Goal: Task Accomplishment & Management: Manage account settings

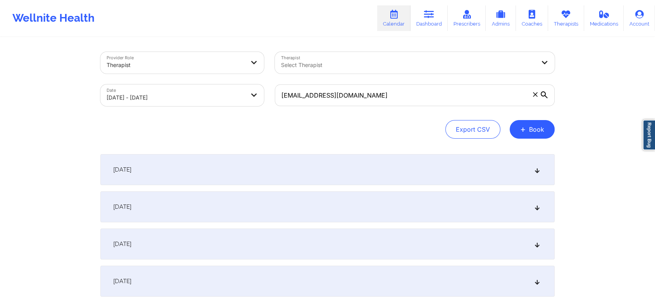
drag, startPoint x: 376, startPoint y: 82, endPoint x: 389, endPoint y: 99, distance: 21.0
click at [389, 99] on div "[EMAIL_ADDRESS][DOMAIN_NAME]" at bounding box center [414, 95] width 291 height 33
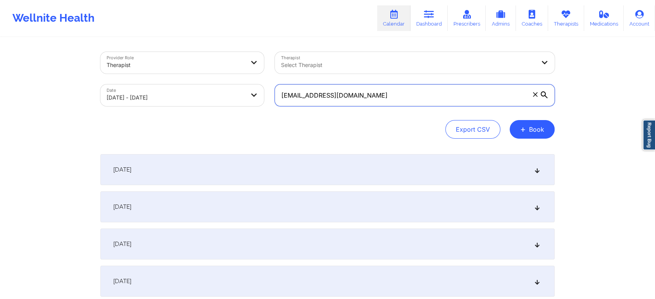
drag, startPoint x: 389, startPoint y: 99, endPoint x: 151, endPoint y: 93, distance: 237.5
click at [151, 93] on div "Provider Role Therapist Therapist Select Therapist Date [DATE] - [DATE] [EMAIL_…" at bounding box center [327, 78] width 465 height 65
paste input "[PERSON_NAME][EMAIL_ADDRESS]"
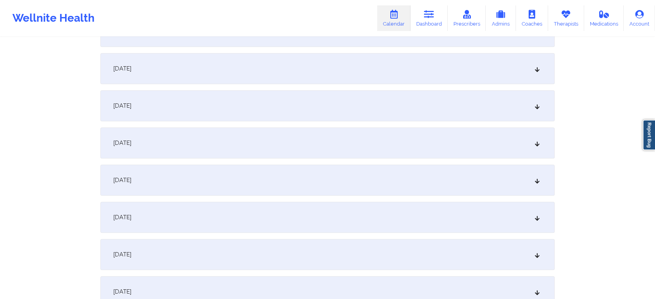
scroll to position [1064, 0]
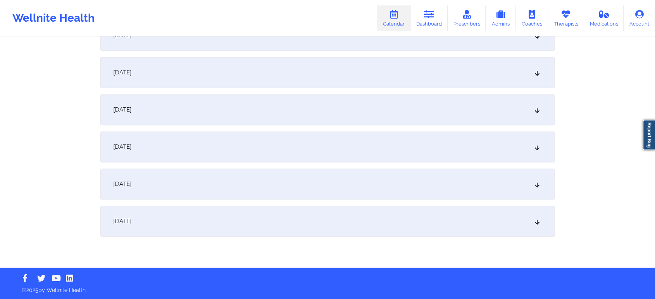
click at [378, 230] on div "[DATE]" at bounding box center [327, 221] width 454 height 31
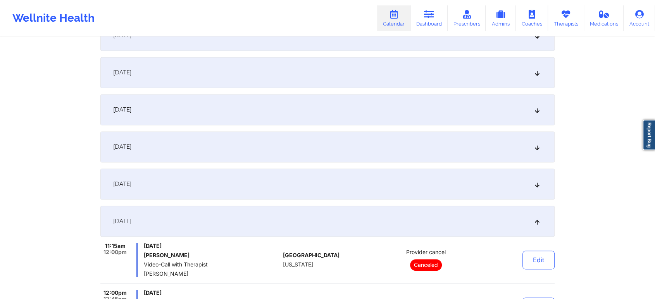
scroll to position [1199, 0]
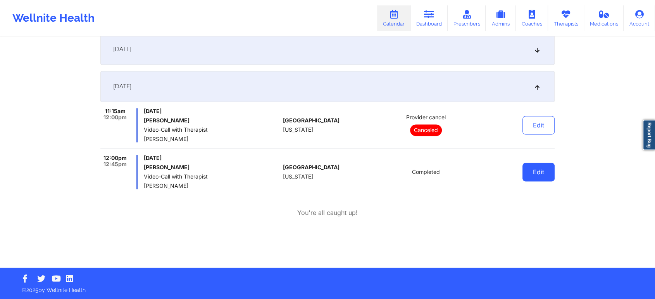
click at [544, 173] on button "Edit" at bounding box center [538, 172] width 32 height 19
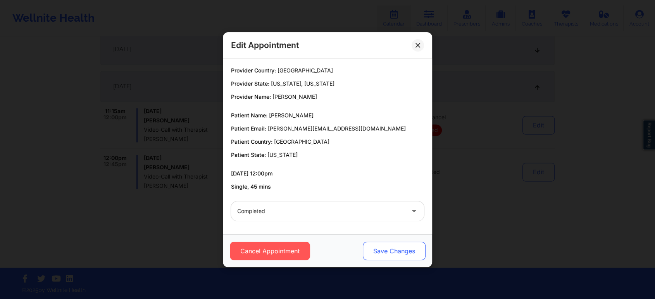
click at [386, 251] on button "Save Changes" at bounding box center [394, 251] width 63 height 19
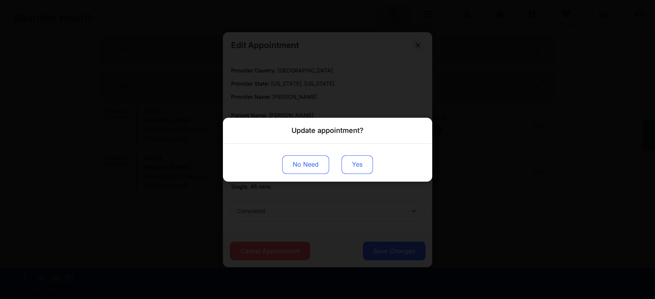
click at [344, 163] on button "Yes" at bounding box center [356, 164] width 31 height 19
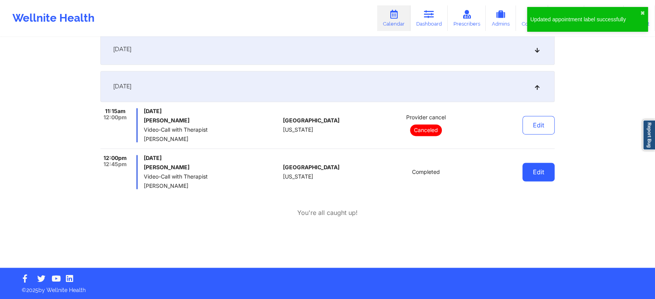
click at [534, 166] on button "Edit" at bounding box center [538, 172] width 32 height 19
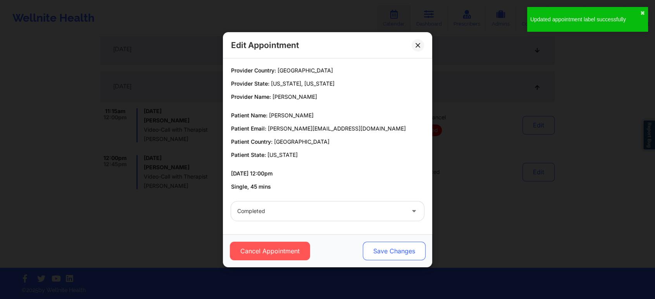
click at [378, 250] on button "Save Changes" at bounding box center [394, 251] width 63 height 19
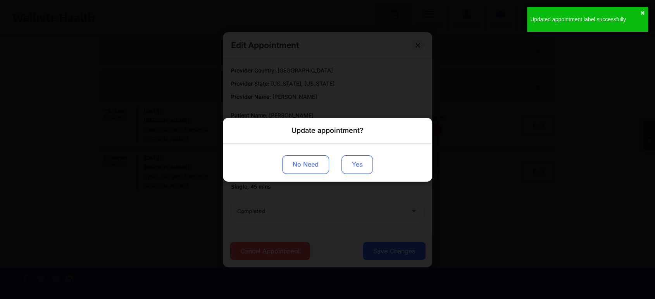
click at [354, 170] on button "Yes" at bounding box center [356, 164] width 31 height 19
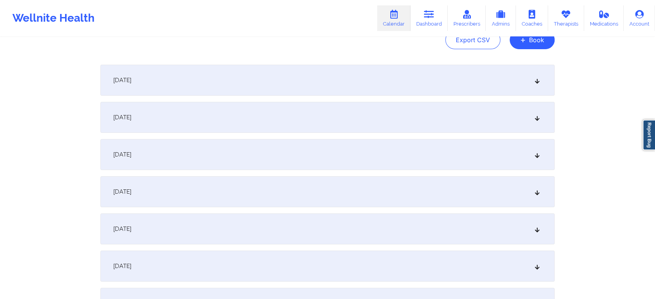
scroll to position [0, 0]
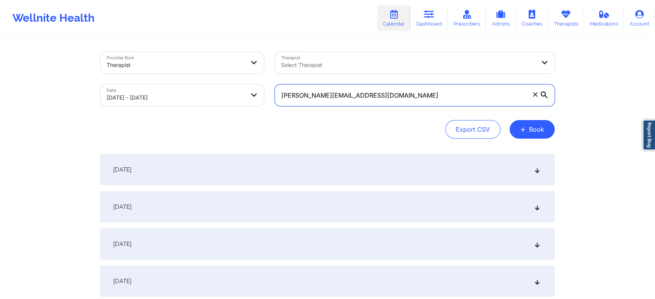
drag, startPoint x: 427, startPoint y: 92, endPoint x: 145, endPoint y: 33, distance: 287.8
paste input "yasminesot15"
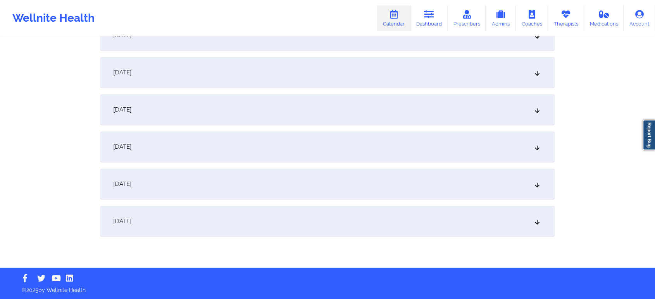
drag, startPoint x: 396, startPoint y: 219, endPoint x: 501, endPoint y: 222, distance: 105.0
click at [501, 222] on div "October 1, 2025" at bounding box center [327, 221] width 454 height 31
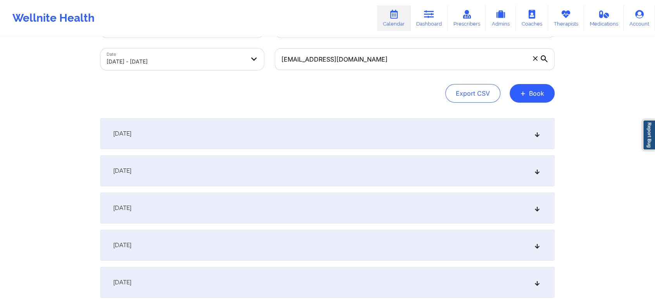
scroll to position [0, 0]
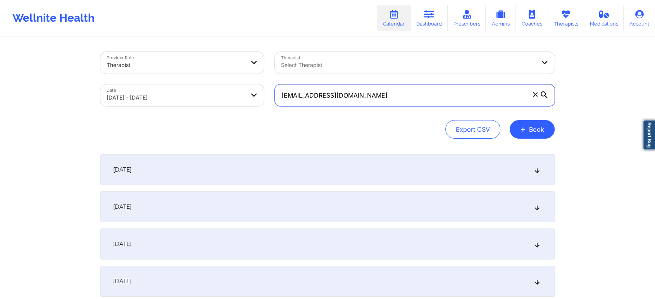
drag, startPoint x: 408, startPoint y: 92, endPoint x: 130, endPoint y: 100, distance: 278.3
click at [130, 100] on div "Provider Role Therapist Therapist Select Therapist Date 09/01/2025 - 10/01/2025…" at bounding box center [327, 78] width 465 height 65
paste input "samlewis1618"
click at [372, 90] on input "samlewis1618@gmail.com" at bounding box center [415, 95] width 280 height 22
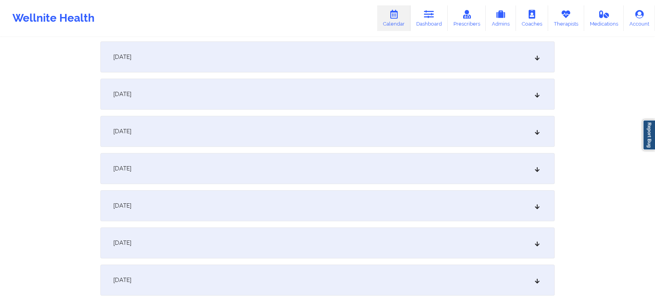
scroll to position [1064, 0]
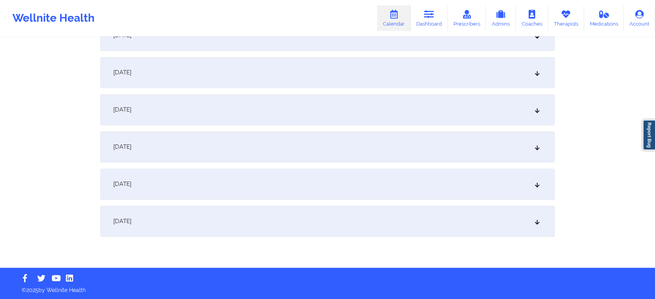
drag, startPoint x: 294, startPoint y: 214, endPoint x: 432, endPoint y: 200, distance: 137.9
click at [403, 222] on div "October 1, 2025" at bounding box center [327, 221] width 454 height 31
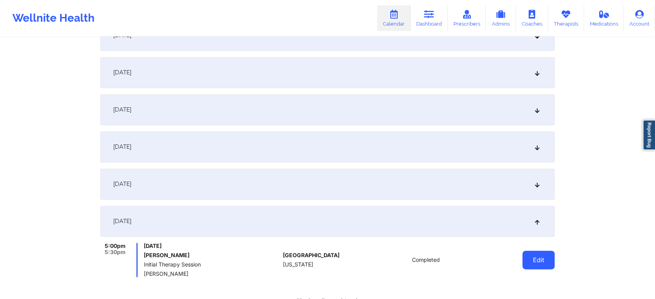
click at [531, 263] on button "Edit" at bounding box center [538, 260] width 32 height 19
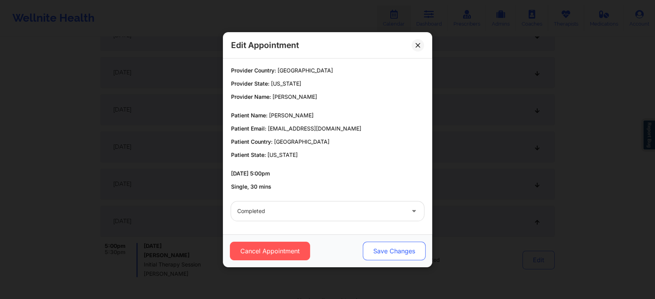
click at [397, 254] on button "Save Changes" at bounding box center [394, 251] width 63 height 19
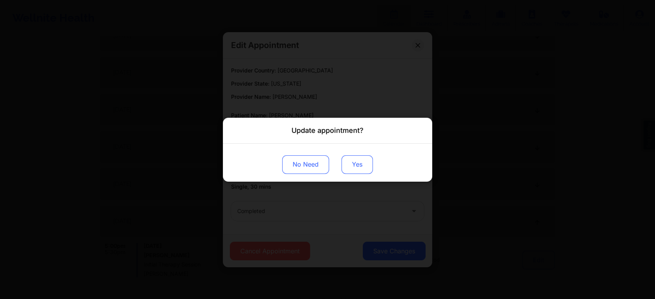
click at [346, 168] on button "Yes" at bounding box center [356, 164] width 31 height 19
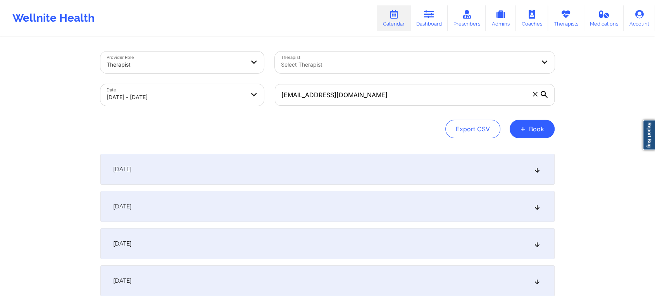
scroll to position [0, 0]
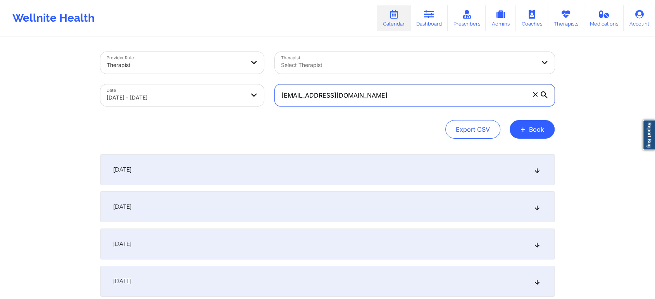
drag, startPoint x: 409, startPoint y: 105, endPoint x: 203, endPoint y: 94, distance: 206.8
click at [203, 94] on div "Provider Role Therapist Therapist Select Therapist Date 09/01/2025 - 10/01/2025…" at bounding box center [327, 78] width 465 height 65
paste input "chingrant@yahoo"
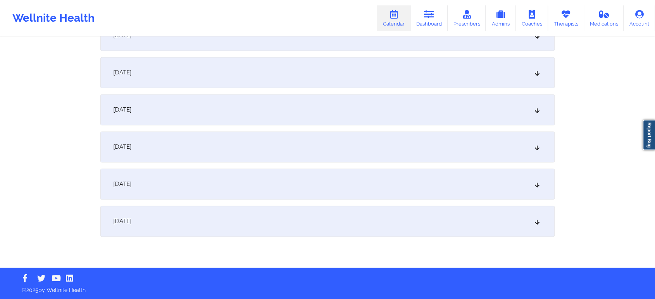
click at [428, 225] on div "October 1, 2025" at bounding box center [327, 221] width 454 height 31
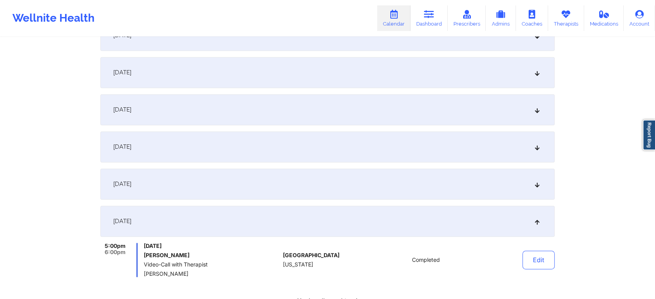
click at [536, 248] on div "Edit" at bounding box center [519, 260] width 72 height 34
click at [532, 255] on button "Edit" at bounding box center [538, 260] width 32 height 19
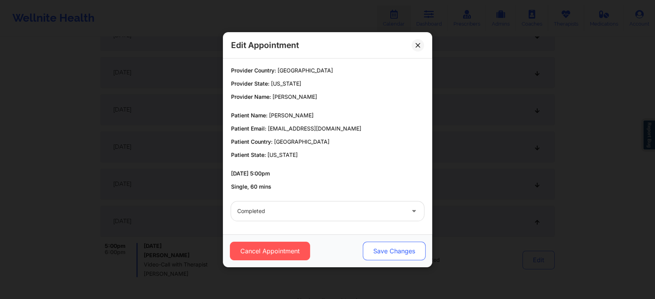
click at [395, 258] on button "Save Changes" at bounding box center [394, 251] width 63 height 19
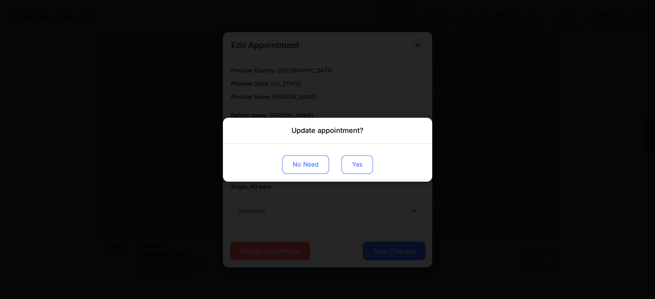
click at [351, 168] on button "Yes" at bounding box center [356, 164] width 31 height 19
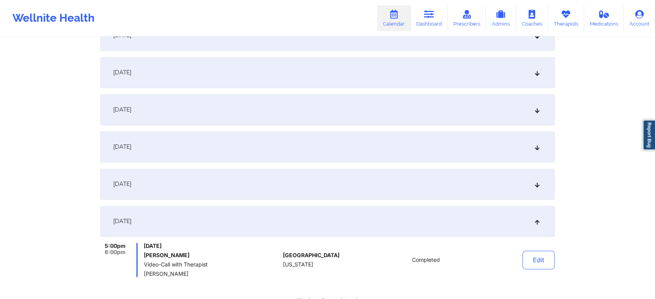
drag, startPoint x: 654, startPoint y: 209, endPoint x: 661, endPoint y: 229, distance: 21.0
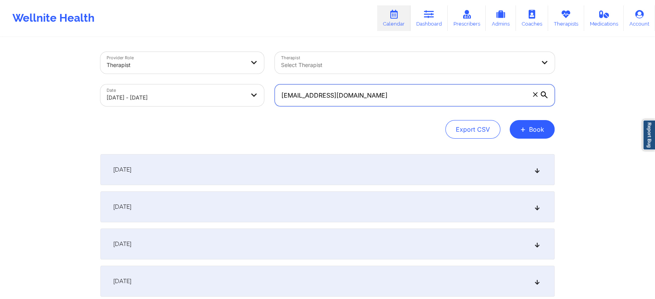
drag, startPoint x: 372, startPoint y: 106, endPoint x: 394, endPoint y: 89, distance: 27.5
click at [394, 89] on div "schingrant@yahoo.com" at bounding box center [414, 95] width 291 height 33
drag, startPoint x: 394, startPoint y: 89, endPoint x: 194, endPoint y: 81, distance: 199.6
click at [194, 81] on div "Provider Role Therapist Therapist Select Therapist Date 09/01/2025 - 10/01/2025…" at bounding box center [327, 78] width 465 height 65
paste input "houseofmr@gmail"
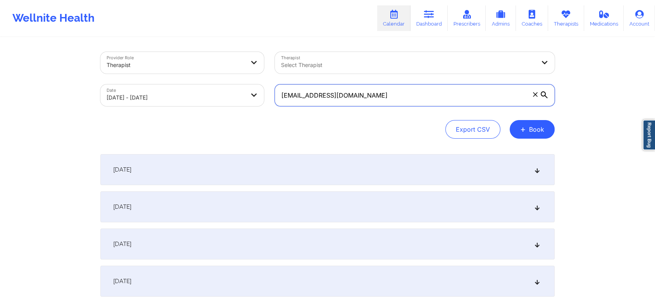
scroll to position [1064, 0]
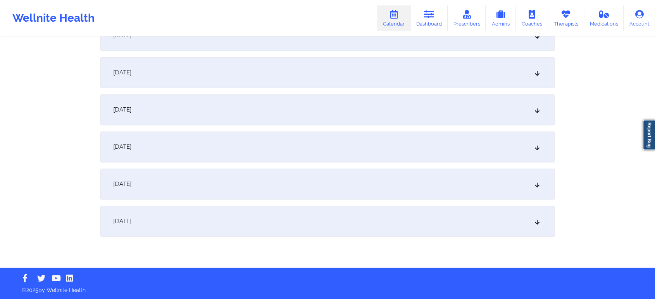
click at [332, 227] on div "October 1, 2025" at bounding box center [327, 221] width 454 height 31
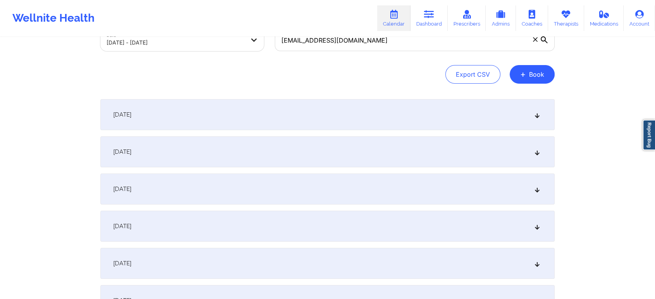
scroll to position [0, 0]
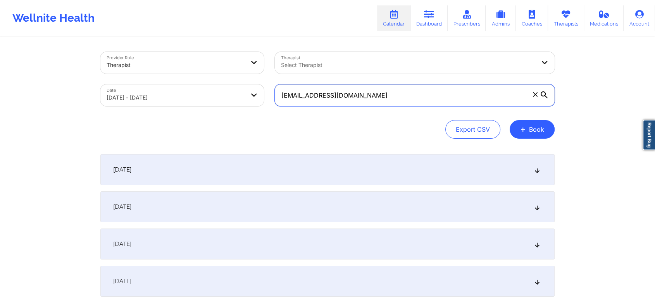
drag, startPoint x: 397, startPoint y: 88, endPoint x: 213, endPoint y: 84, distance: 184.1
click at [213, 84] on div "Provider Role Therapist Therapist Select Therapist Date 09/01/2025 - 10/01/2025…" at bounding box center [327, 78] width 465 height 65
drag, startPoint x: 383, startPoint y: 89, endPoint x: 225, endPoint y: 77, distance: 158.5
click at [225, 77] on div "Provider Role Therapist Therapist Select Therapist Date 09/01/2025 - 10/01/2025…" at bounding box center [327, 78] width 465 height 65
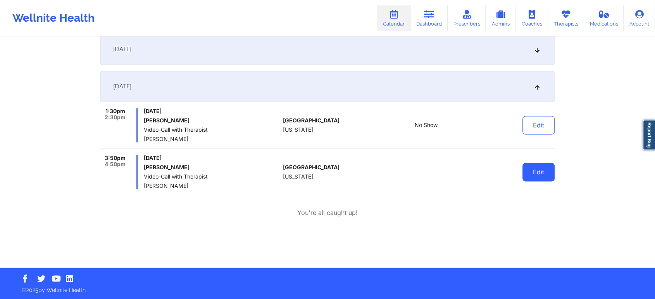
click at [527, 173] on button "Edit" at bounding box center [538, 172] width 32 height 19
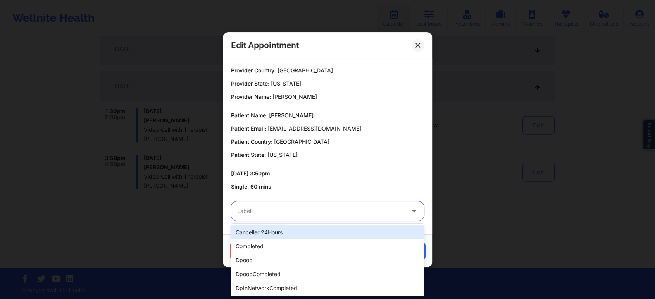
click at [301, 207] on div at bounding box center [320, 210] width 167 height 9
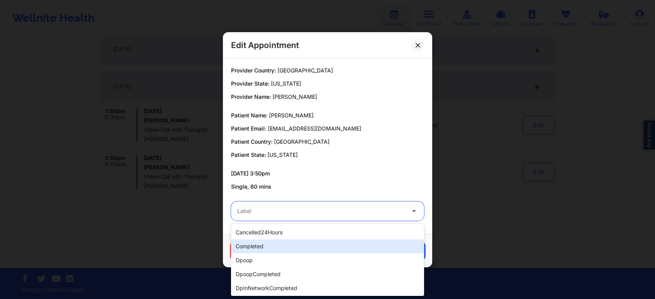
click at [257, 240] on div "completed" at bounding box center [327, 246] width 193 height 14
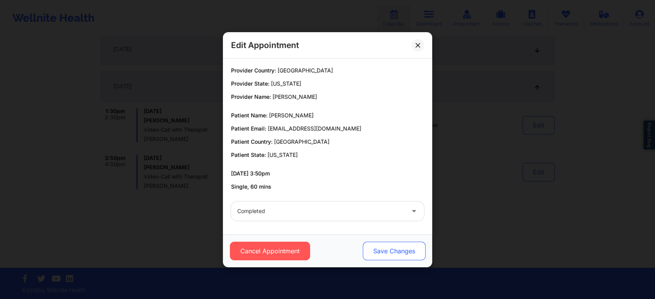
click at [387, 253] on button "Save Changes" at bounding box center [394, 251] width 63 height 19
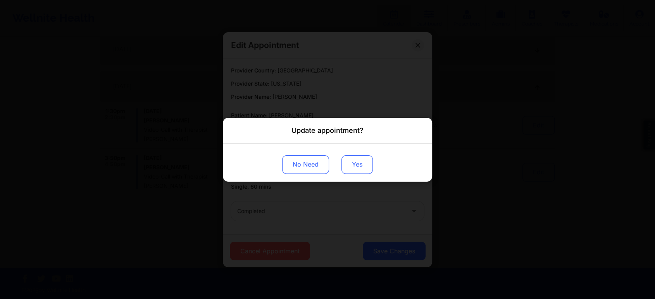
click at [355, 169] on button "Yes" at bounding box center [356, 164] width 31 height 19
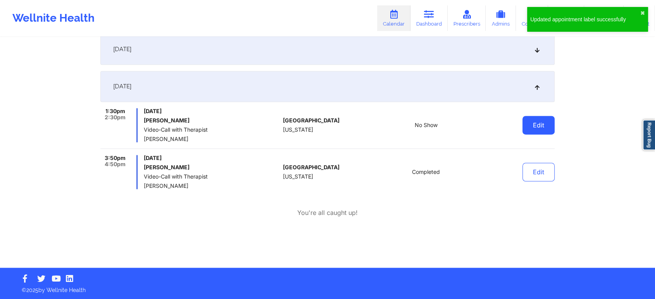
click at [538, 126] on button "Edit" at bounding box center [538, 125] width 32 height 19
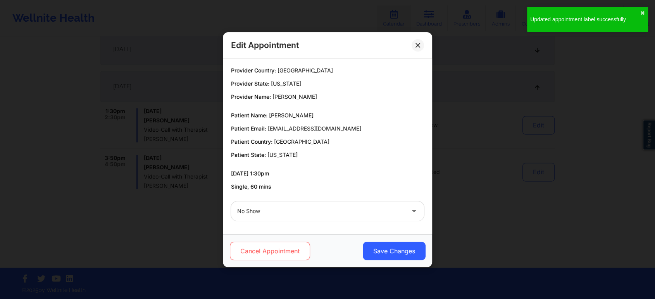
click at [260, 255] on button "Cancel Appointment" at bounding box center [270, 251] width 80 height 19
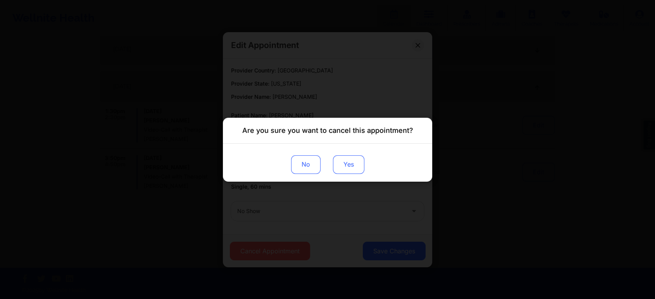
click at [358, 164] on button "Yes" at bounding box center [348, 164] width 31 height 19
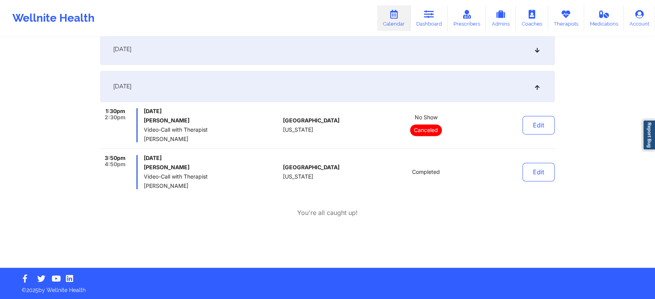
click at [547, 182] on div "Edit" at bounding box center [519, 172] width 72 height 34
click at [547, 177] on button "Edit" at bounding box center [538, 172] width 32 height 19
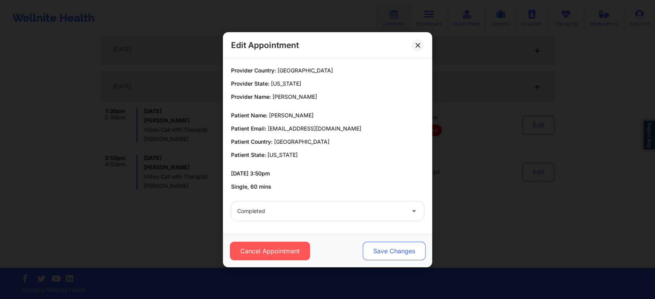
click at [388, 257] on button "Save Changes" at bounding box center [394, 251] width 63 height 19
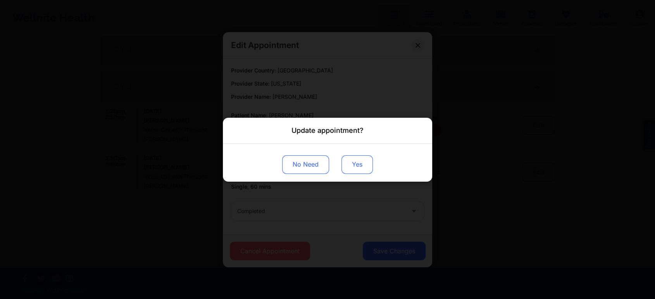
click at [353, 165] on button "Yes" at bounding box center [356, 164] width 31 height 19
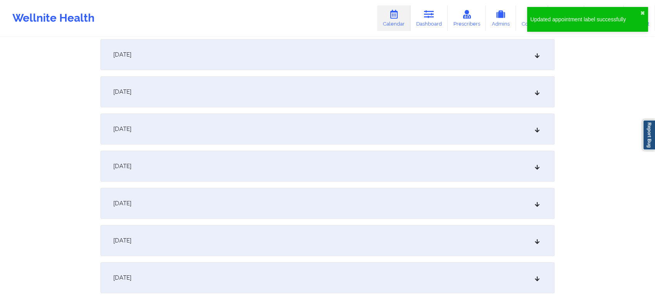
scroll to position [0, 0]
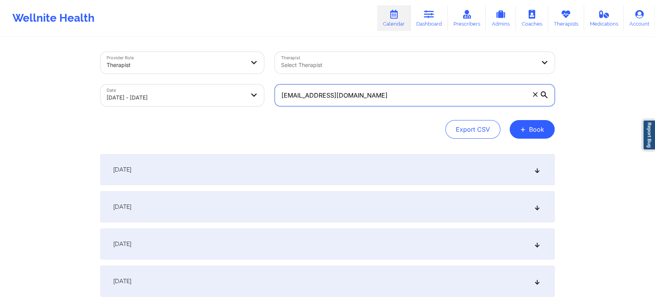
drag, startPoint x: 375, startPoint y: 95, endPoint x: 194, endPoint y: 87, distance: 181.5
click at [194, 87] on div "Provider Role Therapist Therapist Select Therapist Date 09/01/2025 - 10/01/2025…" at bounding box center [327, 78] width 465 height 65
paste input "zrac04@yahoo"
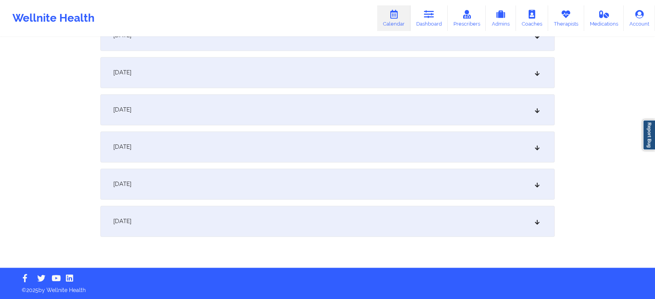
click at [383, 222] on div "[DATE]" at bounding box center [327, 221] width 454 height 31
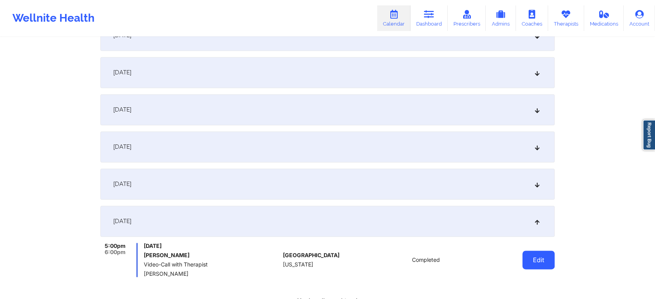
click at [545, 263] on button "Edit" at bounding box center [538, 260] width 32 height 19
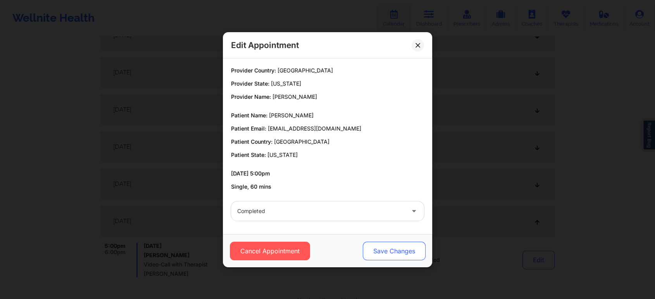
click at [390, 253] on button "Save Changes" at bounding box center [394, 251] width 63 height 19
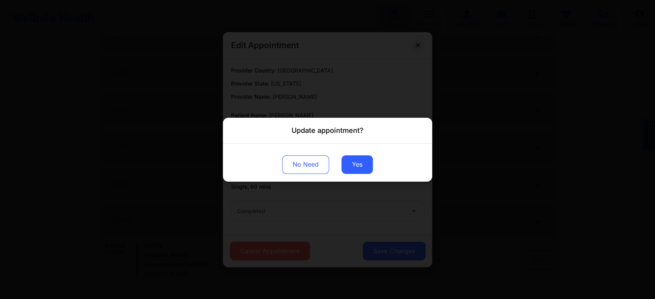
click at [348, 153] on div "No Need Yes" at bounding box center [327, 162] width 209 height 38
click at [353, 162] on button "Yes" at bounding box center [356, 164] width 31 height 19
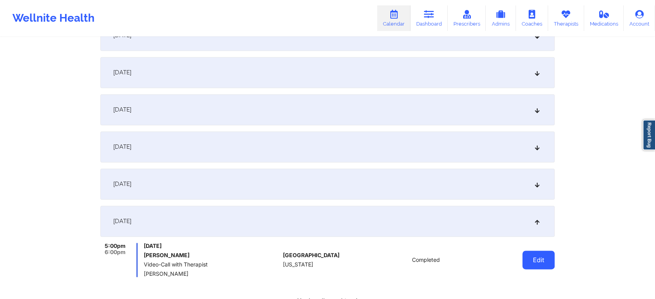
click at [532, 257] on button "Edit" at bounding box center [538, 260] width 32 height 19
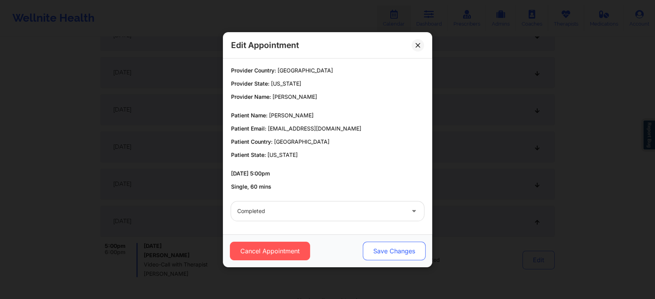
click at [390, 253] on button "Save Changes" at bounding box center [394, 251] width 63 height 19
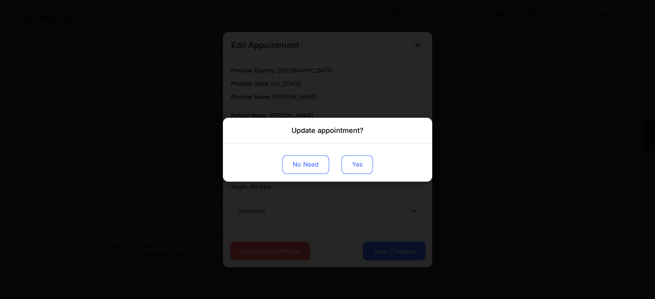
click at [354, 163] on button "Yes" at bounding box center [356, 164] width 31 height 19
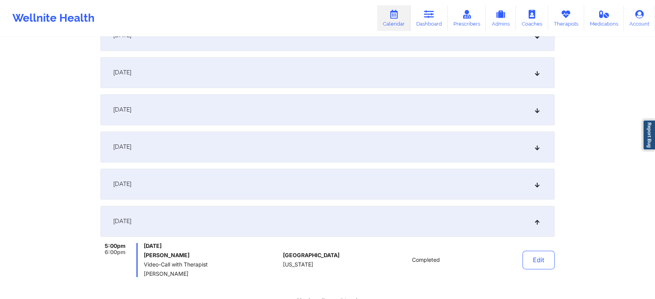
scroll to position [0, 0]
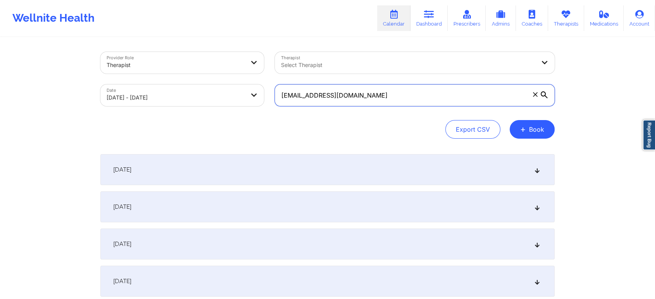
drag, startPoint x: 390, startPoint y: 95, endPoint x: 213, endPoint y: 90, distance: 177.1
click at [213, 90] on div "Provider Role Therapist Therapist Select Therapist Date 09/01/2025 - 10/01/2025…" at bounding box center [327, 78] width 465 height 65
paste input "cierra611@gmail"
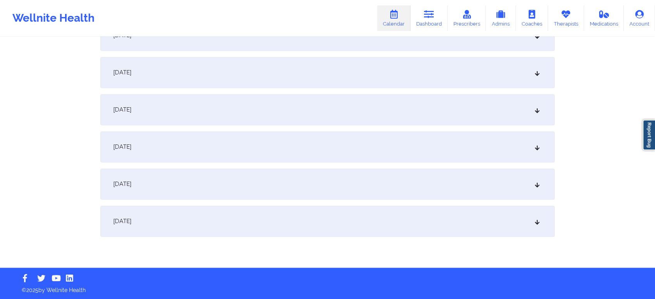
click at [366, 219] on div "[DATE]" at bounding box center [327, 221] width 454 height 31
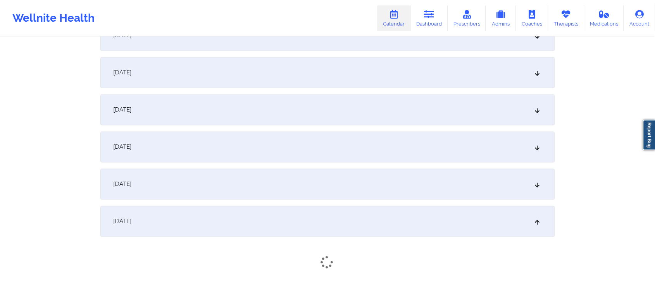
click at [366, 219] on div "[DATE]" at bounding box center [327, 221] width 454 height 31
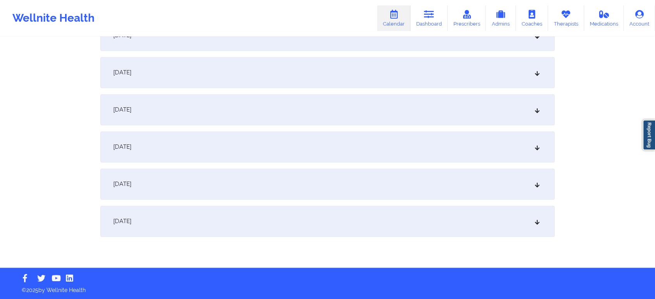
click at [366, 219] on div "[DATE]" at bounding box center [327, 221] width 454 height 31
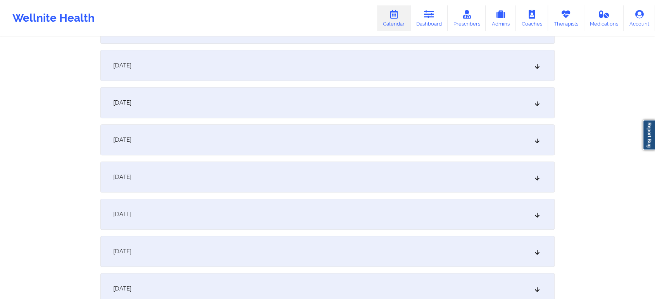
scroll to position [0, 0]
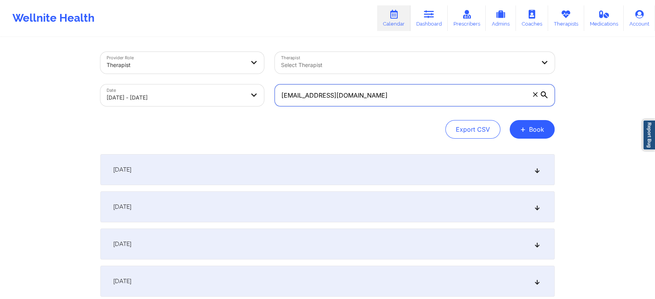
drag, startPoint x: 390, startPoint y: 103, endPoint x: 258, endPoint y: 98, distance: 132.2
click at [258, 98] on div "Provider Role Therapist Therapist Select Therapist Date 09/01/2025 - 10/01/2025…" at bounding box center [327, 78] width 465 height 65
paste input "sanschill669"
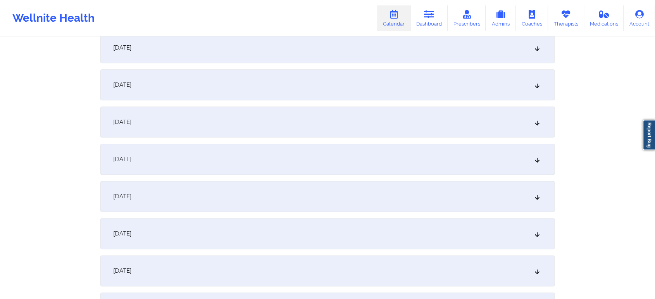
scroll to position [1064, 0]
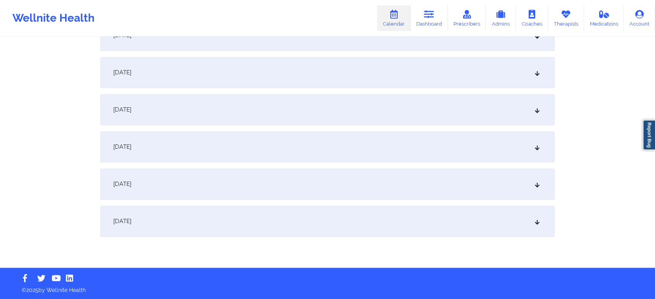
click at [434, 196] on div "September 30, 2025" at bounding box center [327, 184] width 454 height 31
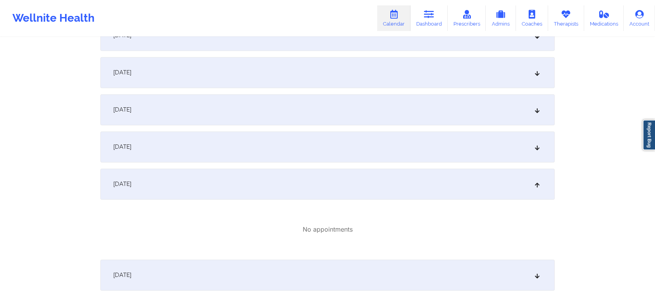
scroll to position [1118, 0]
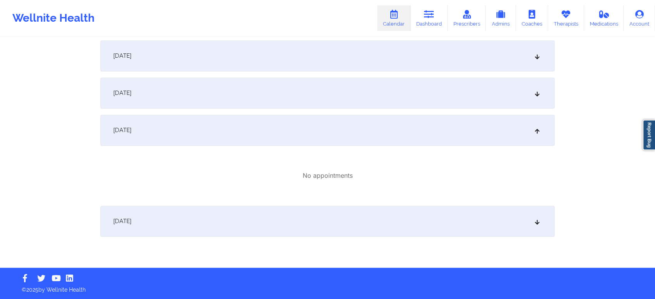
click at [440, 217] on div "October 1, 2025" at bounding box center [327, 221] width 454 height 31
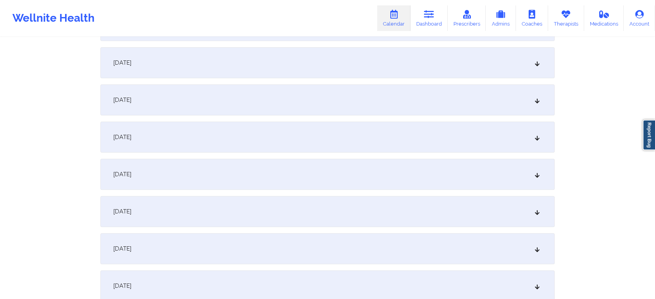
scroll to position [0, 0]
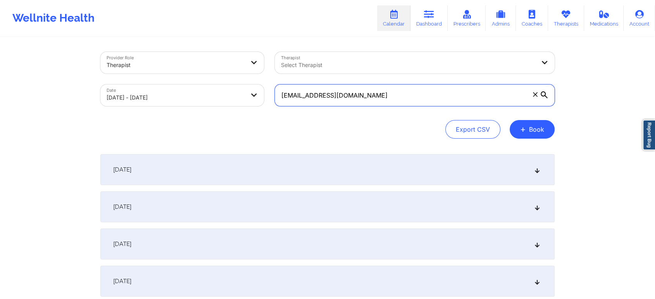
drag, startPoint x: 374, startPoint y: 98, endPoint x: 167, endPoint y: 67, distance: 209.2
click at [167, 67] on div "Provider Role Therapist Therapist Select Therapist Date 09/01/2025 - 10/01/2025…" at bounding box center [327, 78] width 465 height 65
paste input "jordanwilkerson122"
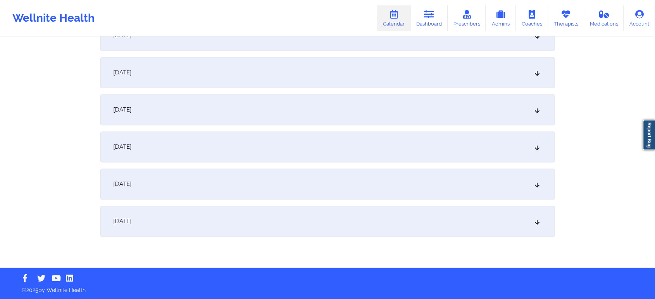
click at [368, 213] on div "October 1, 2025" at bounding box center [327, 221] width 454 height 31
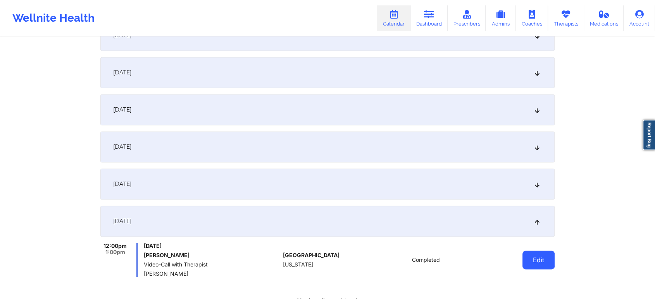
click at [529, 259] on button "Edit" at bounding box center [538, 260] width 32 height 19
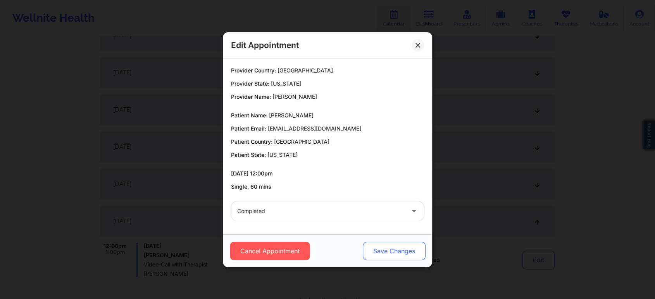
click at [397, 254] on button "Save Changes" at bounding box center [394, 251] width 63 height 19
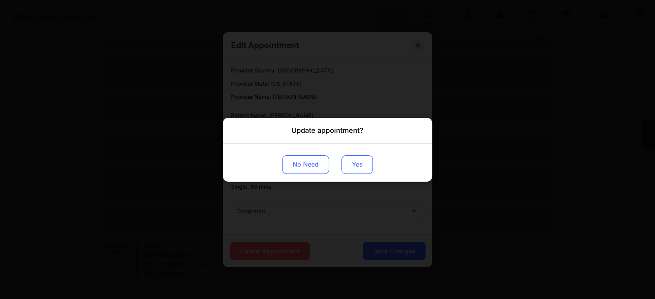
click at [352, 162] on button "Yes" at bounding box center [356, 164] width 31 height 19
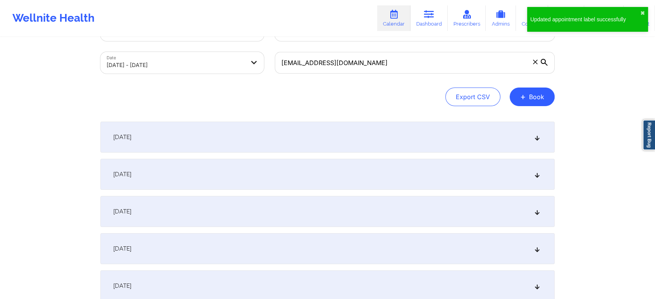
scroll to position [0, 0]
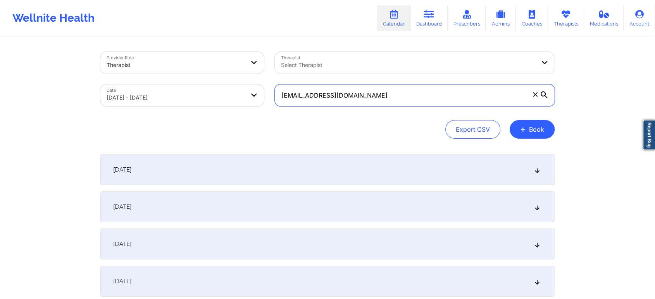
drag, startPoint x: 392, startPoint y: 96, endPoint x: 235, endPoint y: 90, distance: 157.0
click at [235, 90] on div "Provider Role Therapist Therapist Select Therapist Date 09/01/2025 - 10/01/2025…" at bounding box center [327, 78] width 465 height 65
paste input "tiffanydcoaching"
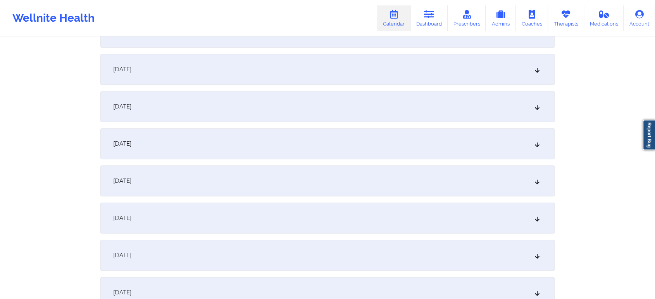
scroll to position [1064, 0]
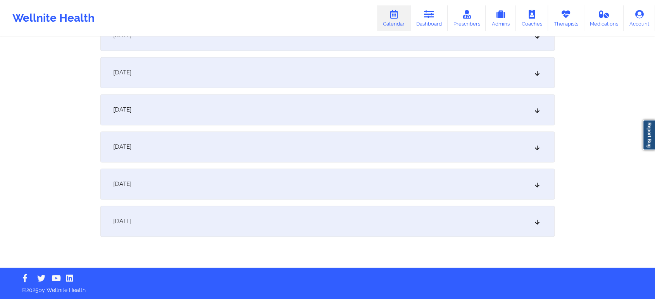
click at [320, 225] on div "October 1, 2025" at bounding box center [327, 221] width 454 height 31
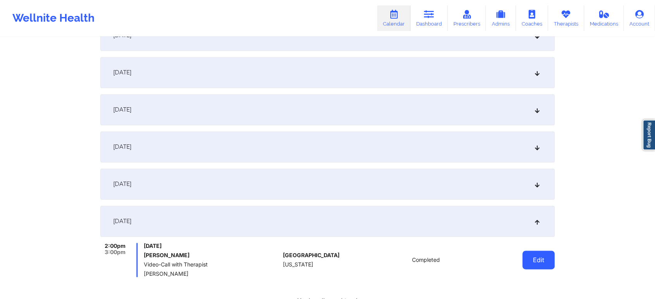
click at [538, 256] on button "Edit" at bounding box center [538, 260] width 32 height 19
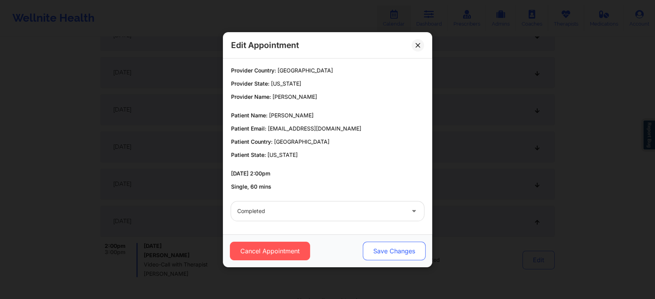
click at [387, 250] on button "Save Changes" at bounding box center [394, 251] width 63 height 19
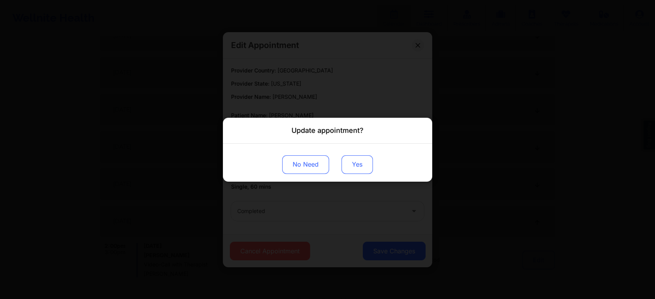
click at [358, 162] on button "Yes" at bounding box center [356, 164] width 31 height 19
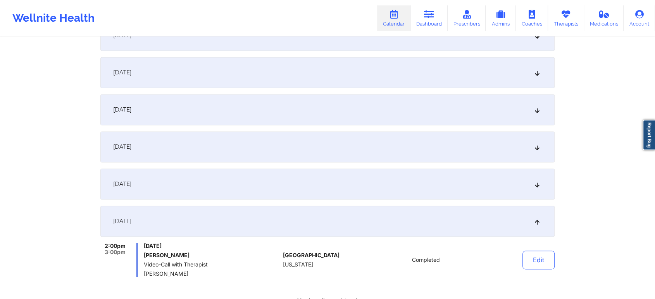
scroll to position [0, 0]
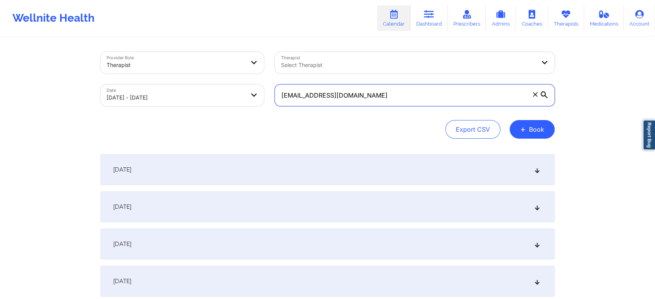
drag, startPoint x: 394, startPoint y: 98, endPoint x: 187, endPoint y: 62, distance: 210.0
click at [187, 62] on div "Provider Role Therapist Therapist Select Therapist Date 09/01/2025 - 10/01/2025…" at bounding box center [327, 78] width 465 height 65
paste input "gcurry117"
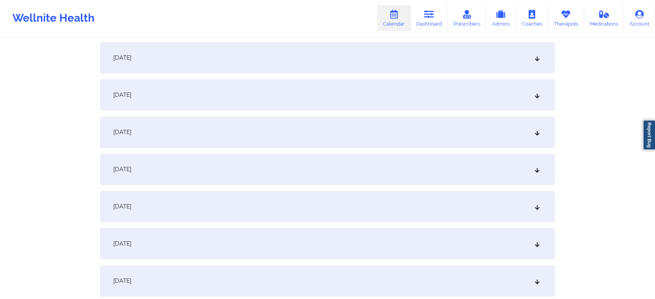
scroll to position [1043, 0]
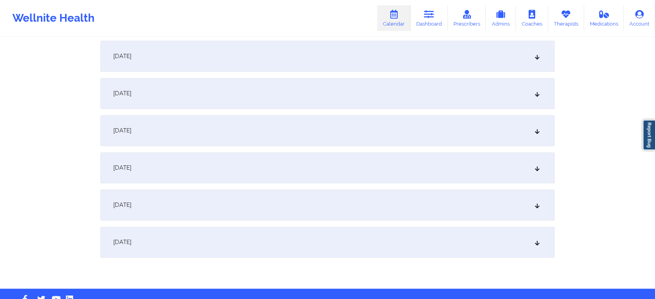
click at [465, 251] on div "October 1, 2025" at bounding box center [327, 242] width 454 height 31
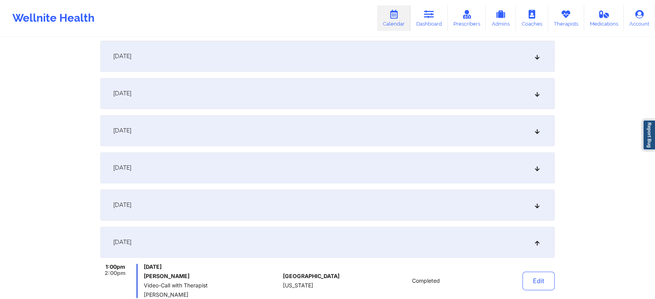
scroll to position [1152, 0]
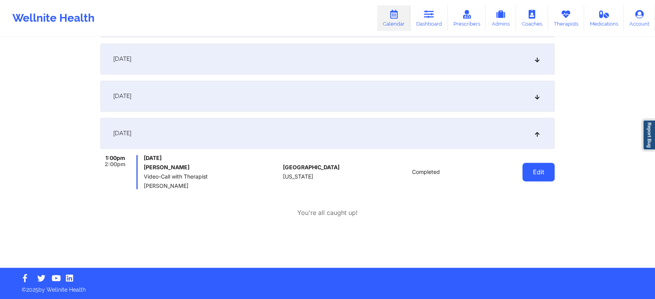
click at [541, 170] on button "Edit" at bounding box center [538, 172] width 32 height 19
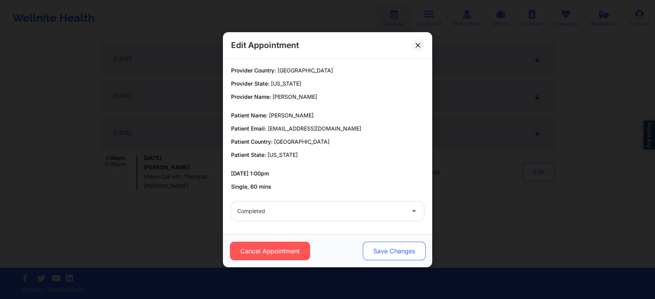
click at [404, 244] on button "Save Changes" at bounding box center [394, 251] width 63 height 19
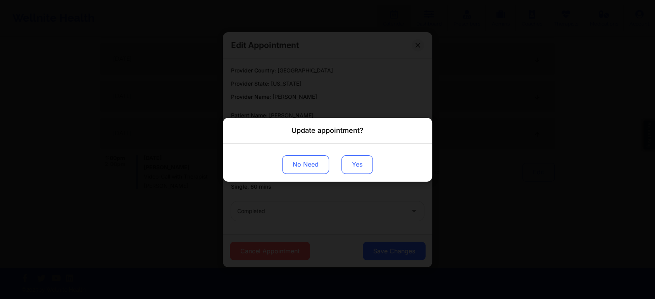
click at [360, 170] on button "Yes" at bounding box center [356, 164] width 31 height 19
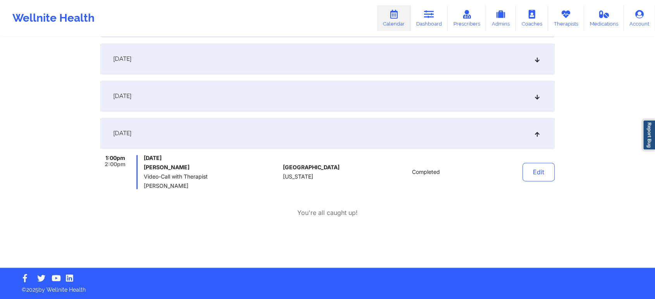
scroll to position [0, 0]
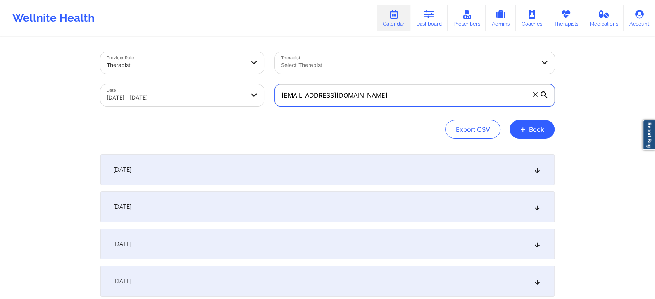
drag, startPoint x: 365, startPoint y: 94, endPoint x: 203, endPoint y: 81, distance: 163.2
click at [203, 81] on div "Provider Role Therapist Therapist Select Therapist Date 09/01/2025 - 10/01/2025…" at bounding box center [327, 78] width 465 height 65
paste input "arcemichelle2"
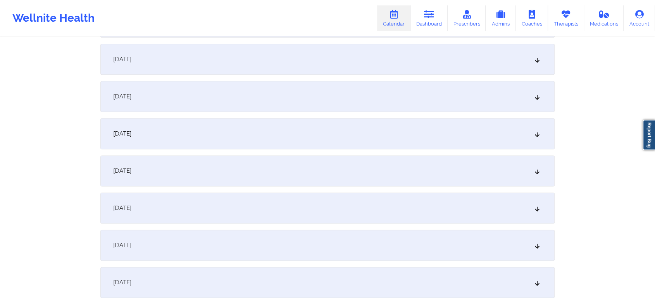
scroll to position [1064, 0]
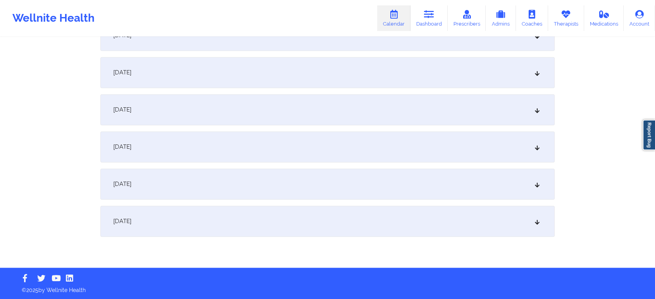
click at [387, 218] on div "October 1, 2025" at bounding box center [327, 221] width 454 height 31
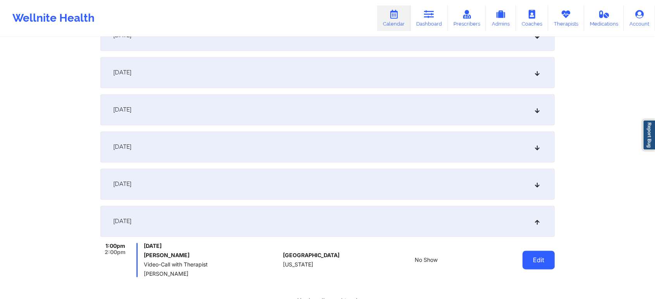
click at [536, 268] on button "Edit" at bounding box center [538, 260] width 32 height 19
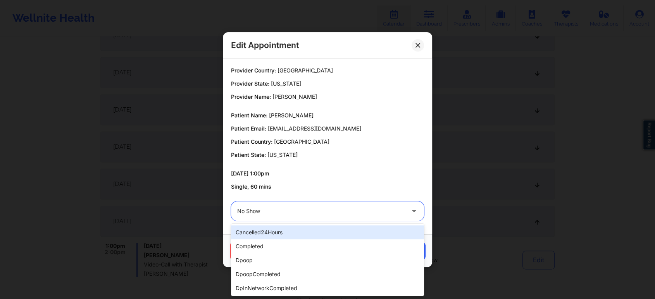
click at [334, 210] on div at bounding box center [320, 210] width 167 height 9
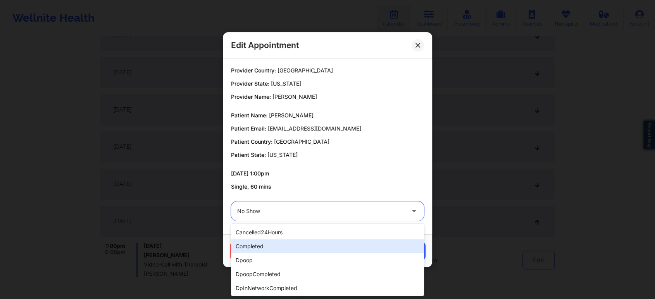
click at [274, 246] on div "completed" at bounding box center [327, 246] width 193 height 14
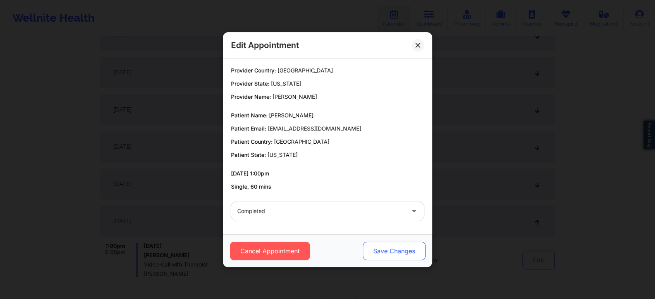
click at [390, 247] on button "Save Changes" at bounding box center [394, 251] width 63 height 19
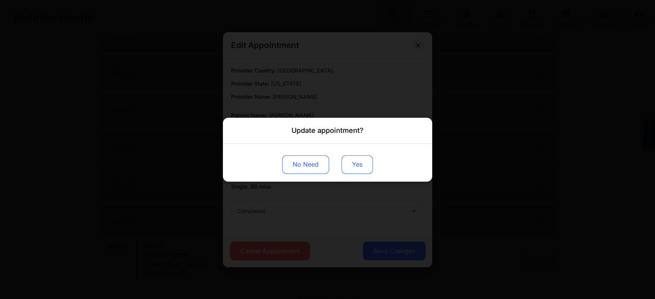
click at [358, 161] on button "Yes" at bounding box center [356, 164] width 31 height 19
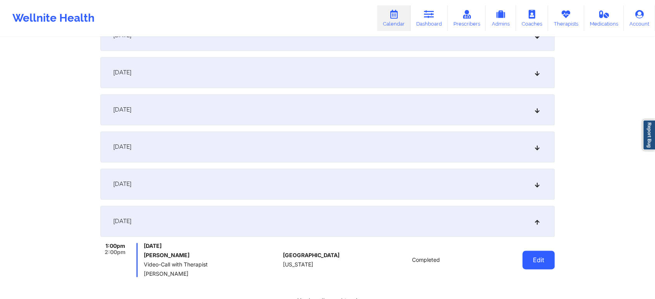
click at [550, 251] on button "Edit" at bounding box center [538, 260] width 32 height 19
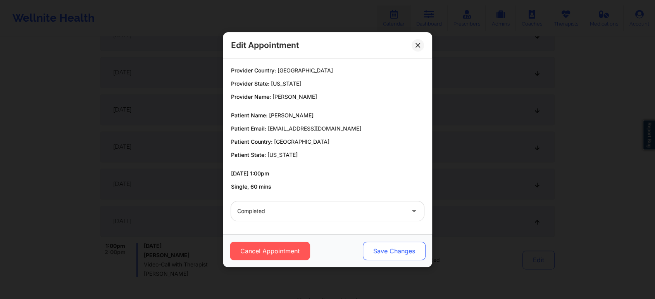
click at [399, 250] on button "Save Changes" at bounding box center [394, 251] width 63 height 19
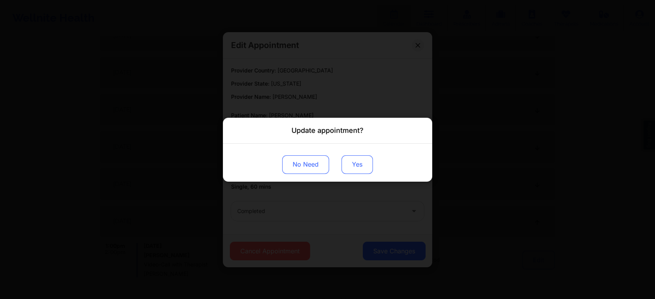
click at [356, 158] on button "Yes" at bounding box center [356, 164] width 31 height 19
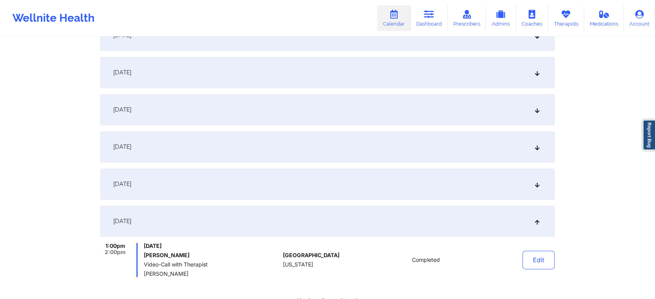
scroll to position [0, 0]
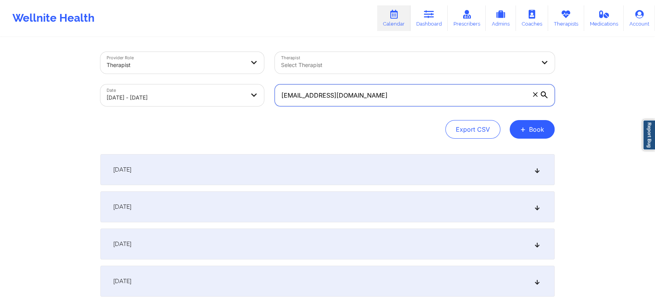
drag, startPoint x: 394, startPoint y: 92, endPoint x: 259, endPoint y: 78, distance: 136.0
click at [259, 78] on div "Provider Role Therapist Therapist Select Therapist Date 09/01/2025 - 10/01/2025…" at bounding box center [327, 78] width 465 height 65
paste input "ykhenry6@yahoo"
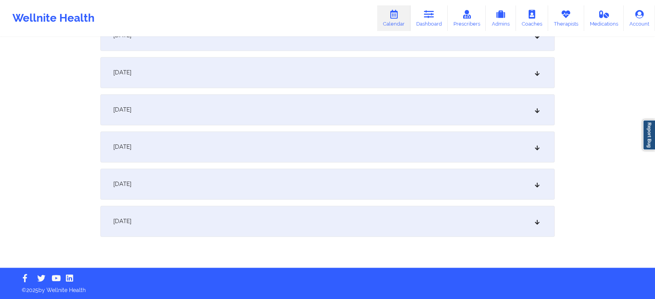
click at [312, 216] on div "October 1, 2025" at bounding box center [327, 221] width 454 height 31
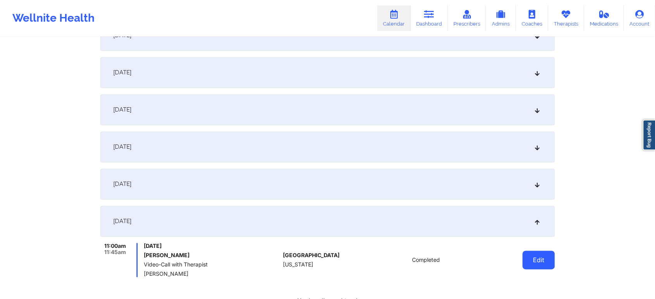
click at [531, 265] on button "Edit" at bounding box center [538, 260] width 32 height 19
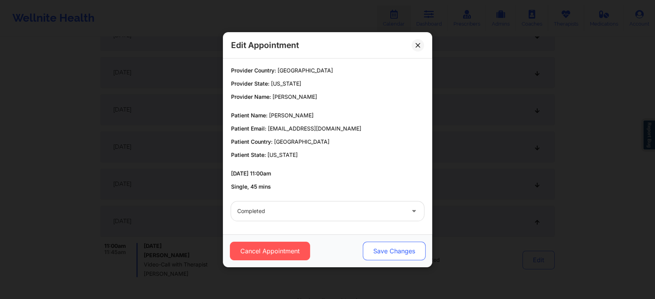
click at [394, 247] on button "Save Changes" at bounding box center [394, 251] width 63 height 19
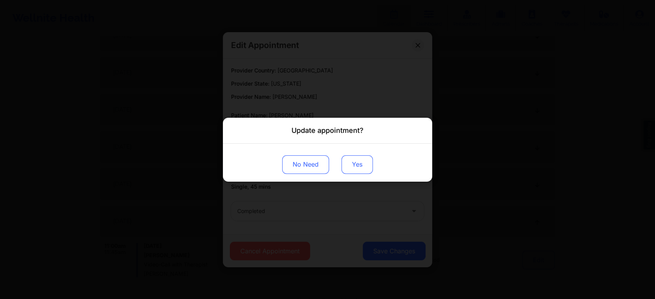
click at [355, 165] on button "Yes" at bounding box center [356, 164] width 31 height 19
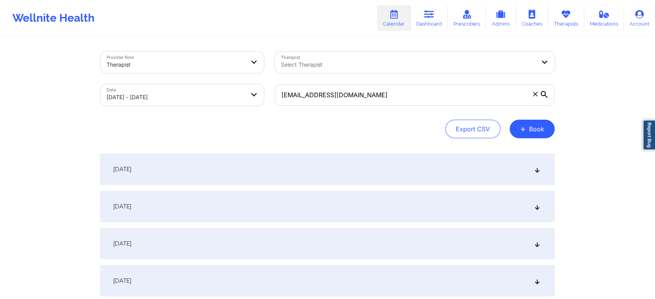
scroll to position [0, 0]
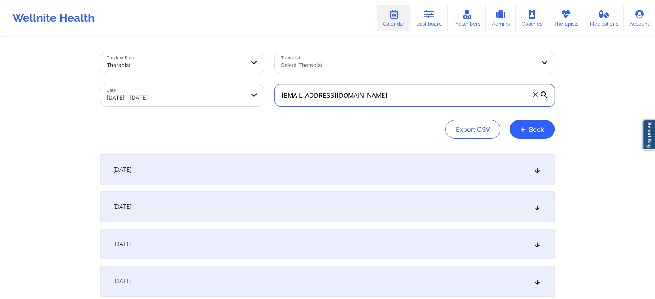
drag, startPoint x: 370, startPoint y: 100, endPoint x: 200, endPoint y: 79, distance: 171.4
click at [200, 79] on div "Provider Role Therapist Therapist Select Therapist Date 09/01/2025 - 10/01/2025…" at bounding box center [327, 78] width 465 height 65
paste input "jusmin789"
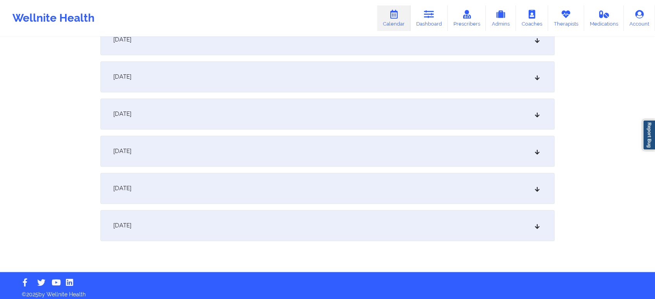
scroll to position [1064, 0]
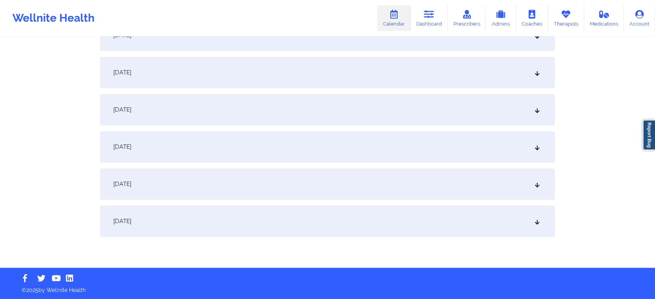
click at [426, 219] on div "October 1, 2025" at bounding box center [327, 221] width 454 height 31
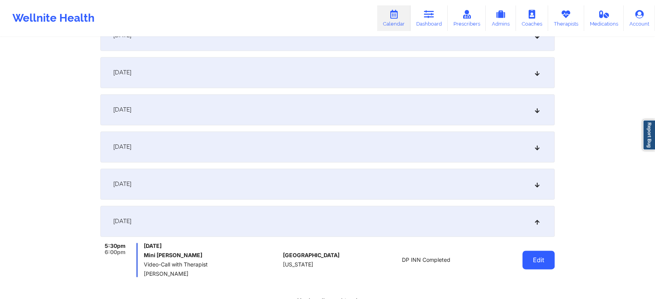
click at [538, 261] on button "Edit" at bounding box center [538, 260] width 32 height 19
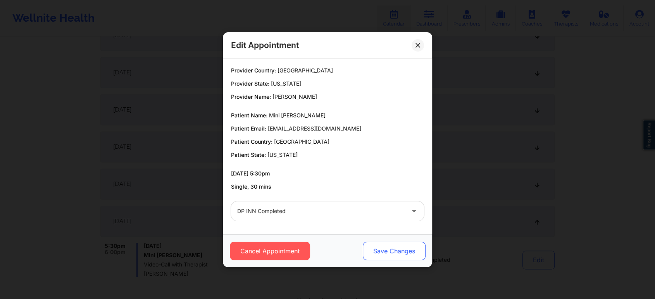
click at [393, 249] on button "Save Changes" at bounding box center [394, 251] width 63 height 19
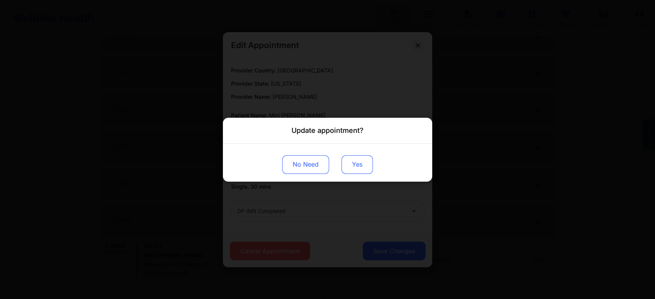
click at [346, 157] on button "Yes" at bounding box center [356, 164] width 31 height 19
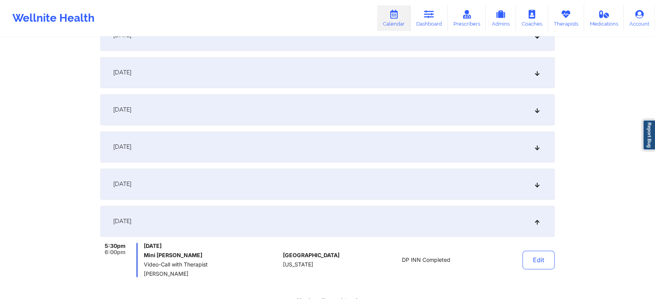
drag, startPoint x: 639, startPoint y: 224, endPoint x: 661, endPoint y: 240, distance: 26.8
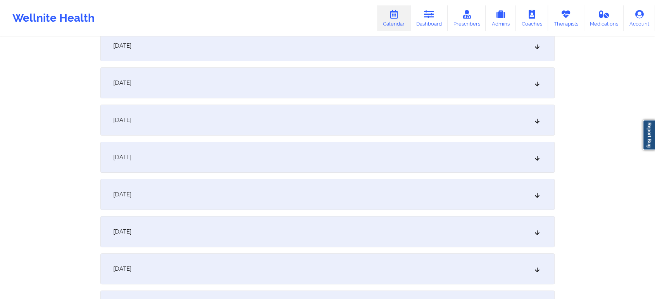
scroll to position [41, 0]
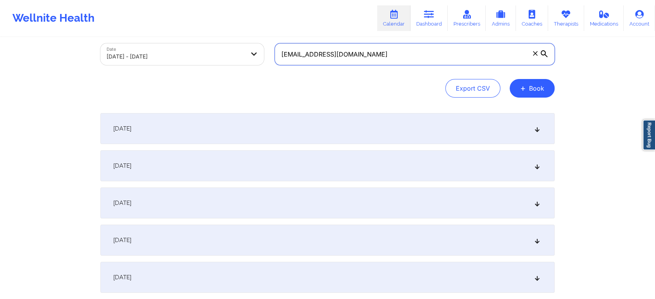
drag, startPoint x: 380, startPoint y: 55, endPoint x: 229, endPoint y: 55, distance: 151.1
click at [229, 55] on div "Provider Role Therapist Therapist Select Therapist Date 09/01/2025 - 10/01/2025…" at bounding box center [327, 37] width 465 height 65
paste input "carloszavalajr1011@gmail"
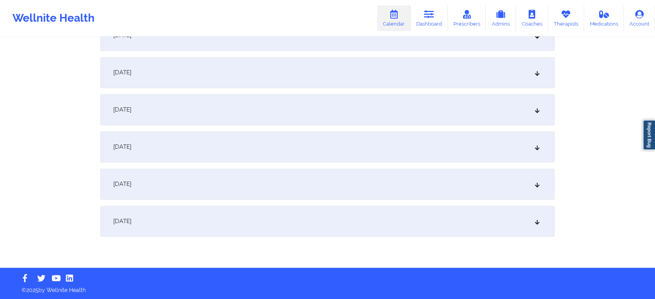
click at [405, 230] on div "October 1, 2025" at bounding box center [327, 221] width 454 height 31
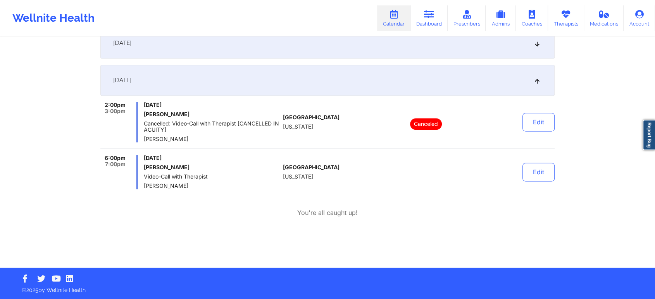
scroll to position [0, 0]
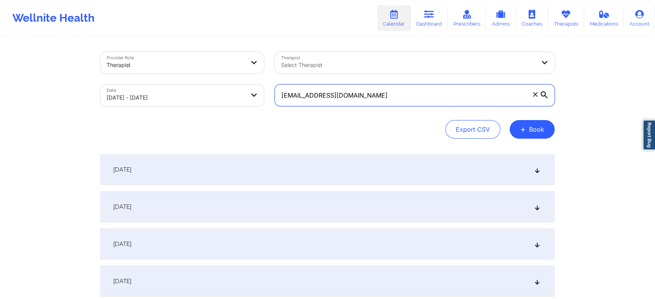
drag, startPoint x: 406, startPoint y: 101, endPoint x: 277, endPoint y: 97, distance: 128.7
click at [277, 97] on input "carloszavalajr1011@gmail.com" at bounding box center [415, 95] width 280 height 22
click at [395, 94] on input "carloszavalajr1011@gmail.com" at bounding box center [415, 95] width 280 height 22
drag, startPoint x: 395, startPoint y: 94, endPoint x: 239, endPoint y: 95, distance: 156.5
click at [239, 95] on div "Provider Role Therapist Therapist Select Therapist Date 09/01/2025 - 10/01/2025…" at bounding box center [327, 78] width 465 height 65
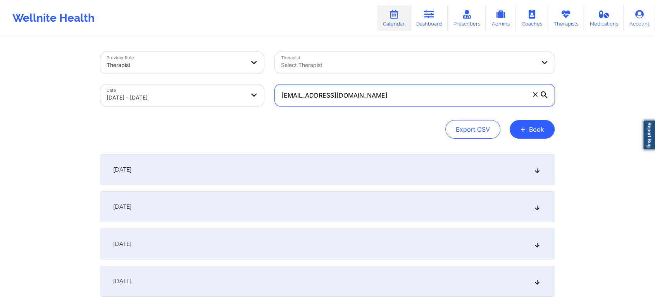
paste input "john.p.montoni"
drag, startPoint x: 381, startPoint y: 95, endPoint x: 256, endPoint y: 117, distance: 127.2
click at [256, 117] on div "Provider Role Therapist Therapist Select Therapist Date 09/01/2025 - 10/01/2025…" at bounding box center [327, 95] width 454 height 87
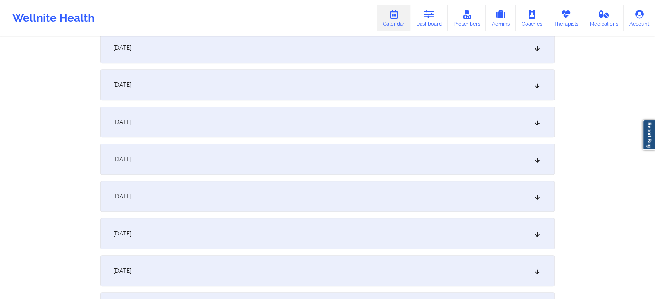
scroll to position [1064, 0]
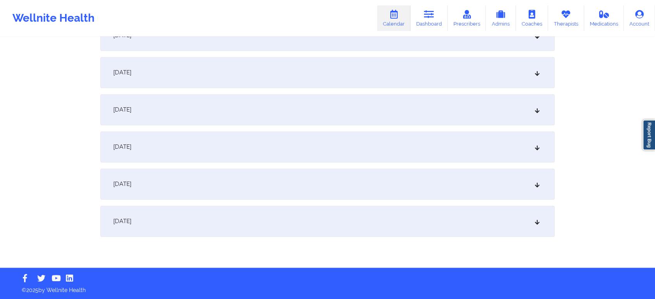
click at [439, 222] on div "October 1, 2025" at bounding box center [327, 221] width 454 height 31
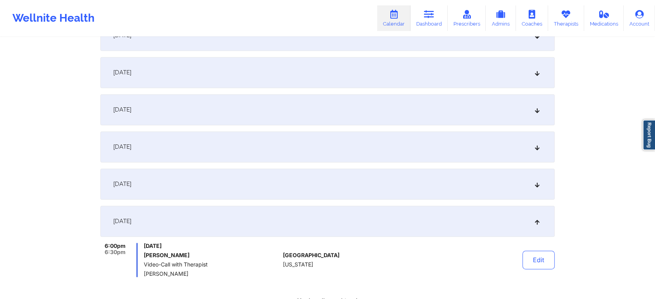
click at [542, 275] on div "Edit" at bounding box center [519, 260] width 72 height 34
click at [542, 265] on button "Edit" at bounding box center [538, 260] width 32 height 19
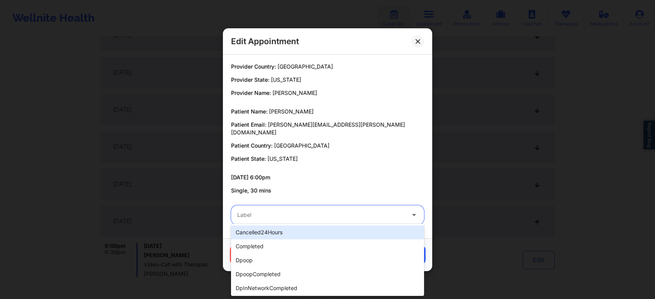
click at [291, 215] on div at bounding box center [320, 214] width 167 height 9
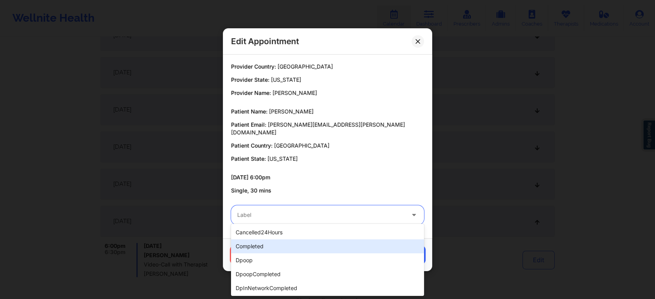
click at [253, 245] on div "completed" at bounding box center [327, 246] width 193 height 14
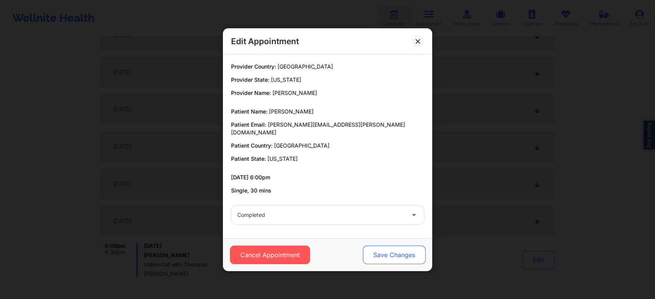
click at [413, 250] on button "Save Changes" at bounding box center [394, 255] width 63 height 19
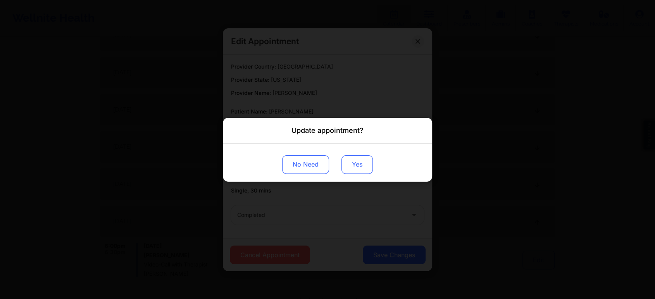
click at [363, 160] on button "Yes" at bounding box center [356, 164] width 31 height 19
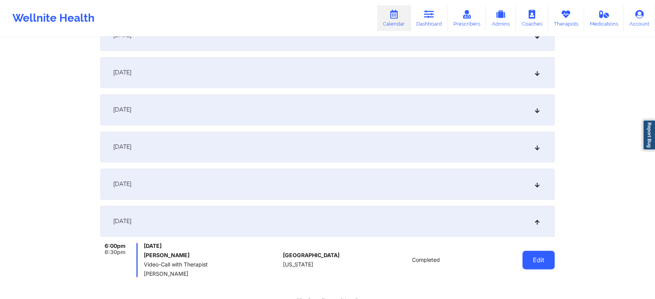
click at [533, 255] on button "Edit" at bounding box center [538, 260] width 32 height 19
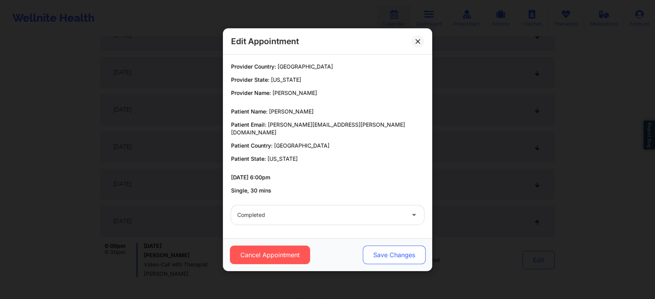
click at [381, 246] on button "Save Changes" at bounding box center [394, 255] width 63 height 19
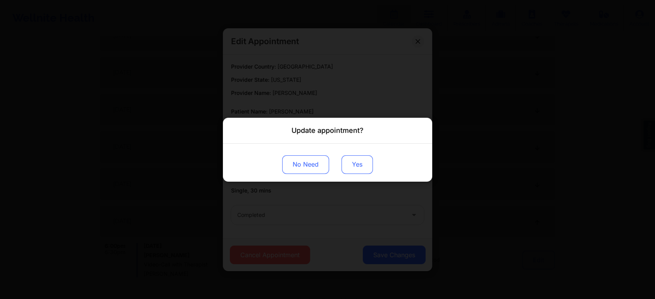
click at [353, 168] on button "Yes" at bounding box center [356, 164] width 31 height 19
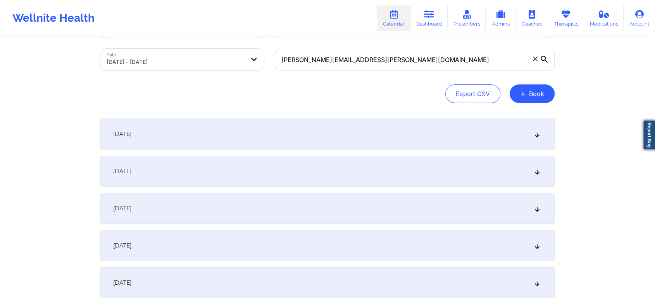
scroll to position [28, 0]
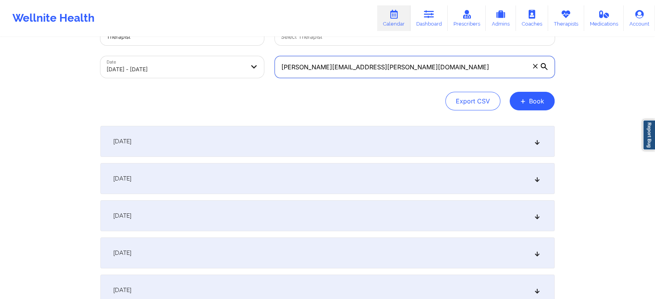
drag, startPoint x: 403, startPoint y: 58, endPoint x: 196, endPoint y: 46, distance: 207.6
click at [196, 46] on div "Provider Role Therapist Therapist Select Therapist Date 09/01/2025 - 10/01/2025…" at bounding box center [327, 50] width 465 height 65
paste input "vanessaj989@icloud"
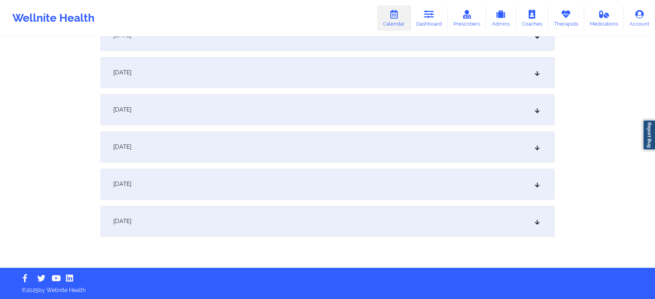
click at [325, 209] on div "October 1, 2025" at bounding box center [327, 221] width 454 height 31
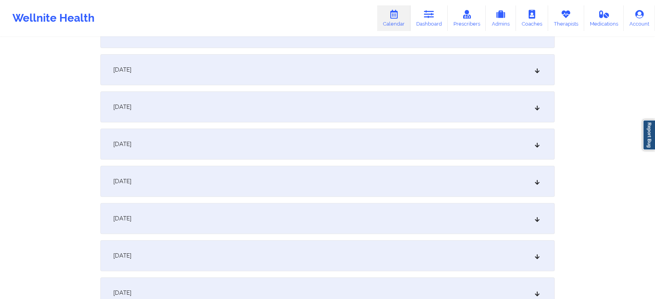
scroll to position [0, 0]
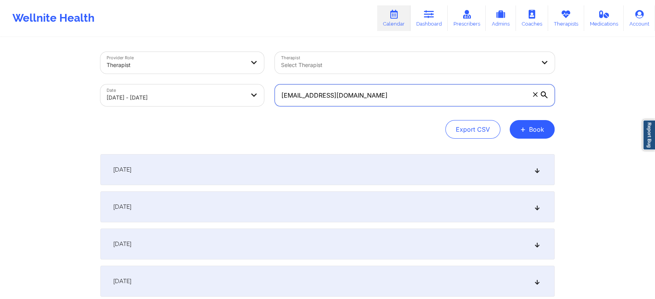
drag, startPoint x: 375, startPoint y: 101, endPoint x: 259, endPoint y: 86, distance: 116.8
click at [259, 86] on div "Provider Role Therapist Therapist Select Therapist Date 09/01/2025 - 10/01/2025…" at bounding box center [327, 78] width 465 height 65
drag, startPoint x: 382, startPoint y: 102, endPoint x: 284, endPoint y: 93, distance: 99.2
click at [284, 93] on input "vanessaj989@icloud.com" at bounding box center [415, 95] width 280 height 22
type input "v"
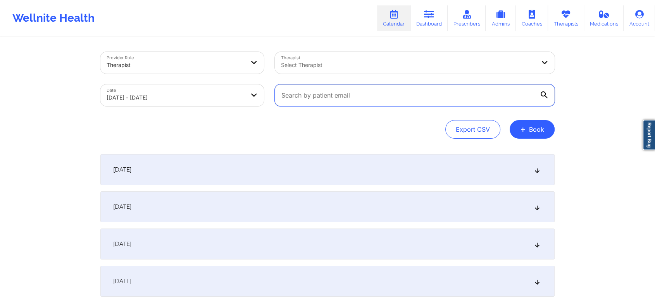
paste input "mheitman@ssclawfirm.com"
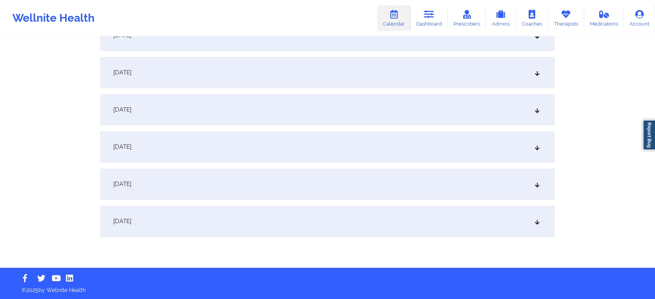
drag, startPoint x: 358, startPoint y: 243, endPoint x: 321, endPoint y: 210, distance: 49.9
click at [321, 210] on div "October 1, 2025" at bounding box center [327, 221] width 454 height 31
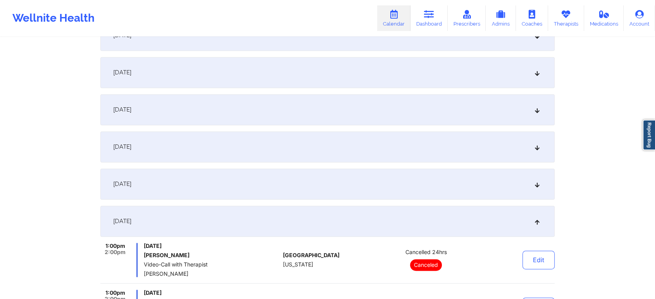
scroll to position [1199, 0]
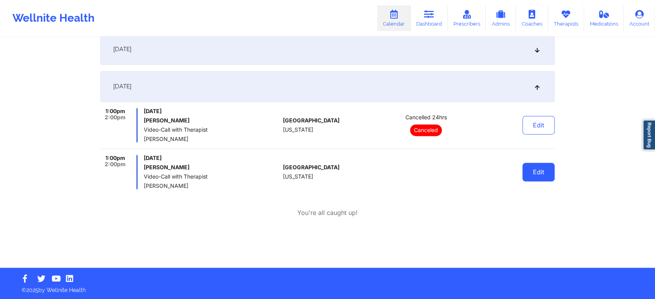
click at [535, 176] on button "Edit" at bounding box center [538, 172] width 32 height 19
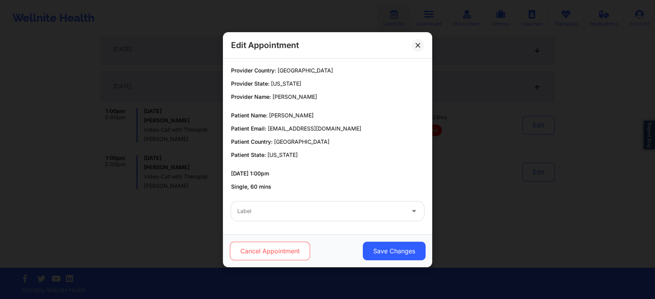
click at [289, 251] on button "Cancel Appointment" at bounding box center [270, 251] width 80 height 19
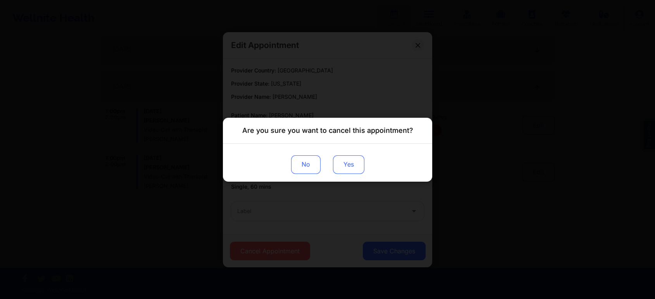
click at [348, 166] on button "Yes" at bounding box center [348, 164] width 31 height 19
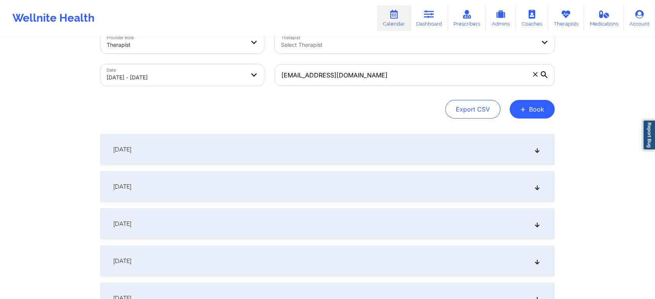
scroll to position [0, 0]
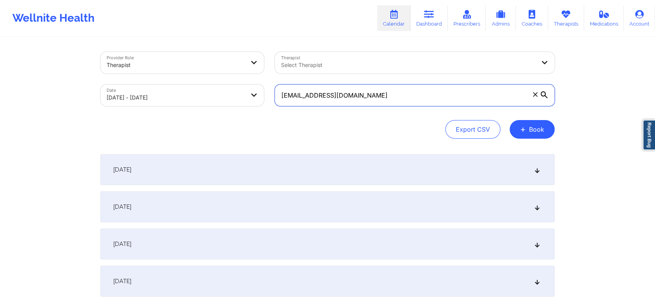
drag, startPoint x: 378, startPoint y: 96, endPoint x: 153, endPoint y: 77, distance: 225.5
click at [153, 77] on div "Provider Role Therapist Therapist Select Therapist Date 09/01/2025 - 10/01/2025…" at bounding box center [327, 78] width 465 height 65
paste input "klene10@gmail"
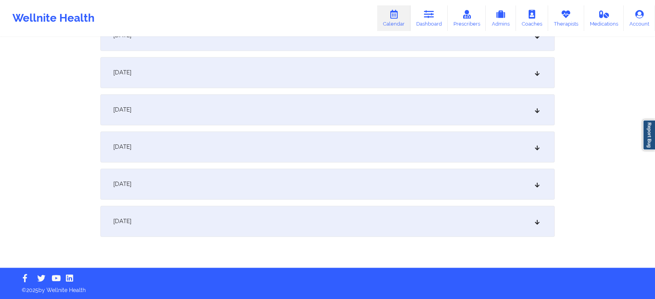
click at [333, 216] on div "October 1, 2025" at bounding box center [327, 221] width 454 height 31
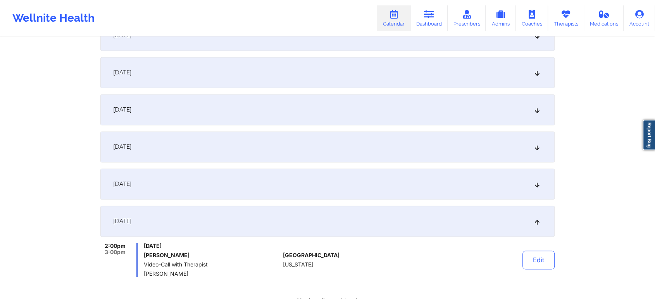
scroll to position [0, 0]
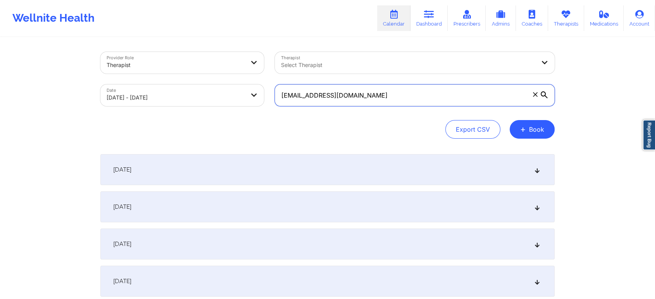
drag, startPoint x: 377, startPoint y: 93, endPoint x: 250, endPoint y: 81, distance: 128.0
click at [250, 81] on div "Provider Role Therapist Therapist Select Therapist Date 09/01/2025 - 10/01/2025…" at bounding box center [327, 78] width 465 height 65
paste input "sarahrosemunley"
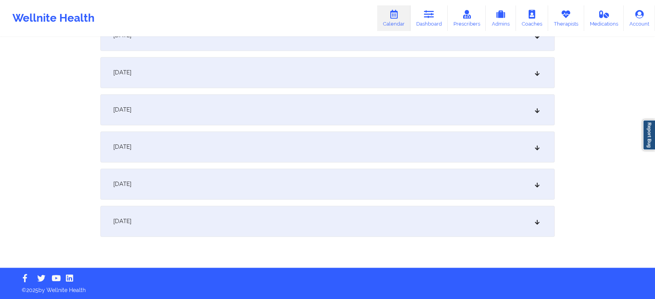
click at [417, 227] on div "October 1, 2025" at bounding box center [327, 221] width 454 height 31
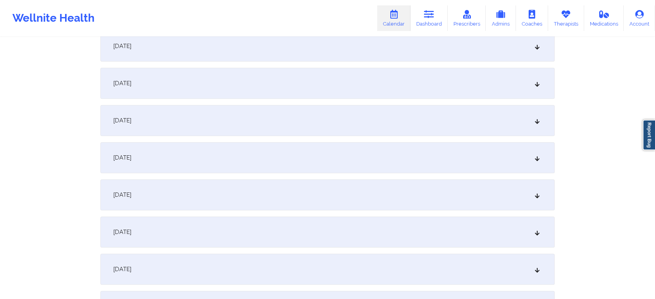
scroll to position [0, 0]
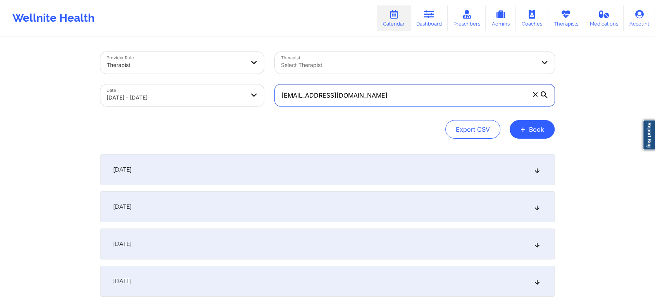
drag, startPoint x: 380, startPoint y: 97, endPoint x: 172, endPoint y: 77, distance: 209.8
click at [172, 77] on div "Provider Role Therapist Therapist Select Therapist Date 09/01/2025 - 10/01/2025…" at bounding box center [327, 78] width 465 height 65
paste input "gotace127"
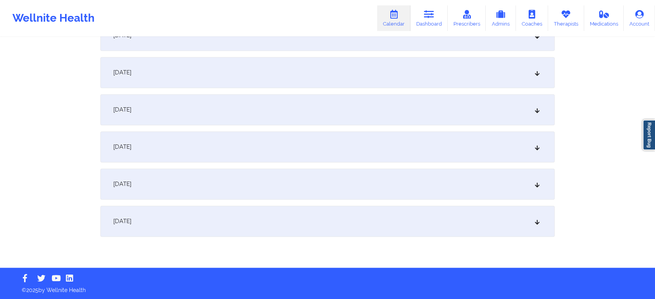
drag, startPoint x: 364, startPoint y: 215, endPoint x: 480, endPoint y: 223, distance: 116.9
click at [480, 223] on div "October 1, 2025" at bounding box center [327, 221] width 454 height 31
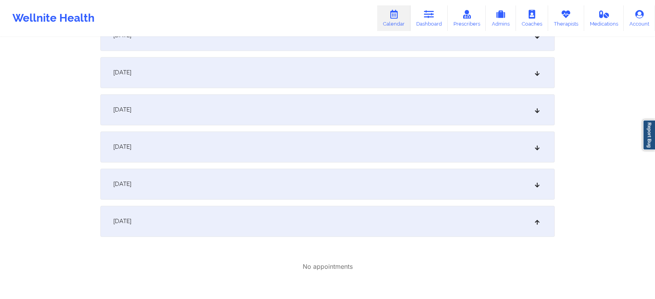
scroll to position [0, 0]
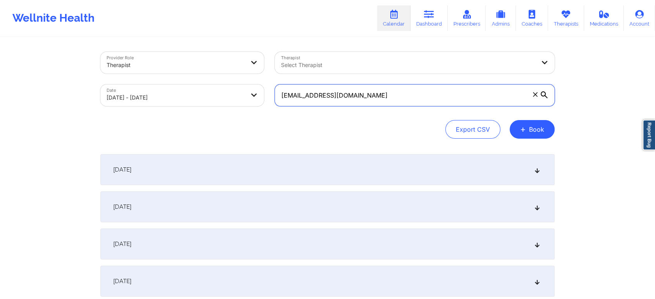
drag, startPoint x: 382, startPoint y: 96, endPoint x: 219, endPoint y: 95, distance: 163.5
click at [219, 95] on div "Provider Role Therapist Therapist Select Therapist Date 09/01/2025 - 10/01/2025…" at bounding box center [327, 78] width 465 height 65
paste input "sujataraju68@yahoo"
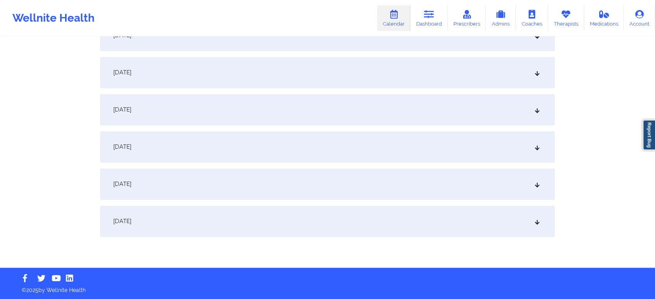
click at [349, 227] on div "October 1, 2025" at bounding box center [327, 221] width 454 height 31
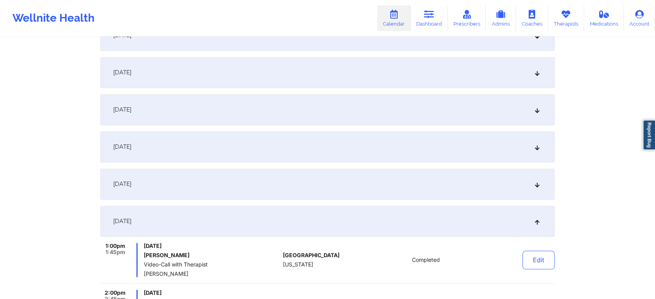
scroll to position [1205, 0]
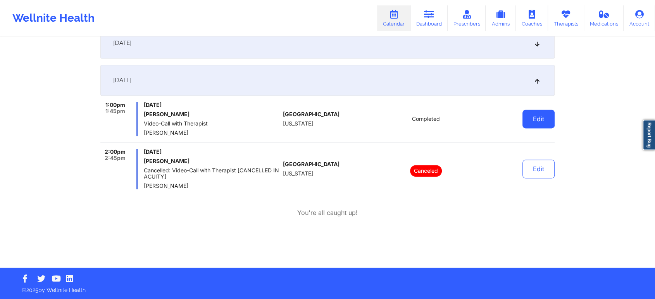
click at [541, 125] on button "Edit" at bounding box center [538, 119] width 32 height 19
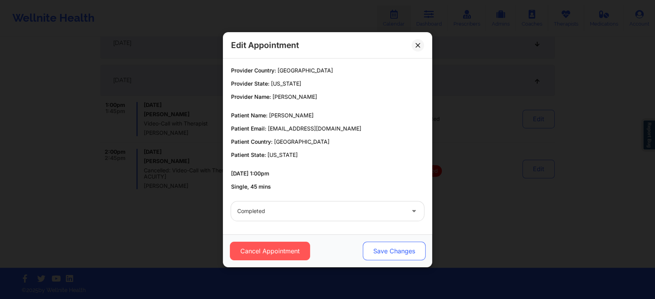
click at [384, 253] on button "Save Changes" at bounding box center [394, 251] width 63 height 19
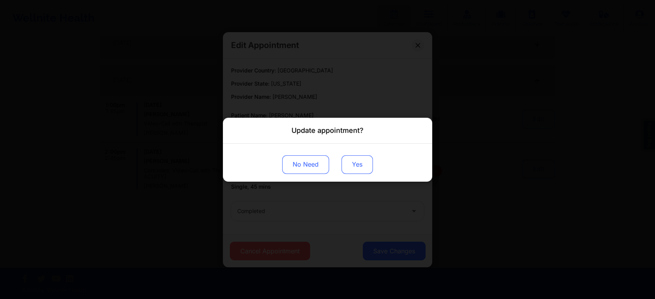
click at [347, 169] on button "Yes" at bounding box center [356, 164] width 31 height 19
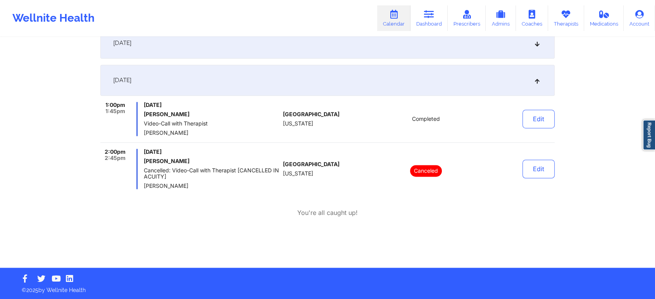
scroll to position [0, 0]
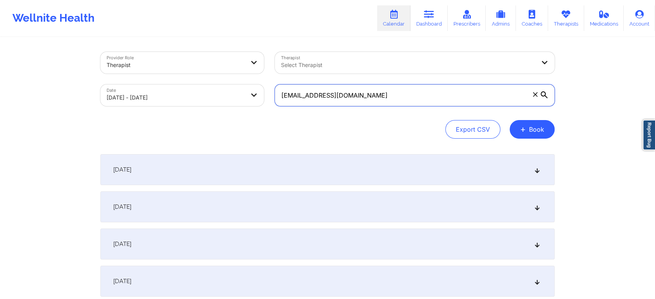
drag, startPoint x: 375, startPoint y: 92, endPoint x: 182, endPoint y: 101, distance: 193.1
click at [182, 101] on div "Provider Role Therapist Therapist Select Therapist Date 09/01/2025 - 10/01/2025…" at bounding box center [327, 78] width 465 height 65
paste input "lorenam.galcas@gmail"
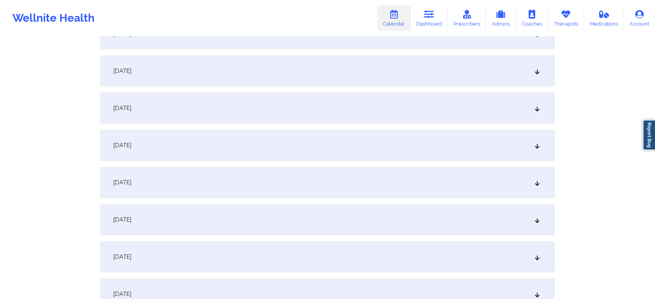
scroll to position [1064, 0]
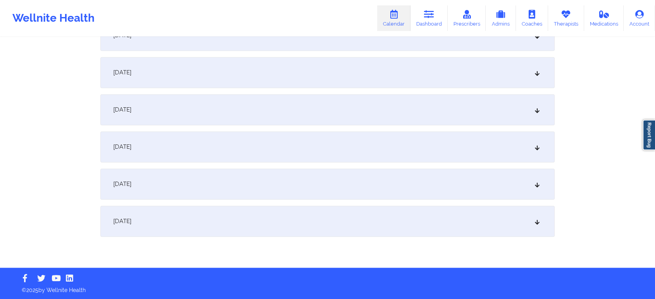
drag, startPoint x: 379, startPoint y: 238, endPoint x: 381, endPoint y: 229, distance: 9.2
click at [381, 229] on div "October 1, 2025" at bounding box center [327, 221] width 454 height 31
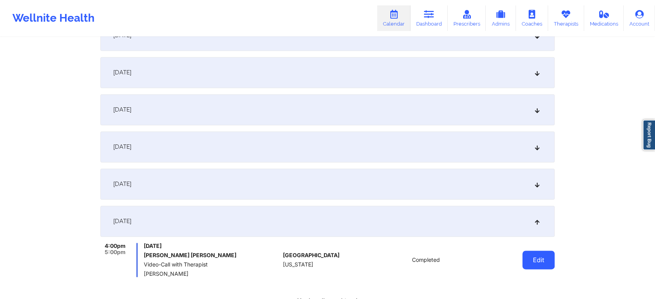
click at [532, 251] on button "Edit" at bounding box center [538, 260] width 32 height 19
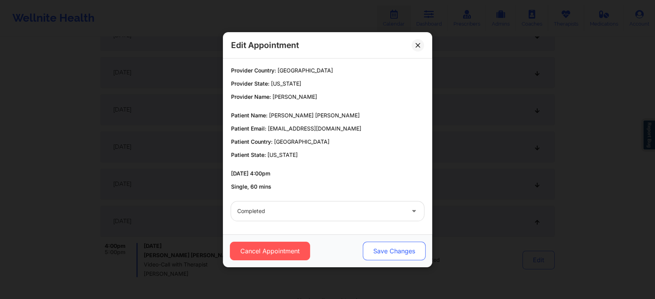
click at [380, 246] on button "Save Changes" at bounding box center [394, 251] width 63 height 19
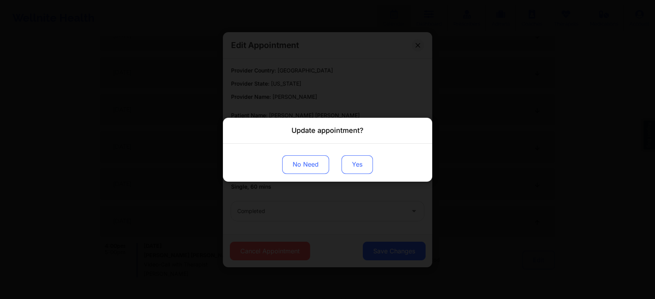
click at [351, 157] on button "Yes" at bounding box center [356, 164] width 31 height 19
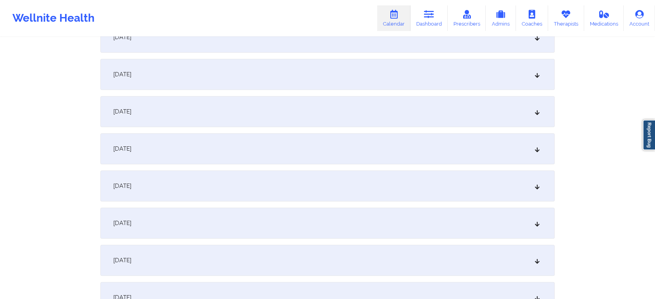
scroll to position [0, 0]
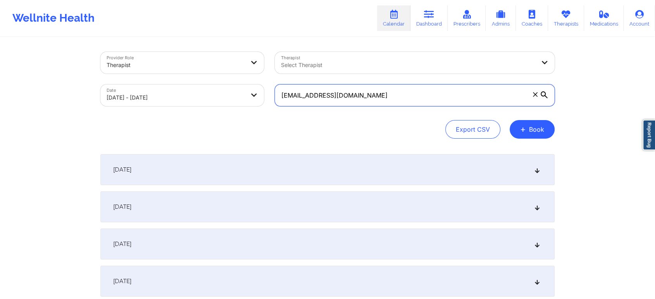
drag, startPoint x: 402, startPoint y: 86, endPoint x: 225, endPoint y: 69, distance: 178.2
click at [225, 69] on div "Provider Role Therapist Therapist Select Therapist Date 09/01/2025 - 10/01/2025…" at bounding box center [327, 78] width 465 height 65
paste input "jessicawilson.prosperity"
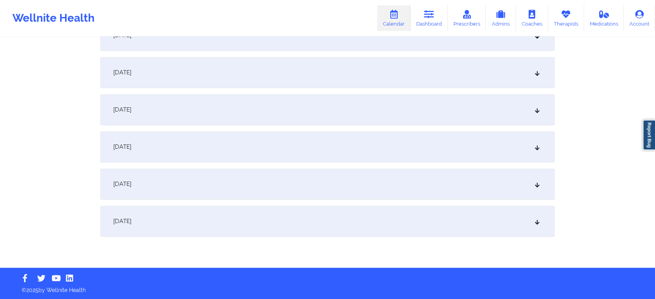
click at [463, 225] on div "October 1, 2025" at bounding box center [327, 221] width 454 height 31
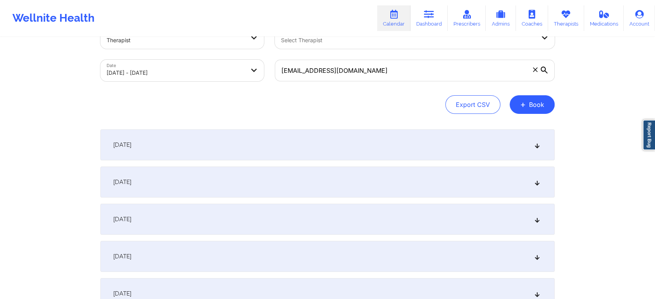
scroll to position [0, 0]
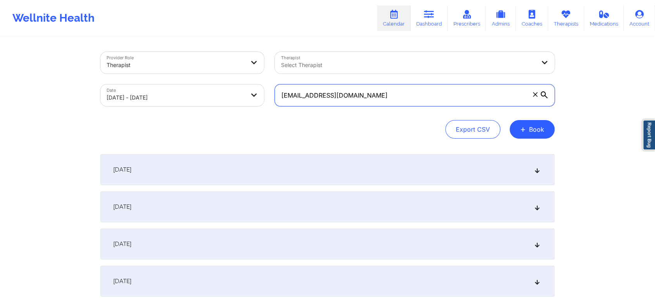
drag, startPoint x: 435, startPoint y: 87, endPoint x: 177, endPoint y: 77, distance: 258.6
click at [177, 77] on div "Provider Role Therapist Therapist Select Therapist Date 09/01/2025 - 10/01/2025…" at bounding box center [327, 78] width 465 height 65
paste input "heatherhall1207"
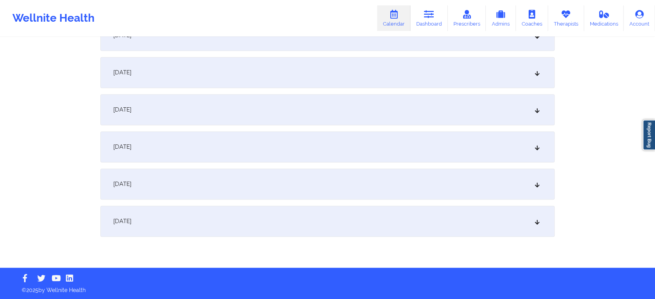
click at [385, 226] on div "October 1, 2025" at bounding box center [327, 221] width 454 height 31
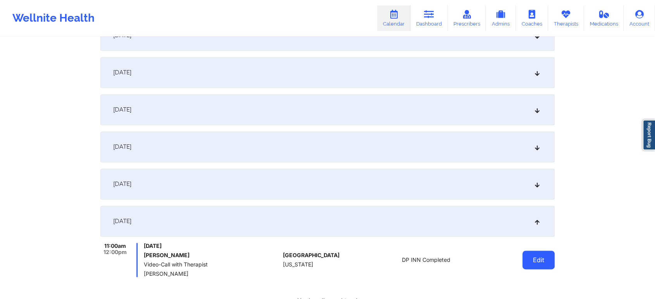
click at [531, 260] on button "Edit" at bounding box center [538, 260] width 32 height 19
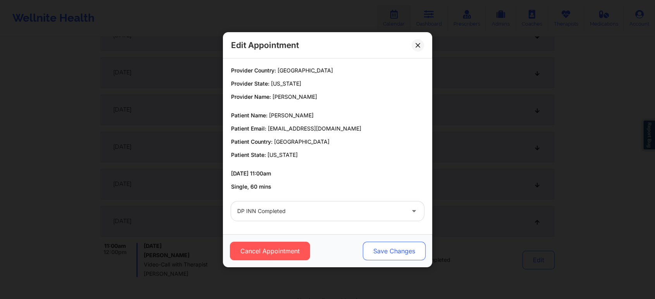
click at [401, 255] on button "Save Changes" at bounding box center [394, 251] width 63 height 19
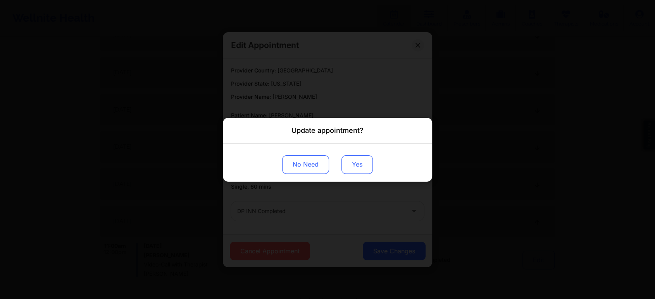
drag, startPoint x: 366, startPoint y: 173, endPoint x: 369, endPoint y: 157, distance: 15.7
click at [369, 157] on button "Yes" at bounding box center [356, 164] width 31 height 19
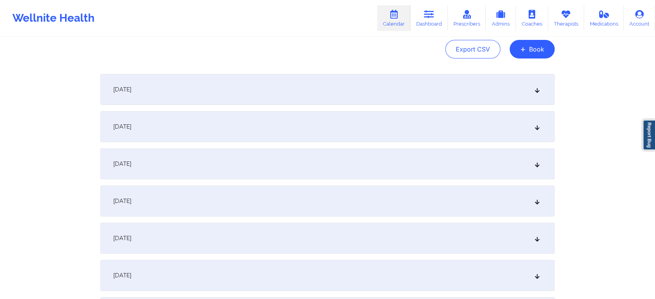
scroll to position [0, 0]
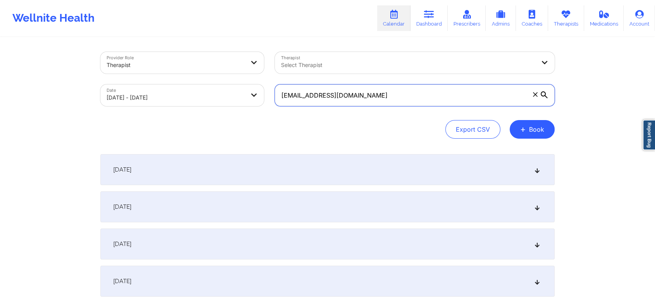
drag, startPoint x: 392, startPoint y: 94, endPoint x: 177, endPoint y: 108, distance: 215.1
click at [177, 108] on div "Provider Role Therapist Therapist Select Therapist Date 09/01/2025 - 10/01/2025…" at bounding box center [327, 78] width 465 height 65
paste input "aj.py@outlook"
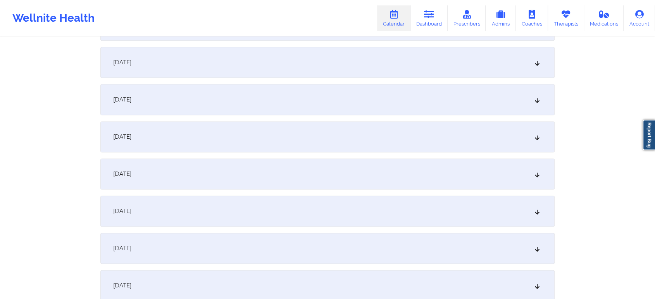
scroll to position [1064, 0]
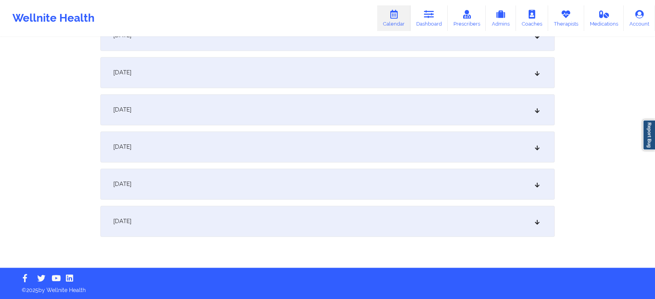
click at [351, 235] on div "October 1, 2025" at bounding box center [327, 221] width 454 height 31
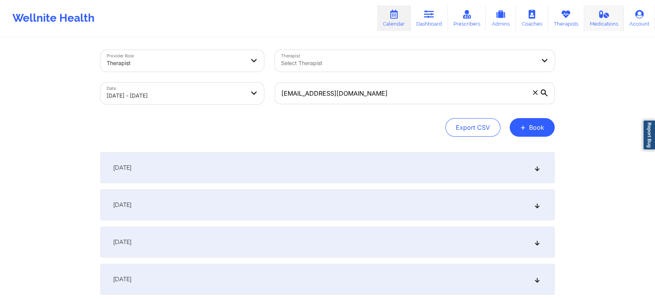
scroll to position [0, 0]
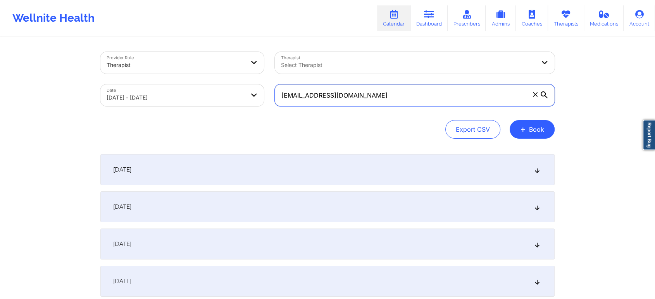
drag, startPoint x: 411, startPoint y: 89, endPoint x: 251, endPoint y: 86, distance: 160.0
click at [251, 86] on div "Provider Role Therapist Therapist Select Therapist Date 09/01/2025 - 10/01/2025…" at bounding box center [327, 78] width 465 height 65
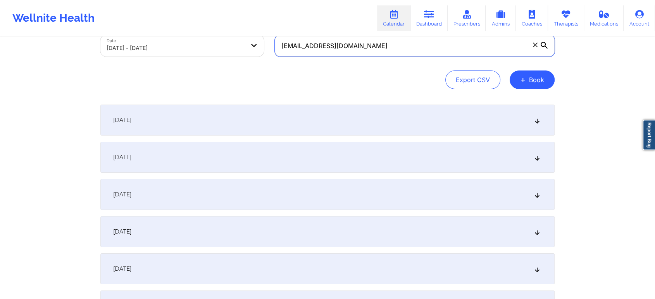
scroll to position [7, 0]
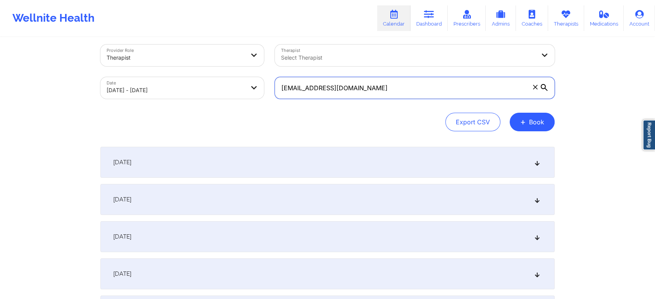
drag, startPoint x: 367, startPoint y: 89, endPoint x: 164, endPoint y: 55, distance: 205.6
click at [164, 55] on div "Provider Role Therapist Therapist Select Therapist Date 09/01/2025 - 10/01/2025…" at bounding box center [327, 71] width 465 height 65
paste input "robinkidder@yahoo"
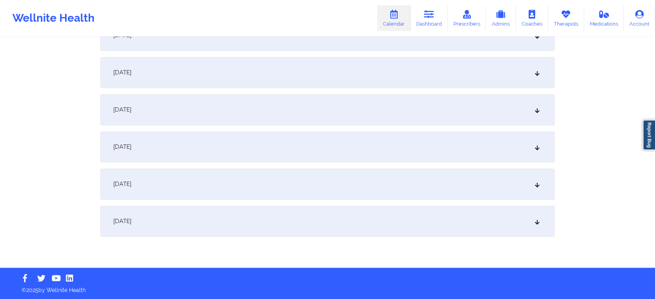
click at [345, 229] on div "October 1, 2025" at bounding box center [327, 221] width 454 height 31
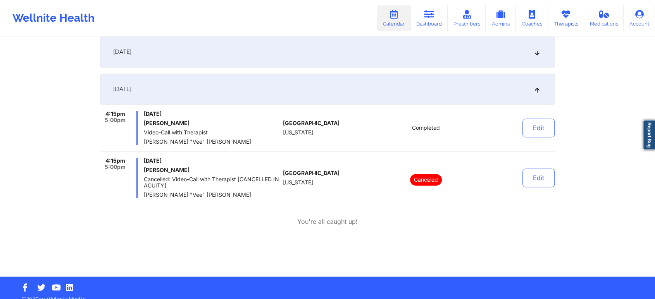
scroll to position [1189, 0]
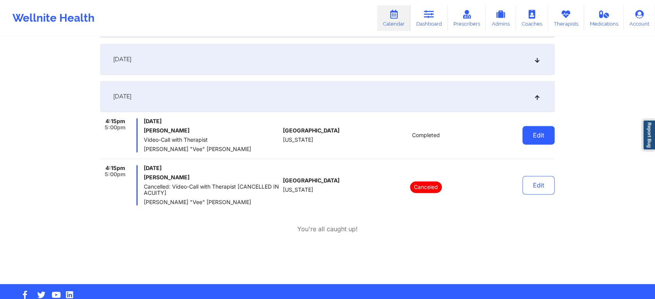
click at [544, 136] on button "Edit" at bounding box center [538, 135] width 32 height 19
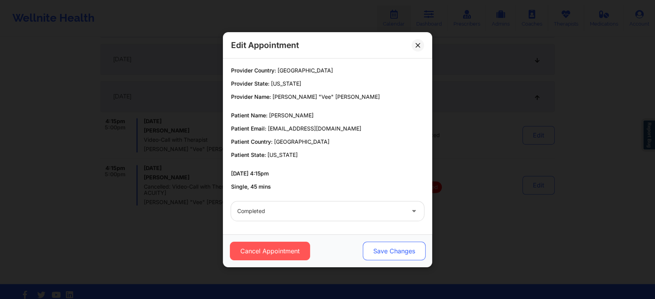
click at [394, 251] on button "Save Changes" at bounding box center [394, 251] width 63 height 19
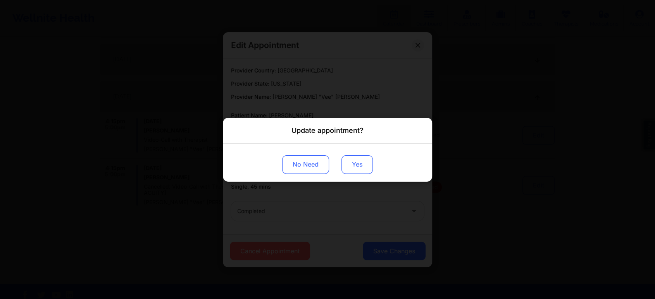
click at [351, 159] on button "Yes" at bounding box center [356, 164] width 31 height 19
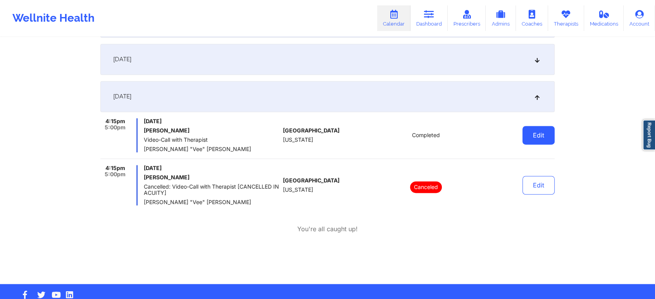
click at [538, 134] on button "Edit" at bounding box center [538, 135] width 32 height 19
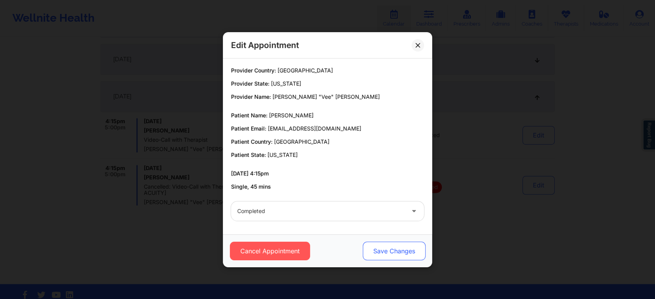
click at [406, 246] on button "Save Changes" at bounding box center [394, 251] width 63 height 19
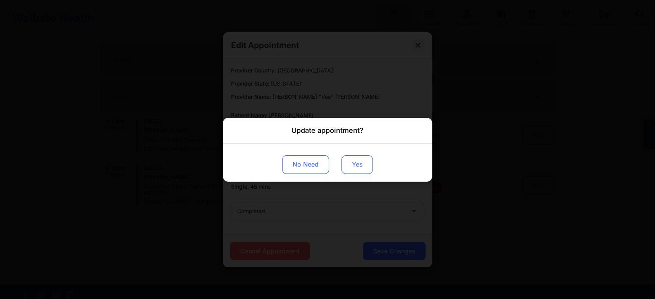
click at [366, 164] on button "Yes" at bounding box center [356, 164] width 31 height 19
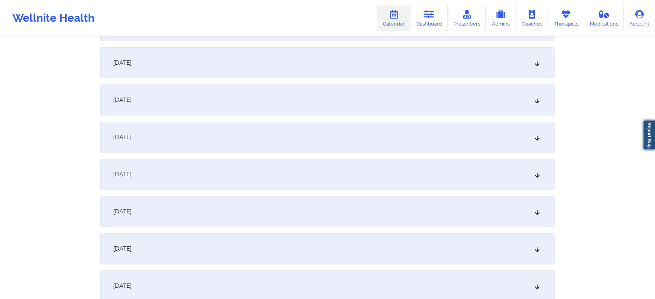
scroll to position [0, 0]
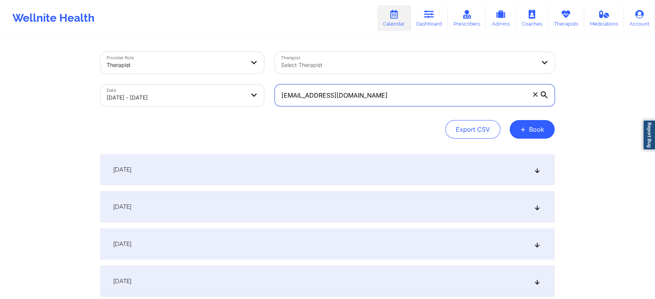
drag, startPoint x: 362, startPoint y: 94, endPoint x: 243, endPoint y: 83, distance: 119.8
click at [243, 83] on div "Provider Role Therapist Therapist Select Therapist Date 09/01/2025 - 10/01/2025…" at bounding box center [327, 78] width 465 height 65
paste input "elizabeth.est2513@gmail"
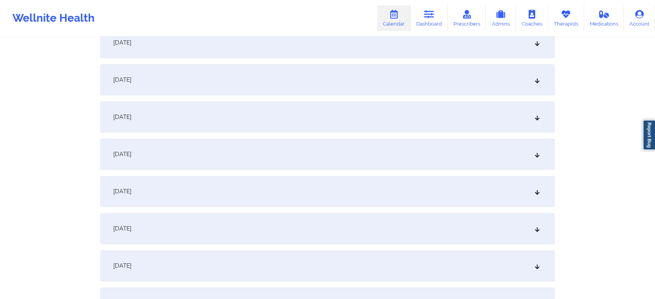
scroll to position [1064, 0]
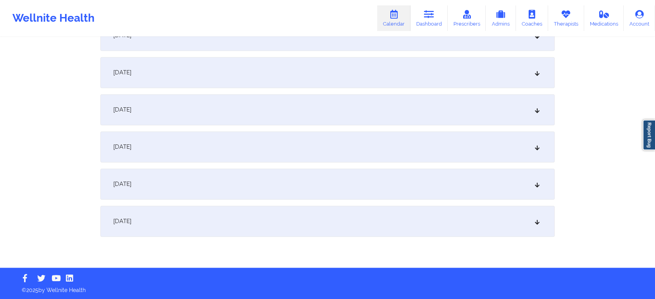
click at [351, 215] on div "October 1, 2025" at bounding box center [327, 221] width 454 height 31
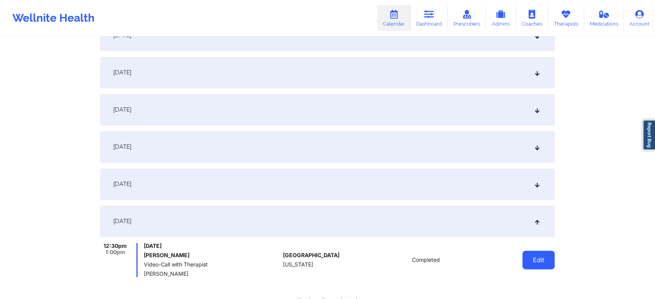
click at [547, 252] on button "Edit" at bounding box center [538, 260] width 32 height 19
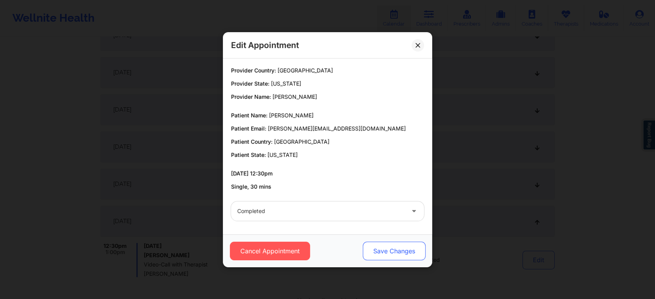
click at [376, 244] on button "Save Changes" at bounding box center [394, 251] width 63 height 19
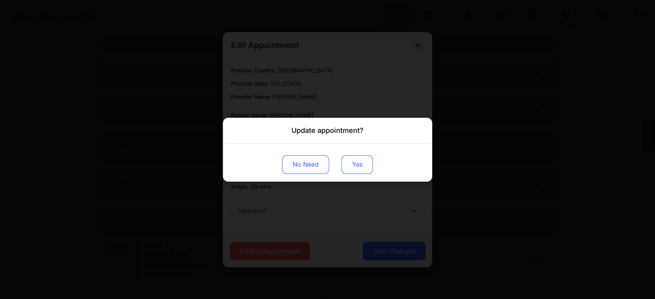
click at [353, 165] on button "Yes" at bounding box center [356, 164] width 31 height 19
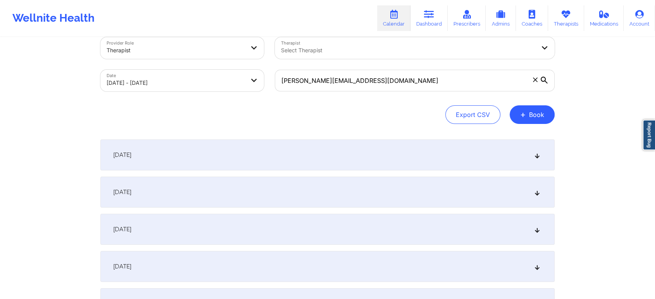
scroll to position [0, 0]
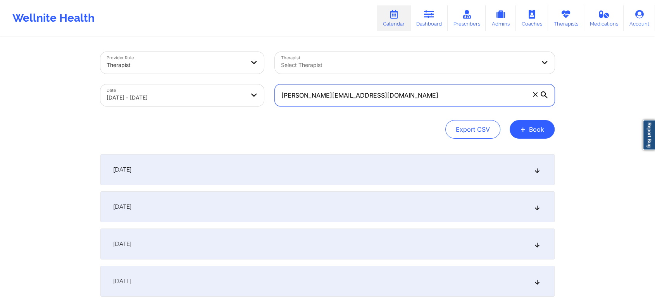
drag, startPoint x: 366, startPoint y: 97, endPoint x: 248, endPoint y: 94, distance: 117.4
click at [248, 94] on div "Provider Role Therapist Therapist Select Therapist Date 09/01/2025 - 10/01/2025…" at bounding box center [327, 78] width 465 height 65
paste input "kdagrin50"
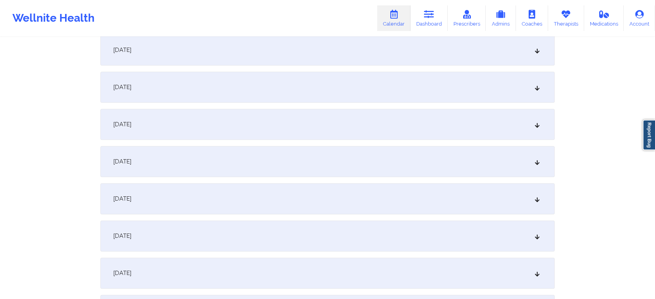
scroll to position [1064, 0]
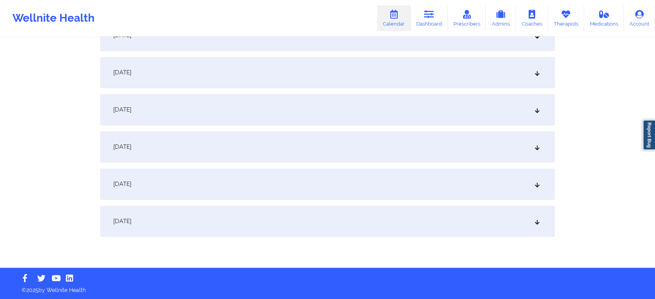
type input "kdagrin50@gmail.com"
drag, startPoint x: 396, startPoint y: 236, endPoint x: 427, endPoint y: 230, distance: 31.5
click at [427, 230] on div "October 1, 2025" at bounding box center [327, 221] width 454 height 31
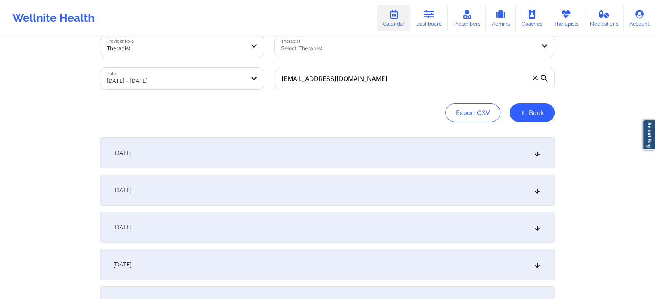
scroll to position [0, 0]
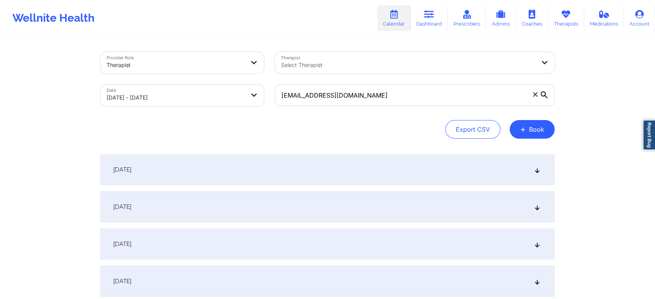
click at [153, 95] on body "Wellnite Health Calendar Dashboard Prescribers Admins Coaches Therapists Medica…" at bounding box center [327, 149] width 655 height 299
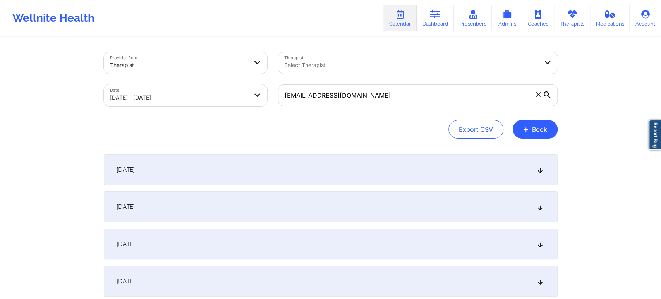
select select "2025-8"
select select "2025-9"
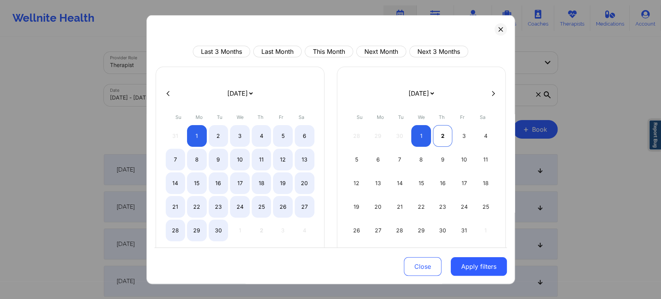
click at [444, 134] on div "2" at bounding box center [443, 136] width 20 height 22
select select "2025-9"
select select "2025-10"
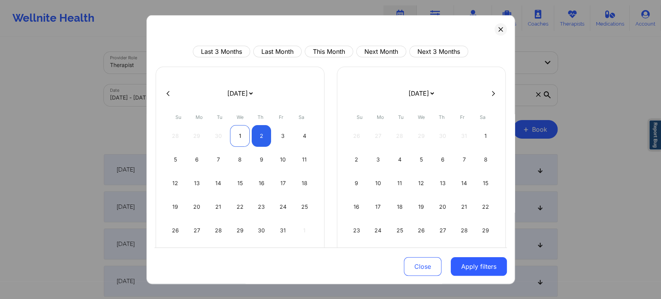
select select "2025-9"
select select "2025-10"
click at [165, 93] on button at bounding box center [168, 93] width 8 height 7
select select "2025-8"
select select "2025-9"
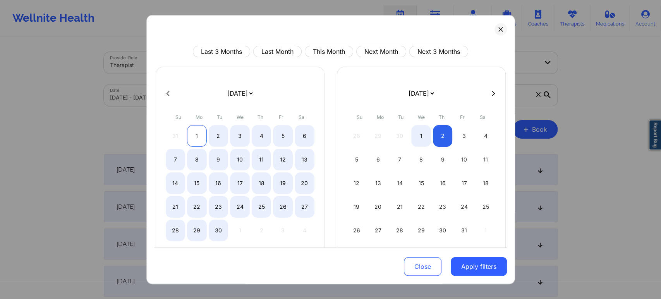
select select "2025-8"
select select "2025-9"
click at [194, 139] on div "1" at bounding box center [197, 136] width 20 height 22
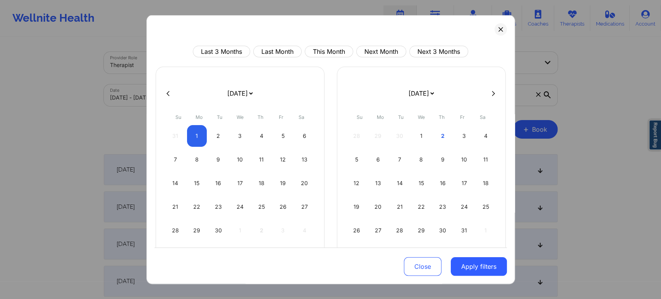
select select "2025-8"
select select "2025-9"
select select "2025-8"
select select "2025-9"
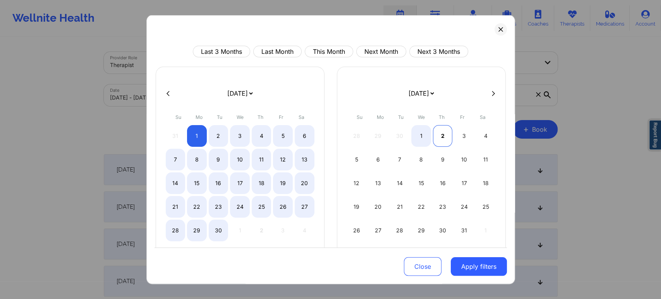
select select "2025-8"
select select "2025-9"
click at [448, 132] on div "2" at bounding box center [443, 136] width 20 height 22
select select "2025-8"
select select "2025-9"
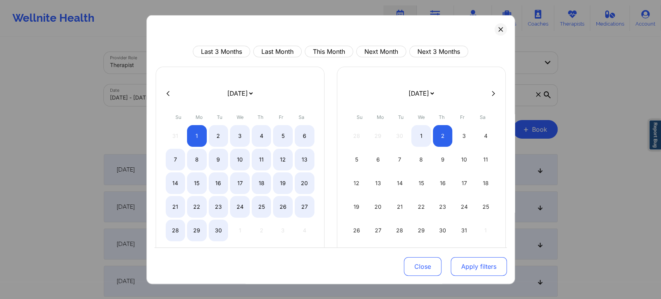
click at [474, 275] on button "Apply filters" at bounding box center [479, 266] width 56 height 19
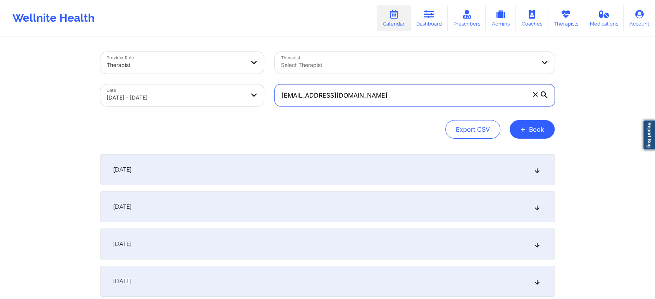
click at [387, 91] on input "kdagrin50@gmail.com" at bounding box center [415, 95] width 280 height 22
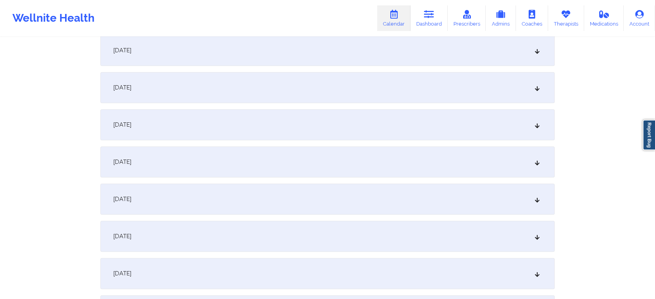
scroll to position [1101, 0]
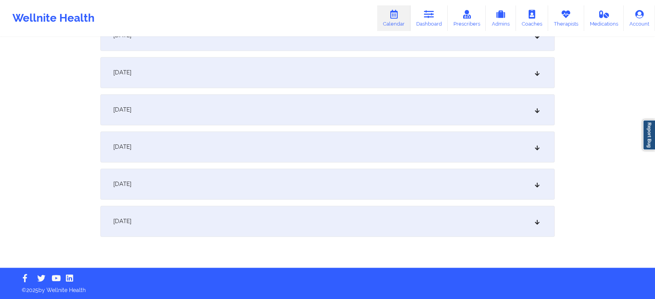
click at [437, 229] on div "October 2, 2025" at bounding box center [327, 221] width 454 height 31
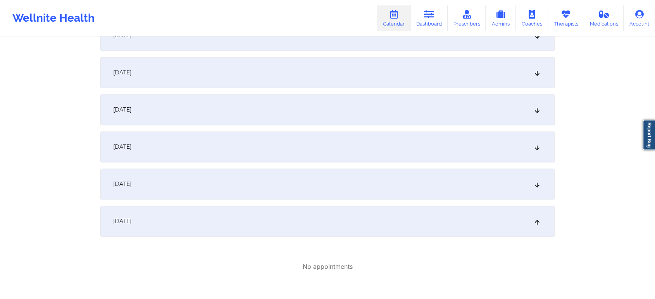
click at [336, 186] on div "October 1, 2025" at bounding box center [327, 184] width 454 height 31
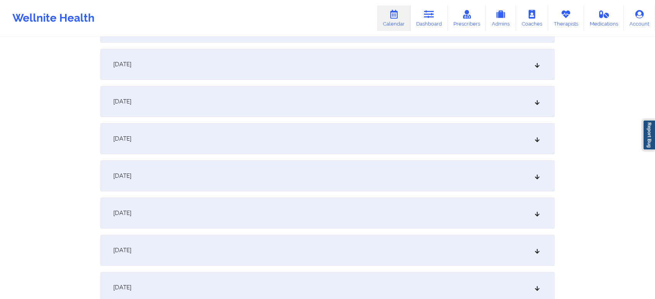
scroll to position [0, 0]
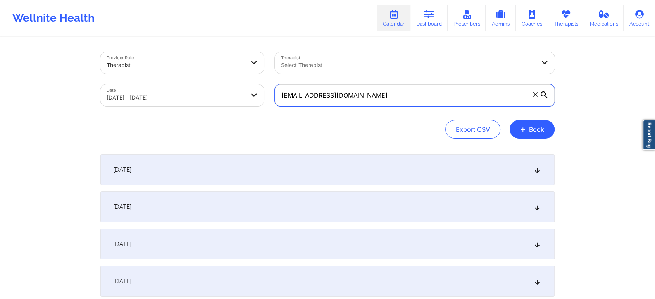
drag, startPoint x: 363, startPoint y: 88, endPoint x: 256, endPoint y: 58, distance: 110.4
click at [256, 58] on div "Provider Role Therapist Therapist Select Therapist Date 09/01/2025 - 10/02/2025…" at bounding box center [327, 78] width 465 height 65
paste input "mari_br@bellsouth.net"
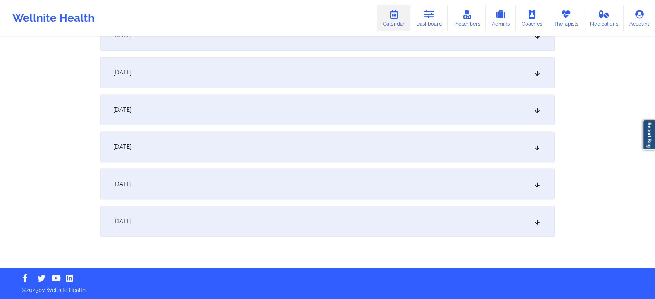
click at [267, 229] on div "October 2, 2025" at bounding box center [327, 221] width 454 height 31
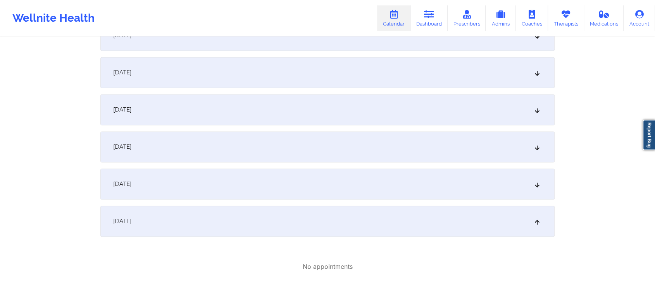
click at [171, 174] on div "October 1, 2025" at bounding box center [327, 184] width 454 height 31
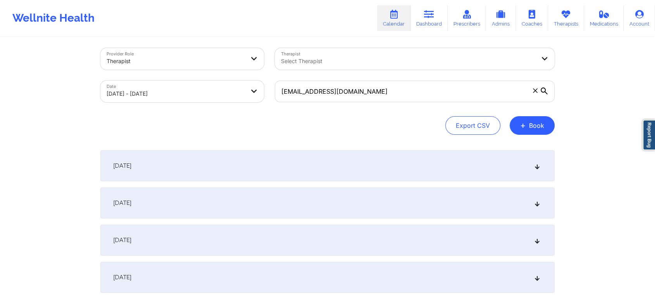
scroll to position [0, 0]
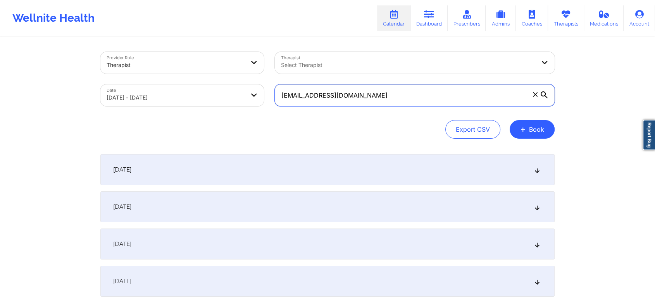
drag, startPoint x: 395, startPoint y: 92, endPoint x: 268, endPoint y: 74, distance: 128.7
click at [268, 74] on div "Provider Role Therapist Therapist Select Therapist Date 09/01/2025 - 10/02/2025…" at bounding box center [327, 78] width 465 height 65
drag, startPoint x: 387, startPoint y: 103, endPoint x: 244, endPoint y: 81, distance: 144.2
click at [244, 81] on div "Provider Role Therapist Therapist Select Therapist Date 09/01/2025 - 10/02/2025…" at bounding box center [327, 78] width 465 height 65
paste input "becklynnlopez@gmail.com"
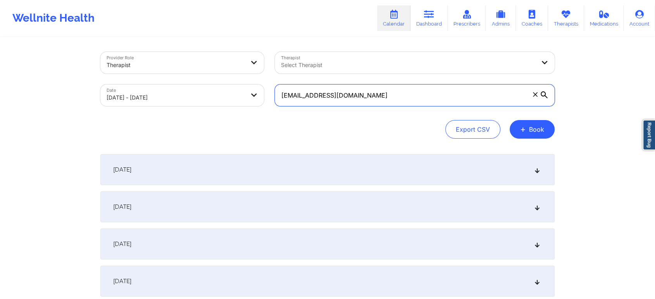
scroll to position [1101, 0]
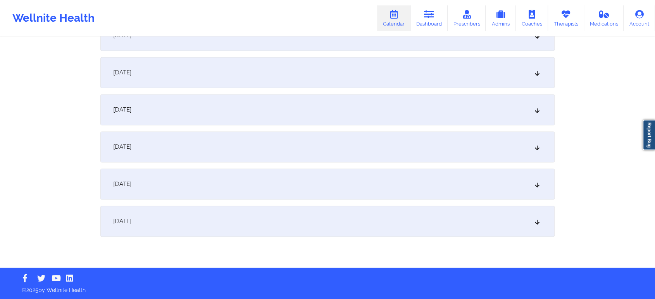
click at [289, 183] on div "October 1, 2025" at bounding box center [327, 184] width 454 height 31
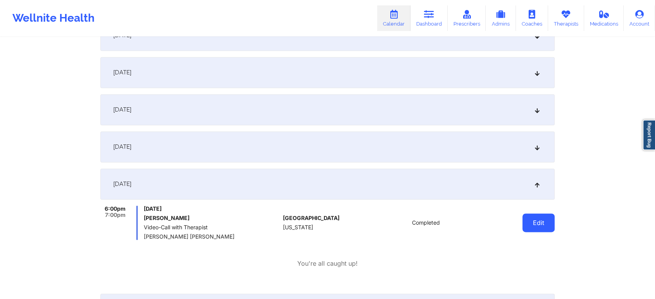
click at [534, 226] on button "Edit" at bounding box center [538, 222] width 32 height 19
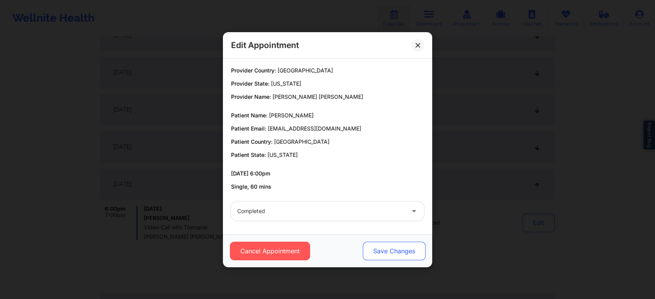
click at [390, 250] on button "Save Changes" at bounding box center [394, 251] width 63 height 19
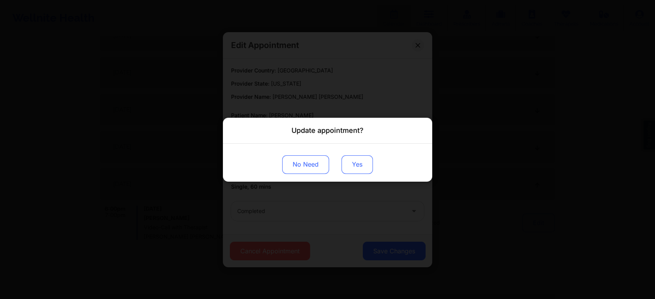
click at [360, 167] on button "Yes" at bounding box center [356, 164] width 31 height 19
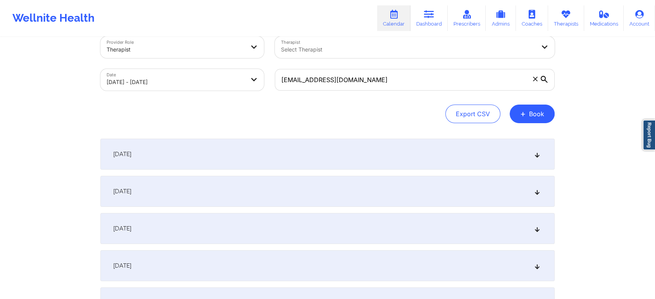
scroll to position [0, 0]
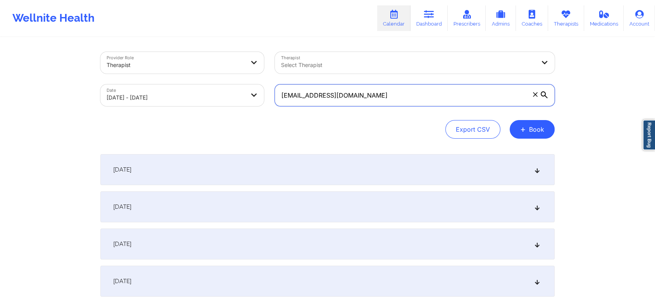
drag, startPoint x: 382, startPoint y: 106, endPoint x: 261, endPoint y: 51, distance: 132.6
click at [261, 51] on div "Provider Role Therapist Therapist Select Therapist Date 09/01/2025 - 10/02/2025…" at bounding box center [327, 78] width 465 height 65
paste input "reneezaldivar"
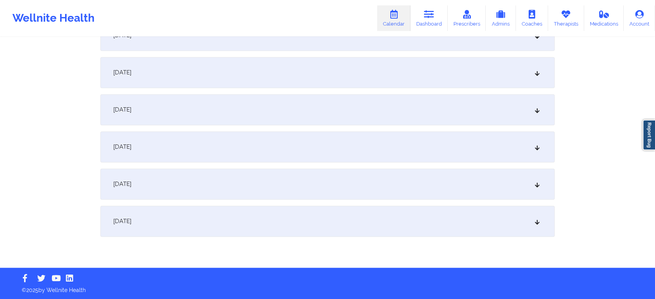
click at [309, 193] on div "October 1, 2025" at bounding box center [327, 184] width 454 height 31
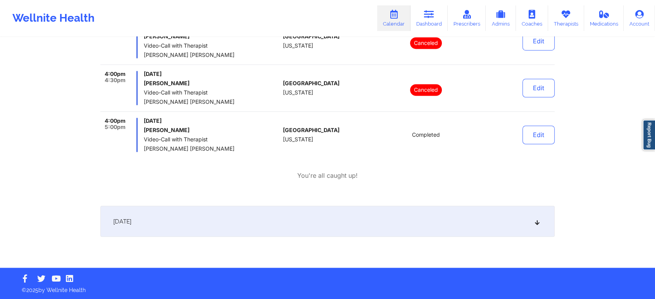
scroll to position [1173, 0]
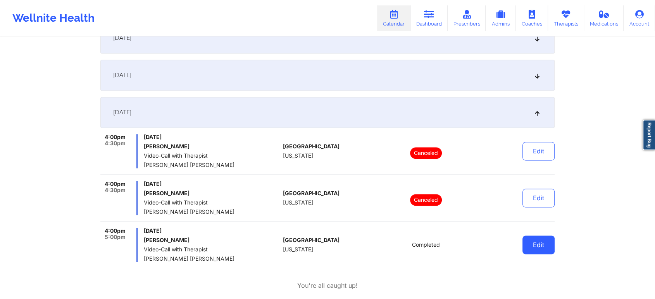
click at [538, 251] on button "Edit" at bounding box center [538, 245] width 32 height 19
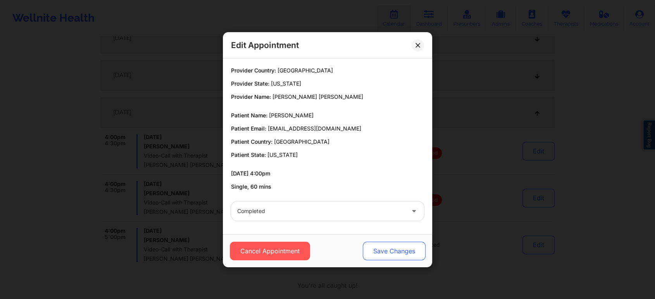
click at [387, 253] on button "Save Changes" at bounding box center [394, 251] width 63 height 19
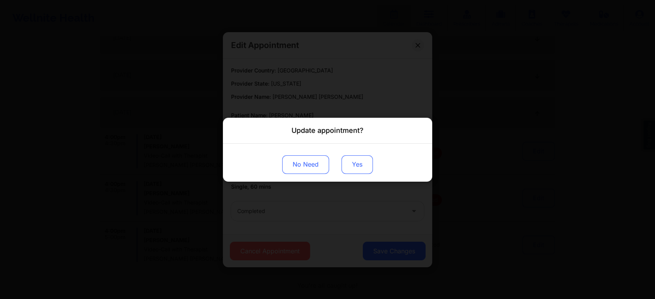
click at [358, 160] on button "Yes" at bounding box center [356, 164] width 31 height 19
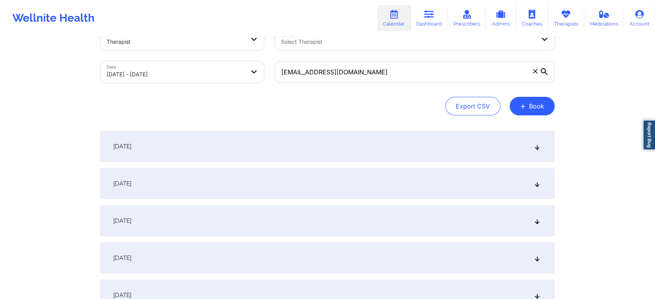
scroll to position [0, 0]
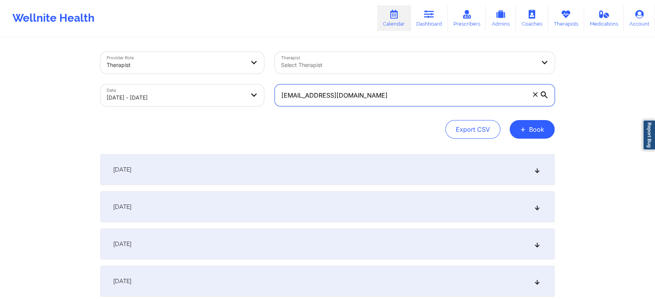
drag, startPoint x: 375, startPoint y: 90, endPoint x: 228, endPoint y: 70, distance: 148.6
click at [228, 70] on div "Provider Role Therapist Therapist Select Therapist Date 09/01/2025 - 10/02/2025…" at bounding box center [327, 78] width 465 height 65
paste input "klahmann2010@yahoo"
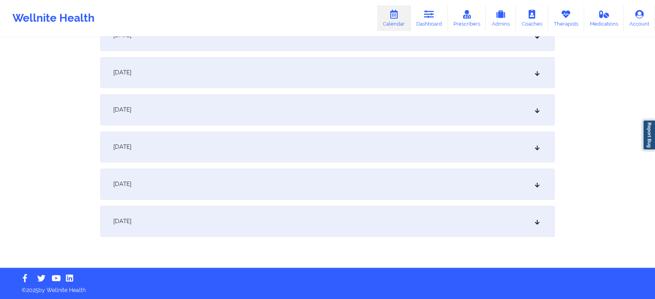
click at [259, 184] on div "October 1, 2025" at bounding box center [327, 184] width 454 height 31
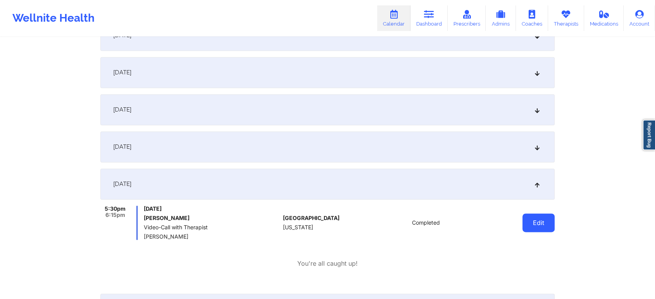
click at [532, 221] on button "Edit" at bounding box center [538, 222] width 32 height 19
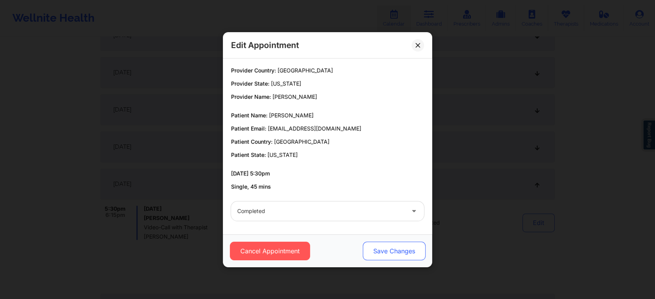
click at [401, 246] on button "Save Changes" at bounding box center [394, 251] width 63 height 19
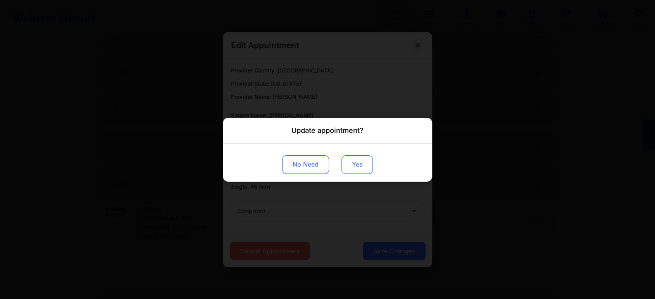
click at [348, 163] on button "Yes" at bounding box center [356, 164] width 31 height 19
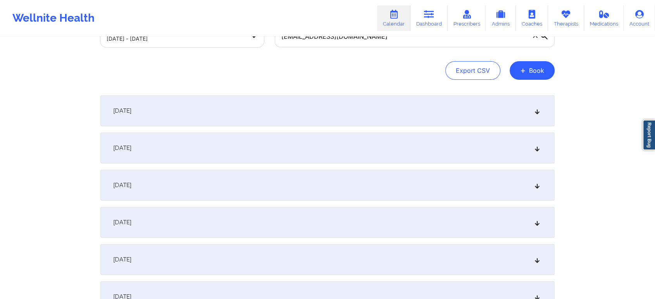
scroll to position [0, 0]
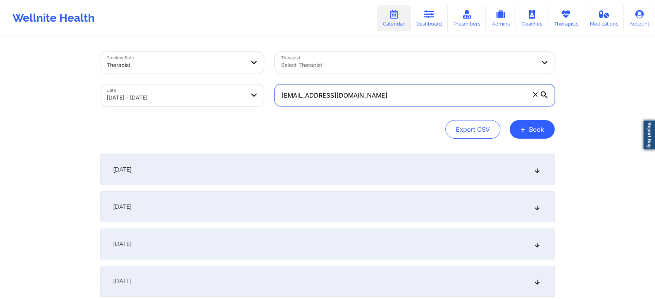
drag, startPoint x: 452, startPoint y: 92, endPoint x: 266, endPoint y: 88, distance: 186.4
click at [266, 88] on div "Provider Role Therapist Therapist Select Therapist Date 09/01/2025 - 10/02/2025…" at bounding box center [327, 78] width 465 height 65
paste input "jordan.whitehead298@gmail"
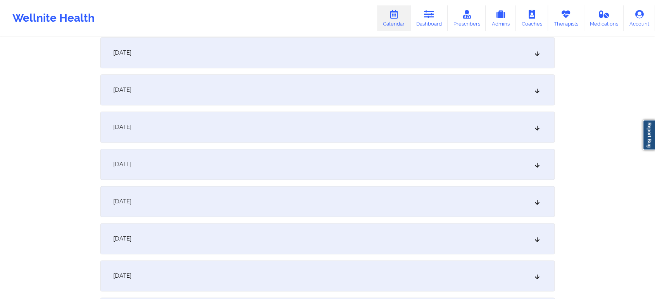
scroll to position [1101, 0]
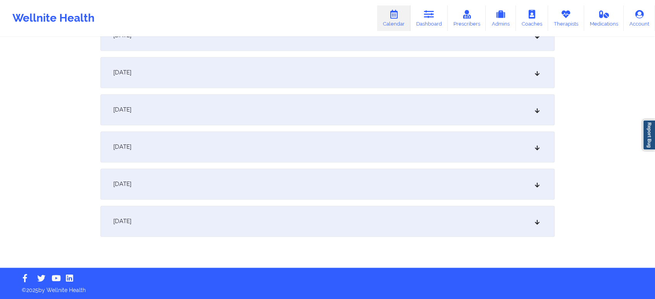
click at [325, 188] on div "October 1, 2025" at bounding box center [327, 184] width 454 height 31
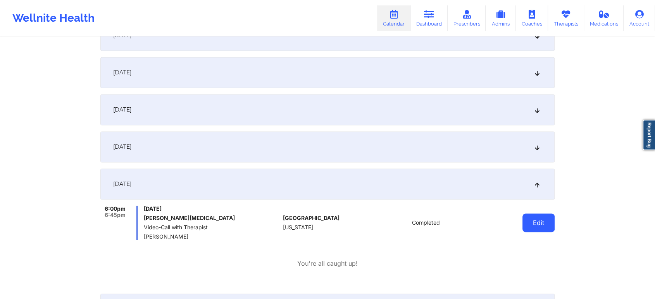
click at [537, 214] on button "Edit" at bounding box center [538, 222] width 32 height 19
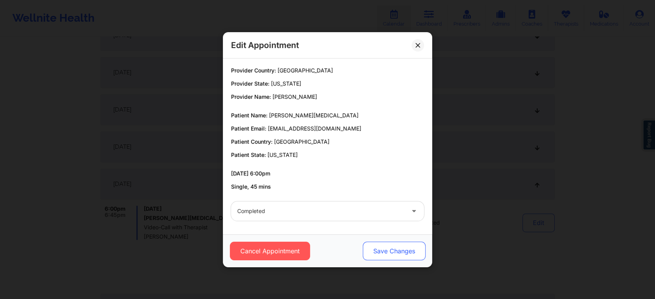
click at [384, 251] on button "Save Changes" at bounding box center [394, 251] width 63 height 19
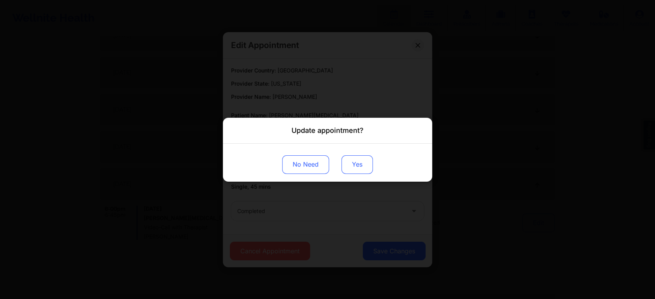
click at [349, 158] on button "Yes" at bounding box center [356, 164] width 31 height 19
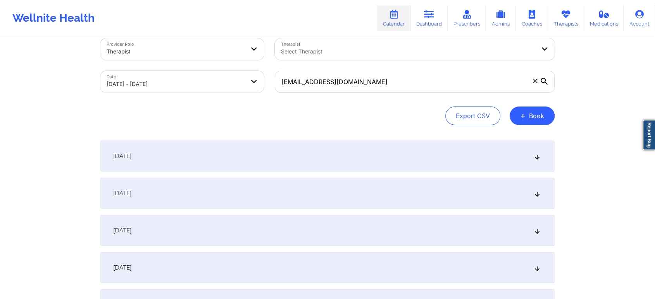
scroll to position [0, 0]
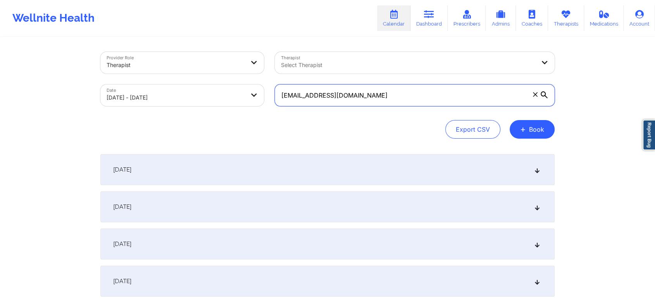
drag, startPoint x: 431, startPoint y: 92, endPoint x: 246, endPoint y: 77, distance: 185.4
click at [246, 77] on div "Provider Role Therapist Therapist Select Therapist Date 09/01/2025 - 10/02/2025…" at bounding box center [327, 78] width 465 height 65
paste input "lousellc"
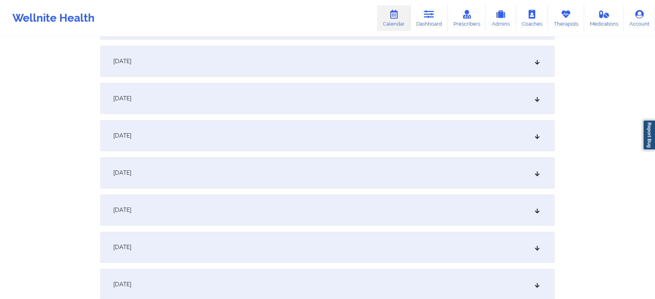
scroll to position [1101, 0]
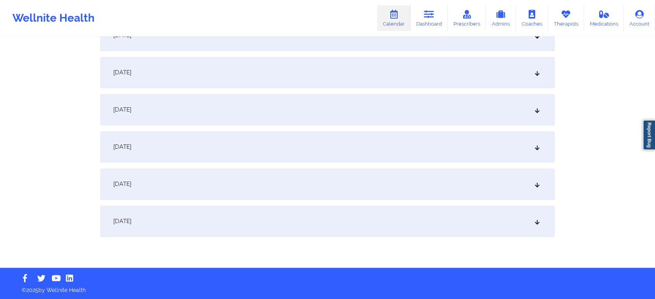
click at [330, 178] on div "October 1, 2025" at bounding box center [327, 184] width 454 height 31
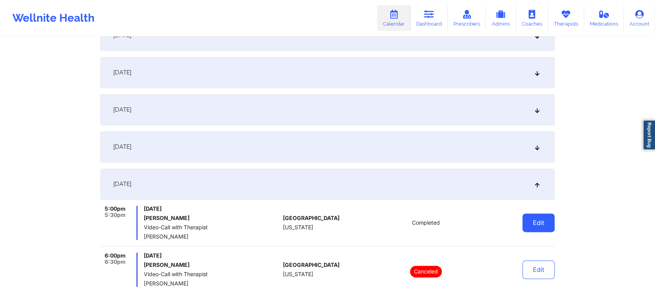
click at [533, 219] on button "Edit" at bounding box center [538, 222] width 32 height 19
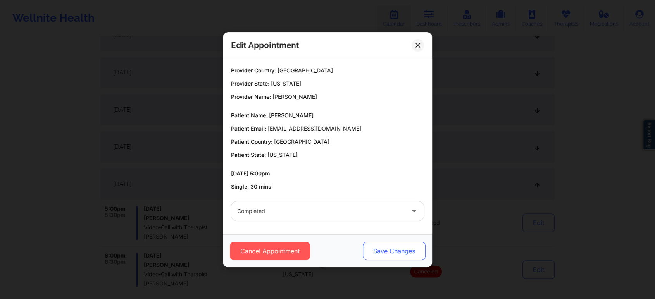
click at [394, 251] on button "Save Changes" at bounding box center [394, 251] width 63 height 19
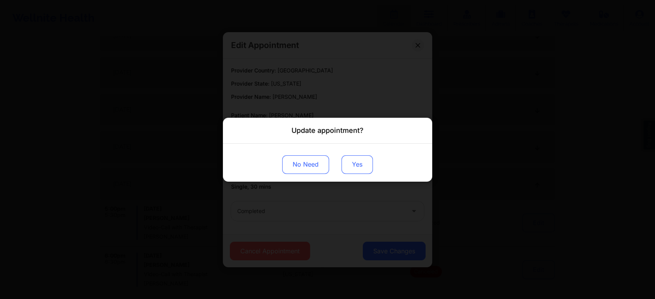
click at [359, 170] on button "Yes" at bounding box center [356, 164] width 31 height 19
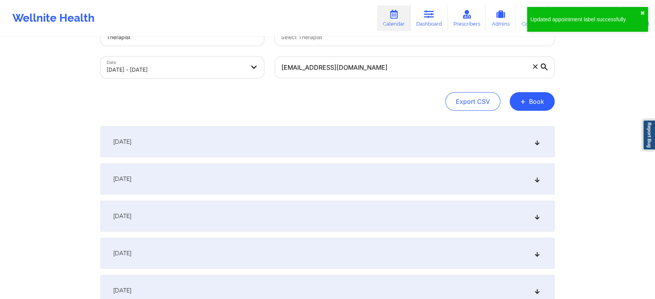
scroll to position [0, 0]
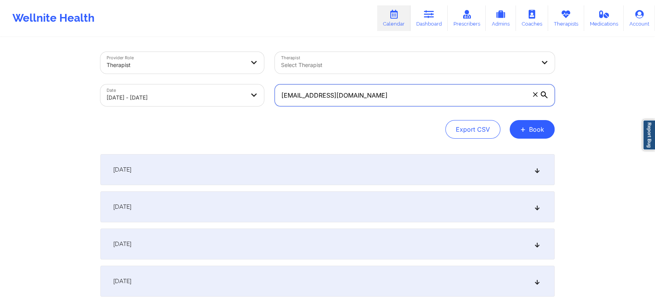
drag, startPoint x: 343, startPoint y: 98, endPoint x: 249, endPoint y: 79, distance: 96.1
click at [249, 79] on div "Provider Role Therapist Therapist Select Therapist Date 09/01/2025 - 10/02/2025…" at bounding box center [327, 78] width 465 height 65
paste input "miiv1467"
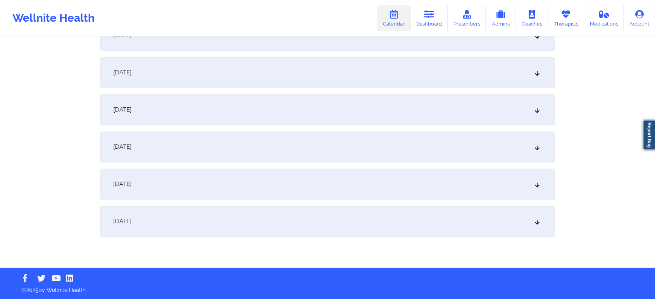
click at [303, 197] on div "October 1, 2025" at bounding box center [327, 184] width 454 height 31
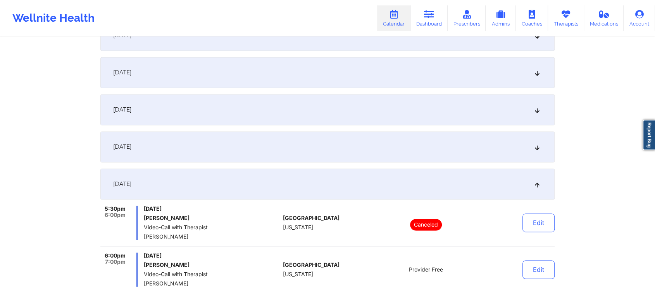
scroll to position [1236, 0]
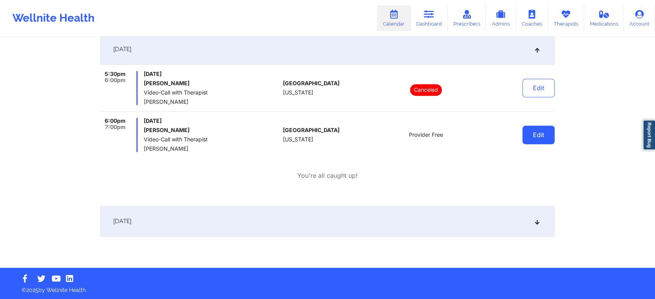
click at [551, 133] on button "Edit" at bounding box center [538, 135] width 32 height 19
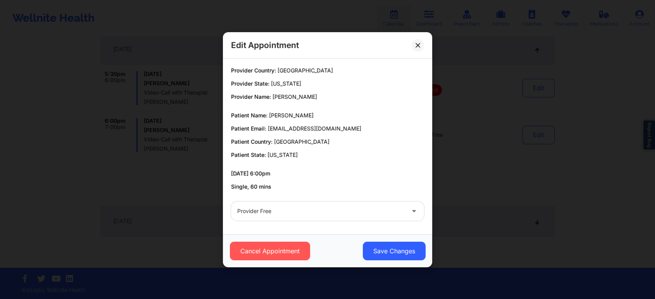
click at [290, 195] on div "Provider Country: United States Provider State: Florida Provider Name: Lynda Wo…" at bounding box center [327, 128] width 204 height 135
click at [270, 212] on div at bounding box center [320, 210] width 167 height 9
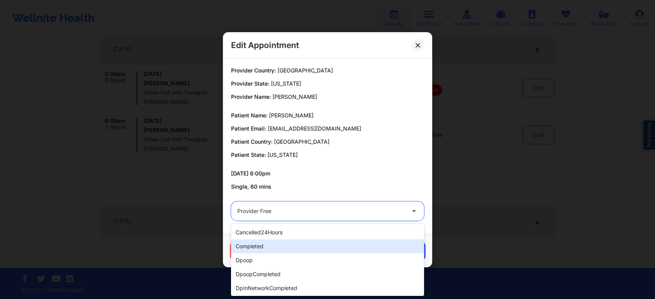
click at [260, 243] on div "completed" at bounding box center [327, 246] width 193 height 14
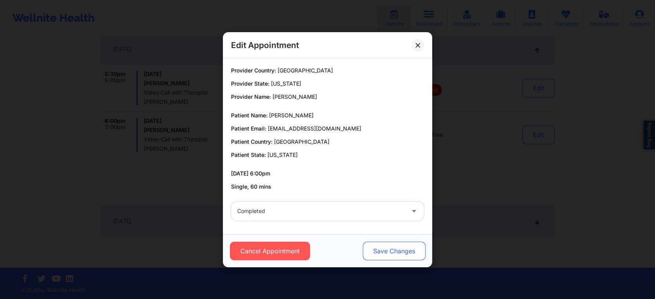
click at [410, 260] on button "Save Changes" at bounding box center [394, 251] width 63 height 19
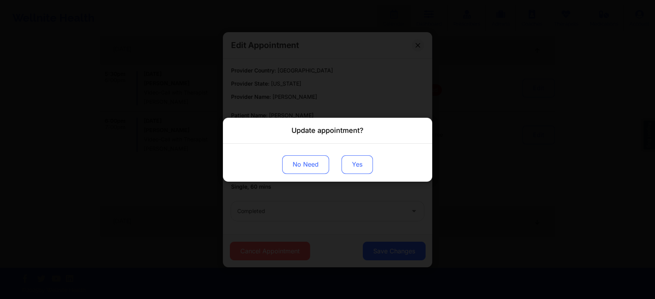
click at [361, 171] on button "Yes" at bounding box center [356, 164] width 31 height 19
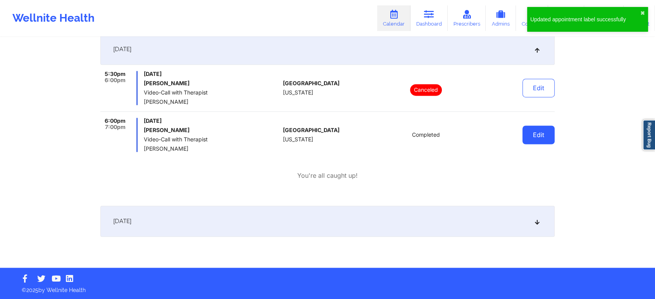
click at [535, 131] on button "Edit" at bounding box center [538, 135] width 32 height 19
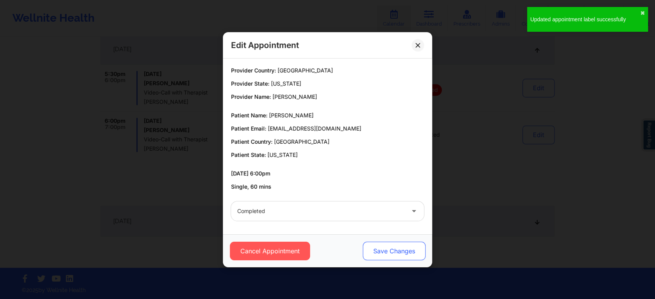
click at [390, 244] on button "Save Changes" at bounding box center [394, 251] width 63 height 19
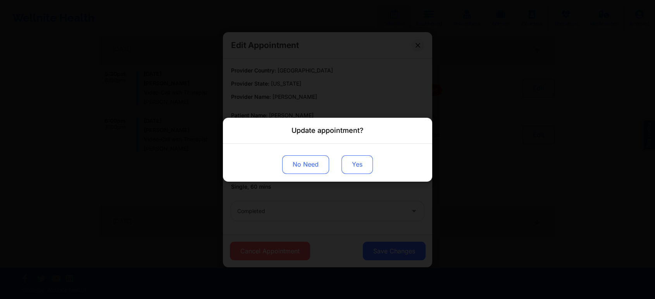
click at [361, 170] on button "Yes" at bounding box center [356, 164] width 31 height 19
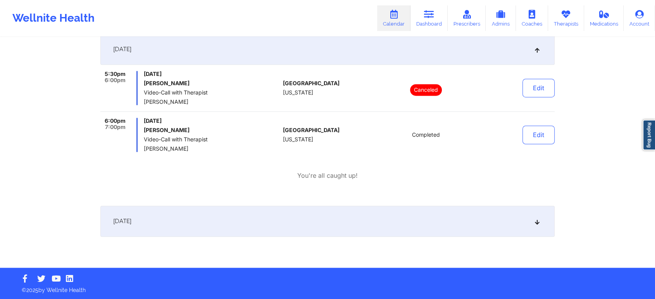
scroll to position [0, 0]
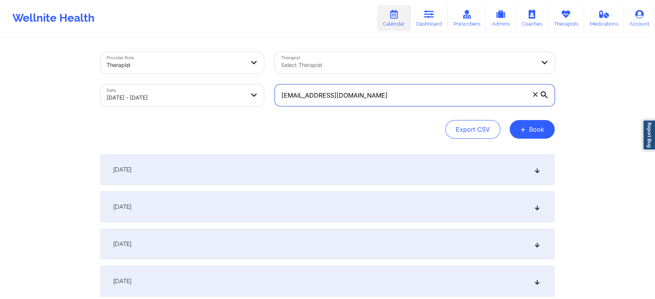
drag, startPoint x: 377, startPoint y: 98, endPoint x: 210, endPoint y: 70, distance: 169.7
click at [210, 70] on div "Provider Role Therapist Therapist Select Therapist Date 09/01/2025 - 10/02/2025…" at bounding box center [327, 78] width 465 height 65
paste input "amiekoul@yahoo"
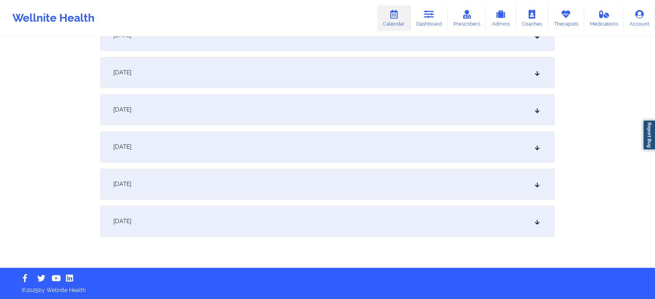
click at [369, 187] on div "October 1, 2025" at bounding box center [327, 184] width 454 height 31
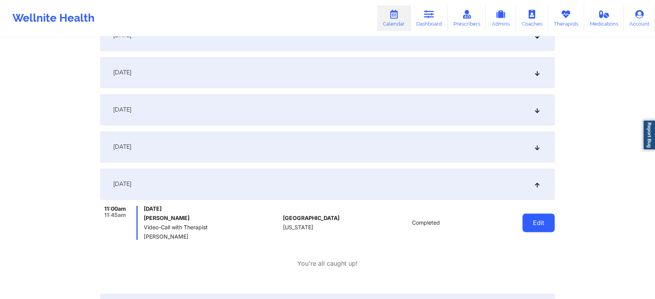
click at [554, 229] on button "Edit" at bounding box center [538, 222] width 32 height 19
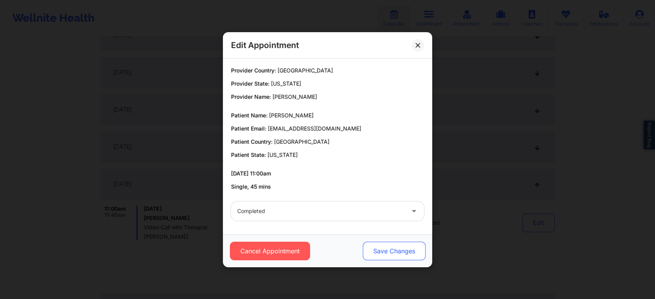
click at [400, 251] on button "Save Changes" at bounding box center [394, 251] width 63 height 19
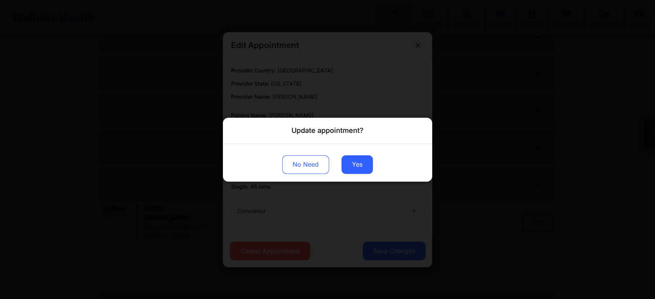
click at [340, 163] on div "No Need Yes" at bounding box center [327, 162] width 209 height 38
click at [349, 163] on button "Yes" at bounding box center [356, 164] width 31 height 19
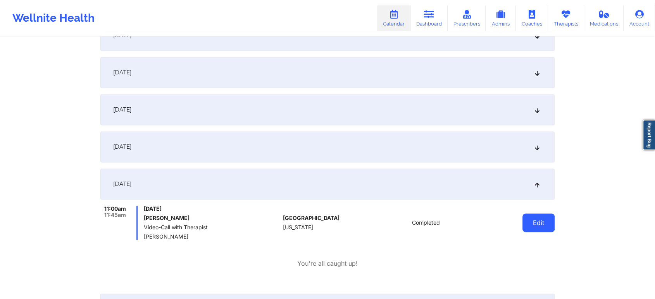
click at [524, 217] on button "Edit" at bounding box center [538, 222] width 32 height 19
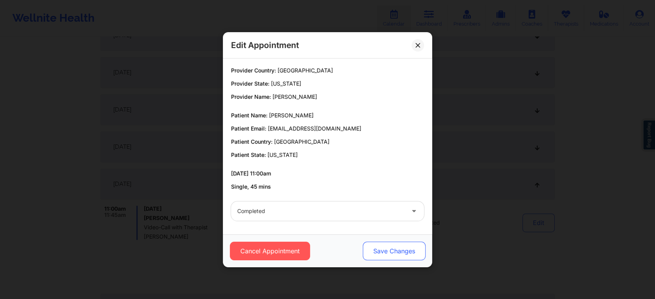
click at [408, 255] on button "Save Changes" at bounding box center [394, 251] width 63 height 19
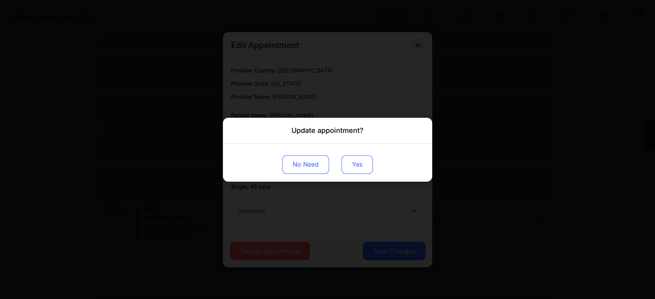
click at [353, 161] on button "Yes" at bounding box center [356, 164] width 31 height 19
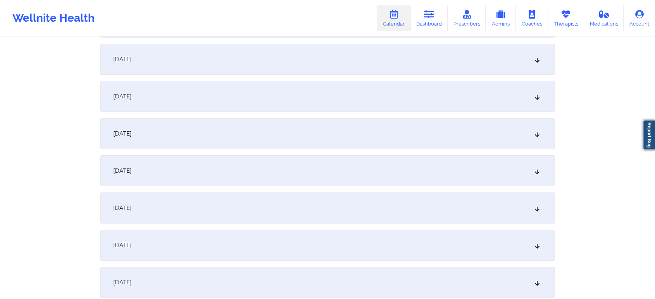
scroll to position [50, 0]
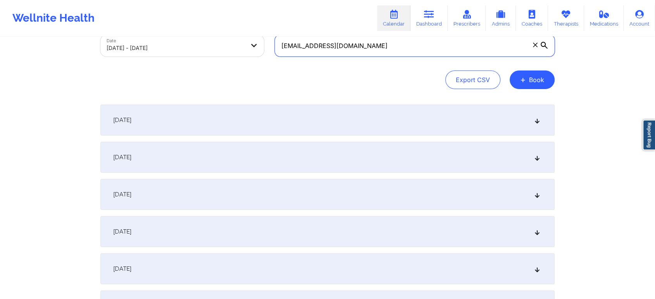
drag, startPoint x: 375, startPoint y: 45, endPoint x: 251, endPoint y: 36, distance: 124.7
paste input "brad51499@gmail"
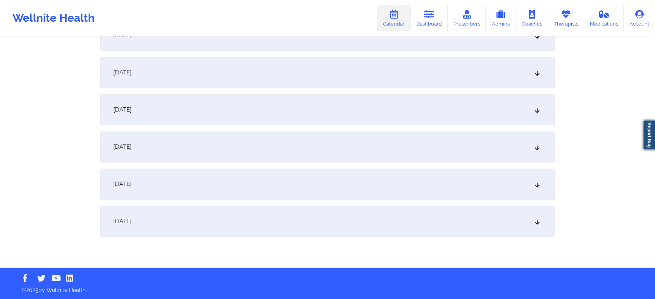
click at [477, 230] on div "October 2, 2025" at bounding box center [327, 221] width 454 height 31
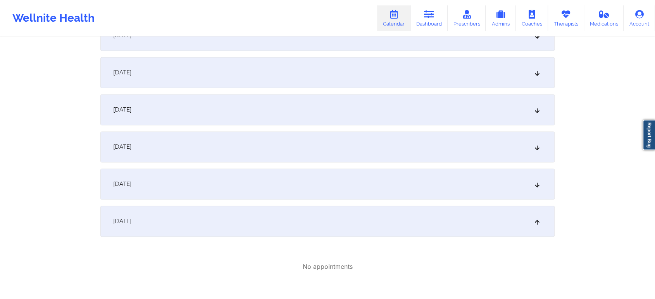
click at [433, 190] on div "October 1, 2025" at bounding box center [327, 184] width 454 height 31
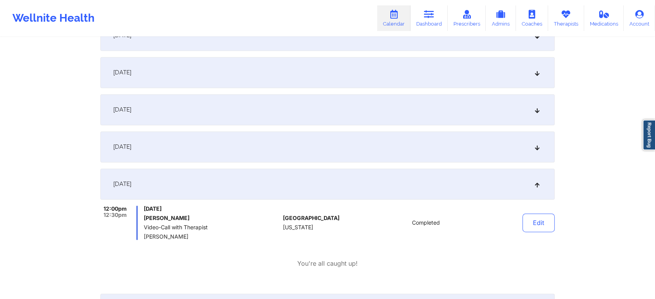
click at [544, 206] on div "Edit" at bounding box center [519, 223] width 72 height 34
click at [540, 219] on button "Edit" at bounding box center [538, 222] width 32 height 19
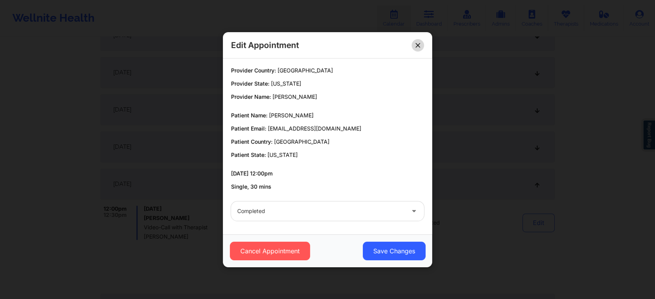
click at [417, 40] on button at bounding box center [417, 45] width 12 height 12
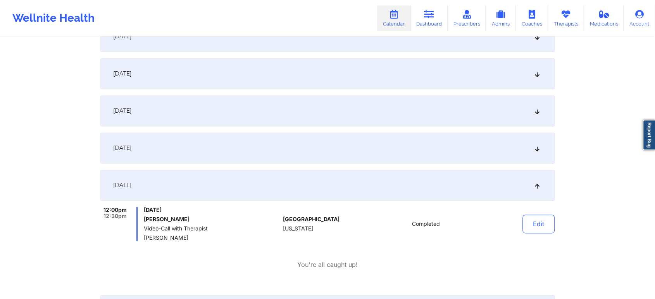
scroll to position [0, 0]
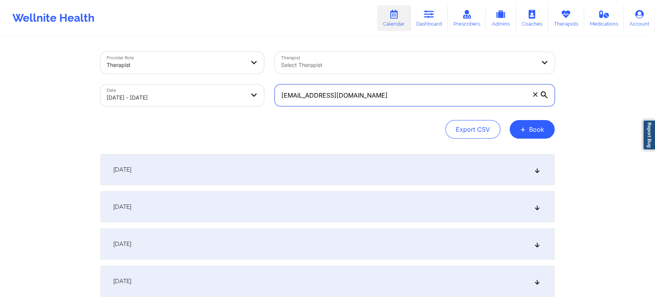
drag, startPoint x: 414, startPoint y: 92, endPoint x: 244, endPoint y: 94, distance: 170.1
click at [244, 94] on div "Provider Role Therapist Therapist Select Therapist Date 09/01/2025 - 10/02/2025…" at bounding box center [327, 78] width 465 height 65
paste input "kae71463"
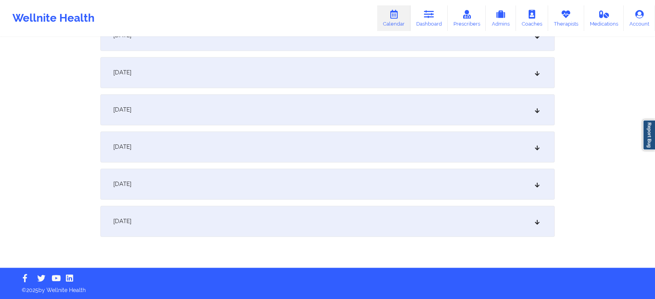
click at [339, 222] on div "October 2, 2025" at bounding box center [327, 221] width 454 height 31
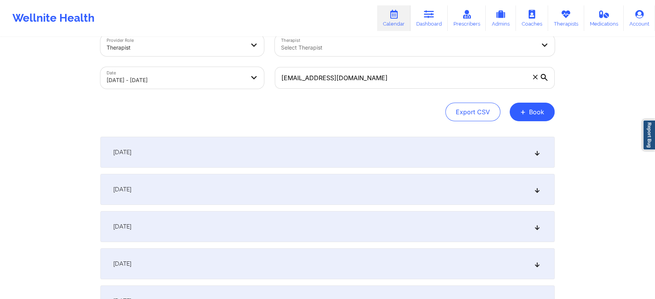
scroll to position [0, 0]
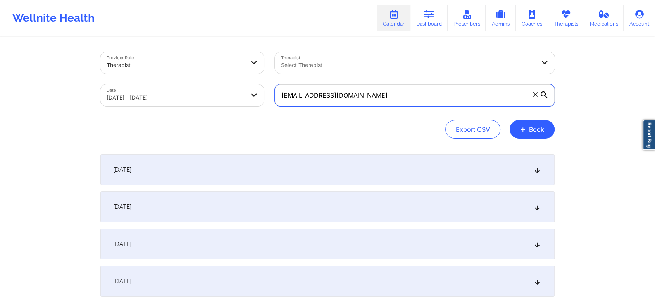
drag, startPoint x: 412, startPoint y: 92, endPoint x: 156, endPoint y: 80, distance: 256.7
click at [156, 80] on div "Provider Role Therapist Therapist Select Therapist Date 09/01/2025 - 10/02/2025…" at bounding box center [327, 78] width 465 height 65
paste input "sarahrsaunders27@yahoo"
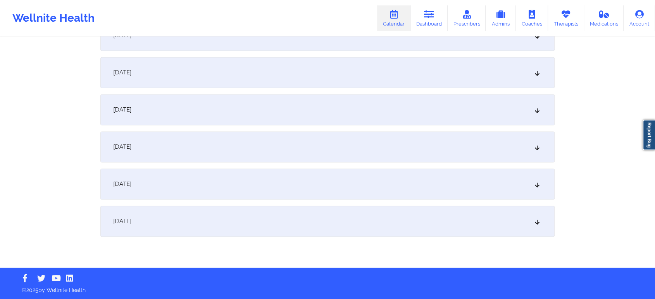
click at [415, 218] on div "October 2, 2025" at bounding box center [327, 221] width 454 height 31
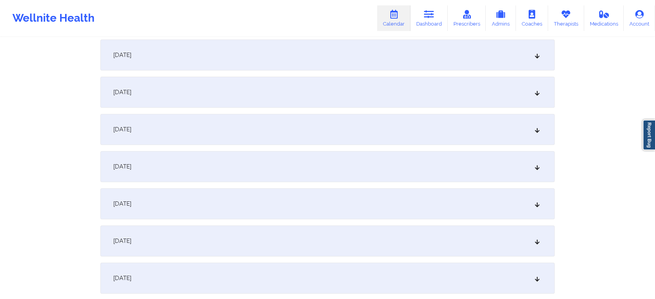
scroll to position [0, 0]
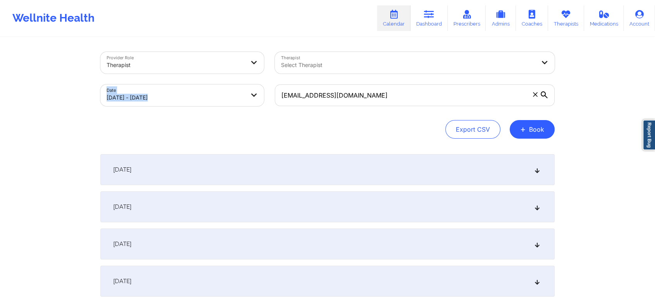
drag, startPoint x: 423, startPoint y: 76, endPoint x: 402, endPoint y: 91, distance: 25.6
click at [402, 91] on div "Provider Role Therapist Therapist Select Therapist Date 09/01/2025 - 10/02/2025…" at bounding box center [327, 78] width 465 height 65
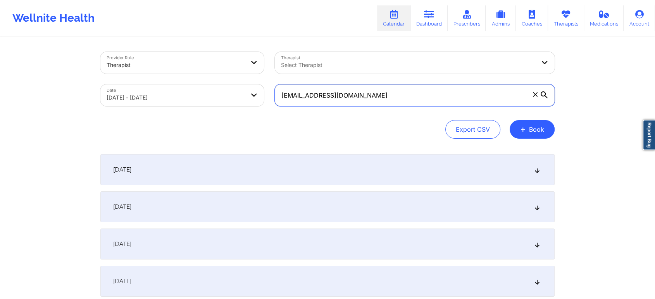
drag, startPoint x: 402, startPoint y: 91, endPoint x: 203, endPoint y: 88, distance: 199.1
click at [203, 88] on div "Provider Role Therapist Therapist Select Therapist Date 09/01/2025 - 10/02/2025…" at bounding box center [327, 78] width 465 height 65
paste input "brad51499@gmail"
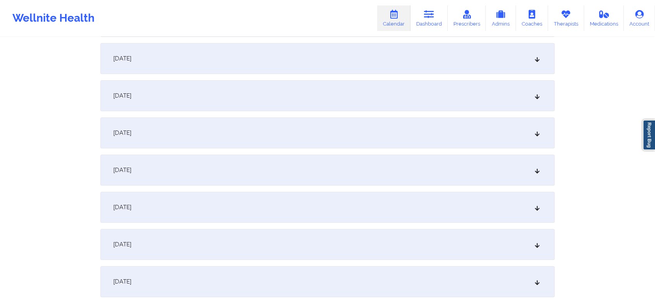
scroll to position [1101, 0]
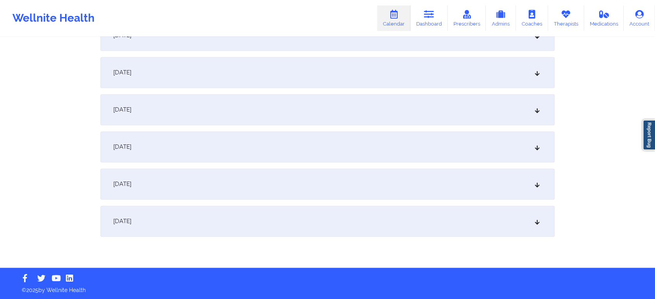
click at [347, 173] on div "October 1, 2025" at bounding box center [327, 184] width 454 height 31
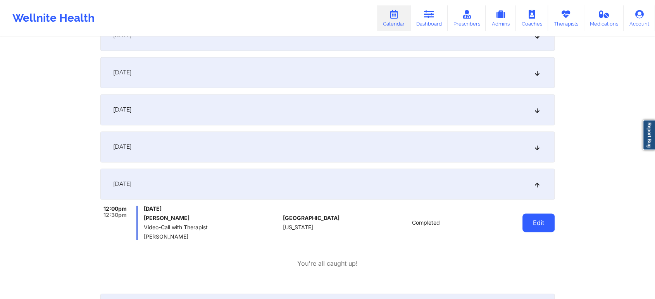
click at [536, 224] on button "Edit" at bounding box center [538, 222] width 32 height 19
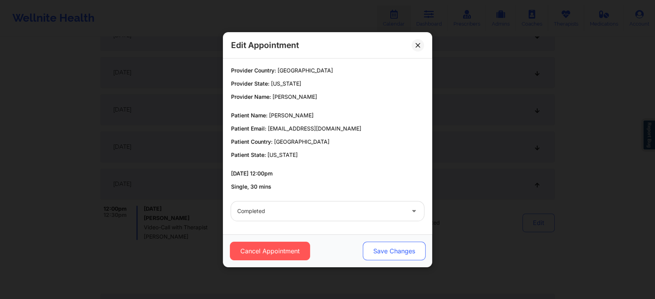
click at [387, 247] on button "Save Changes" at bounding box center [394, 251] width 63 height 19
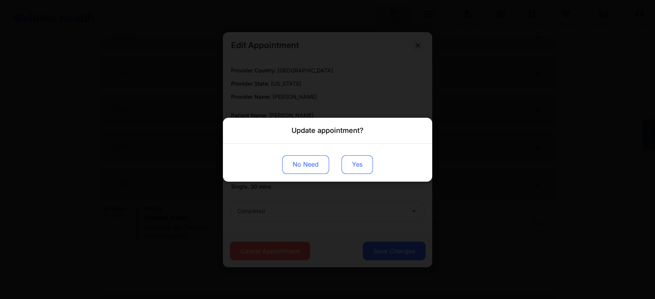
click at [350, 162] on button "Yes" at bounding box center [356, 164] width 31 height 19
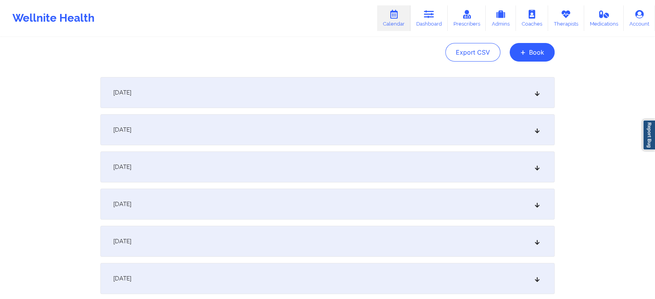
scroll to position [0, 0]
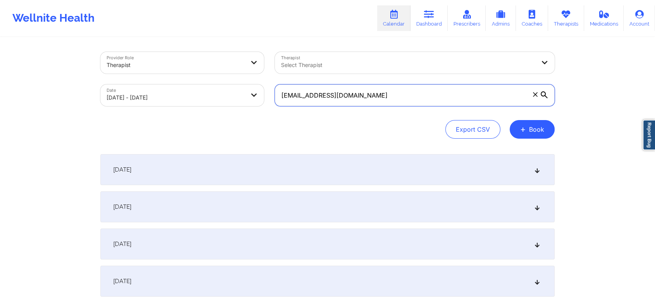
drag, startPoint x: 356, startPoint y: 101, endPoint x: 165, endPoint y: 64, distance: 195.0
click at [165, 64] on div "Provider Role Therapist Therapist Select Therapist Date 09/01/2025 - 10/02/2025…" at bounding box center [327, 78] width 465 height 65
paste input "al.moloney22@ao"
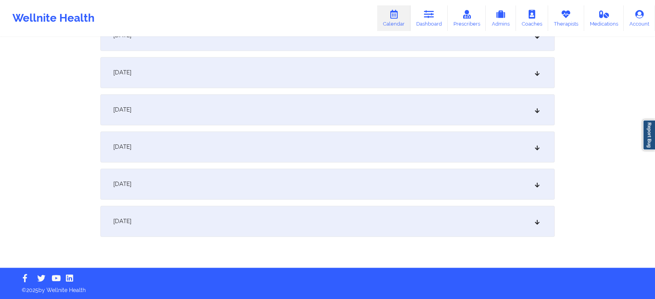
scroll to position [1092, 0]
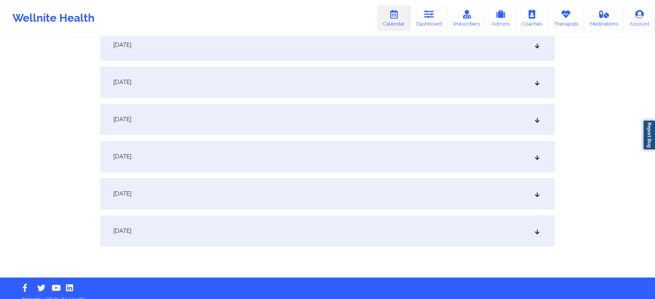
drag, startPoint x: 367, startPoint y: 193, endPoint x: 459, endPoint y: 225, distance: 97.5
click at [478, 186] on div "October 1, 2025" at bounding box center [327, 193] width 454 height 31
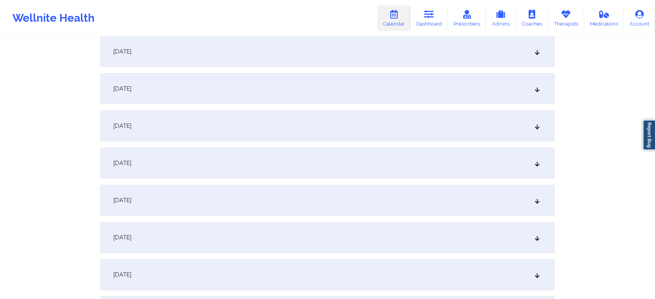
scroll to position [0, 0]
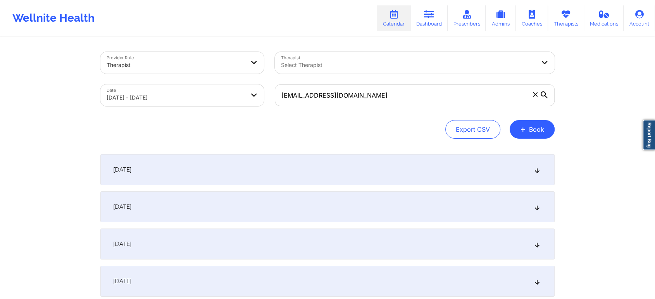
drag, startPoint x: 369, startPoint y: 112, endPoint x: 395, endPoint y: 101, distance: 28.0
click at [395, 101] on div "Provider Role Therapist Therapist Select Therapist Date 09/01/2025 - 10/02/2025…" at bounding box center [327, 95] width 454 height 87
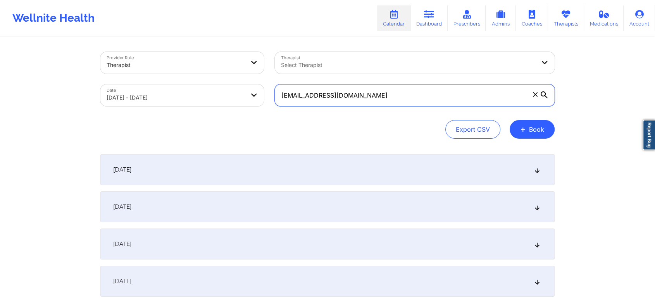
drag, startPoint x: 395, startPoint y: 101, endPoint x: 190, endPoint y: 60, distance: 209.3
click at [190, 60] on div "Provider Role Therapist Therapist Select Therapist Date 09/01/2025 - 10/02/2025…" at bounding box center [327, 78] width 465 height 65
paste input "ianmat186@gmai"
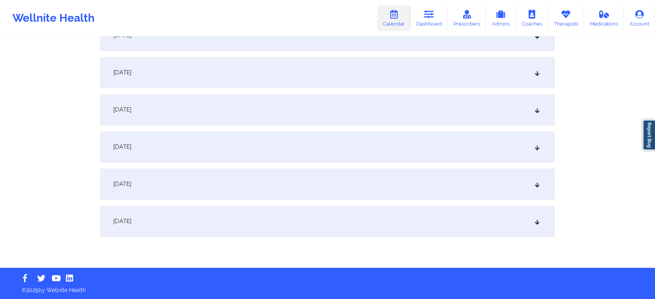
scroll to position [1061, 0]
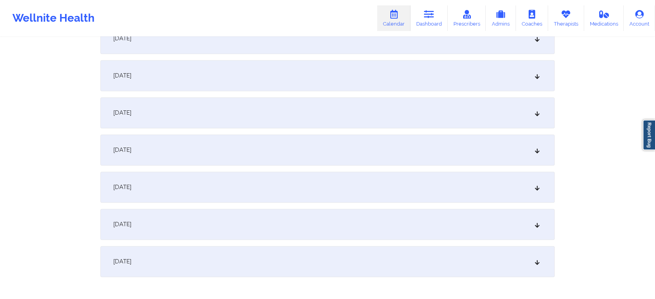
click at [360, 232] on div "October 1, 2025" at bounding box center [327, 224] width 454 height 31
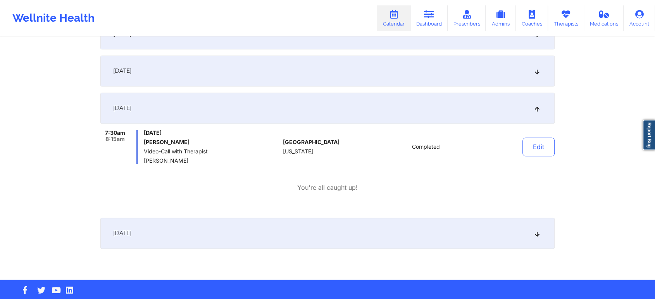
scroll to position [1179, 0]
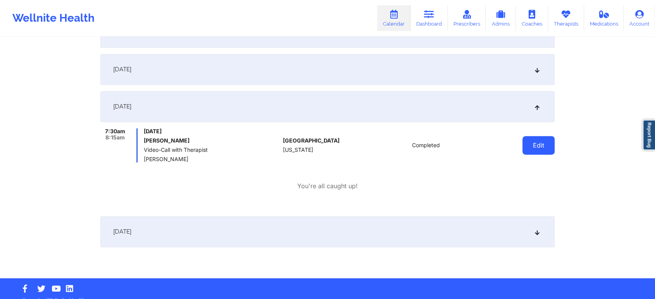
click at [537, 148] on button "Edit" at bounding box center [538, 145] width 32 height 19
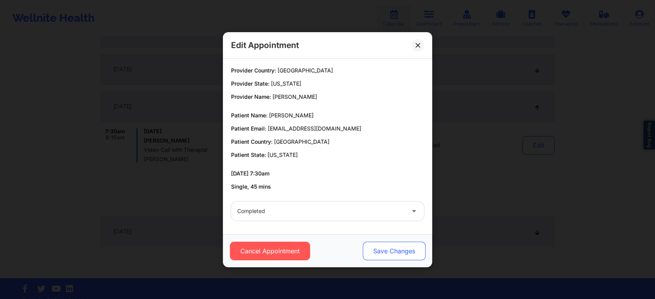
click at [374, 244] on button "Save Changes" at bounding box center [394, 251] width 63 height 19
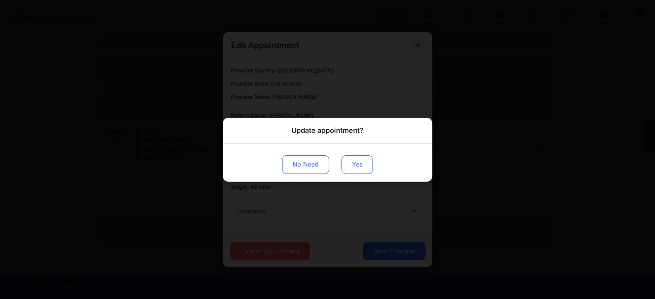
click at [354, 165] on button "Yes" at bounding box center [356, 164] width 31 height 19
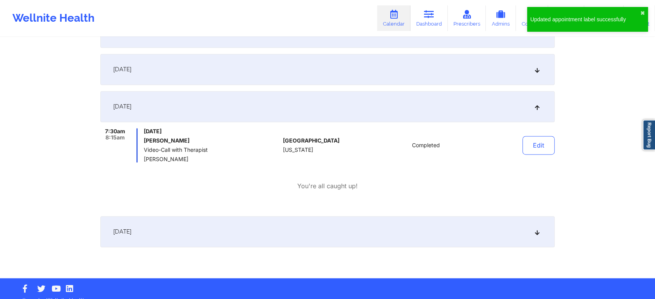
drag, startPoint x: 638, startPoint y: 231, endPoint x: 661, endPoint y: 243, distance: 25.6
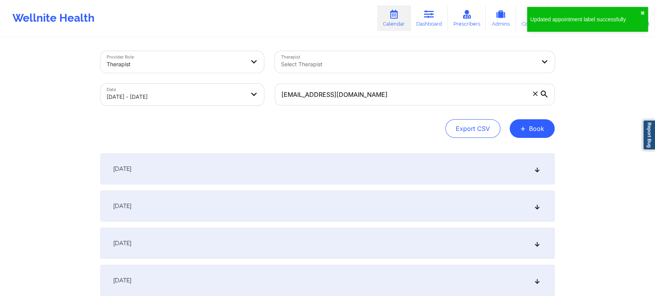
scroll to position [0, 0]
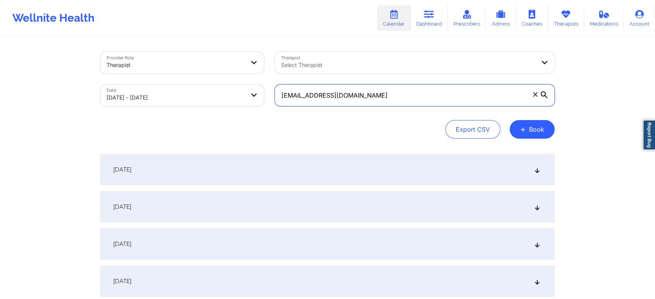
drag, startPoint x: 381, startPoint y: 94, endPoint x: 208, endPoint y: 69, distance: 175.4
click at [208, 69] on div "Provider Role Therapist Therapist Select Therapist Date 09/01/2025 - 10/02/2025…" at bounding box center [327, 78] width 465 height 65
paste input "andy@lazarusai"
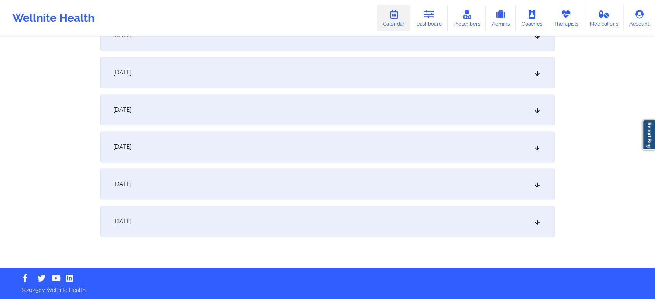
click at [264, 183] on div "October 1, 2025" at bounding box center [327, 184] width 454 height 31
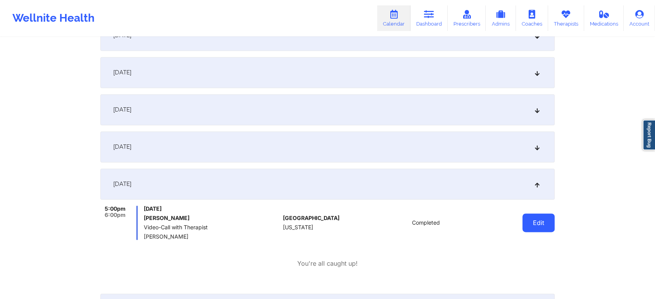
click at [540, 218] on button "Edit" at bounding box center [538, 222] width 32 height 19
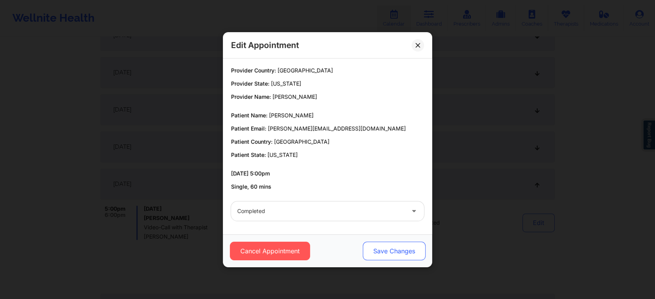
click at [375, 252] on button "Save Changes" at bounding box center [394, 251] width 63 height 19
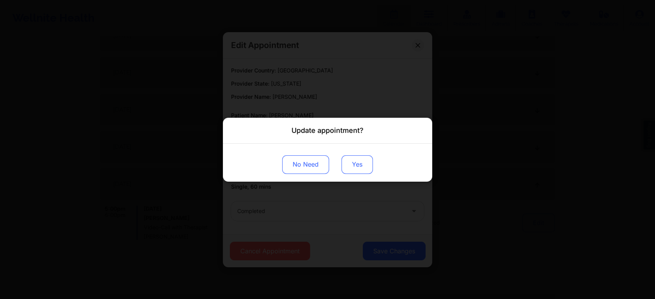
click at [347, 158] on button "Yes" at bounding box center [356, 164] width 31 height 19
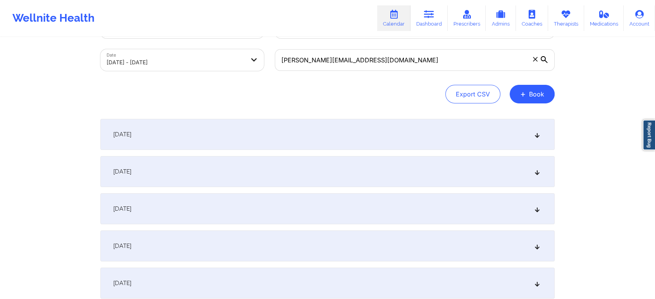
scroll to position [0, 0]
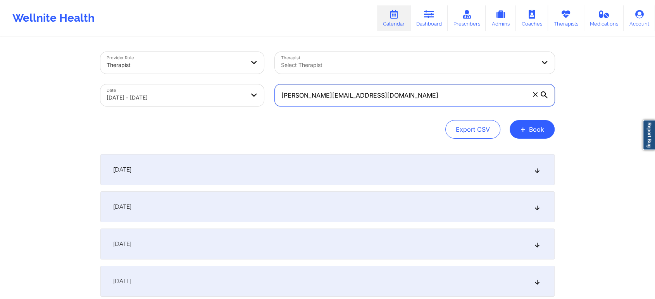
drag, startPoint x: 370, startPoint y: 98, endPoint x: 202, endPoint y: 102, distance: 167.4
click at [202, 102] on div "Provider Role Therapist Therapist Select Therapist Date 09/01/2025 - 10/02/2025…" at bounding box center [327, 78] width 465 height 65
paste input "burchamjb@yahoo"
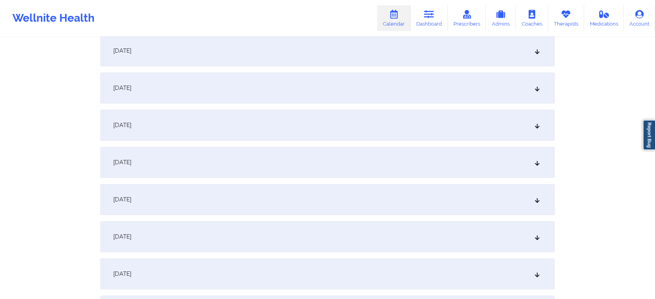
scroll to position [1101, 0]
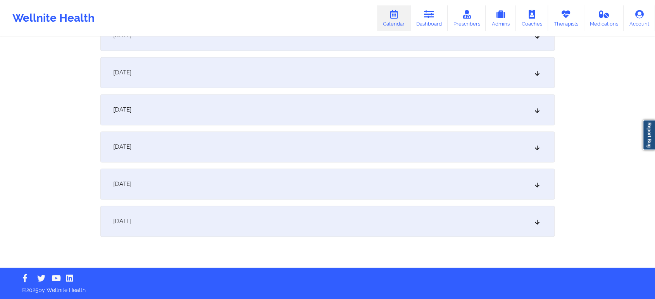
click at [330, 196] on div "October 1, 2025" at bounding box center [327, 184] width 454 height 31
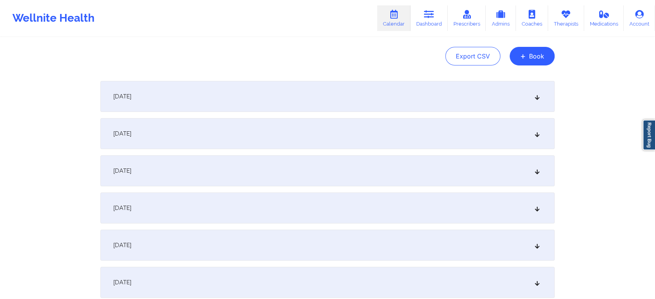
scroll to position [3, 0]
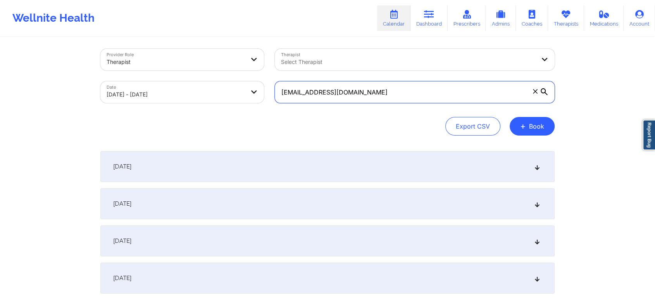
drag, startPoint x: 390, startPoint y: 93, endPoint x: 232, endPoint y: 75, distance: 158.3
click at [232, 75] on div "Provider Role Therapist Therapist Select Therapist Date 09/01/2025 - 10/02/2025…" at bounding box center [327, 75] width 465 height 65
paste input "mariafernand77@gmail"
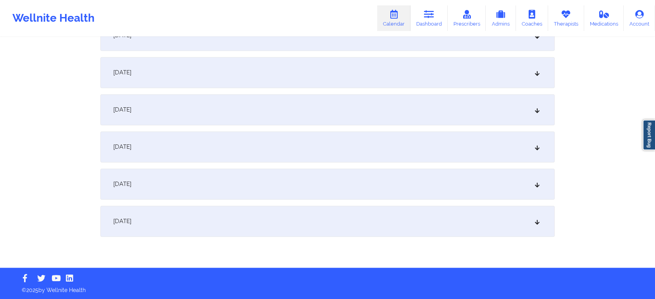
click at [342, 185] on div "October 1, 2025" at bounding box center [327, 184] width 454 height 31
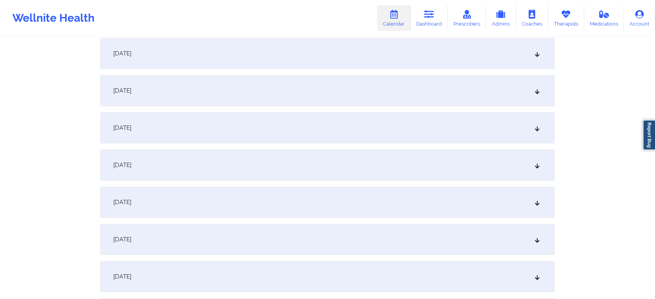
scroll to position [0, 0]
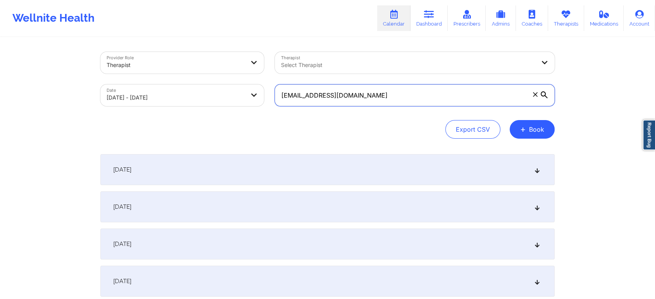
drag, startPoint x: 389, startPoint y: 94, endPoint x: 195, endPoint y: 82, distance: 194.8
click at [195, 82] on div "Provider Role Therapist Therapist Select Therapist Date 09/01/2025 - 10/02/2025…" at bounding box center [327, 78] width 465 height 65
drag, startPoint x: 403, startPoint y: 92, endPoint x: 193, endPoint y: 97, distance: 210.8
click at [193, 97] on div "Provider Role Therapist Therapist Select Therapist Date 09/01/2025 - 10/02/2025…" at bounding box center [327, 78] width 465 height 65
paste input "jasminewiggins4206"
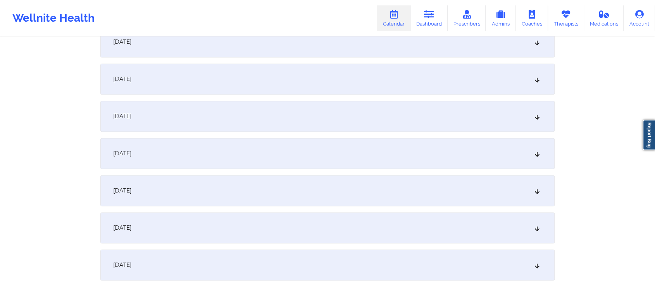
scroll to position [1101, 0]
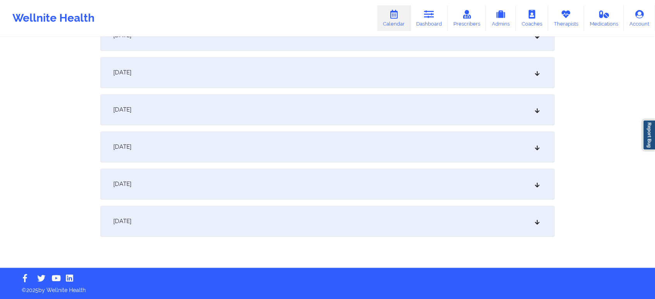
click at [246, 186] on div "October 1, 2025" at bounding box center [327, 184] width 454 height 31
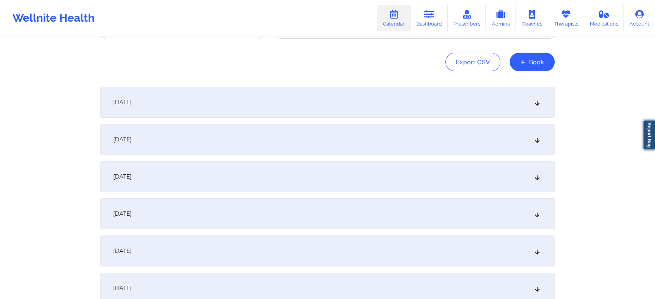
scroll to position [0, 0]
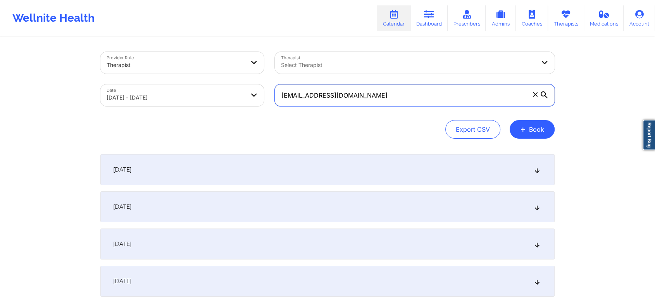
drag, startPoint x: 406, startPoint y: 96, endPoint x: 180, endPoint y: 67, distance: 227.6
click at [180, 67] on div "Provider Role Therapist Therapist Select Therapist Date 09/01/2025 - 10/02/2025…" at bounding box center [327, 78] width 465 height 65
paste input "leonardo.ortiz2332"
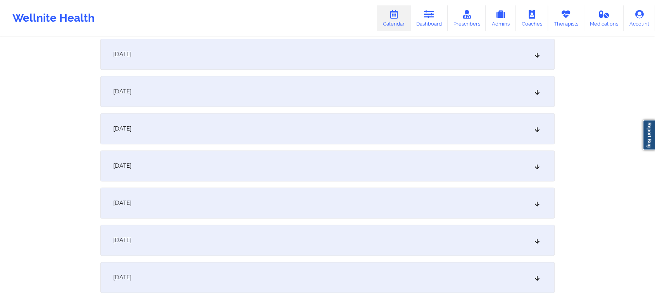
scroll to position [1101, 0]
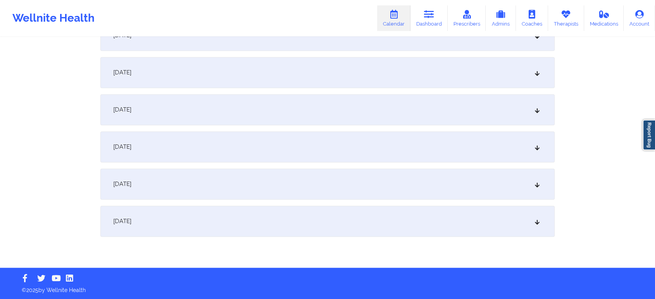
click at [421, 187] on div "October 1, 2025" at bounding box center [327, 184] width 454 height 31
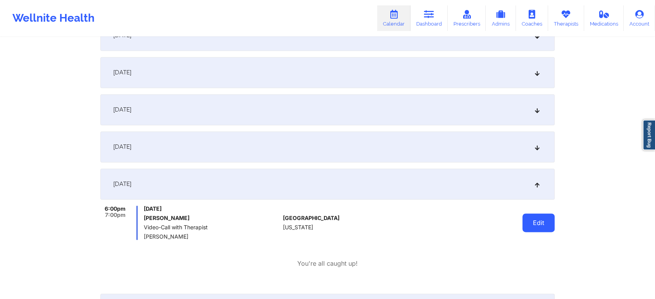
click at [537, 223] on button "Edit" at bounding box center [538, 222] width 32 height 19
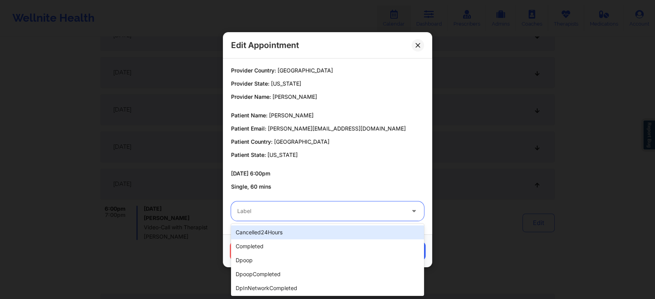
click at [311, 212] on div at bounding box center [320, 210] width 167 height 9
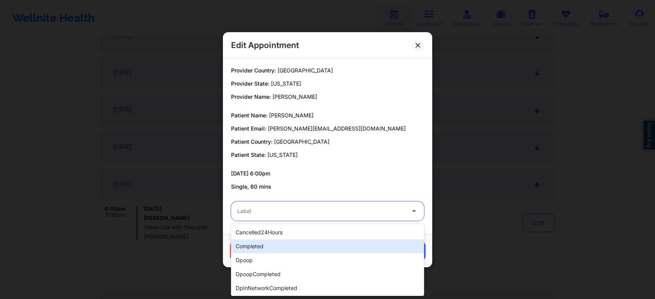
click at [264, 240] on div "completed" at bounding box center [327, 246] width 193 height 14
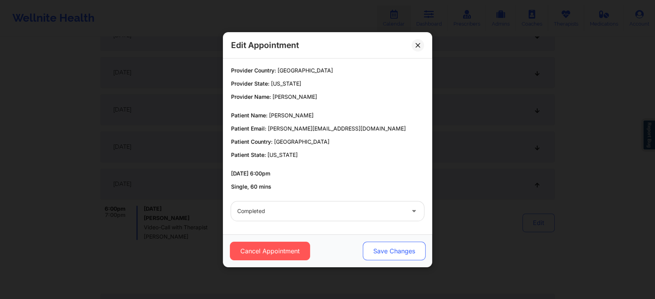
click at [407, 253] on button "Save Changes" at bounding box center [394, 251] width 63 height 19
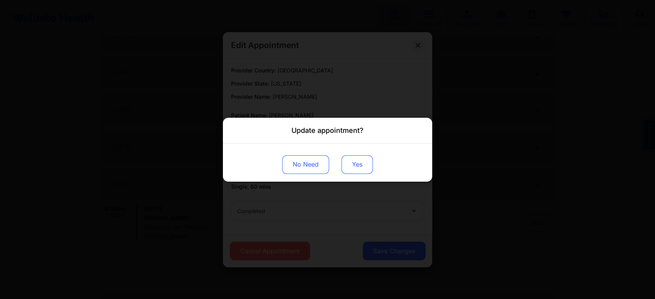
click at [358, 164] on button "Yes" at bounding box center [356, 164] width 31 height 19
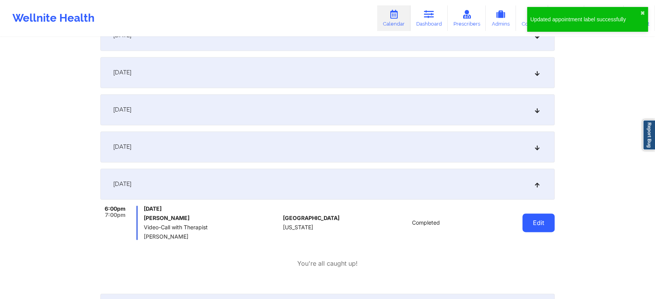
click at [539, 218] on button "Edit" at bounding box center [538, 222] width 32 height 19
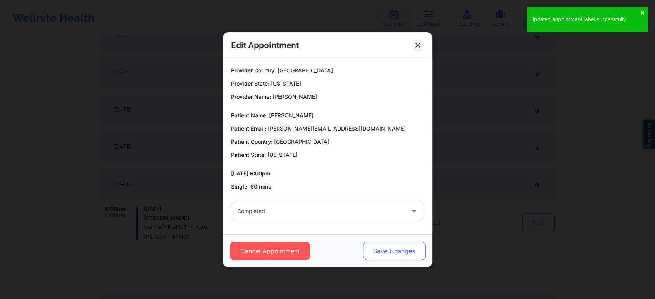
click at [393, 248] on button "Save Changes" at bounding box center [394, 251] width 63 height 19
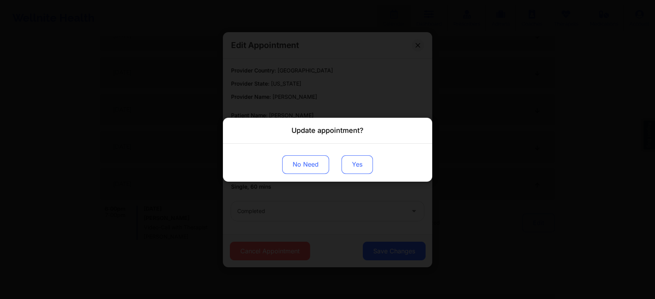
click at [357, 167] on button "Yes" at bounding box center [356, 164] width 31 height 19
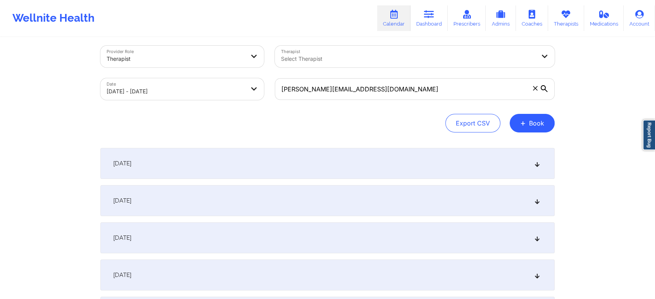
scroll to position [0, 0]
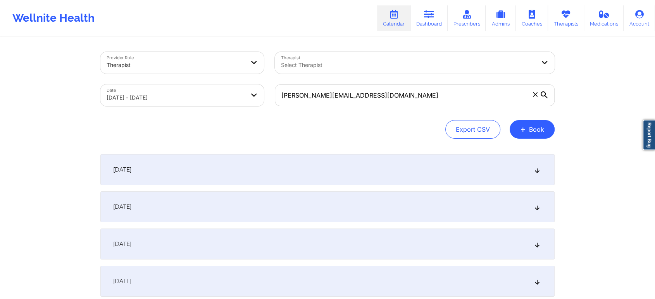
drag, startPoint x: 408, startPoint y: 81, endPoint x: 393, endPoint y: 105, distance: 28.3
click at [393, 105] on div "leonardo.ortiz2332@gmail.com" at bounding box center [414, 95] width 291 height 33
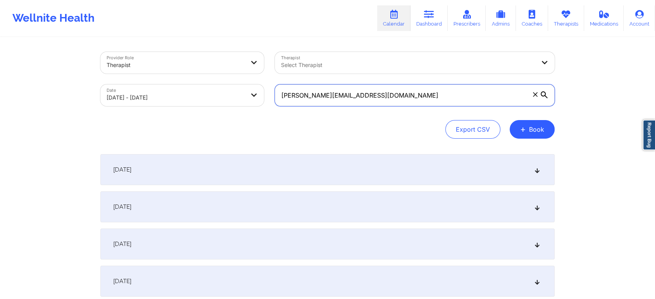
drag, startPoint x: 393, startPoint y: 105, endPoint x: 244, endPoint y: 86, distance: 150.7
click at [244, 86] on div "Provider Role Therapist Therapist Select Therapist Date 09/01/2025 - 10/02/2025…" at bounding box center [327, 78] width 465 height 65
paste input "karahelbig@outlook"
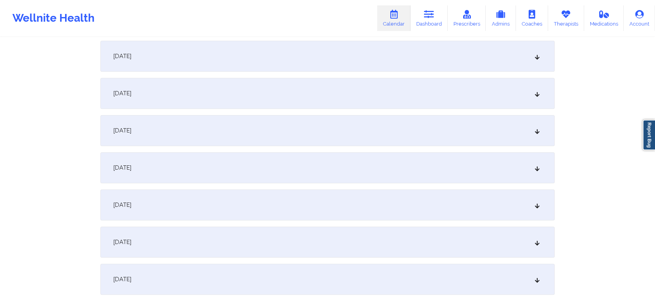
scroll to position [1101, 0]
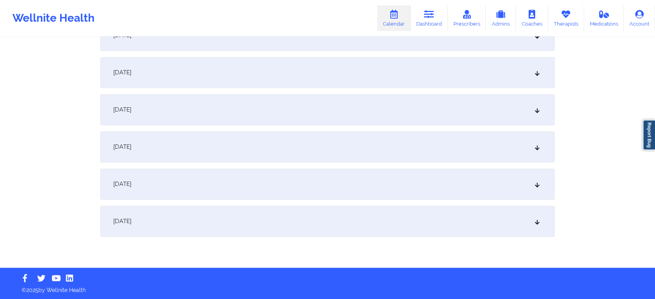
drag, startPoint x: 311, startPoint y: 169, endPoint x: 300, endPoint y: 201, distance: 33.6
click at [310, 181] on div "October 1, 2025" at bounding box center [327, 184] width 454 height 31
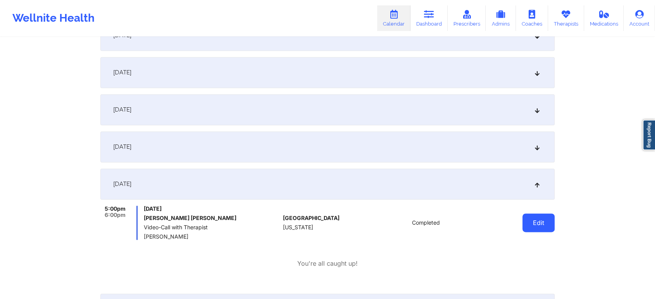
click at [540, 226] on button "Edit" at bounding box center [538, 222] width 32 height 19
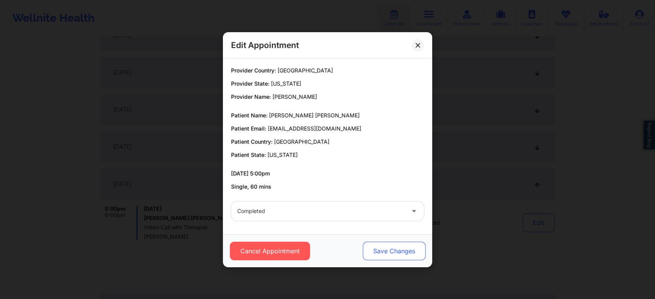
click at [408, 250] on button "Save Changes" at bounding box center [394, 251] width 63 height 19
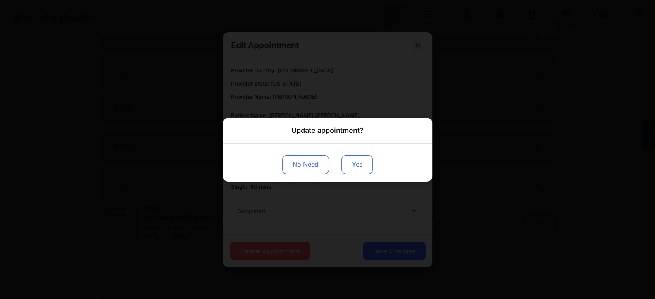
drag, startPoint x: 350, startPoint y: 149, endPoint x: 350, endPoint y: 160, distance: 11.2
click at [350, 160] on div "No Need Yes" at bounding box center [327, 162] width 209 height 38
click at [350, 160] on button "Yes" at bounding box center [356, 164] width 31 height 19
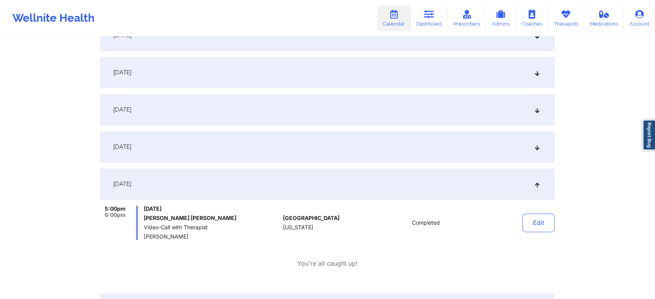
scroll to position [0, 0]
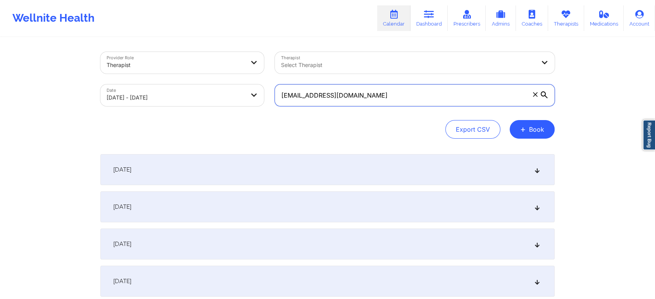
drag, startPoint x: 387, startPoint y: 100, endPoint x: 132, endPoint y: 53, distance: 259.5
click at [132, 53] on div "Provider Role Therapist Therapist Select Therapist Date 09/01/2025 - 10/02/2025…" at bounding box center [327, 78] width 465 height 65
paste input "mikeybarfield72@gmail"
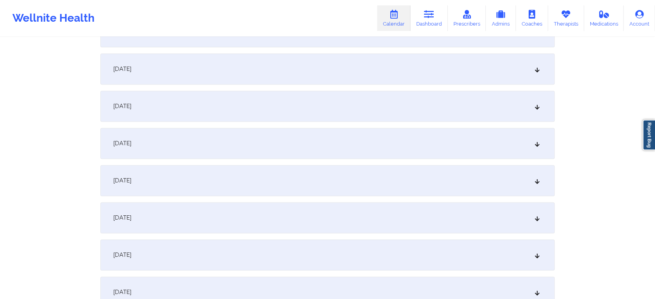
scroll to position [1101, 0]
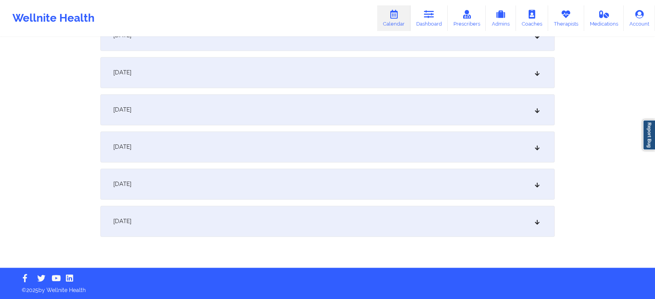
click at [338, 179] on div "October 1, 2025" at bounding box center [327, 184] width 454 height 31
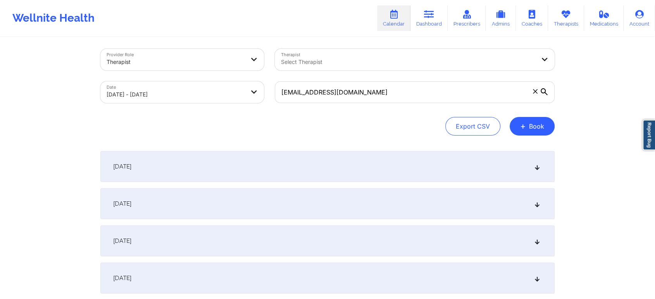
scroll to position [0, 0]
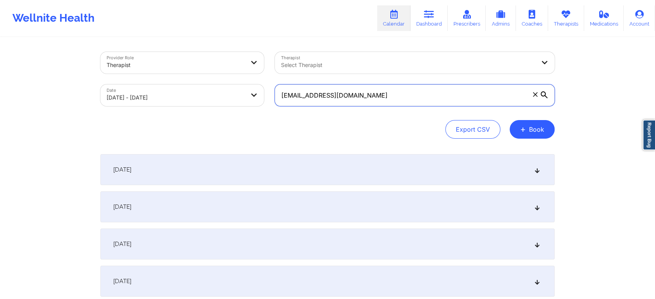
drag, startPoint x: 387, startPoint y: 99, endPoint x: 194, endPoint y: 83, distance: 193.3
click at [194, 83] on div "Provider Role Therapist Therapist Select Therapist Date 09/01/2025 - 10/02/2025…" at bounding box center [327, 78] width 465 height 65
paste input "catherinecat81090"
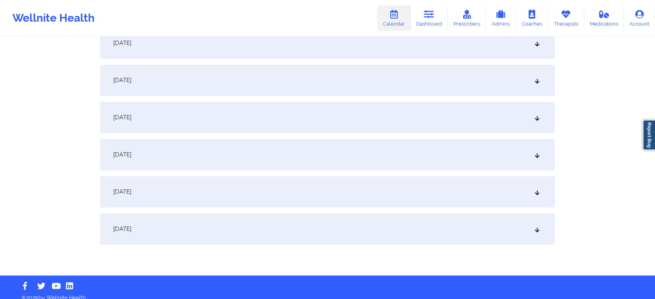
scroll to position [1101, 0]
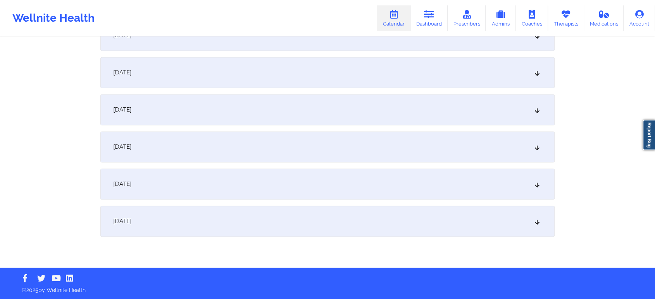
click at [326, 188] on div "October 1, 2025" at bounding box center [327, 184] width 454 height 31
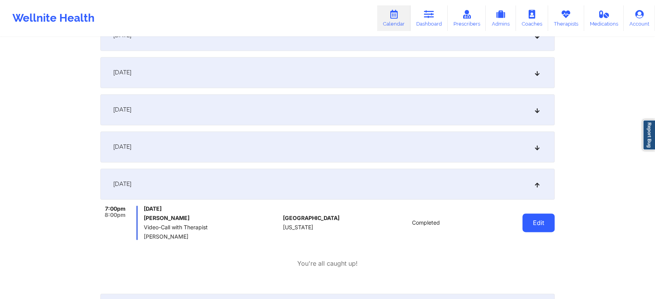
click at [539, 224] on button "Edit" at bounding box center [538, 222] width 32 height 19
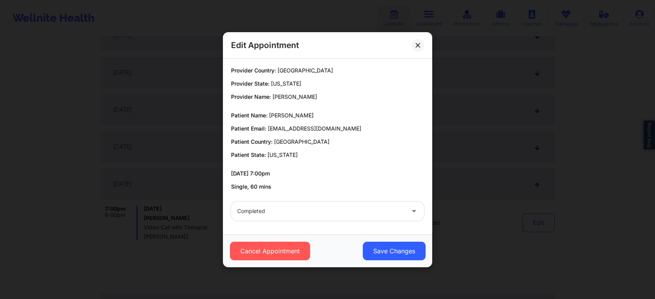
click at [379, 241] on div "Cancel Appointment Save Changes" at bounding box center [327, 250] width 209 height 33
click at [378, 255] on button "Save Changes" at bounding box center [394, 251] width 63 height 19
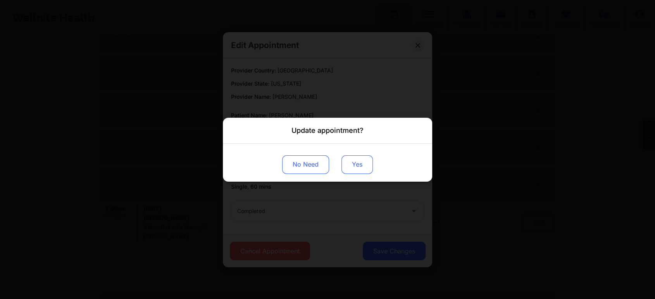
click at [350, 157] on button "Yes" at bounding box center [356, 164] width 31 height 19
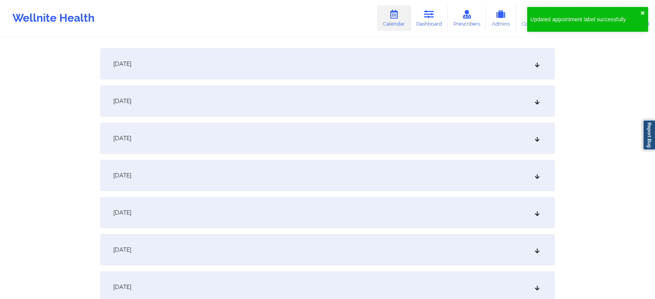
scroll to position [0, 0]
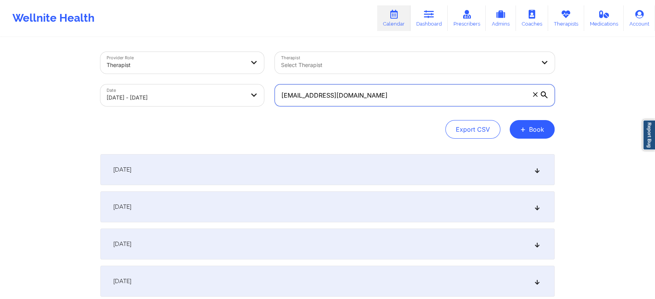
drag, startPoint x: 402, startPoint y: 103, endPoint x: 248, endPoint y: 83, distance: 155.8
click at [248, 83] on div "Provider Role Therapist Therapist Select Therapist Date 09/01/2025 - 10/02/2025…" at bounding box center [327, 78] width 465 height 65
paste input "tristanzewalk@yahoo"
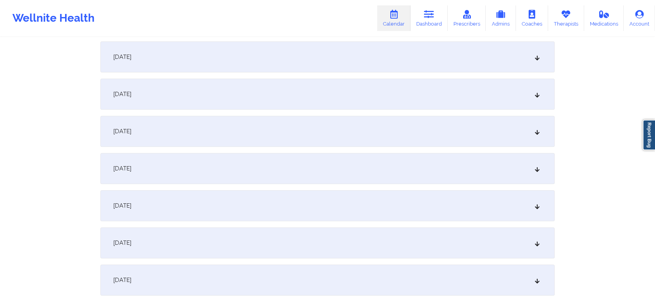
scroll to position [1101, 0]
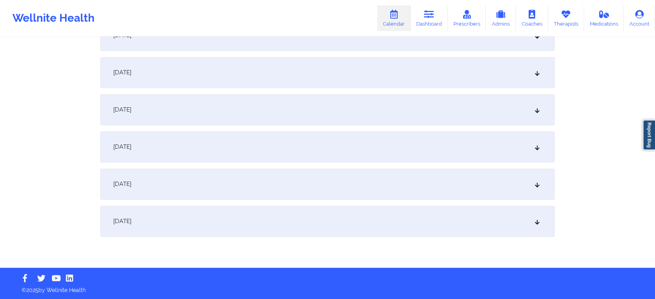
click at [328, 189] on div "October 1, 2025" at bounding box center [327, 184] width 454 height 31
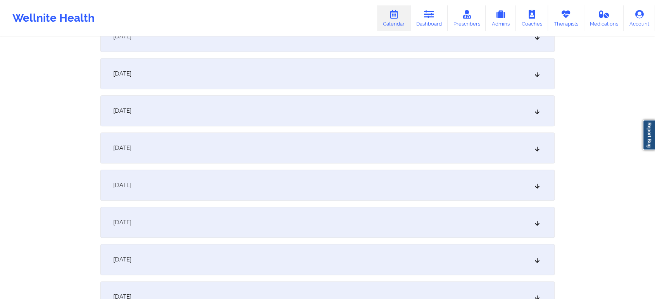
scroll to position [0, 0]
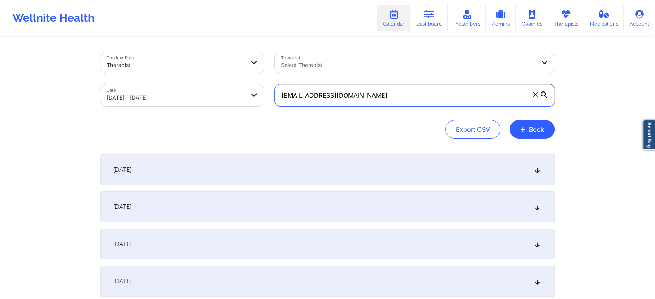
drag, startPoint x: 375, startPoint y: 98, endPoint x: 214, endPoint y: 101, distance: 160.4
click at [214, 101] on div "Provider Role Therapist Therapist Select Therapist Date 09/01/2025 - 10/02/2025…" at bounding box center [327, 78] width 465 height 65
paste input "anquility.jojo"
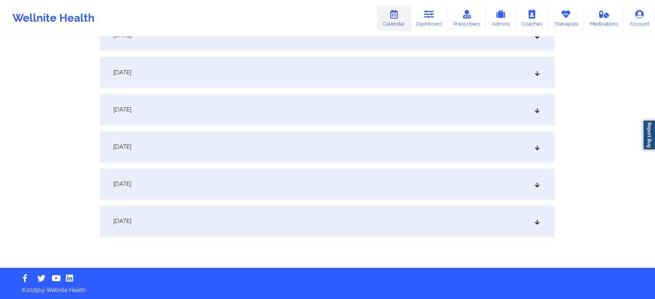
click at [375, 175] on div "October 1, 2025" at bounding box center [327, 184] width 454 height 31
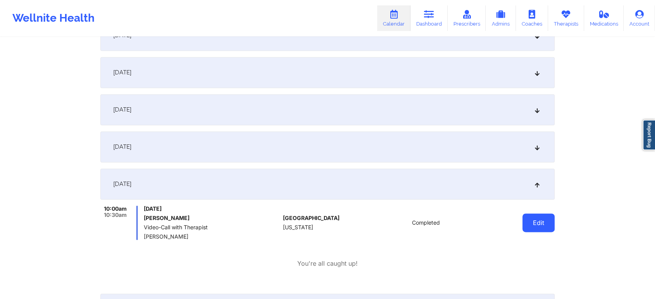
click at [524, 217] on button "Edit" at bounding box center [538, 222] width 32 height 19
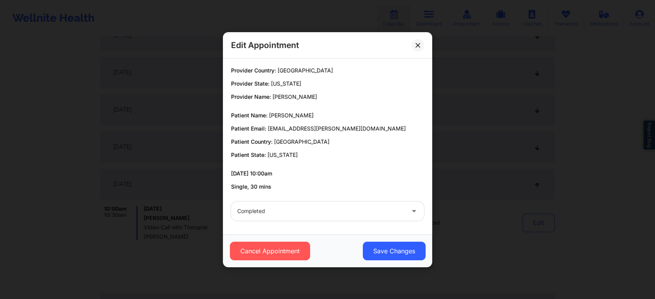
drag, startPoint x: 524, startPoint y: 217, endPoint x: 386, endPoint y: 248, distance: 141.2
click at [386, 248] on div "Edit Appointment Provider Country: United States Provider State: California Pro…" at bounding box center [327, 149] width 655 height 299
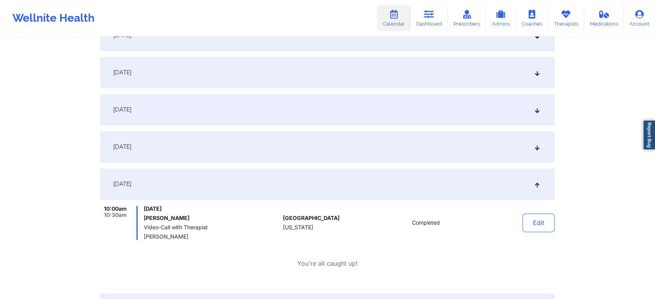
click at [386, 248] on div "10:00am 10:30am Wednesday, October 1, 2025 Joanna Wruszak Video-Call with Thera…" at bounding box center [327, 237] width 454 height 62
click at [543, 224] on button "Edit" at bounding box center [538, 222] width 32 height 19
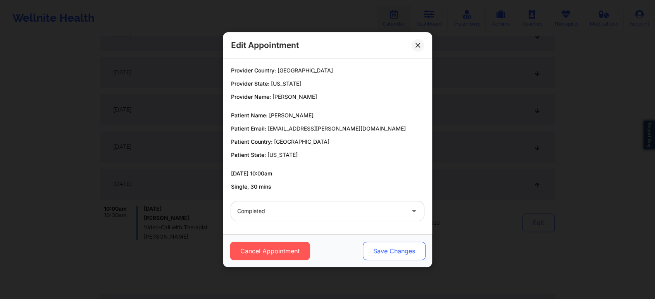
click at [403, 251] on button "Save Changes" at bounding box center [394, 251] width 63 height 19
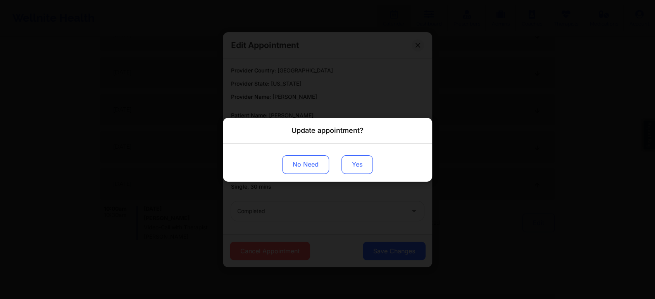
click at [358, 167] on button "Yes" at bounding box center [356, 164] width 31 height 19
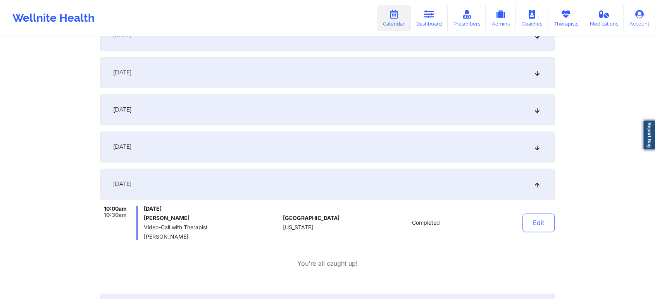
scroll to position [0, 0]
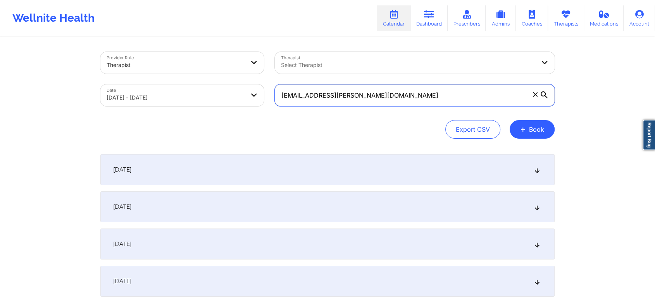
drag, startPoint x: 400, startPoint y: 89, endPoint x: 225, endPoint y: 60, distance: 177.2
click at [225, 60] on div "Provider Role Therapist Therapist Select Therapist Date 09/01/2025 - 10/02/2025…" at bounding box center [327, 78] width 465 height 65
paste input "jennifer.luciano1559@gmail"
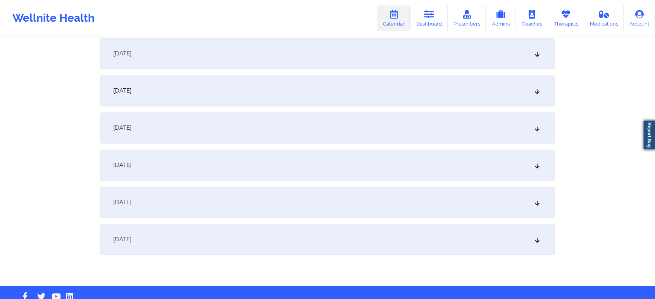
scroll to position [1101, 0]
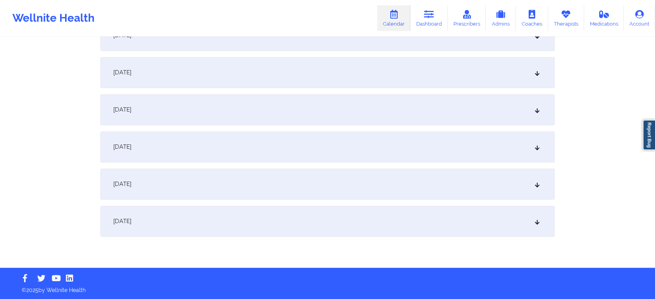
click at [431, 189] on div "October 1, 2025" at bounding box center [327, 184] width 454 height 31
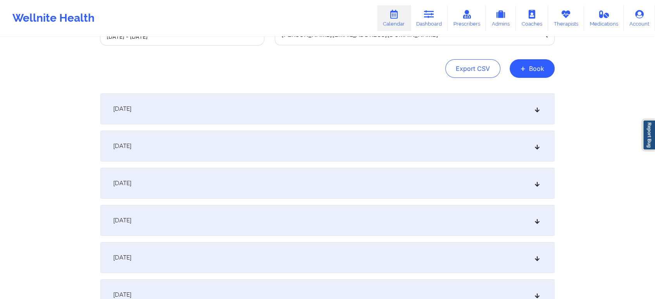
scroll to position [0, 0]
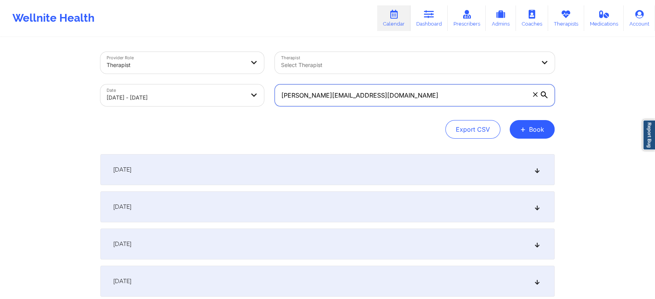
drag, startPoint x: 417, startPoint y: 104, endPoint x: 188, endPoint y: 49, distance: 235.2
click at [188, 49] on div "Provider Role Therapist Therapist Select Therapist Date 09/01/2025 - 10/02/2025…" at bounding box center [327, 78] width 465 height 65
paste input "rl3264@ao"
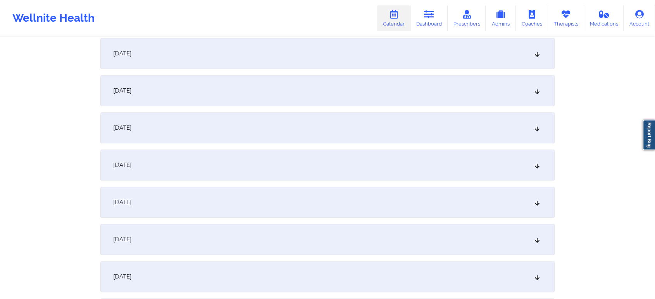
scroll to position [1101, 0]
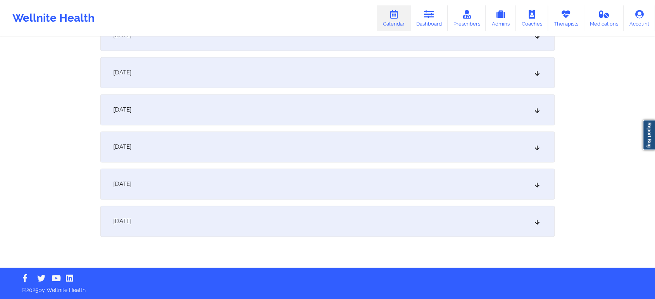
click at [361, 187] on div "October 1, 2025" at bounding box center [327, 184] width 454 height 31
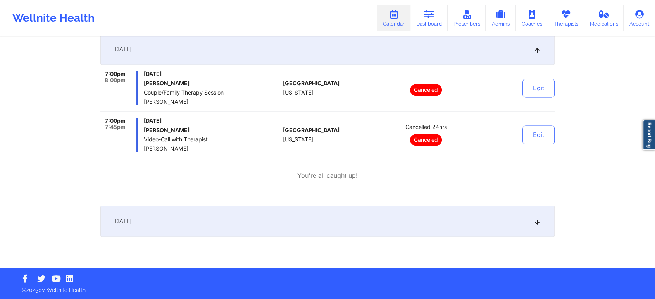
scroll to position [0, 0]
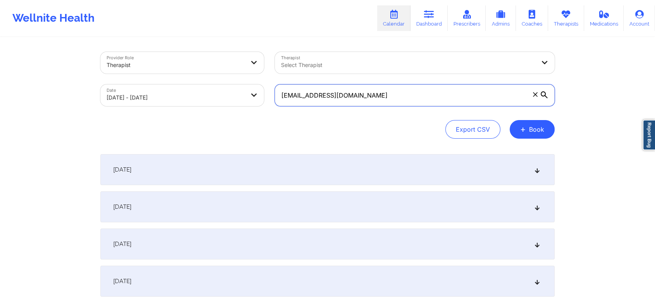
drag, startPoint x: 379, startPoint y: 91, endPoint x: 196, endPoint y: 64, distance: 184.9
click at [196, 64] on div "Provider Role Therapist Therapist Select Therapist Date 09/01/2025 - 10/02/2025…" at bounding box center [327, 78] width 465 height 65
paste input "lnhuynh99@gmai"
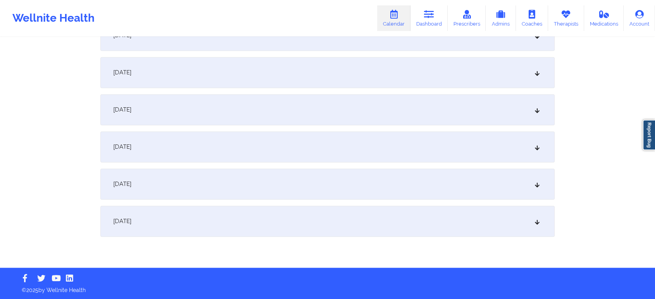
click at [474, 232] on div "October 2, 2025" at bounding box center [327, 221] width 454 height 31
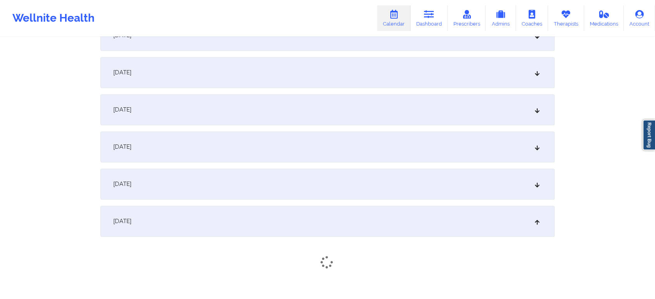
click at [493, 180] on div "October 1, 2025" at bounding box center [327, 184] width 454 height 31
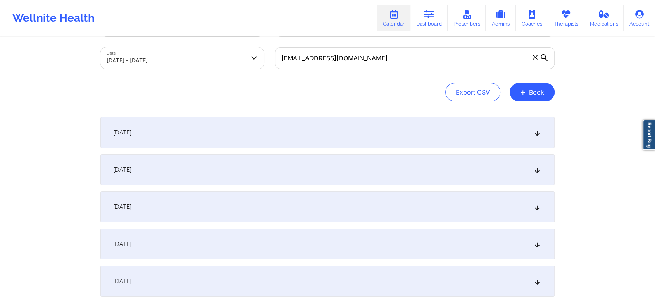
scroll to position [0, 0]
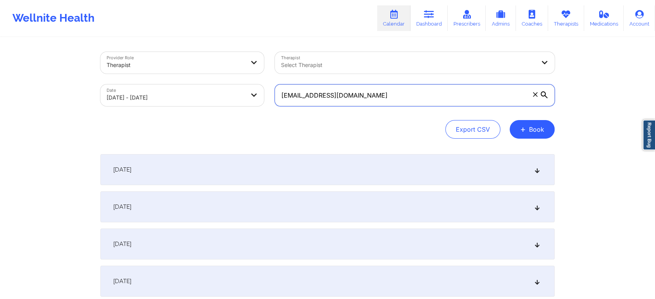
drag, startPoint x: 382, startPoint y: 93, endPoint x: 191, endPoint y: 93, distance: 190.2
click at [191, 93] on div "Provider Role Therapist Therapist Select Therapist Date 09/01/2025 - 10/02/2025…" at bounding box center [327, 78] width 465 height 65
paste input "jennifer.luciano155"
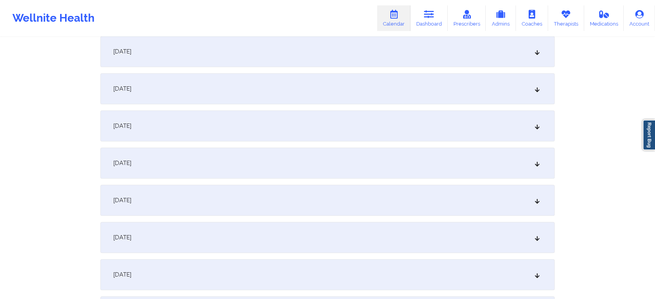
scroll to position [1101, 0]
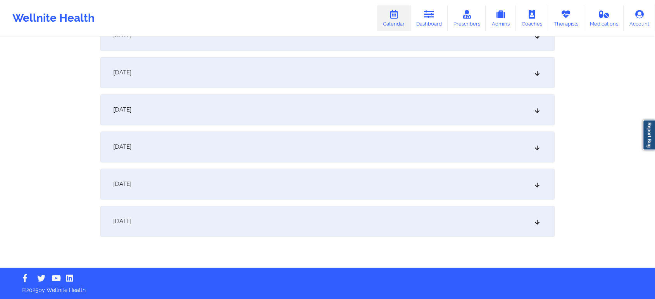
click at [404, 178] on div "October 1, 2025" at bounding box center [327, 184] width 454 height 31
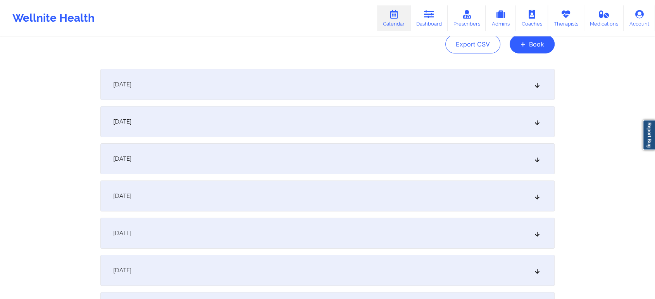
scroll to position [0, 0]
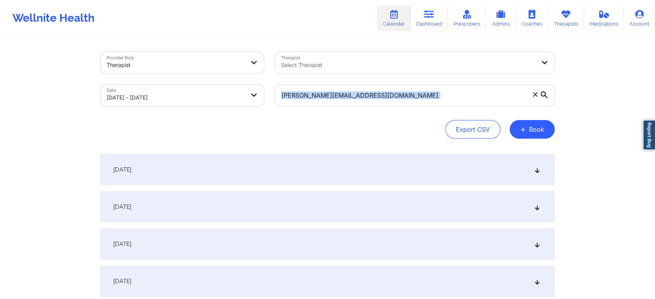
drag, startPoint x: 431, startPoint y: 115, endPoint x: 451, endPoint y: 95, distance: 28.2
click at [451, 95] on div "Provider Role Therapist Therapist Select Therapist Date 09/01/2025 - 10/02/2025…" at bounding box center [327, 95] width 454 height 87
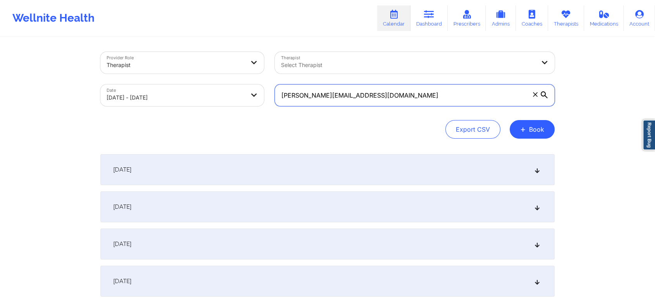
drag, startPoint x: 451, startPoint y: 95, endPoint x: 242, endPoint y: 86, distance: 209.4
click at [242, 86] on div "Provider Role Therapist Therapist Select Therapist Date 09/01/2025 - 10/02/2025…" at bounding box center [327, 78] width 465 height 65
paste input "oshuahdiaz"
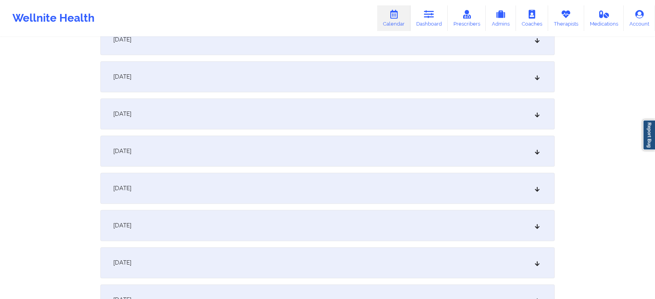
scroll to position [1101, 0]
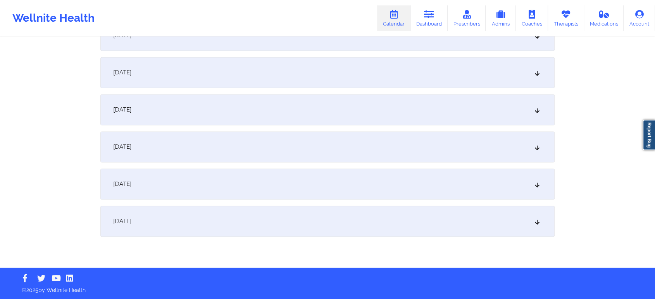
drag, startPoint x: 650, startPoint y: 254, endPoint x: 657, endPoint y: 272, distance: 19.2
click at [409, 219] on div "October 2, 2025" at bounding box center [327, 221] width 454 height 31
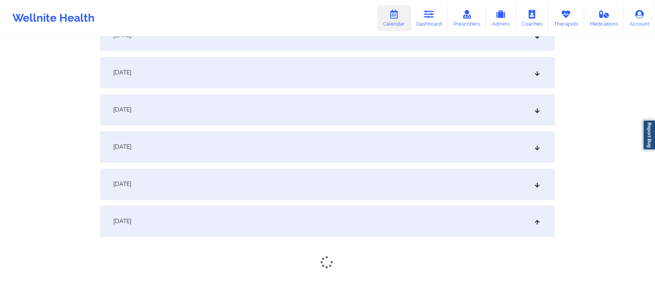
click at [401, 191] on div "October 1, 2025" at bounding box center [327, 184] width 454 height 31
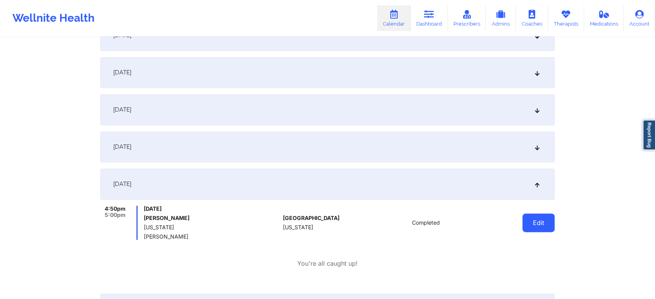
click at [541, 213] on button "Edit" at bounding box center [538, 222] width 32 height 19
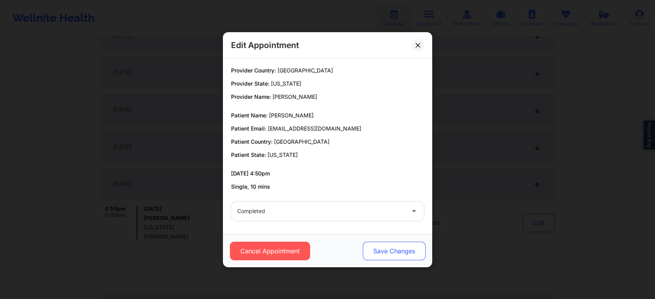
click at [403, 254] on button "Save Changes" at bounding box center [394, 251] width 63 height 19
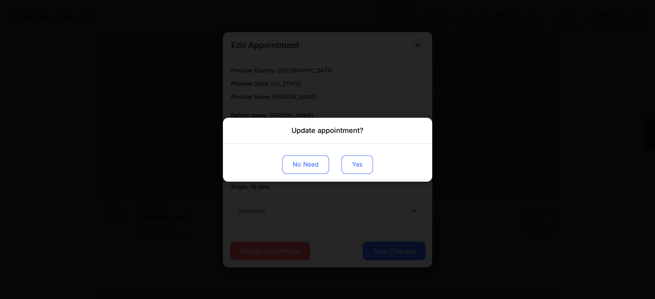
click at [357, 169] on button "Yes" at bounding box center [356, 164] width 31 height 19
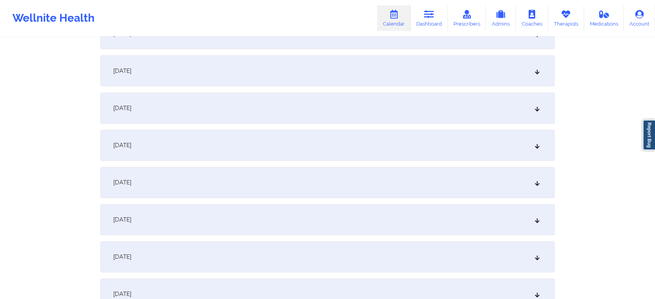
scroll to position [0, 0]
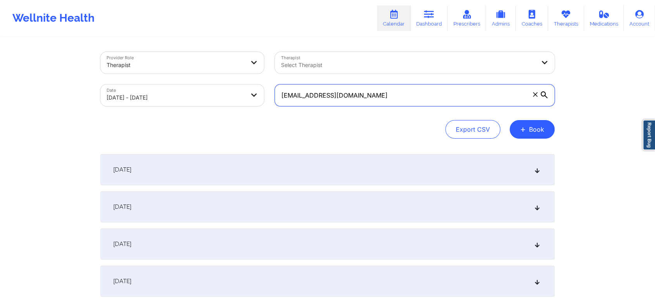
drag, startPoint x: 370, startPoint y: 94, endPoint x: 158, endPoint y: 79, distance: 212.8
click at [158, 79] on div "Provider Role Therapist Therapist Select Therapist Date 09/01/2025 - 10/02/2025…" at bounding box center [327, 78] width 465 height 65
paste input "ameranbarnes"
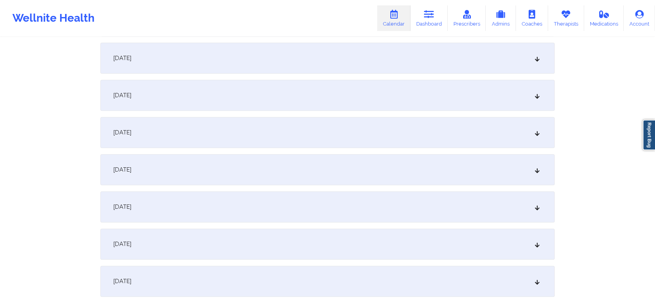
scroll to position [1101, 0]
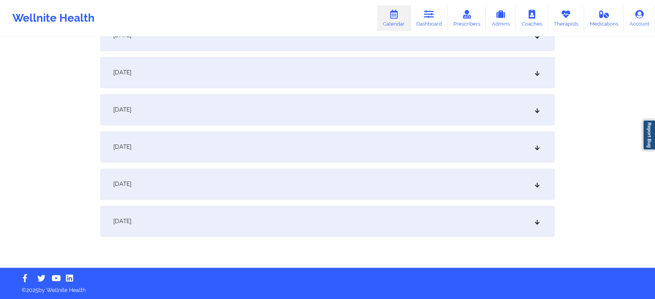
click at [306, 171] on div "October 1, 2025" at bounding box center [327, 184] width 454 height 31
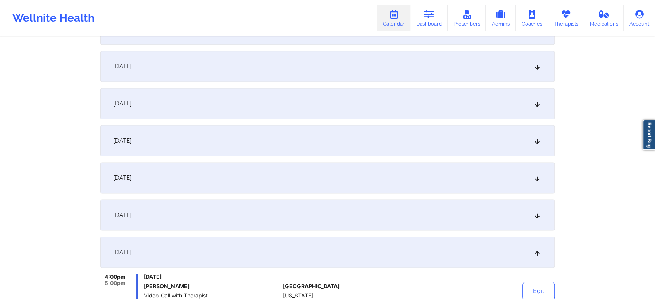
scroll to position [1189, 0]
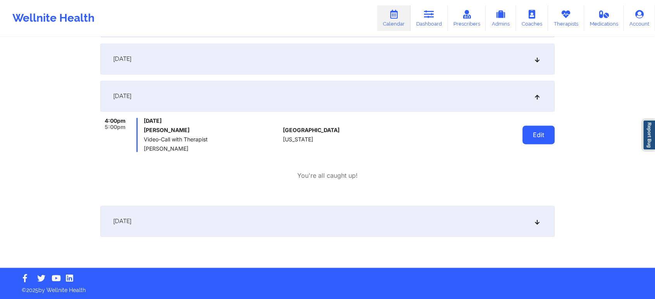
click at [540, 130] on button "Edit" at bounding box center [538, 135] width 32 height 19
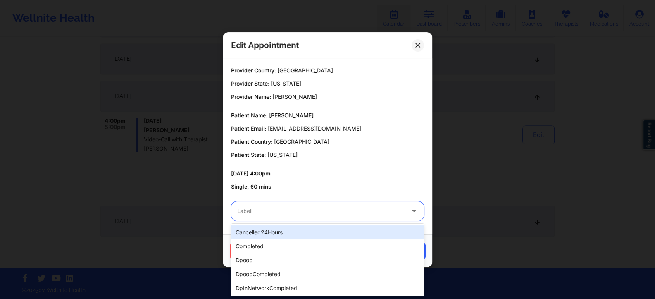
click at [315, 209] on div at bounding box center [320, 210] width 167 height 9
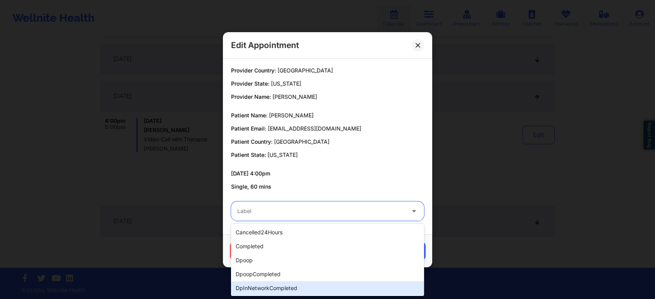
click at [279, 285] on div "dpInNetworkCompleted" at bounding box center [327, 288] width 193 height 14
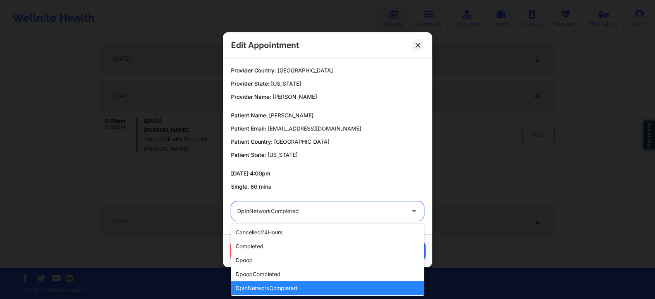
click at [392, 212] on div at bounding box center [320, 210] width 167 height 9
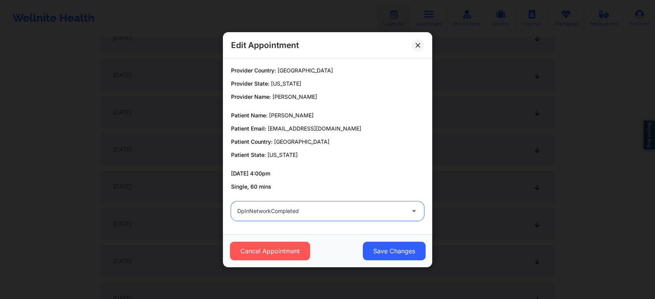
scroll to position [651, 0]
click at [408, 210] on div at bounding box center [414, 210] width 19 height 19
click at [368, 212] on div at bounding box center [320, 210] width 167 height 9
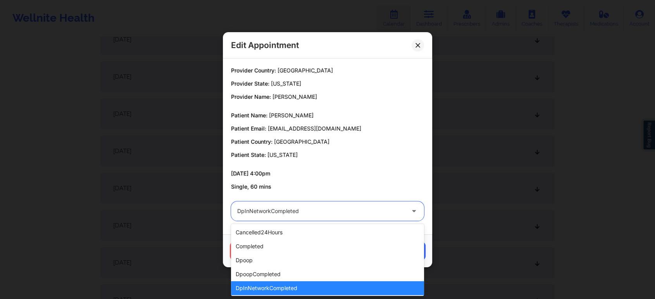
click at [401, 211] on div at bounding box center [320, 210] width 167 height 9
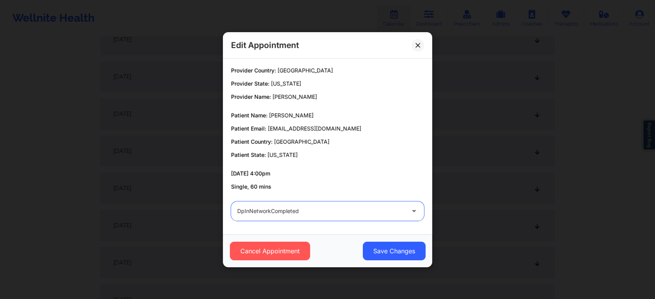
click at [377, 207] on div at bounding box center [320, 210] width 167 height 9
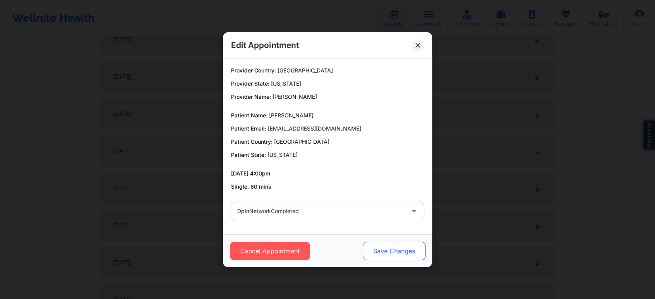
click at [382, 251] on button "Save Changes" at bounding box center [394, 251] width 63 height 19
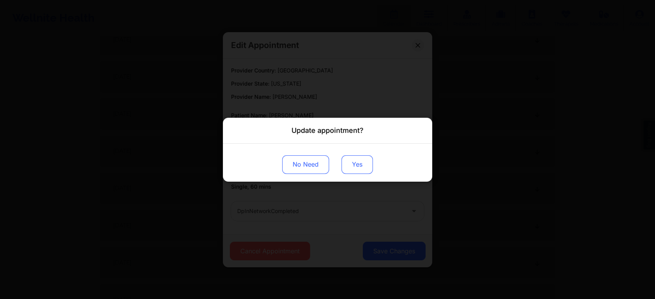
click at [361, 163] on button "Yes" at bounding box center [356, 164] width 31 height 19
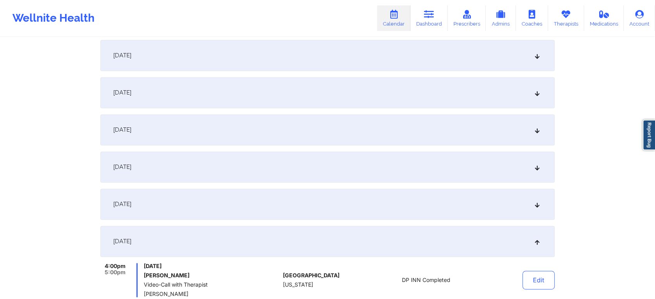
scroll to position [1189, 0]
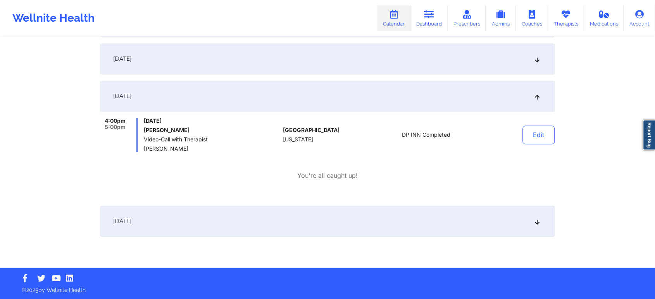
click at [545, 136] on button "Edit" at bounding box center [538, 135] width 32 height 19
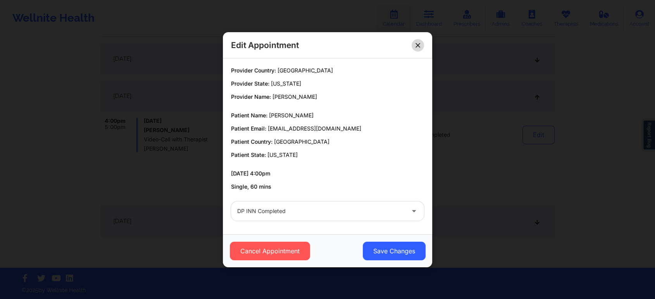
click at [418, 44] on icon at bounding box center [417, 45] width 4 height 4
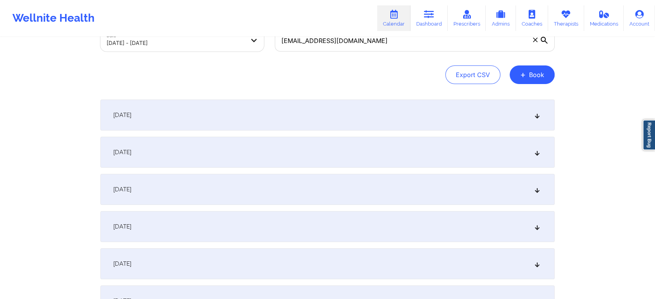
scroll to position [0, 0]
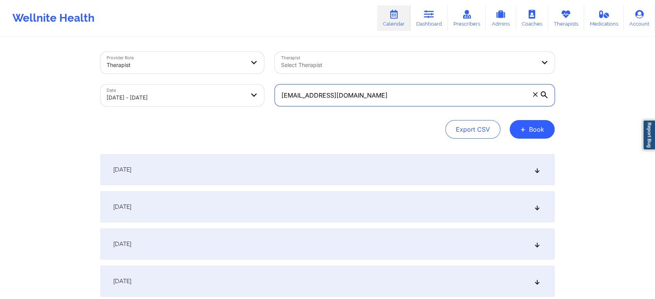
drag, startPoint x: 390, startPoint y: 99, endPoint x: 209, endPoint y: 81, distance: 181.7
click at [209, 81] on div "Provider Role Therapist Therapist Select Therapist Date 09/01/2025 - 10/02/2025…" at bounding box center [327, 78] width 465 height 65
paste input "perezgabriel440"
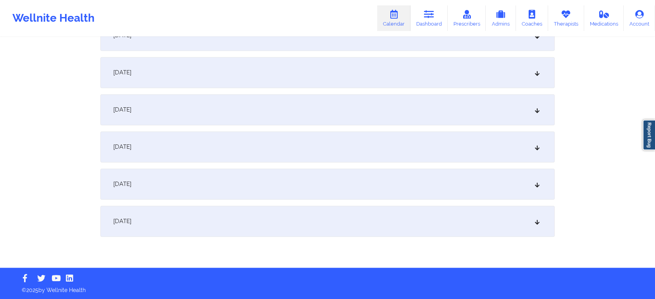
click at [338, 185] on div "October 1, 2025" at bounding box center [327, 184] width 454 height 31
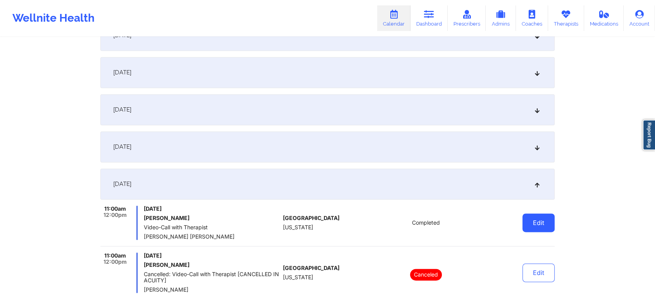
click at [540, 227] on button "Edit" at bounding box center [538, 222] width 32 height 19
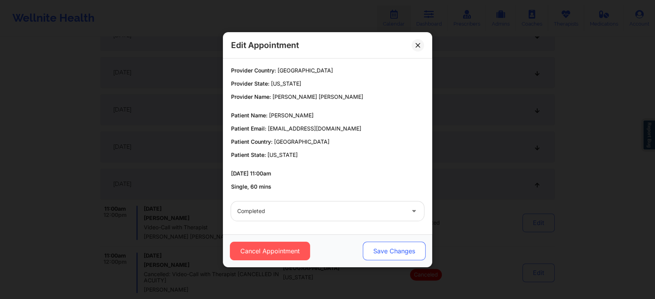
click at [397, 251] on button "Save Changes" at bounding box center [394, 251] width 63 height 19
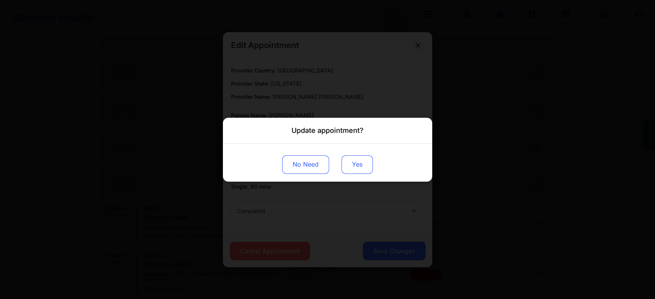
click at [350, 169] on button "Yes" at bounding box center [356, 164] width 31 height 19
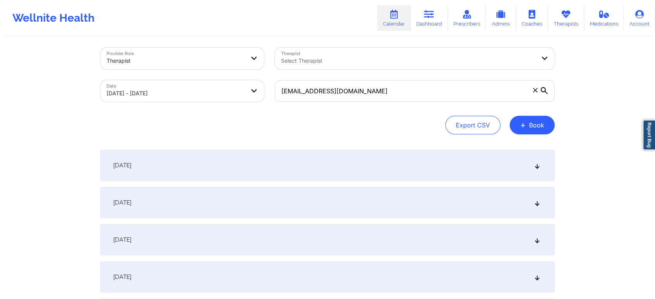
scroll to position [0, 0]
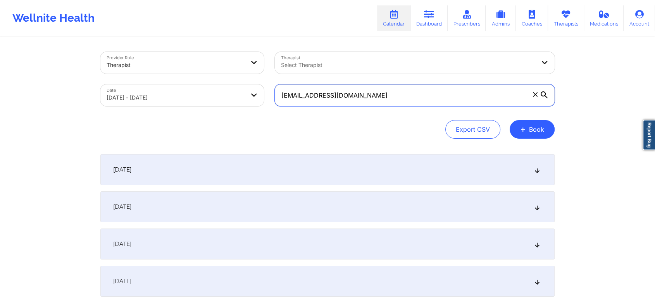
drag, startPoint x: 380, startPoint y: 103, endPoint x: 232, endPoint y: 70, distance: 151.3
click at [232, 70] on div "Provider Role Therapist Therapist Select Therapist Date 09/01/2025 - 10/02/2025…" at bounding box center [327, 78] width 465 height 65
paste input "asmith19843@icloud"
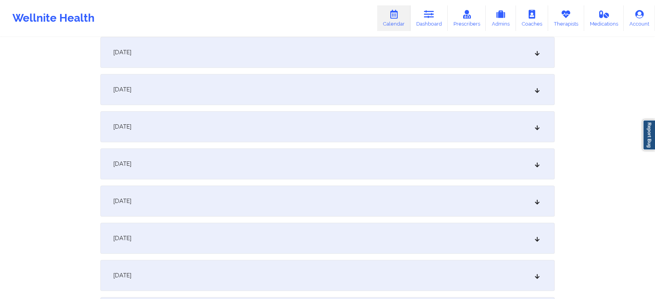
scroll to position [1101, 0]
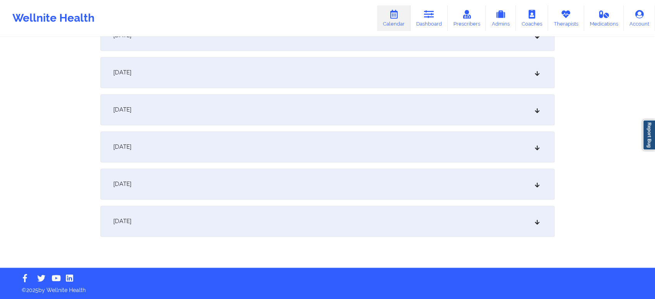
click at [402, 193] on div "October 1, 2025" at bounding box center [327, 184] width 454 height 31
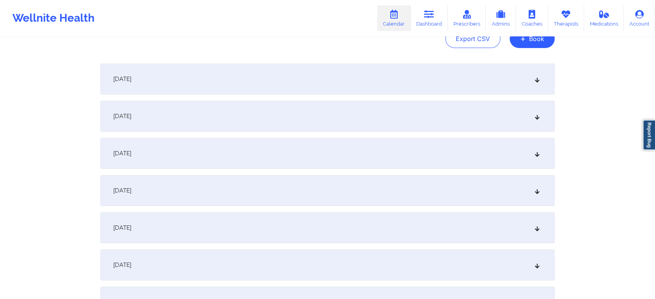
scroll to position [0, 0]
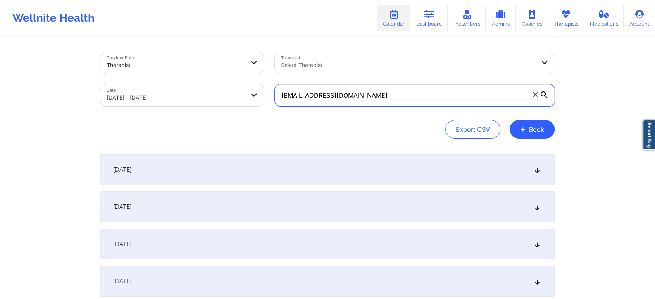
click at [393, 105] on input "asmith19843@icloud.com" at bounding box center [415, 95] width 280 height 22
click at [358, 98] on input "asmith19843@icloud.com" at bounding box center [415, 95] width 280 height 22
drag, startPoint x: 358, startPoint y: 98, endPoint x: 261, endPoint y: 84, distance: 98.1
click at [261, 84] on div "Provider Role Therapist Therapist Select Therapist Date 09/01/2025 - 10/02/2025…" at bounding box center [327, 78] width 465 height 65
drag, startPoint x: 397, startPoint y: 105, endPoint x: 269, endPoint y: 84, distance: 130.4
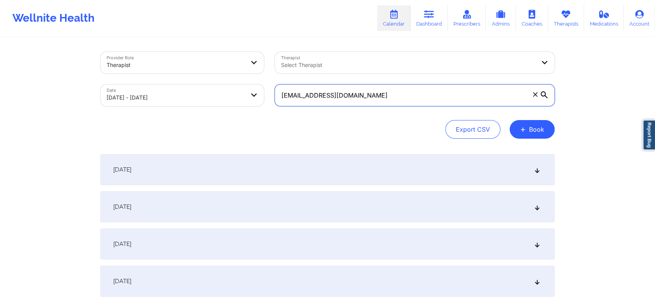
click at [269, 84] on div "asmith19843@icloud.com" at bounding box center [414, 95] width 291 height 33
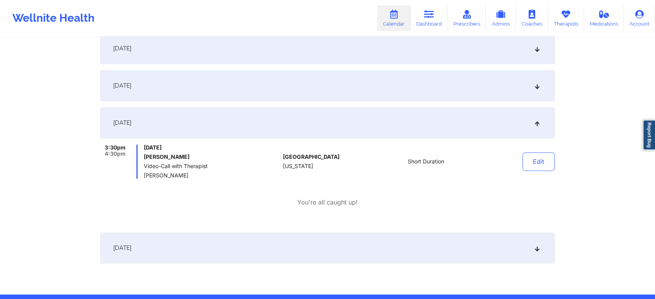
scroll to position [1141, 0]
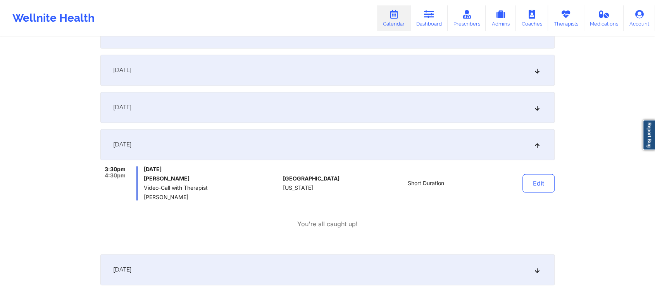
click at [530, 158] on div "October 1, 2025" at bounding box center [327, 144] width 454 height 31
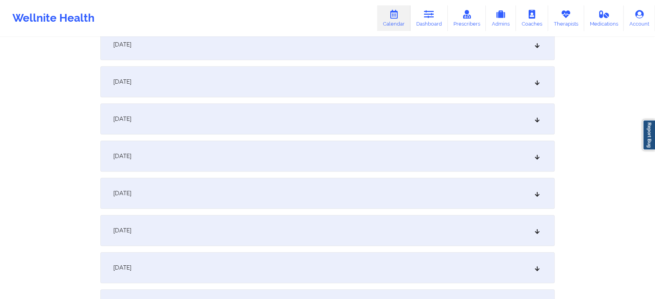
scroll to position [1101, 0]
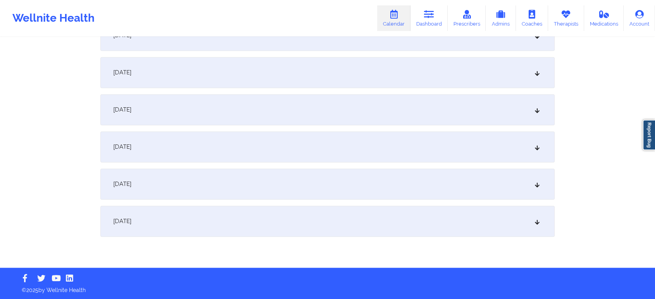
click at [305, 186] on div "October 1, 2025" at bounding box center [327, 184] width 454 height 31
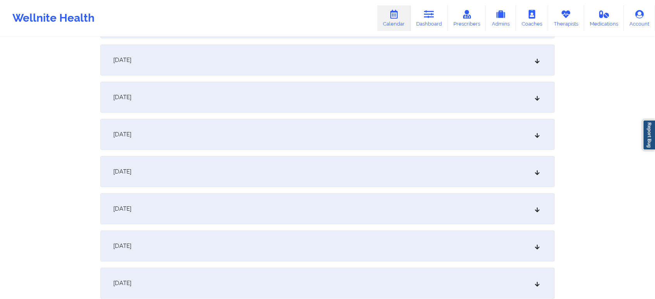
scroll to position [0, 0]
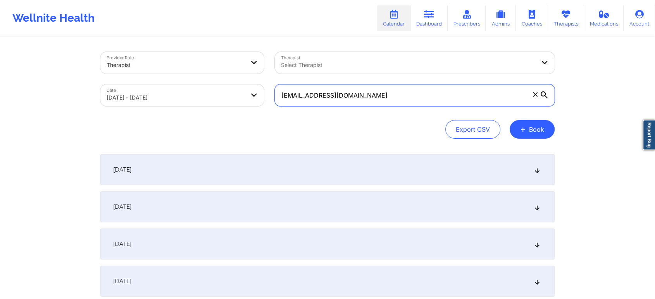
drag, startPoint x: 395, startPoint y: 96, endPoint x: 209, endPoint y: 89, distance: 186.5
click at [209, 89] on div "Provider Role Therapist Therapist Select Therapist Date 09/01/2025 - 10/02/2025…" at bounding box center [327, 78] width 465 height 65
paste input "sarahrsaunders27@yahoo"
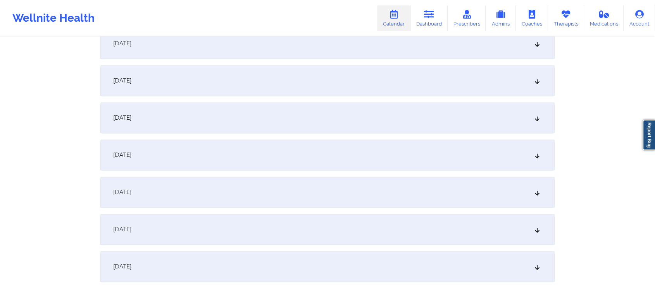
scroll to position [1101, 0]
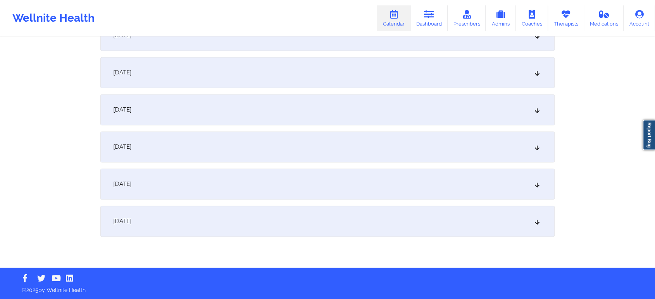
type input "sarahrsaunders27@yahoo.com"
click at [298, 176] on div "October 1, 2025" at bounding box center [327, 184] width 454 height 31
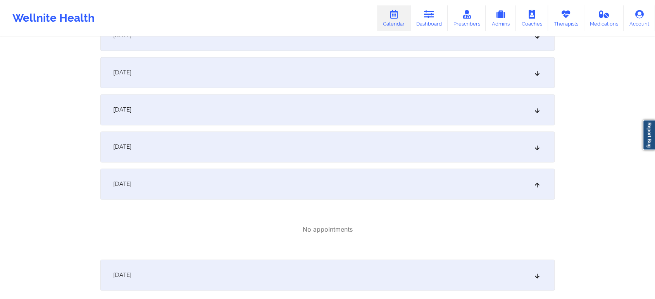
click at [325, 271] on div "October 2, 2025" at bounding box center [327, 275] width 454 height 31
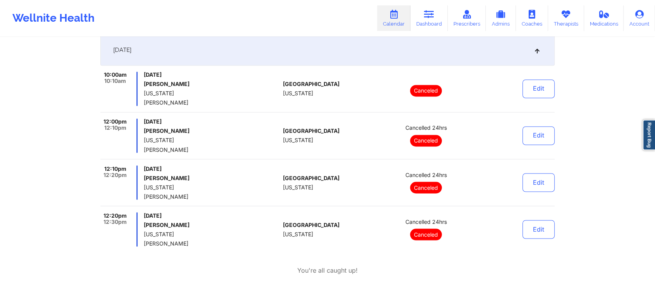
scroll to position [1331, 0]
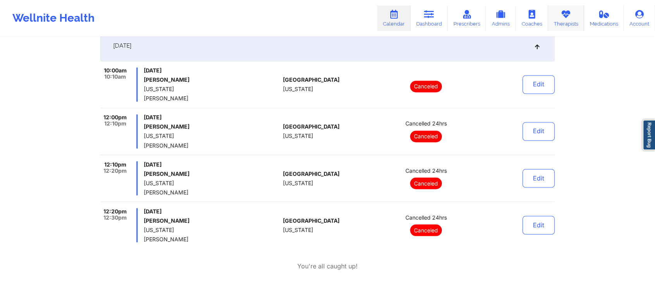
click at [566, 27] on link "Therapists" at bounding box center [566, 18] width 36 height 26
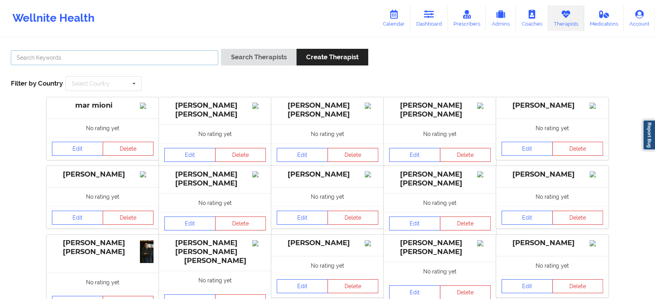
click at [57, 60] on input "text" at bounding box center [114, 57] width 207 height 15
type input "amelia george"
click at [221, 49] on button "Search Therapists" at bounding box center [258, 57] width 75 height 17
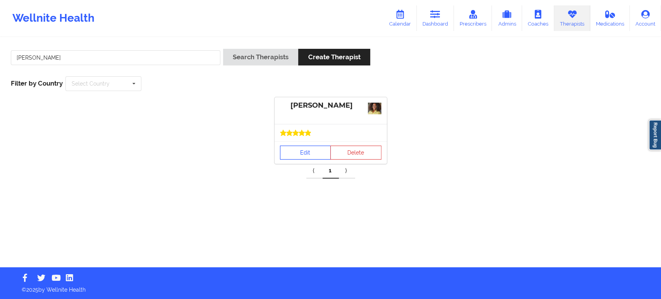
click at [298, 146] on link "Edit" at bounding box center [305, 153] width 51 height 14
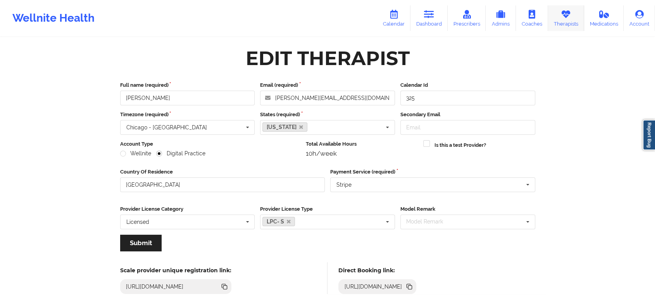
click at [555, 21] on link "Therapists" at bounding box center [566, 18] width 36 height 26
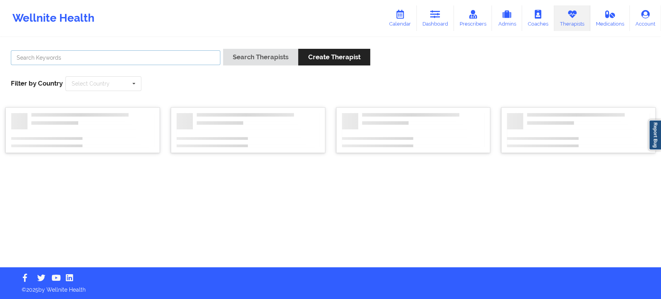
click at [55, 58] on input "text" at bounding box center [116, 57] width 210 height 15
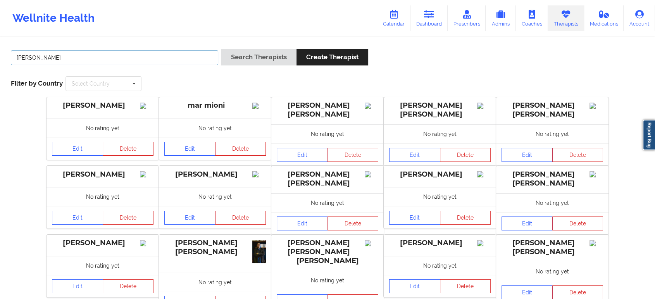
click at [221, 49] on button "Search Therapists" at bounding box center [258, 57] width 75 height 17
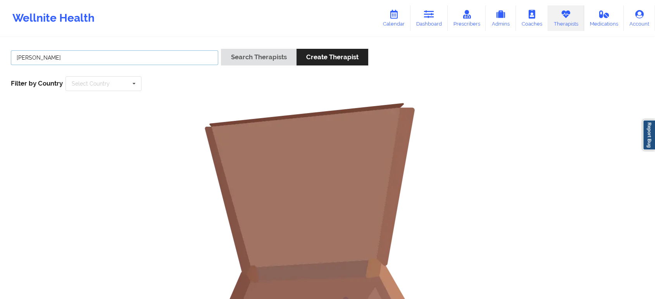
click at [122, 62] on input "amy waldie" at bounding box center [114, 57] width 207 height 15
click at [221, 49] on button "Search Therapists" at bounding box center [258, 57] width 75 height 17
type input "amy"
click at [221, 49] on button "Search Therapists" at bounding box center [258, 57] width 75 height 17
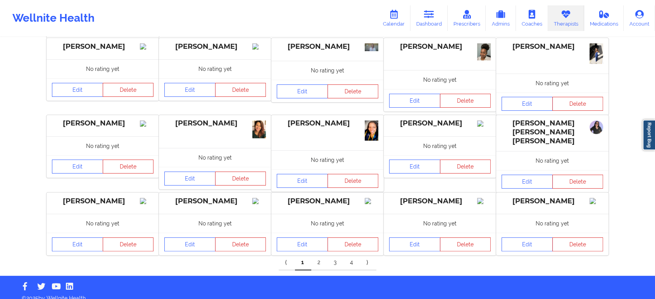
scroll to position [144, 0]
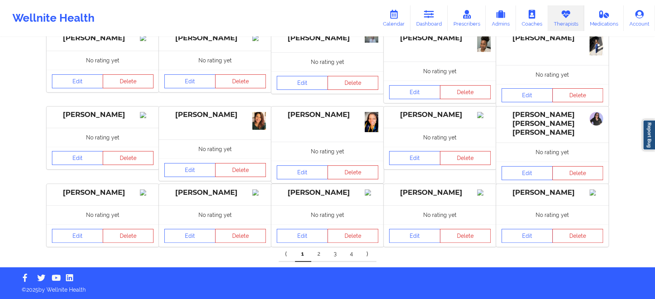
click at [353, 256] on link "4" at bounding box center [352, 253] width 16 height 15
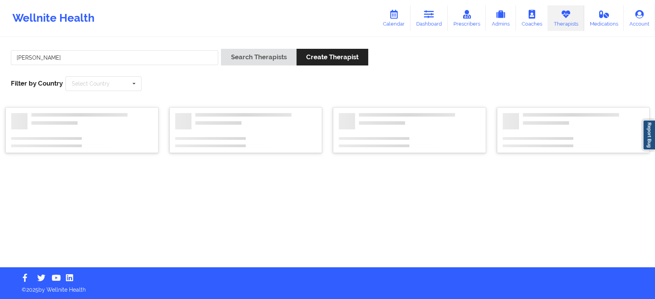
scroll to position [0, 0]
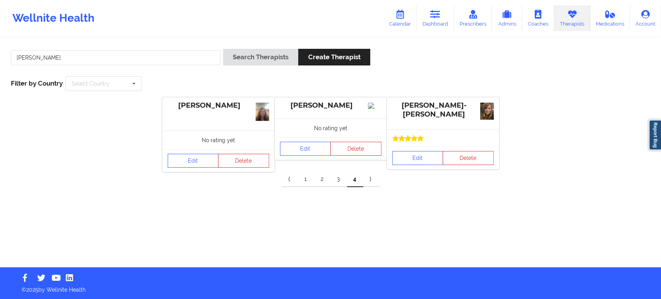
click at [340, 183] on link "3" at bounding box center [339, 179] width 16 height 15
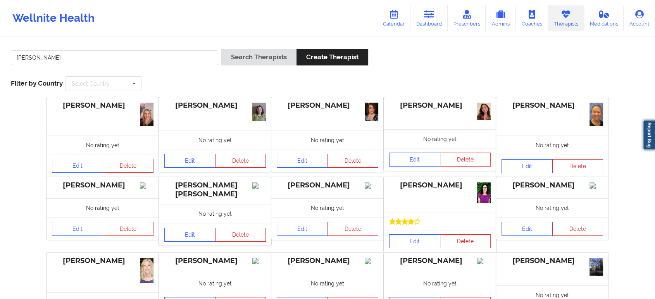
click at [514, 139] on div "Amy Henderson No rating yet Edit Delete" at bounding box center [552, 137] width 112 height 80
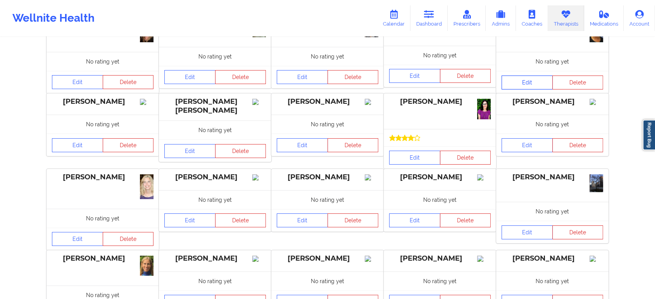
scroll to position [157, 0]
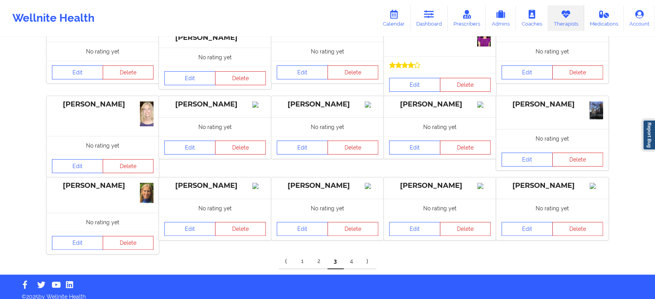
click at [316, 254] on link "2" at bounding box center [319, 261] width 16 height 15
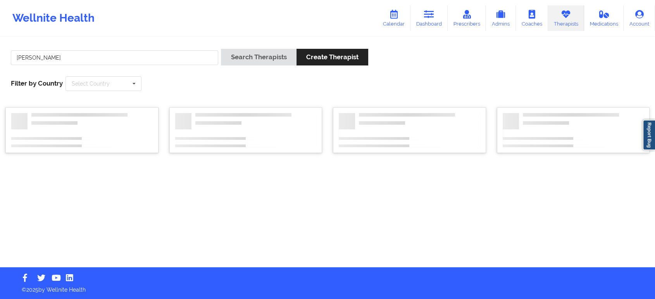
scroll to position [0, 0]
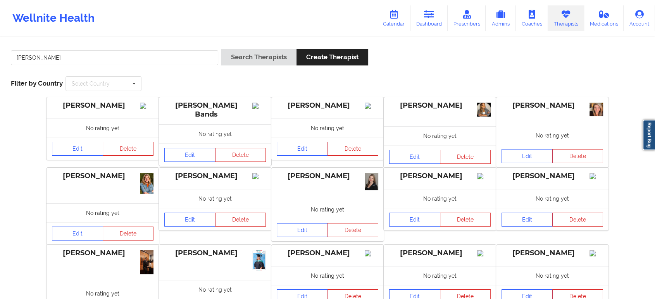
click at [313, 236] on link "Edit" at bounding box center [302, 230] width 51 height 14
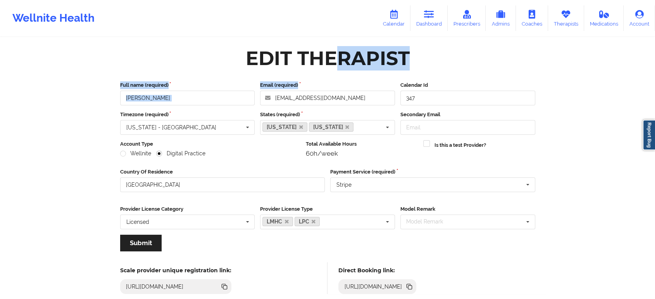
drag, startPoint x: 334, startPoint y: 65, endPoint x: 307, endPoint y: 75, distance: 28.7
click at [575, 18] on link "Therapists" at bounding box center [566, 18] width 36 height 26
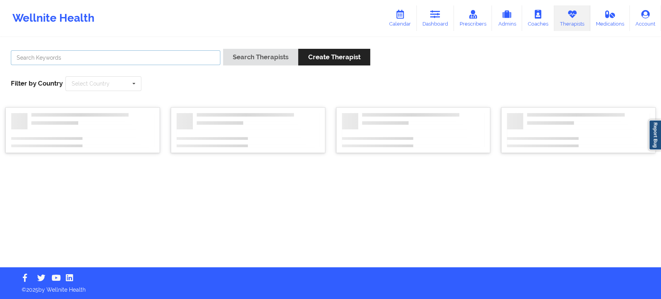
click at [155, 55] on input "text" at bounding box center [116, 57] width 210 height 15
type input "ana micale"
click at [223, 49] on button "Search Therapists" at bounding box center [260, 57] width 75 height 17
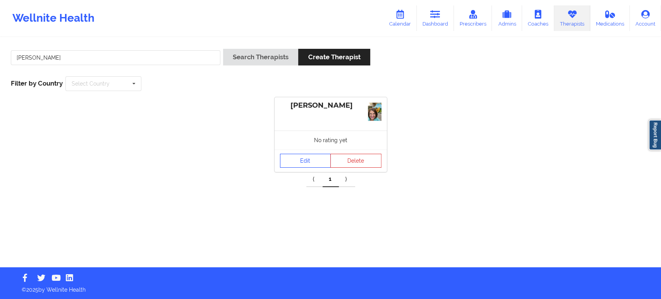
drag, startPoint x: 306, startPoint y: 151, endPoint x: 308, endPoint y: 158, distance: 6.8
click at [308, 158] on div "Edit Delete" at bounding box center [331, 161] width 112 height 22
click at [308, 158] on link "Edit" at bounding box center [305, 161] width 51 height 14
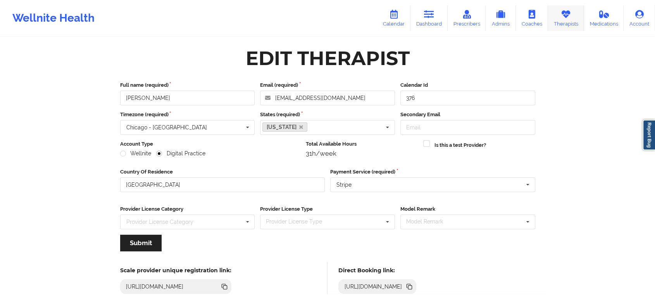
click at [552, 24] on link "Therapists" at bounding box center [566, 18] width 36 height 26
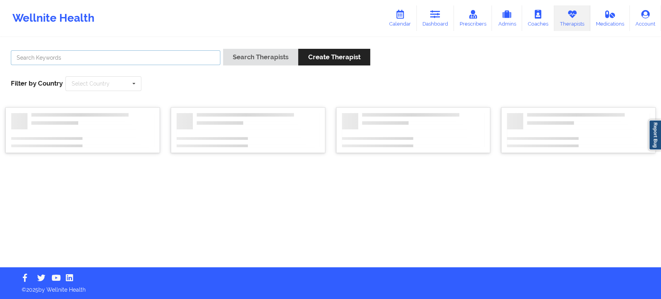
click at [139, 61] on input "text" at bounding box center [116, 57] width 210 height 15
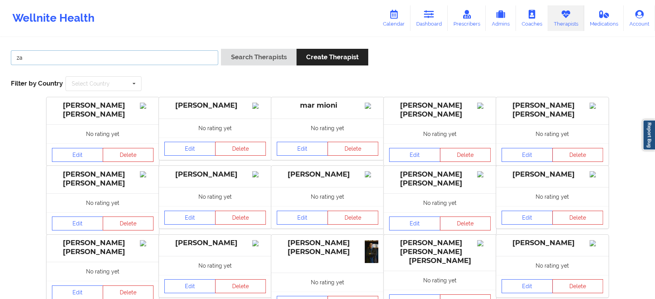
type input "z"
click at [221, 49] on button "Search Therapists" at bounding box center [258, 57] width 75 height 17
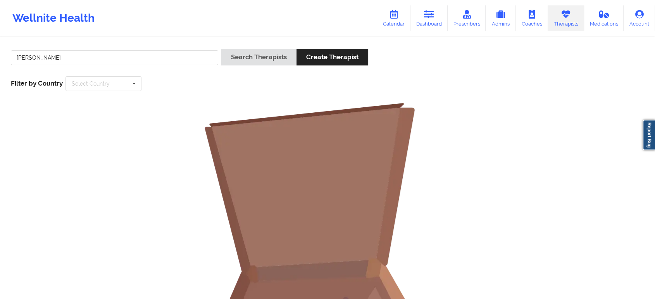
drag, startPoint x: 74, startPoint y: 67, endPoint x: 64, endPoint y: 60, distance: 12.5
click at [64, 60] on div "andrea lovette" at bounding box center [114, 60] width 213 height 22
click at [64, 60] on input "andrea lovette" at bounding box center [114, 57] width 207 height 15
click at [221, 49] on button "Search Therapists" at bounding box center [258, 57] width 75 height 17
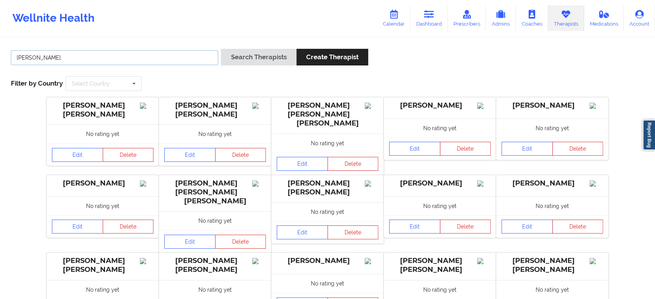
scroll to position [130, 0]
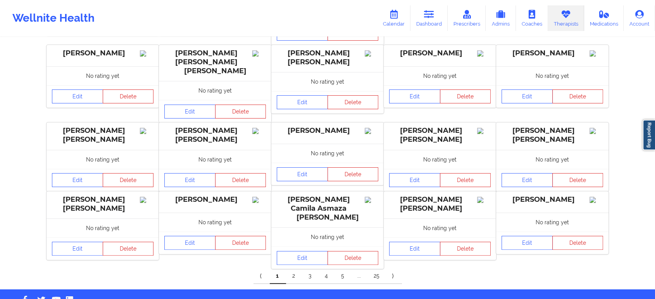
drag, startPoint x: 626, startPoint y: 167, endPoint x: 661, endPoint y: 167, distance: 34.9
click at [654, 167] on html "Wellnite Health Calendar Dashboard Prescribers Admins Coaches Therapists Medica…" at bounding box center [327, 19] width 655 height 299
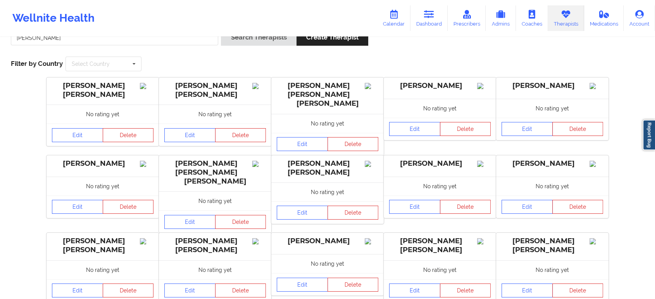
scroll to position [11, 0]
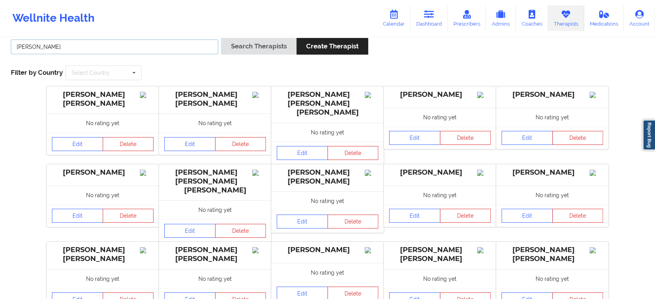
click at [137, 43] on input "andrea" at bounding box center [114, 47] width 207 height 15
click at [221, 38] on button "Search Therapists" at bounding box center [258, 46] width 75 height 17
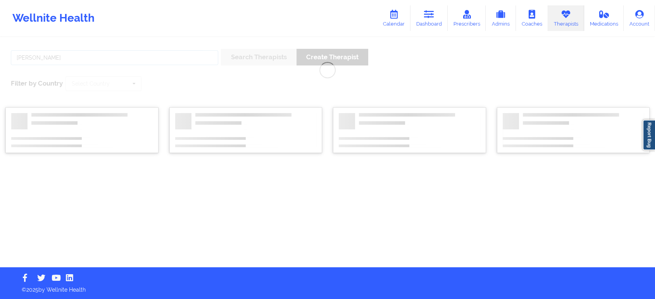
scroll to position [0, 0]
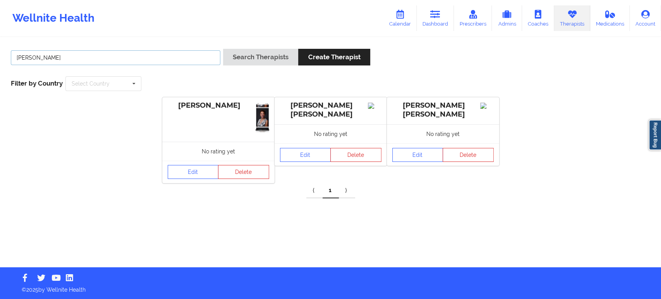
click at [119, 56] on input "andrea k" at bounding box center [116, 57] width 210 height 15
click at [223, 49] on button "Search Therapists" at bounding box center [260, 57] width 75 height 17
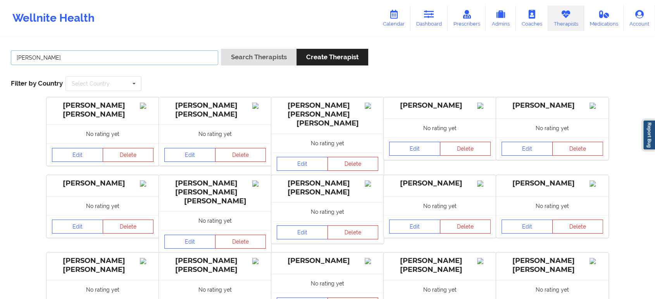
scroll to position [130, 0]
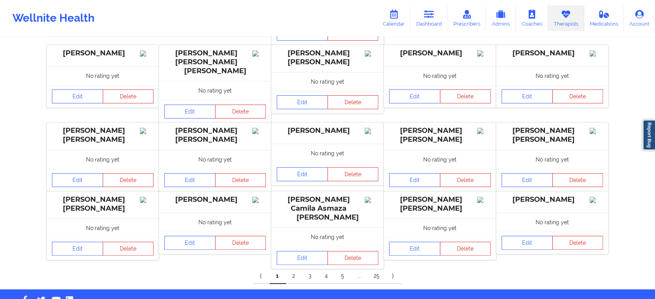
click at [309, 268] on link "3" at bounding box center [310, 275] width 16 height 15
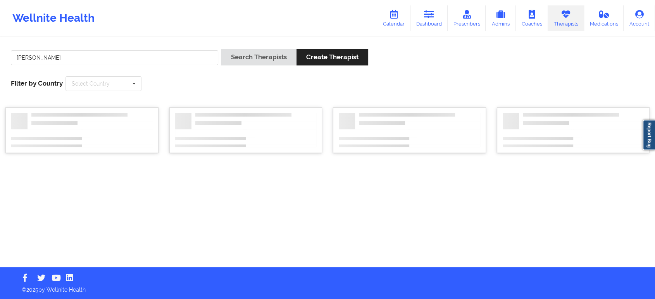
scroll to position [0, 0]
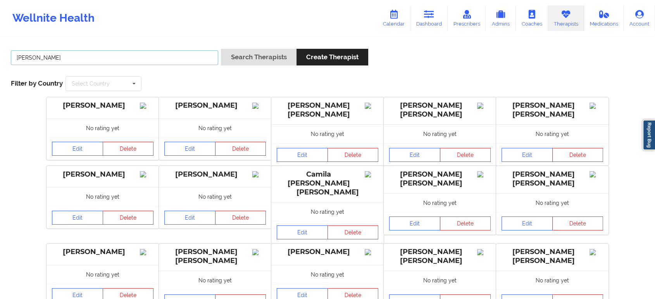
click at [99, 58] on input "andrea" at bounding box center [114, 57] width 207 height 15
click at [221, 49] on button "Search Therapists" at bounding box center [258, 57] width 75 height 17
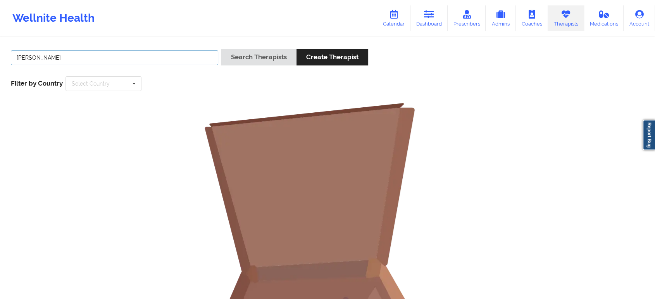
click at [71, 62] on input "andrea lovet" at bounding box center [114, 57] width 207 height 15
type input "a"
type input "lovette"
click at [221, 49] on button "Search Therapists" at bounding box center [258, 57] width 75 height 17
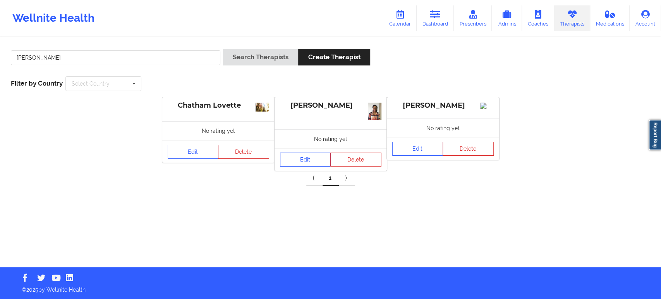
click at [304, 153] on link "Edit" at bounding box center [305, 160] width 51 height 14
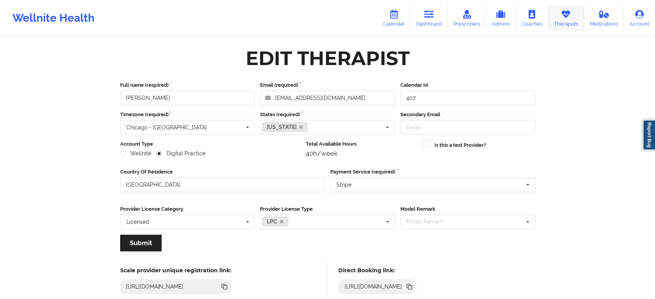
click at [565, 17] on icon at bounding box center [566, 14] width 10 height 9
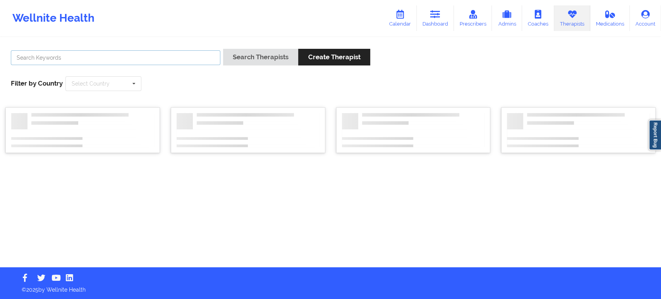
click at [155, 55] on input "text" at bounding box center [116, 57] width 210 height 15
type input "ann marie"
click at [223, 49] on button "Search Therapists" at bounding box center [260, 57] width 75 height 17
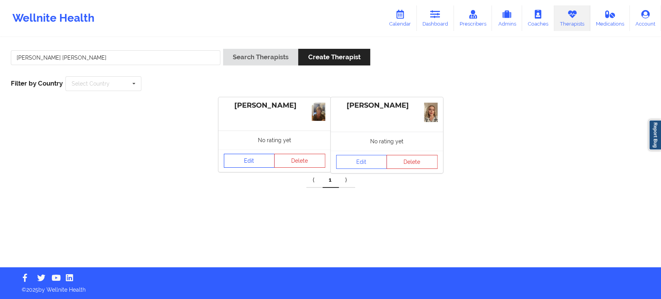
click at [251, 154] on link "Edit" at bounding box center [249, 161] width 51 height 14
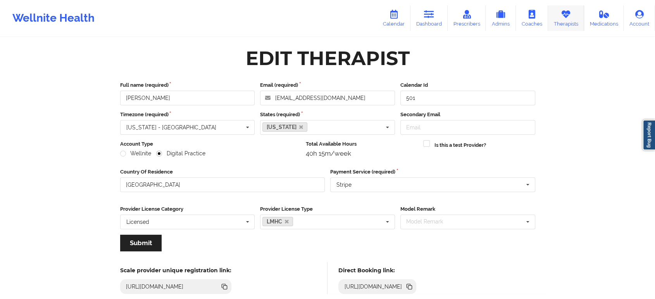
click at [569, 13] on icon at bounding box center [566, 14] width 10 height 9
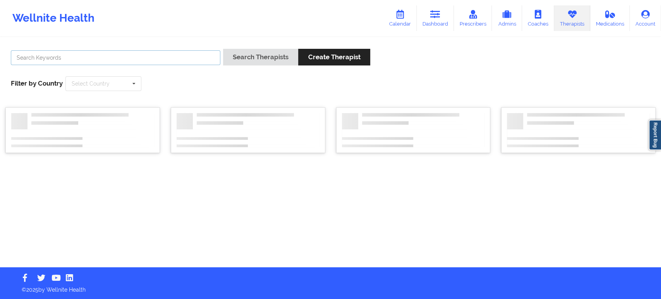
click at [94, 56] on input "text" at bounding box center [116, 57] width 210 height 15
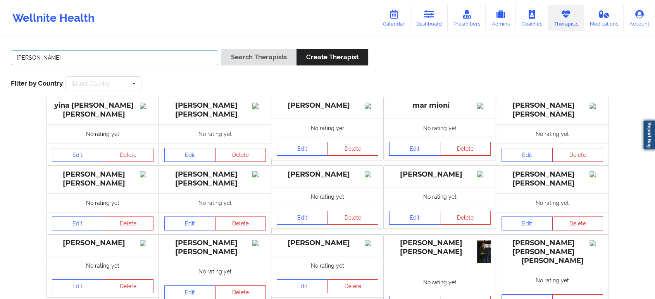
type input "ann morris"
click at [221, 49] on button "Search Therapists" at bounding box center [258, 57] width 75 height 17
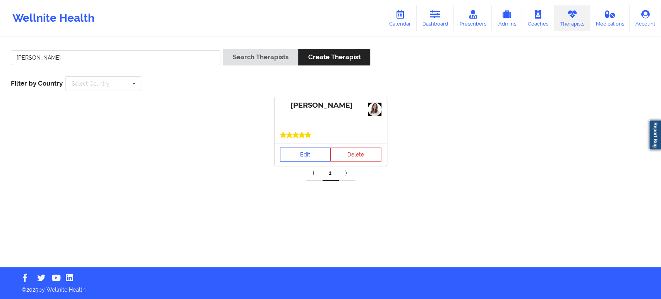
click at [308, 148] on link "Edit" at bounding box center [305, 155] width 51 height 14
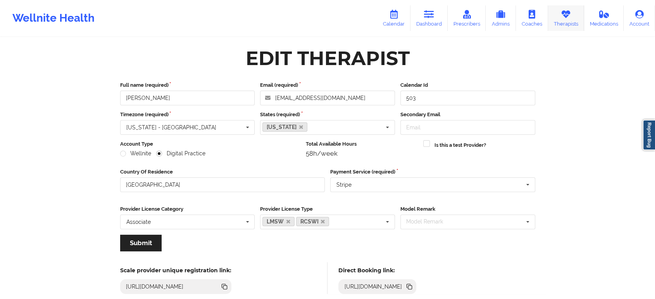
click at [559, 11] on link "Therapists" at bounding box center [566, 18] width 36 height 26
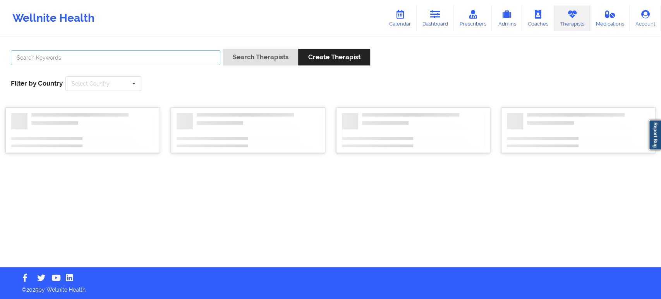
click at [128, 59] on input "text" at bounding box center [116, 57] width 210 height 15
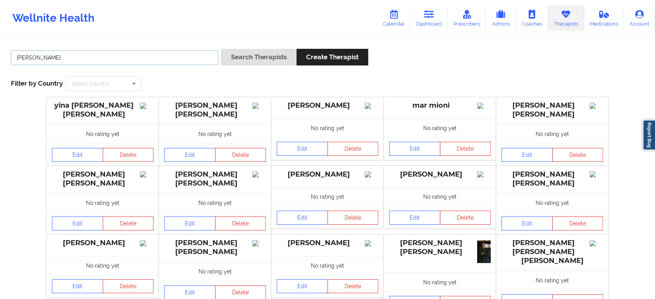
click at [221, 49] on button "Search Therapists" at bounding box center [258, 57] width 75 height 17
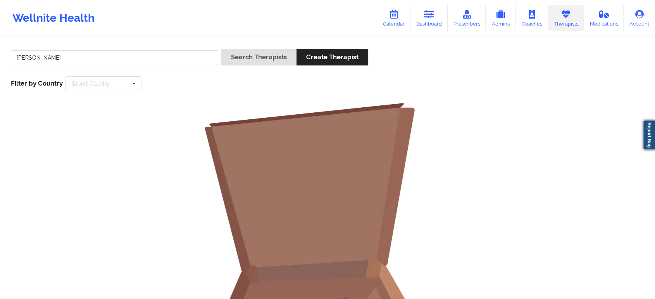
click at [84, 69] on div "anthony mallia" at bounding box center [114, 60] width 213 height 22
drag, startPoint x: 62, startPoint y: 61, endPoint x: 0, endPoint y: 29, distance: 70.0
click at [0, 29] on div "Wellnite Health Calendar Dashboard Prescribers Admins Coaches Therapists Medica…" at bounding box center [327, 220] width 655 height 440
type input "mallia"
click at [221, 49] on button "Search Therapists" at bounding box center [258, 57] width 75 height 17
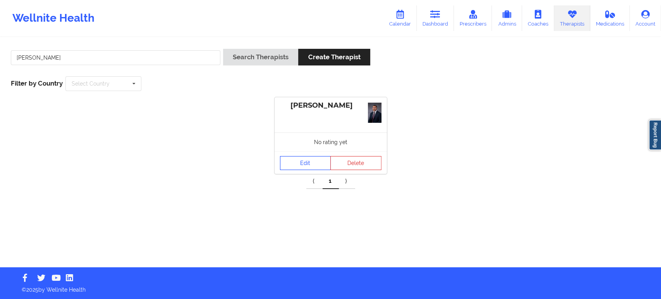
click at [310, 156] on link "Edit" at bounding box center [305, 163] width 51 height 14
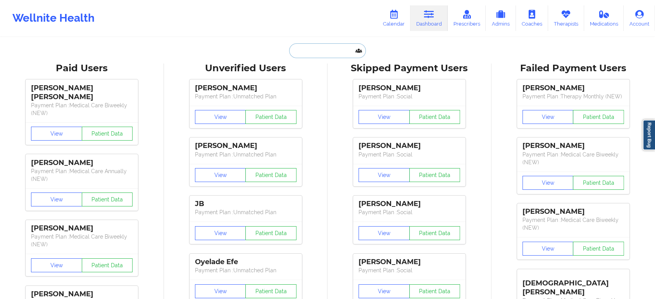
click at [333, 48] on input "text" at bounding box center [327, 50] width 77 height 15
paste input "[EMAIL_ADDRESS][DOMAIN_NAME]"
type input "[EMAIL_ADDRESS][DOMAIN_NAME]"
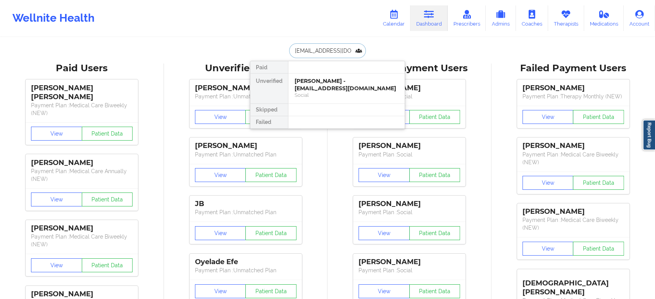
click at [337, 76] on div "Mark Redman - houseofmr@gmail.com Social" at bounding box center [346, 89] width 116 height 30
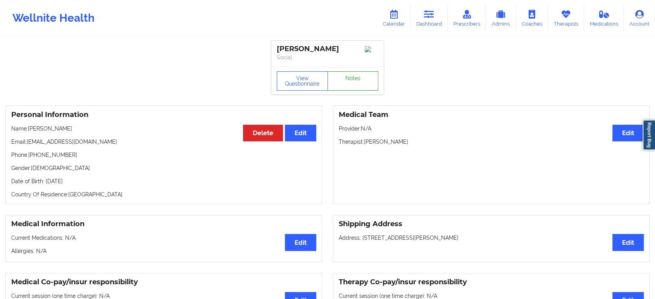
click at [344, 76] on link "Notes" at bounding box center [352, 80] width 51 height 19
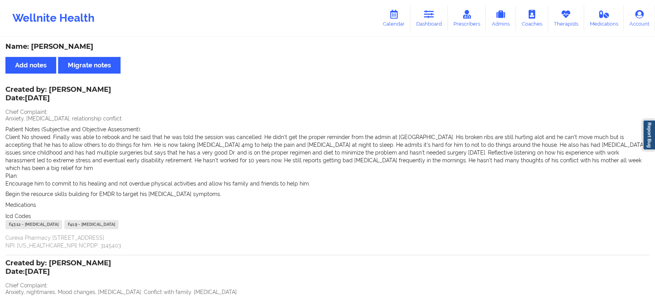
click at [654, 165] on div "Name: Mark Redman Add notes Migrate notes Created by: Janine Asante Date: 10/1/…" at bounding box center [327, 233] width 655 height 391
drag, startPoint x: 654, startPoint y: 165, endPoint x: 661, endPoint y: 83, distance: 82.0
click at [655, 83] on html "Wellnite Health Calendar Dashboard Prescribers Admins Coaches Therapists Medica…" at bounding box center [327, 149] width 655 height 299
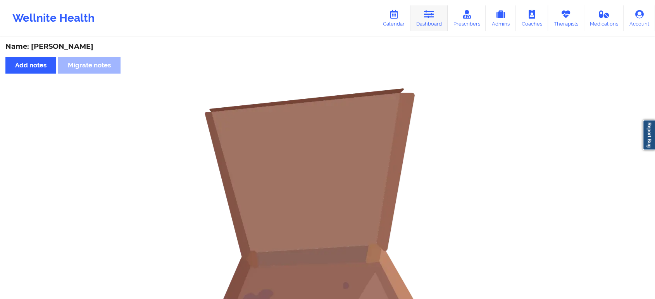
click at [425, 19] on link "Dashboard" at bounding box center [428, 18] width 37 height 26
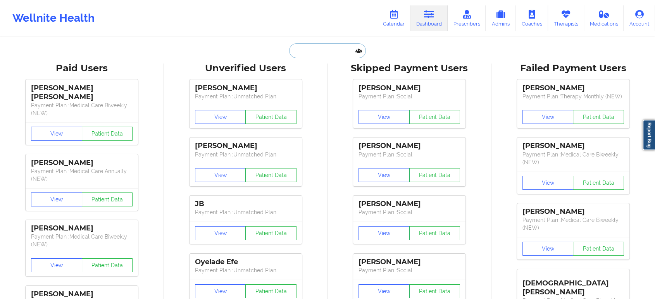
click at [321, 46] on input "text" at bounding box center [327, 50] width 77 height 15
paste input "[EMAIL_ADDRESS][DOMAIN_NAME]"
type input "[EMAIL_ADDRESS][DOMAIN_NAME]"
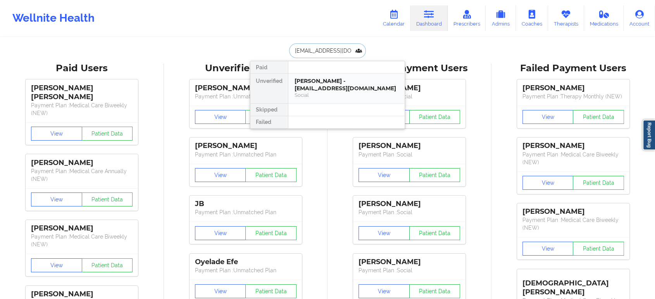
click at [330, 92] on div "Social" at bounding box center [346, 95] width 104 height 7
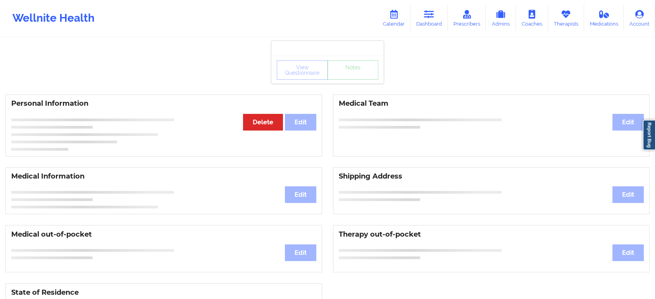
click at [348, 82] on div "View Questionnaire Notes" at bounding box center [327, 70] width 112 height 28
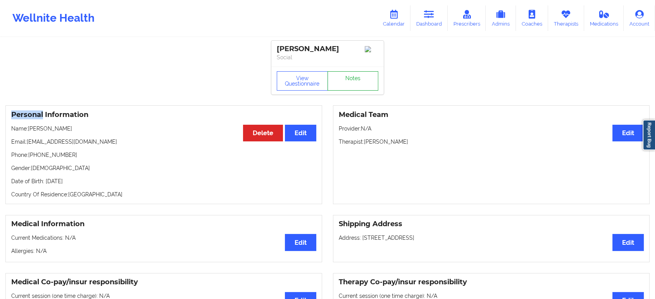
click at [348, 82] on link "Notes" at bounding box center [352, 80] width 51 height 19
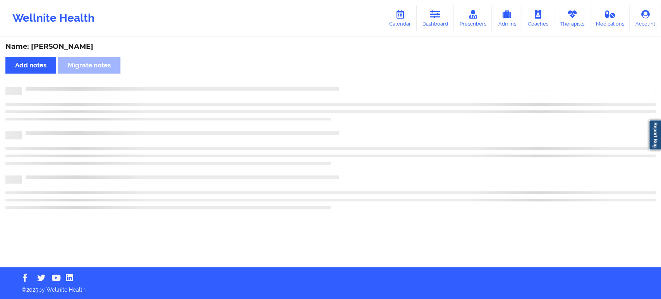
click at [348, 82] on div "Name: cierra hart Add notes Migrate notes" at bounding box center [330, 152] width 661 height 229
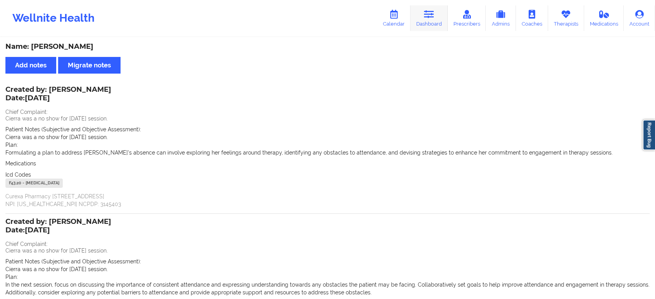
click at [442, 14] on link "Dashboard" at bounding box center [428, 18] width 37 height 26
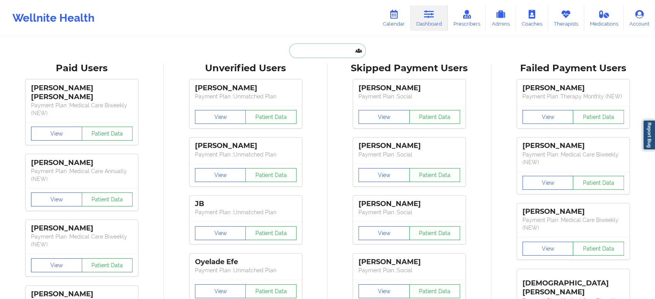
click at [326, 53] on input "text" at bounding box center [327, 50] width 77 height 15
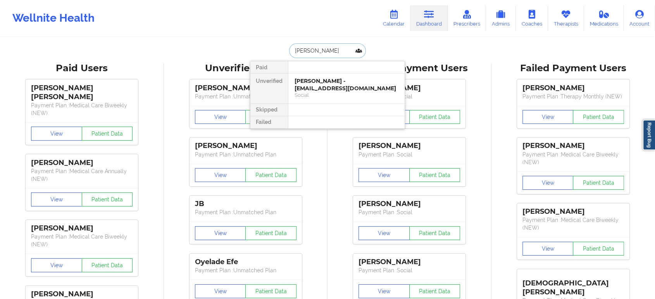
type input "[PERSON_NAME]"
click at [337, 73] on div at bounding box center [346, 67] width 117 height 12
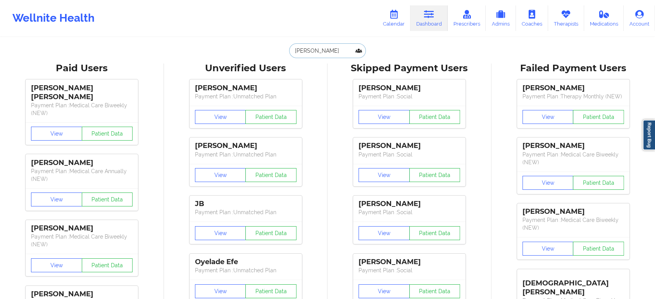
click at [339, 52] on input "michelle arce" at bounding box center [327, 50] width 77 height 15
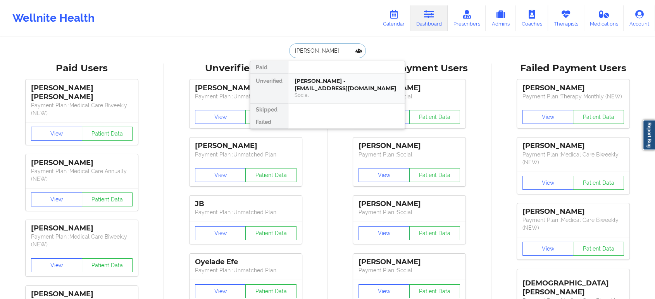
click at [328, 89] on div "michelle arce - arcemichelle27@gmail.com" at bounding box center [346, 84] width 104 height 14
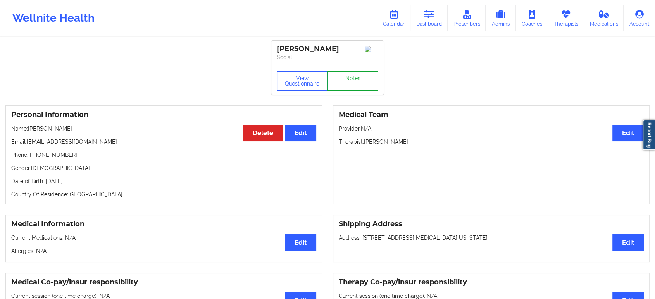
click at [361, 77] on link "Notes" at bounding box center [352, 80] width 51 height 19
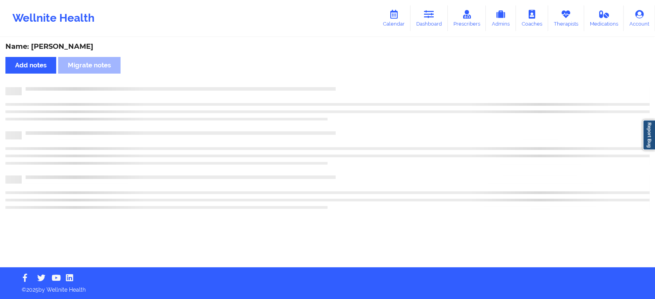
click at [361, 77] on div "Name: michelle arce Add notes Migrate notes" at bounding box center [327, 152] width 655 height 229
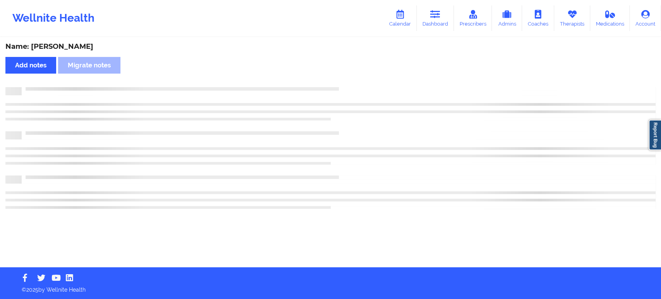
drag, startPoint x: 361, startPoint y: 77, endPoint x: 468, endPoint y: 154, distance: 131.8
click at [468, 154] on div "Name: michelle arce Add notes Migrate notes" at bounding box center [330, 152] width 661 height 229
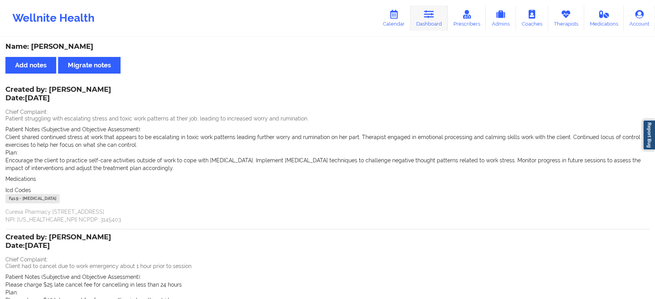
drag, startPoint x: 0, startPoint y: 0, endPoint x: 435, endPoint y: 15, distance: 435.3
click at [434, 15] on icon at bounding box center [429, 14] width 10 height 9
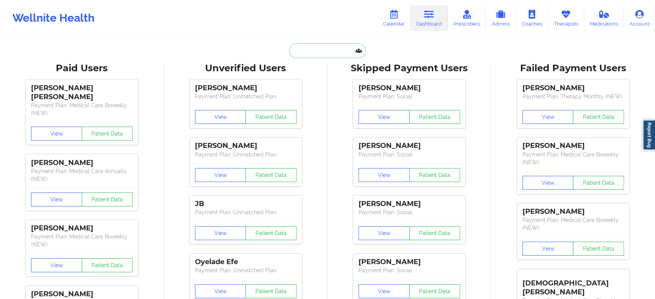
click at [297, 54] on input "text" at bounding box center [327, 50] width 77 height 15
paste input "[PERSON_NAME][EMAIL_ADDRESS][PERSON_NAME][DOMAIN_NAME]"
type input "[PERSON_NAME][EMAIL_ADDRESS][PERSON_NAME][DOMAIN_NAME]"
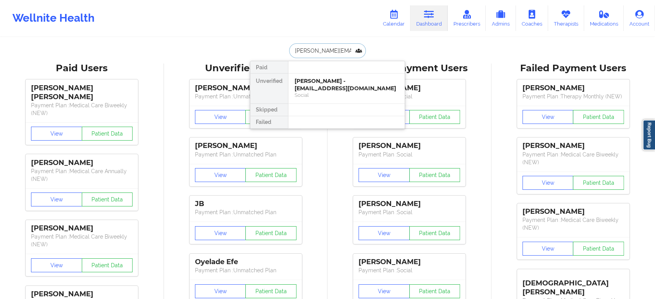
scroll to position [0, 7]
click at [333, 74] on div "John Montoni - john.p.montoni@gmail.com Social" at bounding box center [346, 92] width 116 height 37
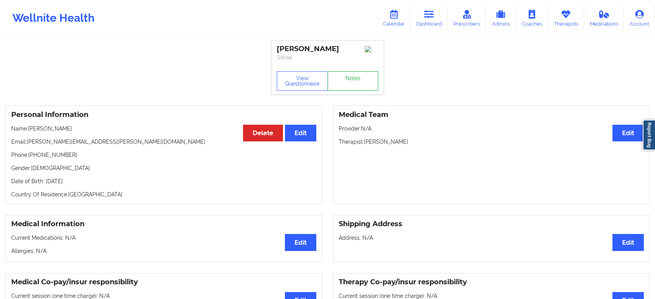
click at [349, 89] on link "Notes" at bounding box center [352, 80] width 51 height 19
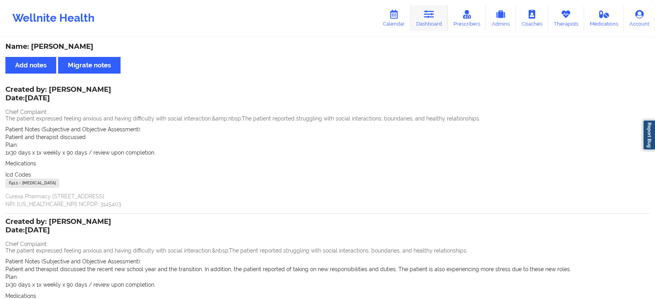
click at [439, 15] on link "Dashboard" at bounding box center [428, 18] width 37 height 26
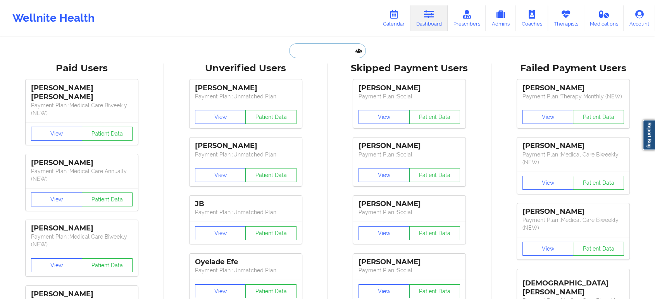
click at [332, 45] on input "text" at bounding box center [327, 50] width 77 height 15
paste input "[EMAIL_ADDRESS][DOMAIN_NAME]"
type input "[EMAIL_ADDRESS][DOMAIN_NAME]"
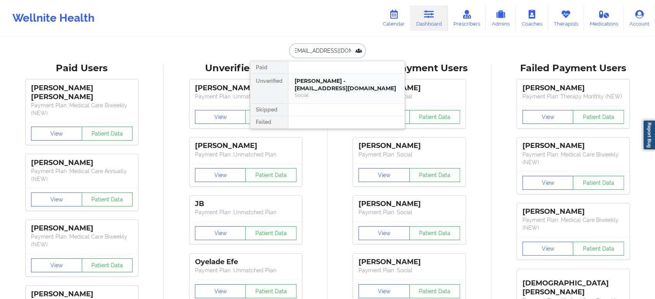
click at [326, 92] on div "Social" at bounding box center [346, 95] width 104 height 7
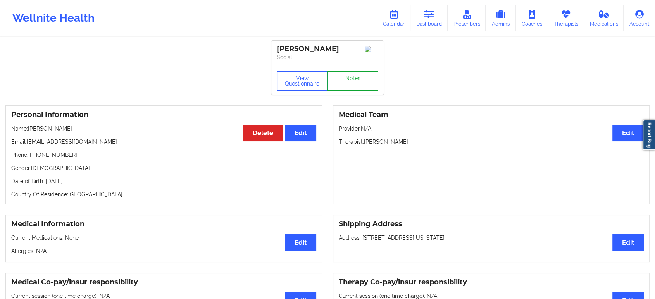
click at [353, 76] on link "Notes" at bounding box center [352, 80] width 51 height 19
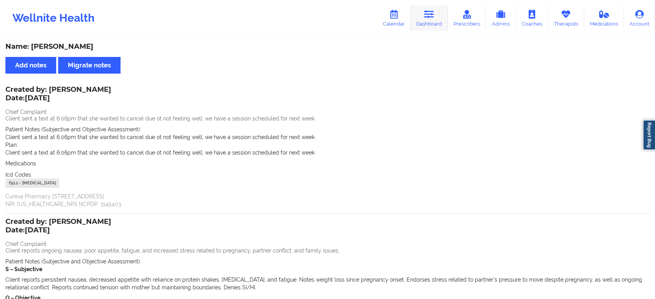
click at [434, 29] on link "Dashboard" at bounding box center [428, 18] width 37 height 26
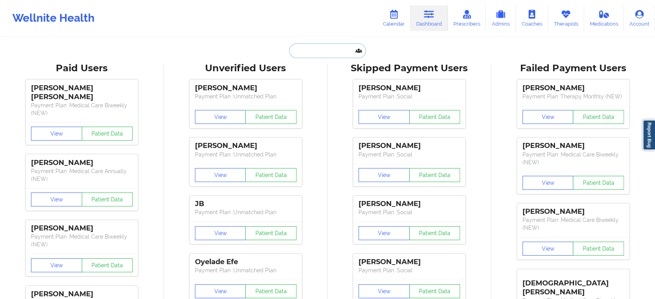
click at [322, 55] on input "text" at bounding box center [327, 50] width 77 height 15
paste input "sarahrosemunley@gmail.com"
type input "sarahrosemunley@gmail.com"
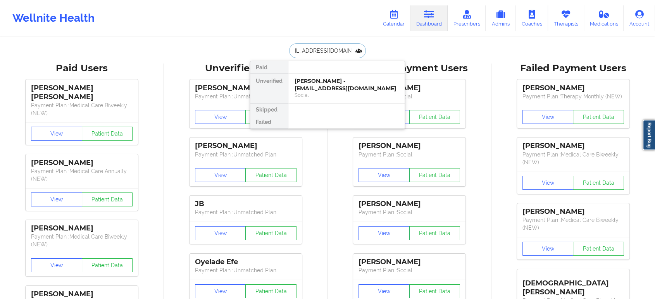
click at [346, 85] on div "Sarah R Munley - sarahrosemunley@gmail.com" at bounding box center [346, 84] width 104 height 14
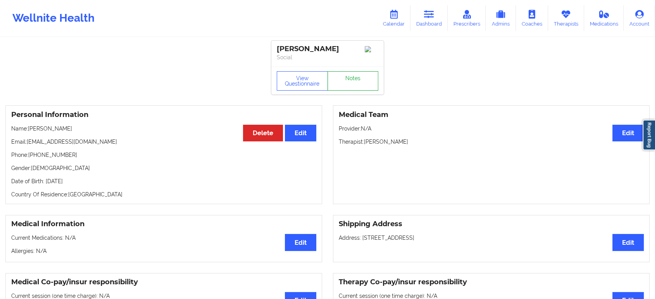
click at [356, 77] on link "Notes" at bounding box center [352, 80] width 51 height 19
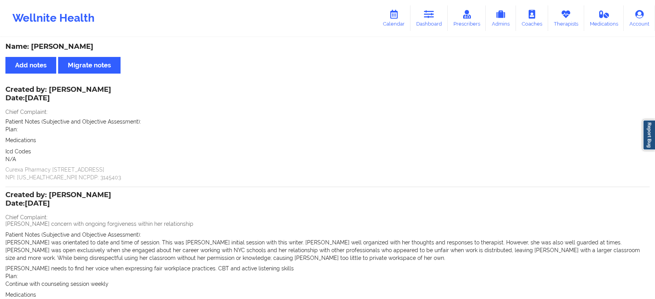
click at [211, 248] on p "Sarah was orientated to date and time of session. This was Sarah initial sessio…" at bounding box center [327, 250] width 644 height 23
click at [435, 12] on link "Dashboard" at bounding box center [428, 18] width 37 height 26
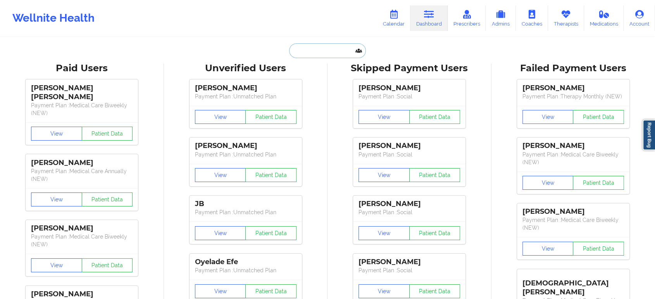
click at [300, 52] on input "text" at bounding box center [327, 50] width 77 height 15
paste input "gotace127@gmail.com"
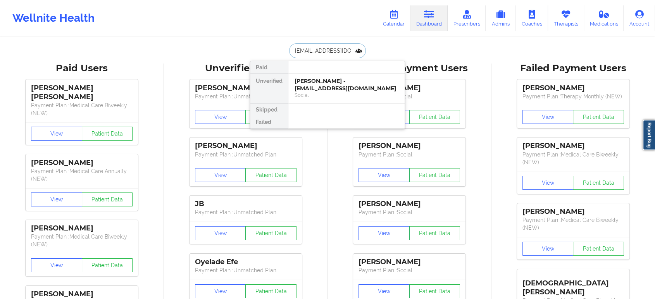
drag, startPoint x: 358, startPoint y: 53, endPoint x: 346, endPoint y: 46, distance: 13.9
click at [346, 46] on input "gotace127@gmail.com" at bounding box center [327, 50] width 77 height 15
click at [349, 46] on input "gotace127@gmail.com" at bounding box center [327, 50] width 77 height 15
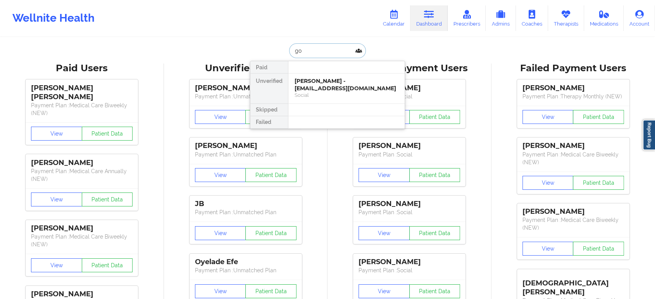
type input "g"
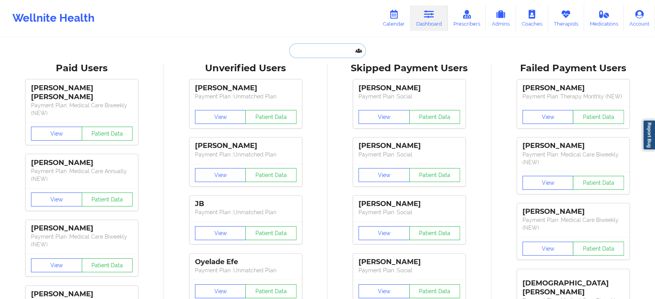
paste input "aj.py@outlook.com"
type input "aj.py@outlook.com"
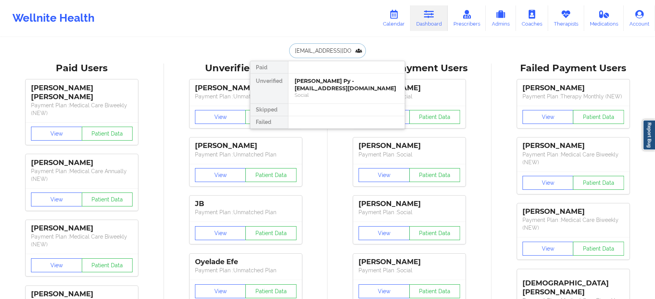
click at [335, 81] on div "Alexander J. Py - aj.py@outlook.com" at bounding box center [346, 84] width 104 height 14
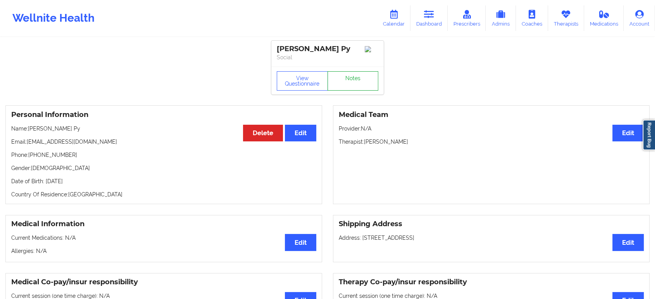
click at [352, 80] on link "Notes" at bounding box center [352, 80] width 51 height 19
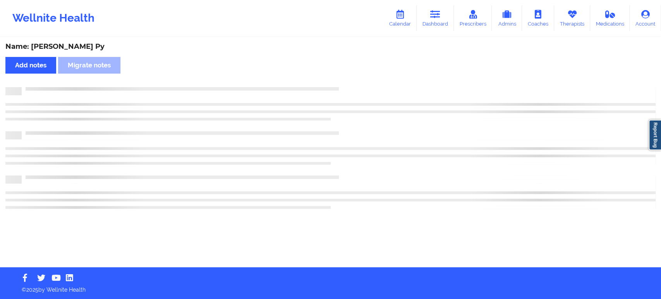
click at [352, 80] on div "Name: Alexander J. Py Add notes Migrate notes" at bounding box center [330, 152] width 661 height 229
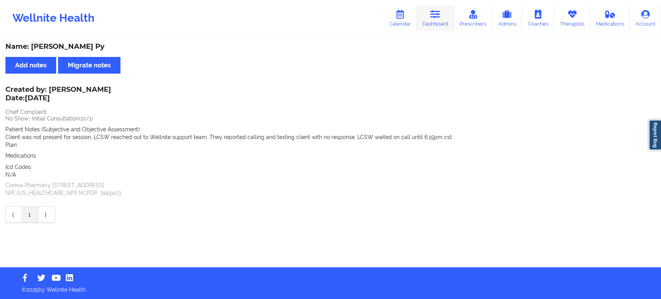
click at [433, 19] on link "Dashboard" at bounding box center [435, 18] width 37 height 26
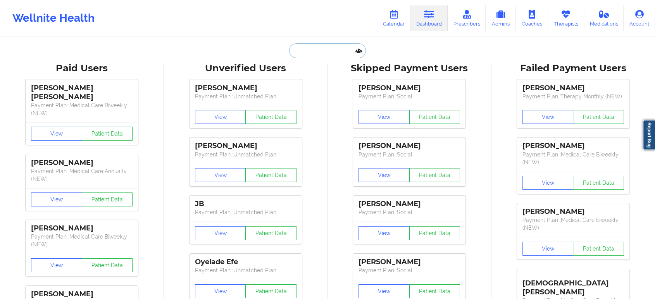
click at [327, 54] on input "text" at bounding box center [327, 50] width 77 height 15
paste input "mari_br@bellsouth.net"
type input "mari_br@bellsouth.net"
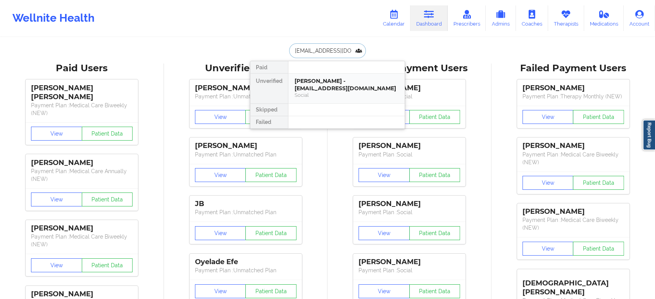
click at [327, 86] on div "Mariolga Ramirez - mari_br@bellsouth.net" at bounding box center [346, 84] width 104 height 14
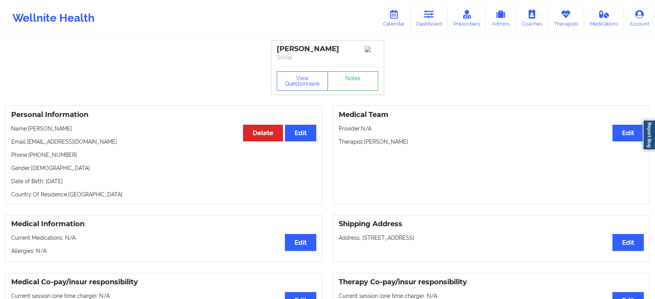
click at [346, 80] on link "Notes" at bounding box center [352, 80] width 51 height 19
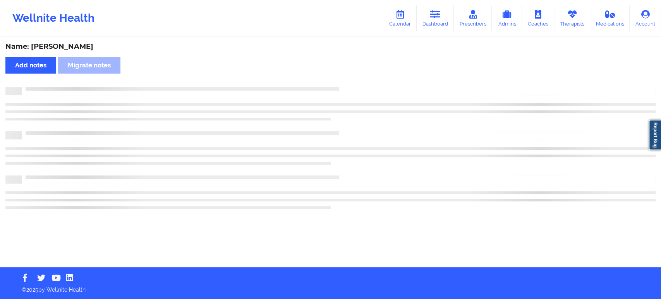
click at [346, 80] on div "Name: Mariolga Ramirez Add notes Migrate notes" at bounding box center [330, 152] width 661 height 229
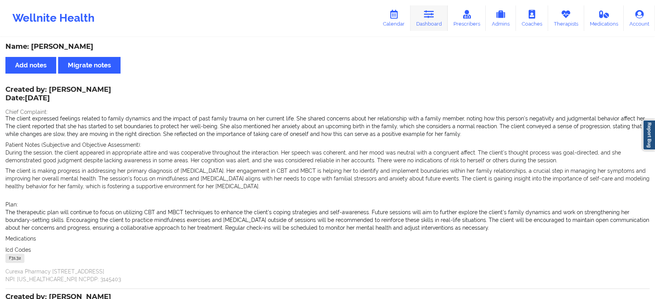
click at [437, 14] on link "Dashboard" at bounding box center [428, 18] width 37 height 26
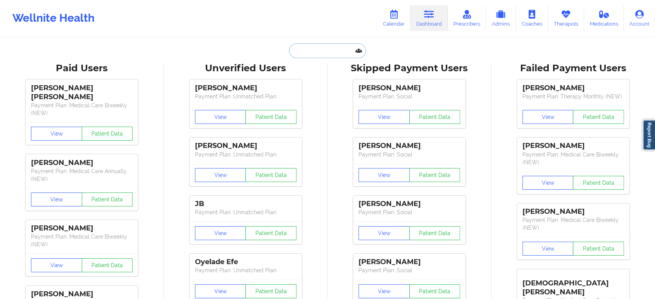
click at [303, 46] on input "text" at bounding box center [327, 50] width 77 height 15
paste input "al.moloney22@aol.com"
type input "al.moloney22@aol.com"
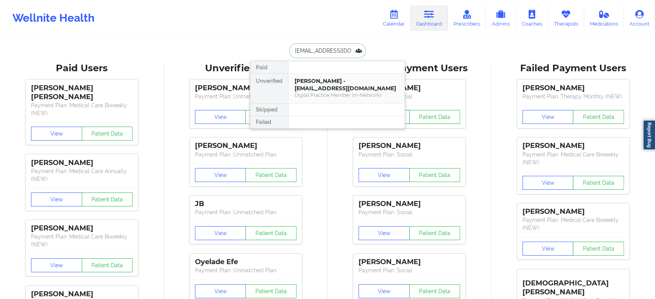
click at [345, 87] on div "Allison Moloney - al.moloney22@aol.com" at bounding box center [346, 84] width 104 height 14
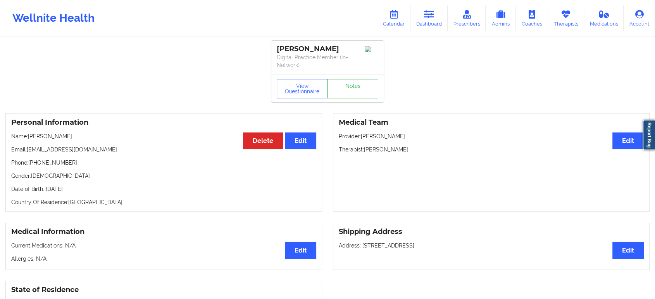
click at [349, 84] on link "Notes" at bounding box center [352, 88] width 51 height 19
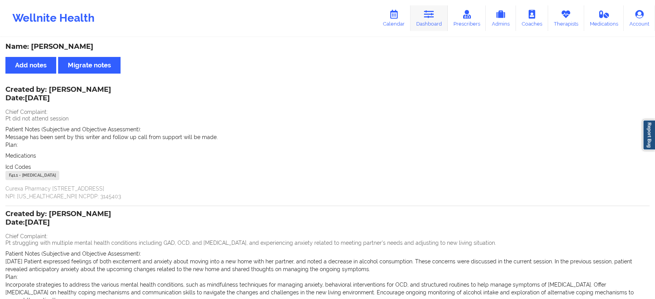
click at [431, 12] on icon at bounding box center [429, 14] width 10 height 9
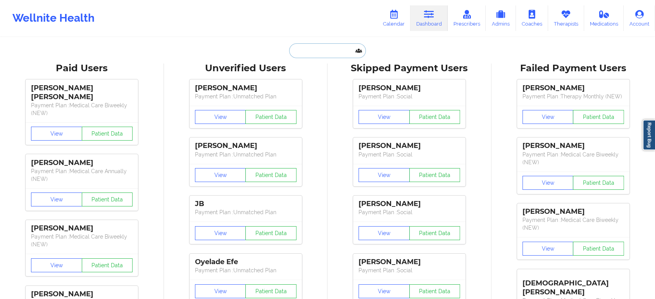
click at [325, 46] on input "text" at bounding box center [327, 50] width 77 height 15
paste input "mariafernand77@gmail.com"
type input "mariafernand77@gmail.com"
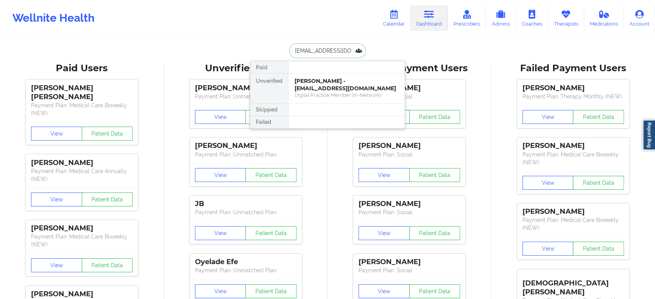
scroll to position [0, 9]
click at [337, 85] on div "Maria Barriga - mariafernand77@gmail.com" at bounding box center [346, 84] width 104 height 14
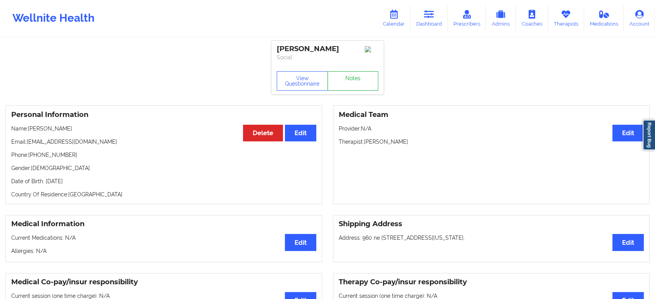
click at [351, 81] on link "Notes" at bounding box center [352, 80] width 51 height 19
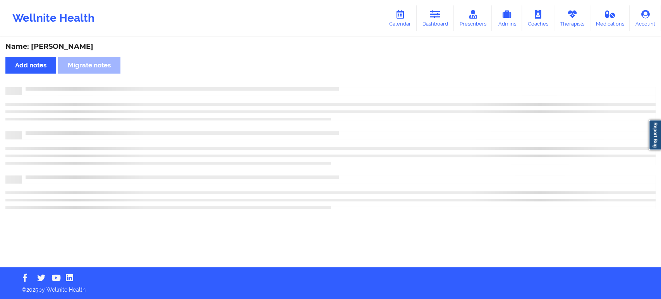
click at [351, 81] on div "Name: Maria Barriga Add notes Migrate notes" at bounding box center [330, 152] width 661 height 229
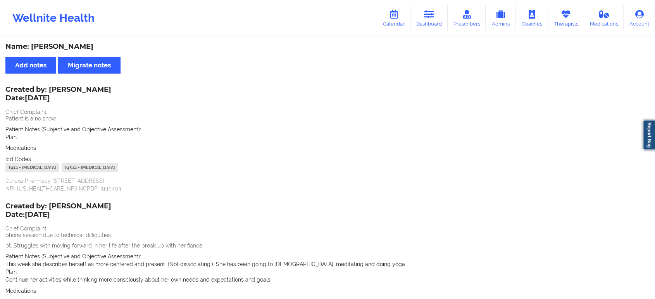
click at [439, 32] on div "Wellnite Health Calendar Dashboard Prescribers Admins Coaches Therapists Medica…" at bounding box center [327, 18] width 655 height 31
click at [434, 9] on link "Dashboard" at bounding box center [428, 18] width 37 height 26
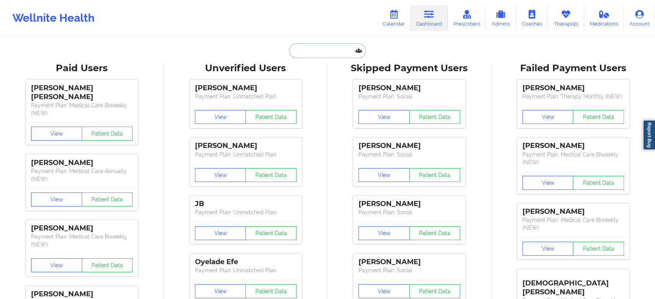
click at [310, 49] on input "text" at bounding box center [327, 50] width 77 height 15
paste input "leonardo.ortiz2332@gmail.com"
type input "leonardo.ortiz2332@gmail.com"
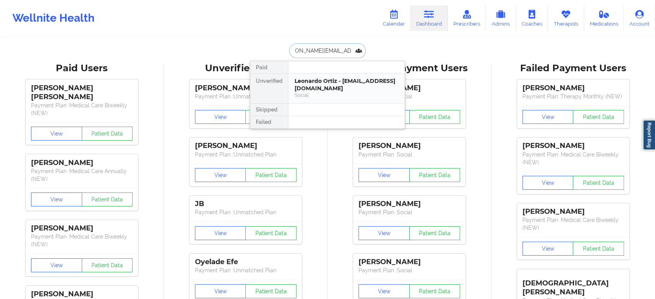
click at [350, 83] on div "Leonardo Ortiz - leonardo.ortiz2332@gmail.com" at bounding box center [346, 84] width 104 height 14
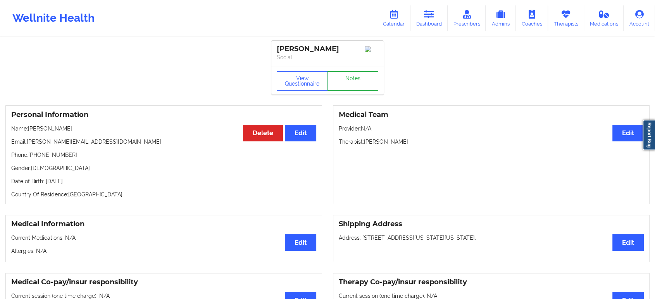
click at [357, 77] on link "Notes" at bounding box center [352, 80] width 51 height 19
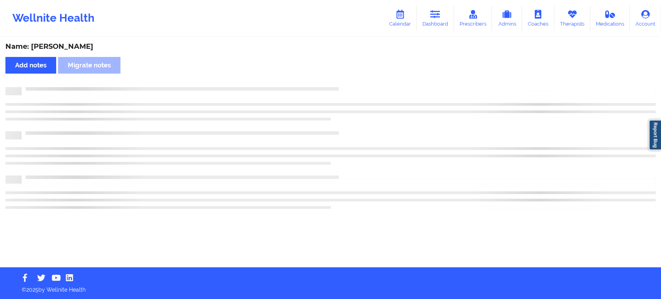
click at [481, 152] on div "Name: Leonardo Ortiz Add notes Migrate notes" at bounding box center [330, 152] width 661 height 229
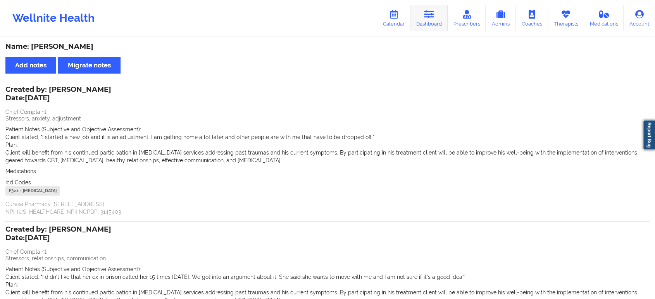
click at [431, 28] on link "Dashboard" at bounding box center [428, 18] width 37 height 26
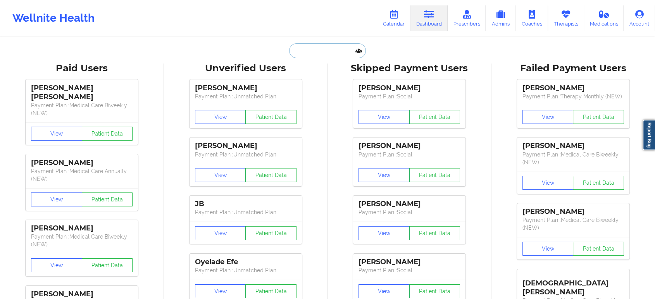
click at [318, 50] on input "text" at bounding box center [327, 50] width 77 height 15
paste input "jennifer.luciano1559@gmail.com"
type input "jennifer.luciano1559@gmail.com"
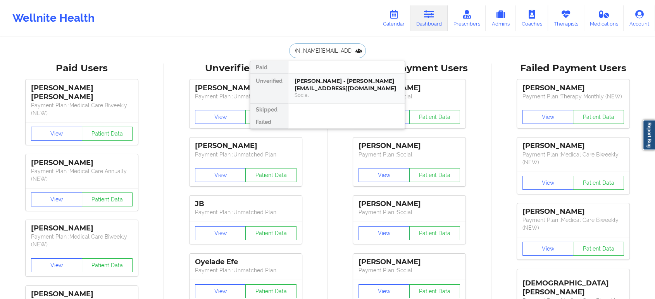
click at [319, 85] on div "DANIEL FOSTER - jennifer.luciano1559@gmail.com" at bounding box center [346, 84] width 104 height 14
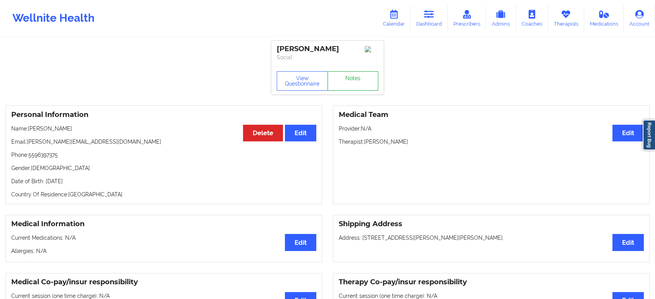
click at [350, 91] on link "Notes" at bounding box center [352, 80] width 51 height 19
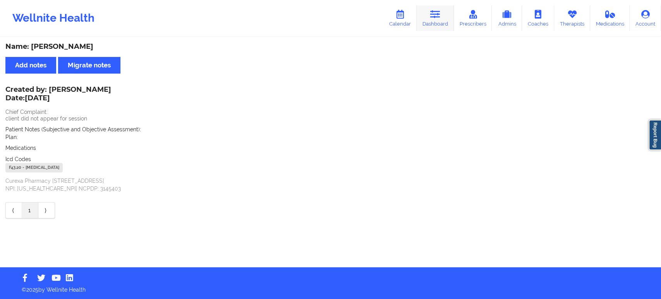
click at [426, 14] on link "Dashboard" at bounding box center [435, 18] width 37 height 26
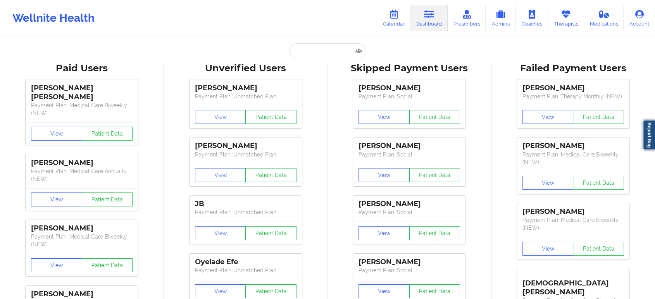
click at [318, 49] on input "text" at bounding box center [327, 50] width 77 height 15
paste input "lnhuynh99@gmail.com"
type input "lnhuynh99@gmail.com"
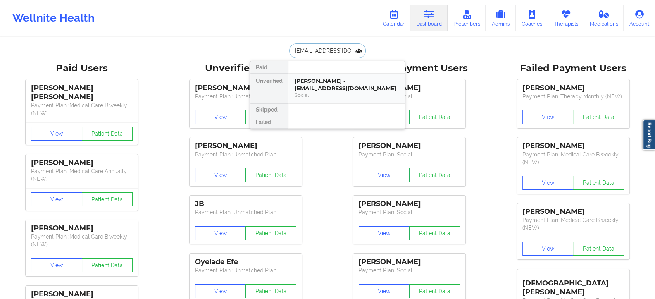
click at [354, 94] on div "Social" at bounding box center [346, 95] width 104 height 7
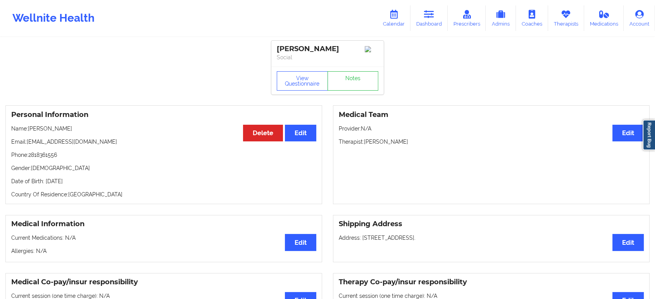
click at [356, 71] on div "View Questionnaire Notes" at bounding box center [327, 81] width 112 height 28
drag, startPoint x: 356, startPoint y: 71, endPoint x: 356, endPoint y: 78, distance: 7.0
click at [356, 78] on div "View Questionnaire Notes" at bounding box center [327, 81] width 112 height 28
click at [356, 78] on link "Notes" at bounding box center [352, 80] width 51 height 19
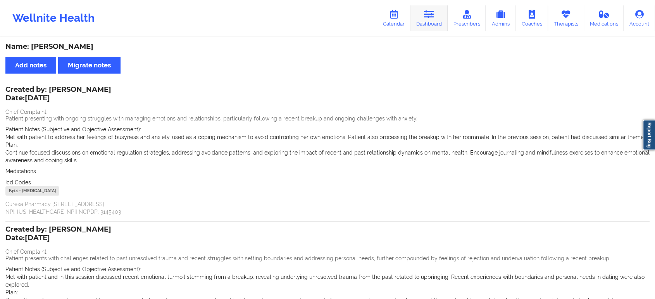
click at [428, 21] on link "Dashboard" at bounding box center [428, 18] width 37 height 26
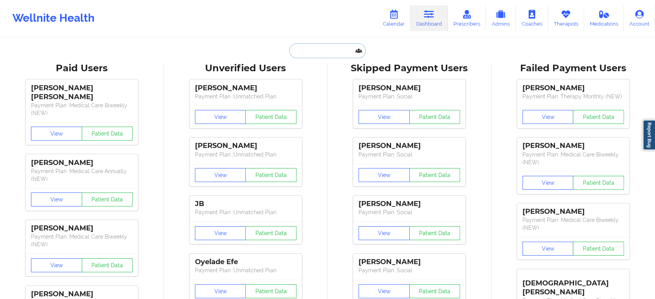
click at [317, 50] on input "text" at bounding box center [327, 50] width 77 height 15
paste input "jameranbarnes@gmail.com"
type input "jameranbarnes@gmail.com"
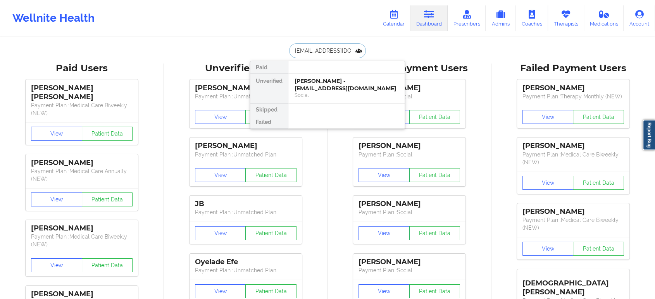
scroll to position [0, 7]
drag, startPoint x: 336, startPoint y: 87, endPoint x: 355, endPoint y: 41, distance: 49.9
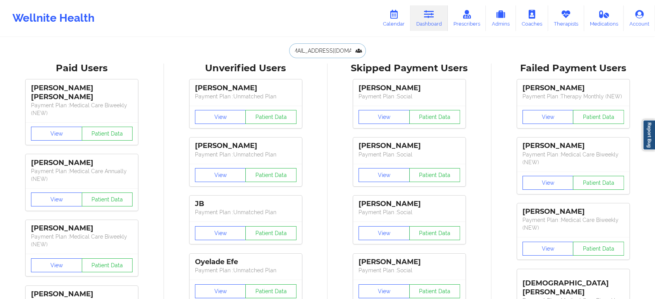
click at [333, 49] on input "jameranbarnes@gmail.com" at bounding box center [327, 50] width 77 height 15
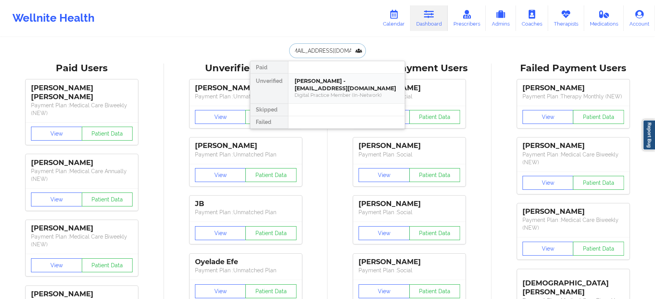
click at [346, 84] on div "Jamera Barnes - jameranbarnes@gmail.com" at bounding box center [346, 84] width 104 height 14
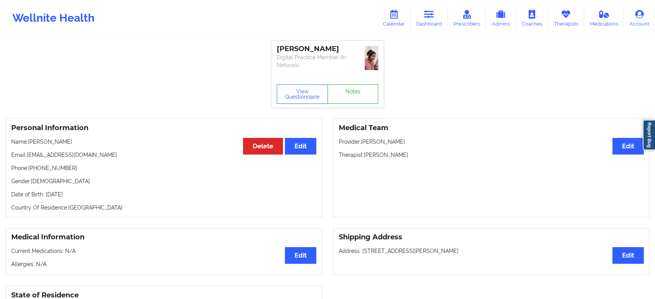
click at [350, 86] on link "Notes" at bounding box center [352, 93] width 51 height 19
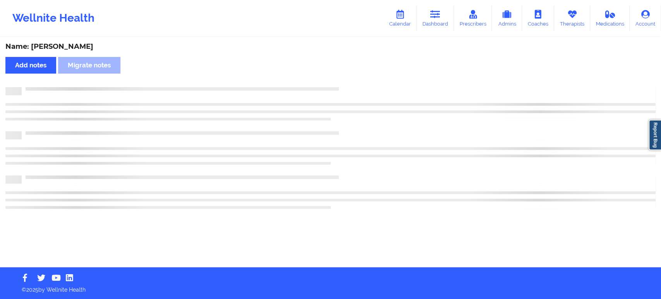
click at [425, 152] on div "Name: Jamera Barnes Add notes Migrate notes" at bounding box center [330, 152] width 661 height 229
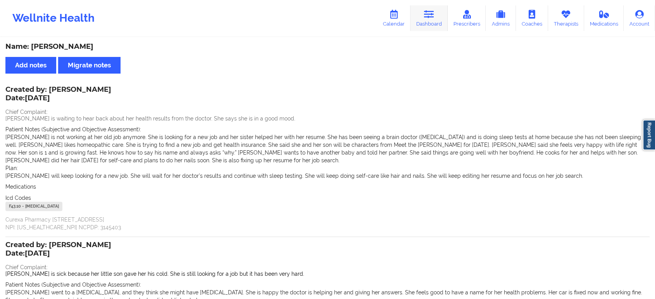
click at [432, 17] on icon at bounding box center [429, 14] width 10 height 9
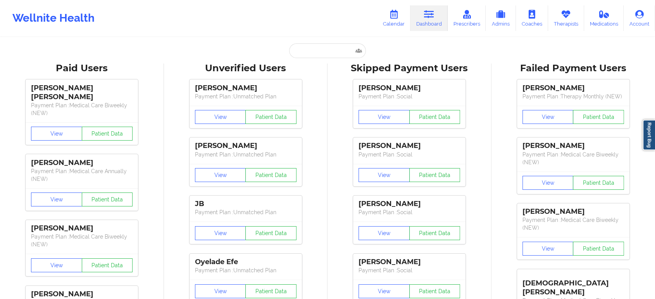
click at [332, 48] on input "text" at bounding box center [327, 50] width 77 height 15
paste input "asmith19843@icloud.com"
type input "asmith19843@icloud.com"
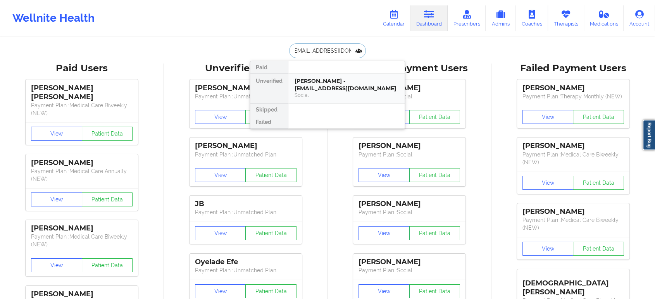
click at [329, 78] on div "Ashley Smith - asmith19843@icloud.com" at bounding box center [346, 84] width 104 height 14
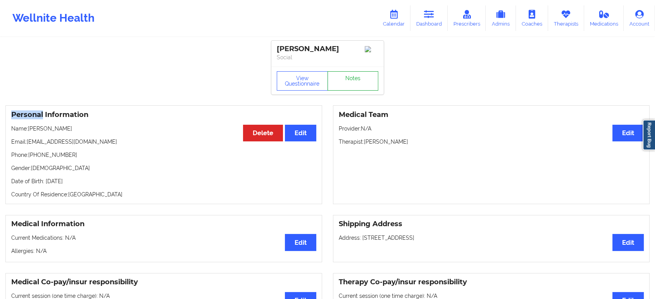
click at [367, 87] on link "Notes" at bounding box center [352, 80] width 51 height 19
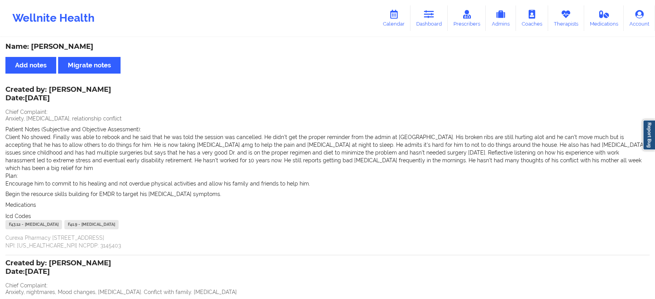
click at [246, 119] on p "Anxiety, [MEDICAL_DATA], relationship conflict" at bounding box center [327, 119] width 644 height 8
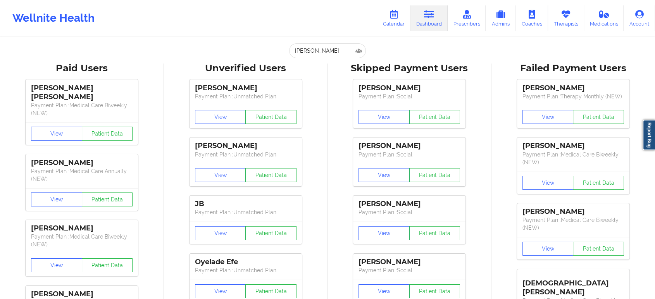
click at [341, 57] on input "[PERSON_NAME]" at bounding box center [327, 50] width 77 height 15
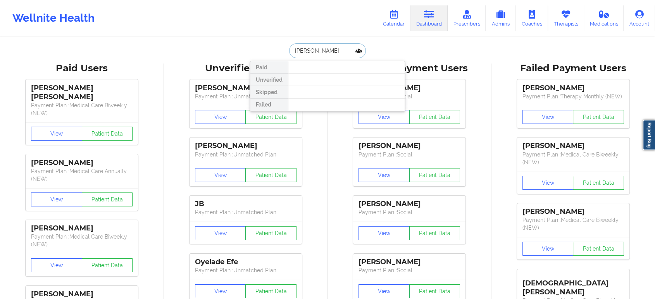
drag, startPoint x: 341, startPoint y: 57, endPoint x: 259, endPoint y: 50, distance: 82.8
click at [259, 50] on div "[PERSON_NAME] Paid Unverified Skipped Failed" at bounding box center [327, 50] width 155 height 15
type input "syreet"
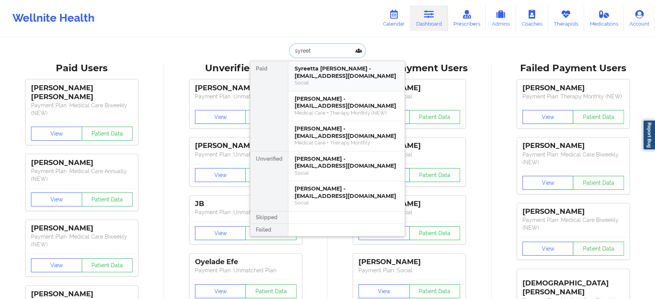
click at [347, 82] on div "Social" at bounding box center [346, 82] width 104 height 7
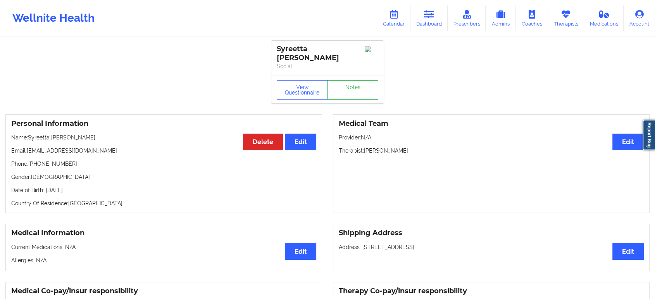
click at [353, 80] on link "Notes" at bounding box center [352, 89] width 51 height 19
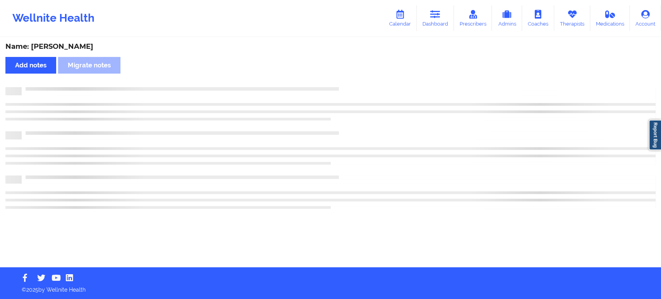
click at [353, 78] on div "Name: [PERSON_NAME] Add notes Migrate notes" at bounding box center [330, 152] width 661 height 229
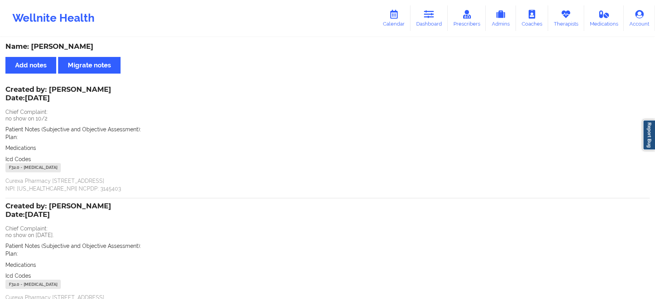
scroll to position [73, 0]
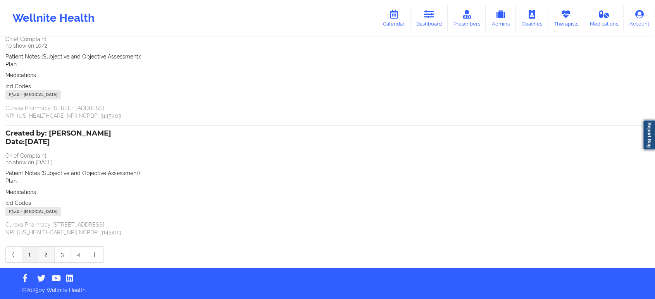
click at [42, 256] on link "2" at bounding box center [46, 254] width 16 height 15
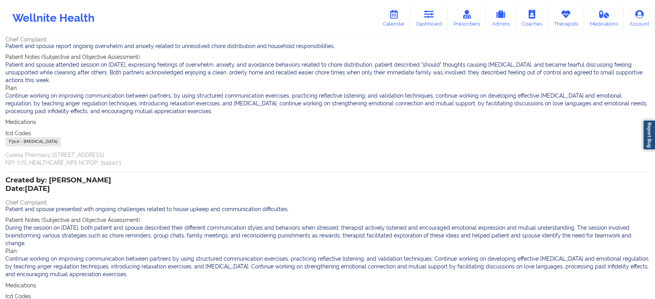
scroll to position [158, 0]
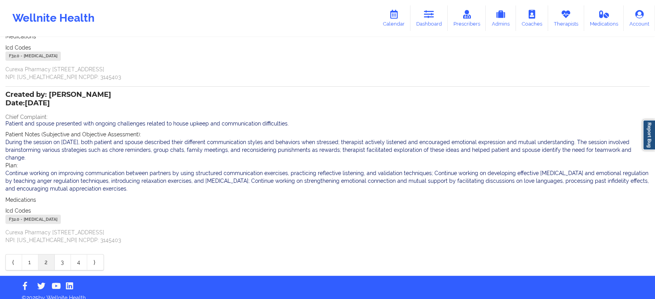
click at [65, 263] on div "Name: Syreetta Fullard Add notes Migrate notes Created by: Francesca Premo Date…" at bounding box center [327, 78] width 655 height 396
click at [62, 257] on link "3" at bounding box center [63, 262] width 16 height 15
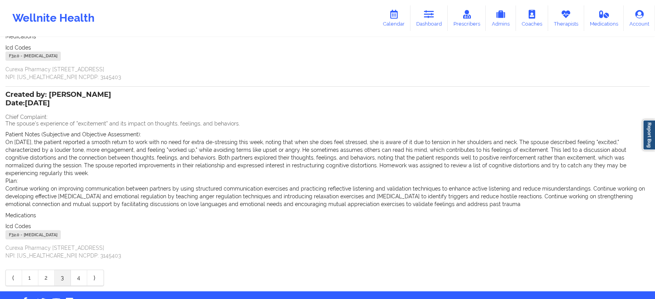
scroll to position [0, 0]
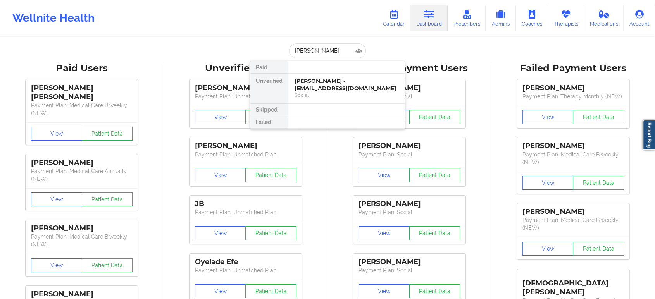
type input "[PERSON_NAME]"
click at [337, 84] on div "[PERSON_NAME] - [EMAIL_ADDRESS][DOMAIN_NAME]" at bounding box center [346, 84] width 104 height 14
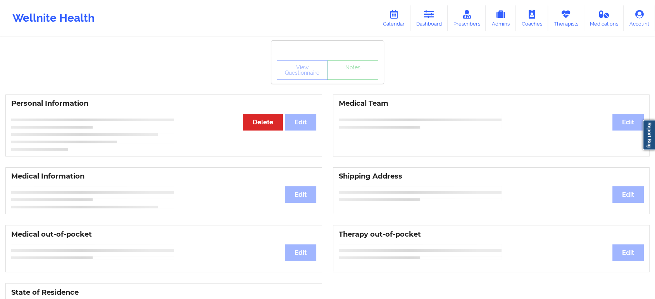
click at [356, 79] on div "View Questionnaire Notes" at bounding box center [327, 69] width 101 height 19
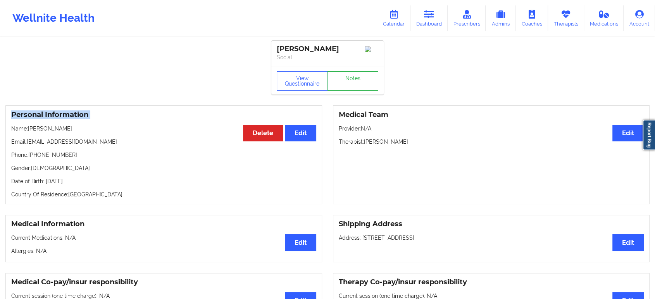
click at [356, 79] on div "View Questionnaire Notes" at bounding box center [327, 80] width 101 height 19
click at [356, 79] on link "Notes" at bounding box center [352, 80] width 51 height 19
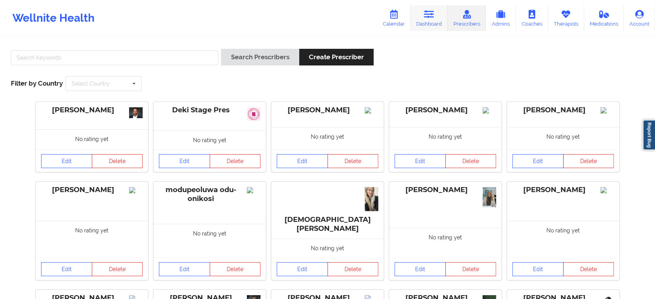
click at [429, 15] on icon at bounding box center [429, 14] width 10 height 9
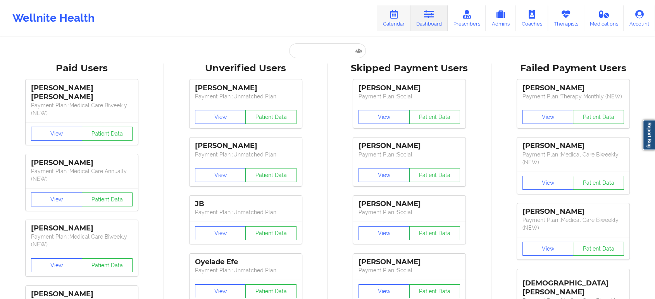
click at [391, 19] on link "Calendar" at bounding box center [393, 18] width 33 height 26
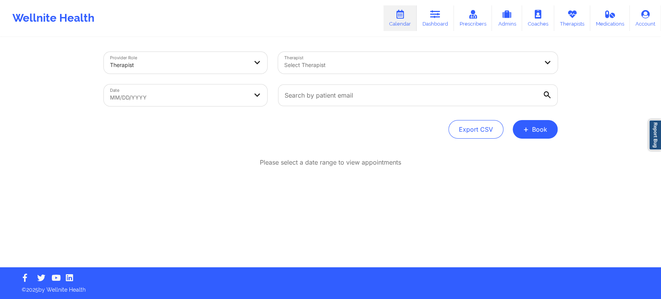
select select "2025-8"
select select "2025-9"
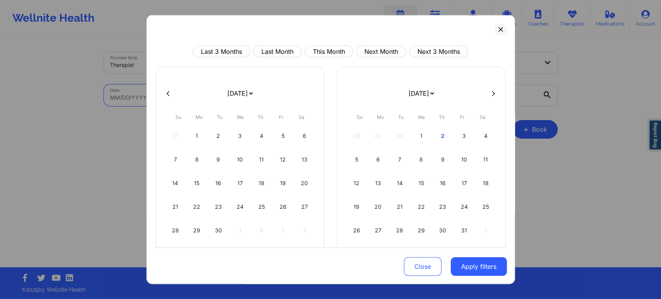
click at [177, 88] on body "Wellnite Health Calendar Dashboard Prescribers Admins Coaches Therapists Medica…" at bounding box center [330, 149] width 661 height 299
click at [326, 51] on button "This Month" at bounding box center [329, 52] width 48 height 12
select select "2025-9"
select select "2025-10"
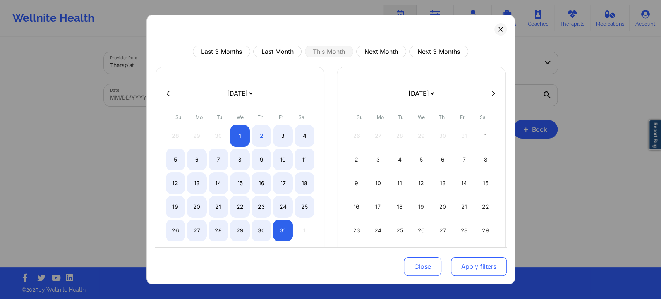
click at [463, 265] on button "Apply filters" at bounding box center [479, 266] width 56 height 19
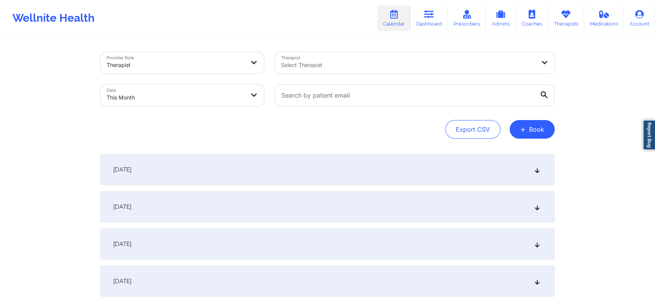
drag, startPoint x: 349, startPoint y: 107, endPoint x: 325, endPoint y: 95, distance: 26.5
click at [325, 95] on div at bounding box center [414, 95] width 291 height 33
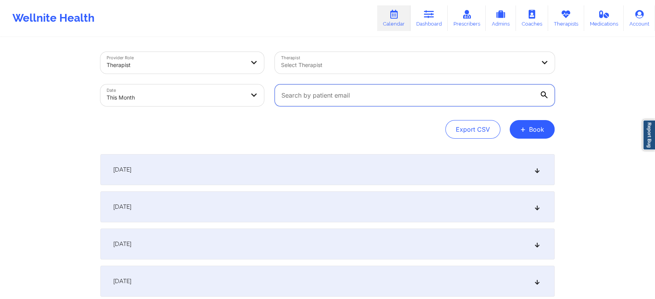
click at [325, 95] on input "text" at bounding box center [415, 95] width 280 height 22
paste input "[EMAIL_ADDRESS][DOMAIN_NAME]"
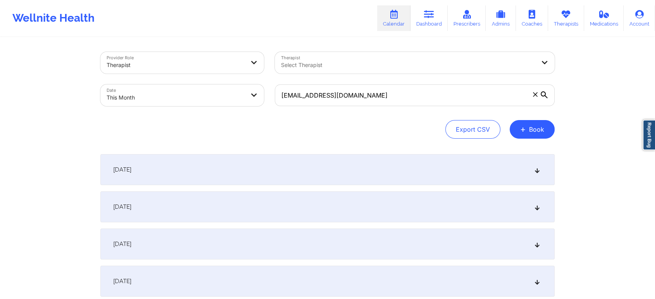
click at [306, 169] on div "[DATE]" at bounding box center [327, 169] width 454 height 31
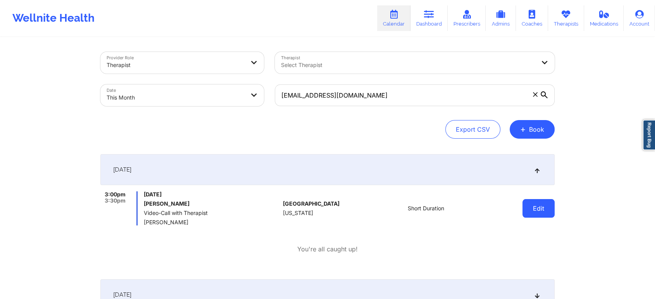
click at [532, 212] on button "Edit" at bounding box center [538, 208] width 32 height 19
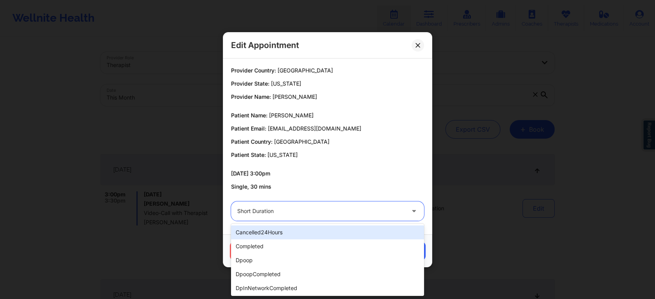
click at [313, 213] on div at bounding box center [320, 210] width 167 height 9
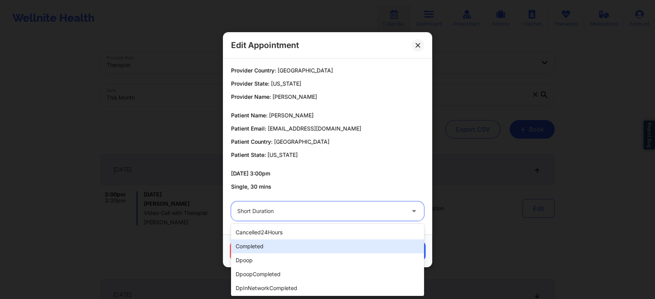
click at [273, 249] on div "completed" at bounding box center [327, 246] width 193 height 14
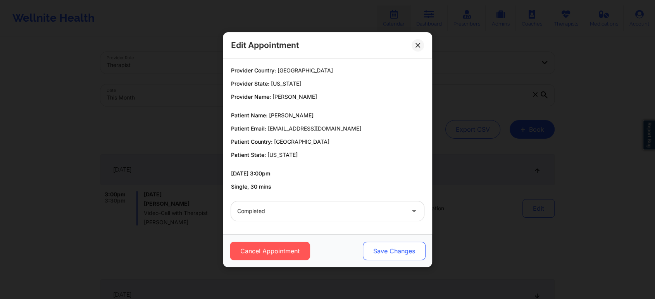
click at [396, 249] on button "Save Changes" at bounding box center [394, 251] width 63 height 19
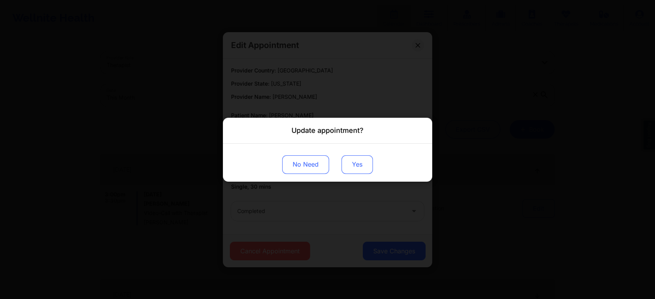
click at [356, 170] on button "Yes" at bounding box center [356, 164] width 31 height 19
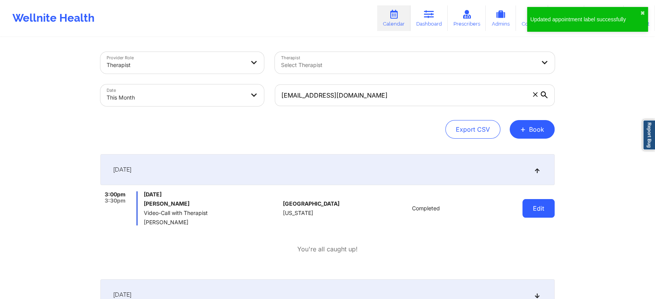
drag, startPoint x: 507, startPoint y: 194, endPoint x: 535, endPoint y: 206, distance: 29.5
click at [535, 206] on div "Edit" at bounding box center [519, 208] width 72 height 34
click at [535, 206] on button "Edit" at bounding box center [538, 208] width 32 height 19
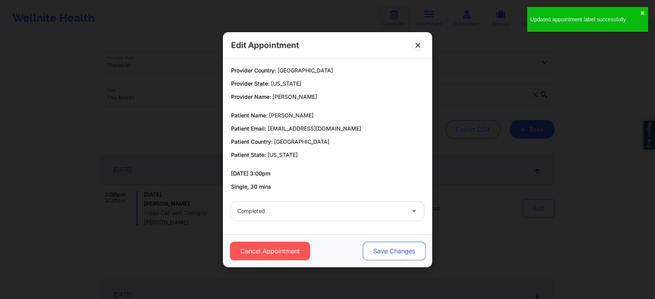
click at [391, 249] on button "Save Changes" at bounding box center [394, 251] width 63 height 19
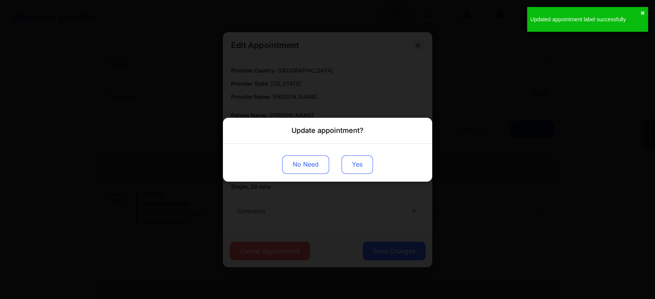
click at [360, 167] on button "Yes" at bounding box center [356, 164] width 31 height 19
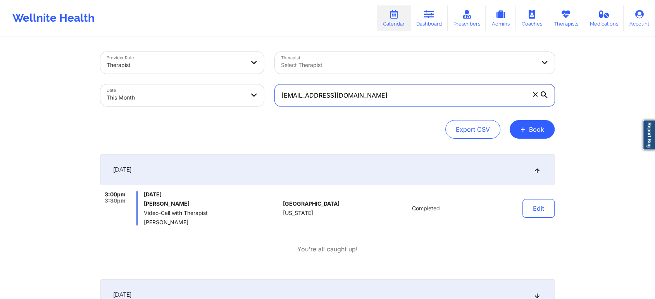
drag, startPoint x: 377, startPoint y: 100, endPoint x: 235, endPoint y: 109, distance: 142.8
click at [235, 109] on div "Provider Role Therapist Therapist Select Therapist Date This Month [EMAIL_ADDRE…" at bounding box center [327, 78] width 465 height 65
paste input "kdagrin50"
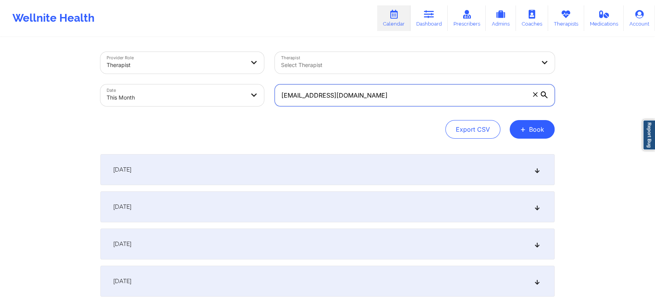
type input "[EMAIL_ADDRESS][DOMAIN_NAME]"
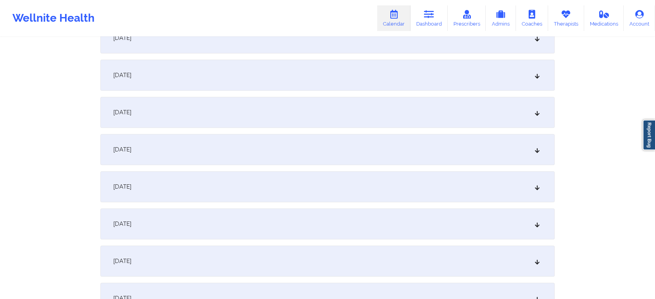
scroll to position [38, 0]
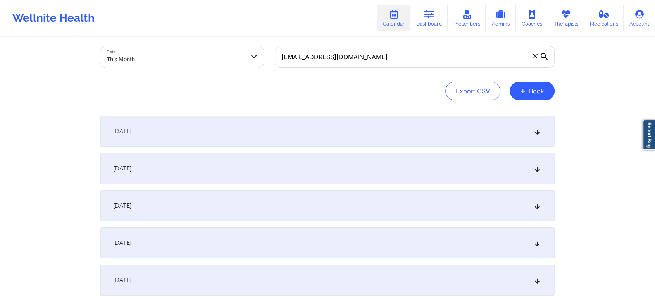
click at [409, 122] on div "October 1, 2025" at bounding box center [327, 131] width 454 height 31
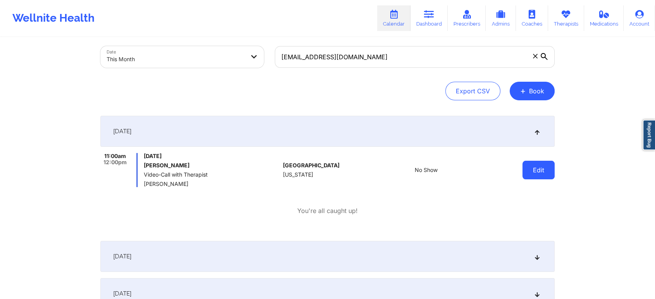
click at [540, 167] on button "Edit" at bounding box center [538, 170] width 32 height 19
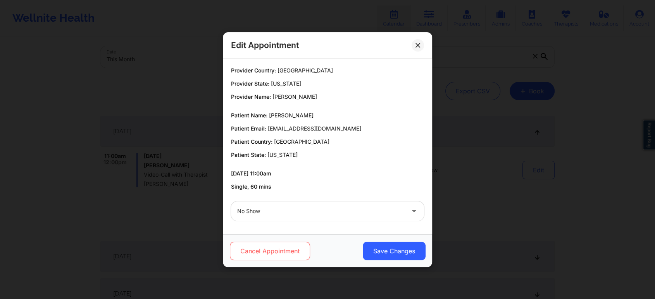
click at [294, 251] on button "Cancel Appointment" at bounding box center [270, 251] width 80 height 19
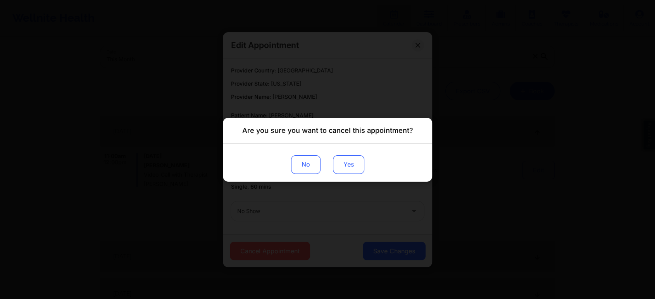
click at [342, 166] on button "Yes" at bounding box center [348, 164] width 31 height 19
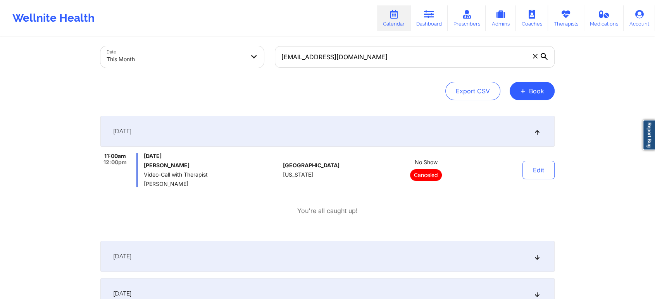
scroll to position [0, 0]
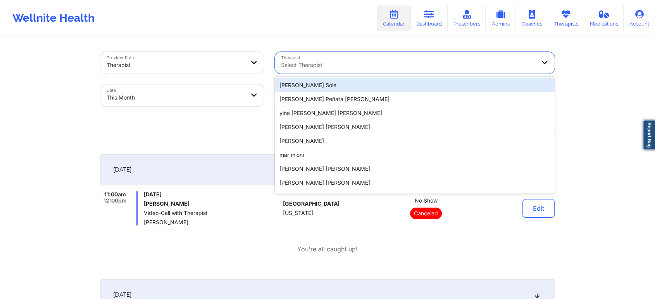
click at [359, 53] on div "Select Therapist" at bounding box center [405, 63] width 261 height 22
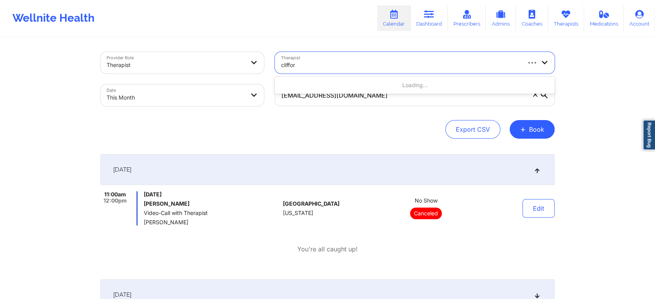
type input "clifford"
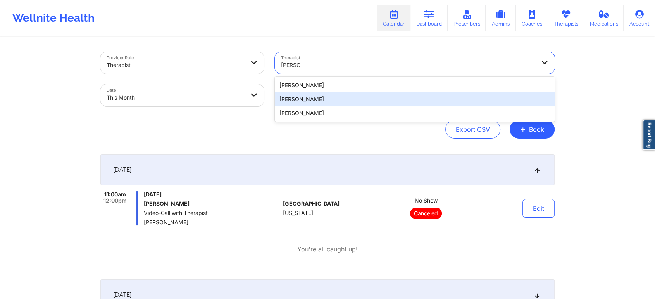
click at [306, 98] on div "Clifford Armstrong Wright" at bounding box center [415, 99] width 280 height 14
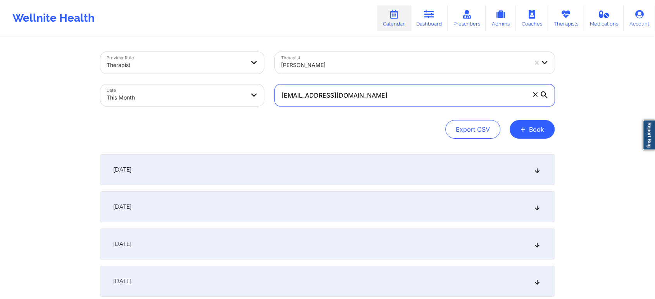
click at [356, 91] on input "kdagrin50@gmail.com" at bounding box center [415, 95] width 280 height 22
click at [530, 91] on input "kdagrin50@gmail.com" at bounding box center [415, 95] width 280 height 22
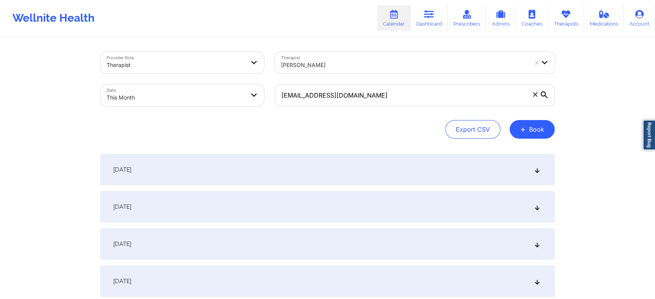
click at [536, 94] on icon at bounding box center [535, 94] width 5 height 5
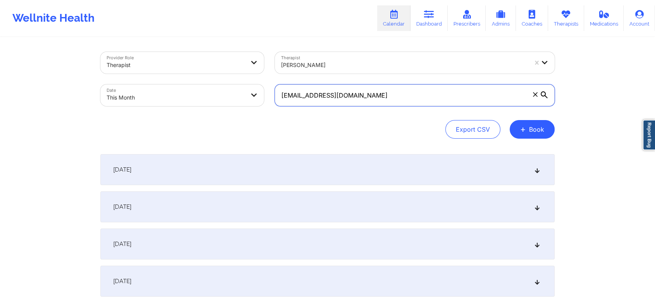
click at [536, 94] on input "kdagrin50@gmail.com" at bounding box center [415, 95] width 280 height 22
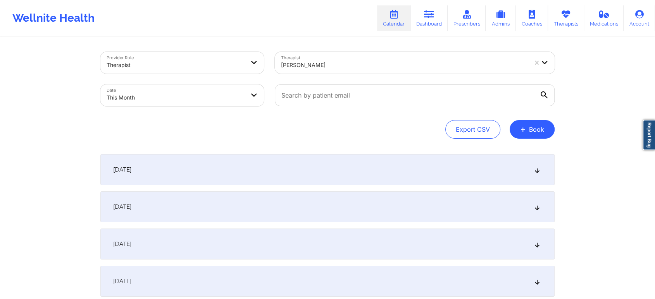
click at [400, 165] on div "October 1, 2025" at bounding box center [327, 169] width 454 height 31
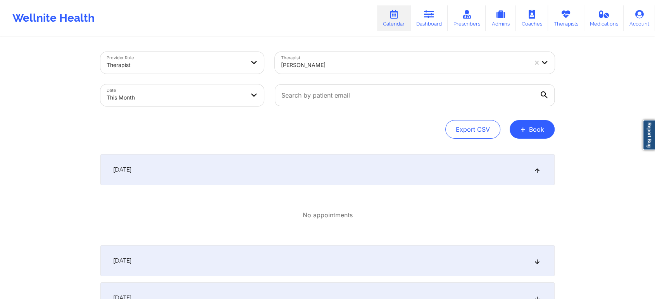
scroll to position [181, 0]
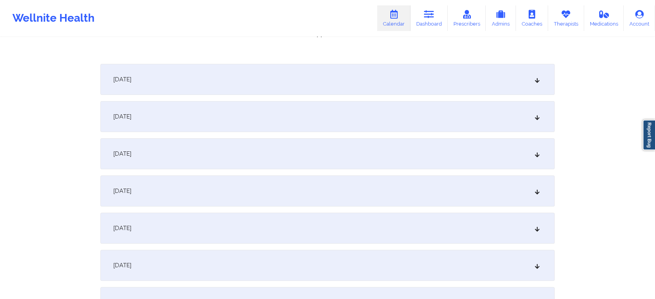
click at [451, 76] on div "October 2, 2025" at bounding box center [327, 79] width 454 height 31
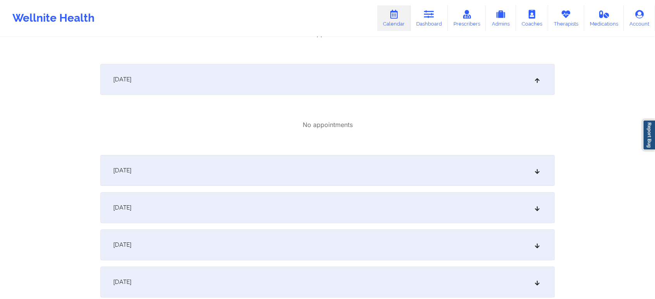
click at [291, 174] on div "October 3, 2025" at bounding box center [327, 170] width 454 height 31
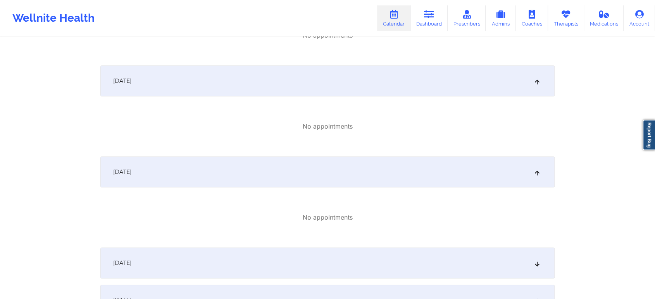
scroll to position [243, 0]
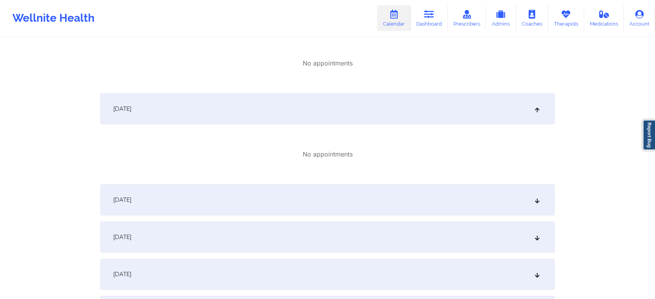
click at [475, 200] on div "October 4, 2025" at bounding box center [327, 199] width 454 height 31
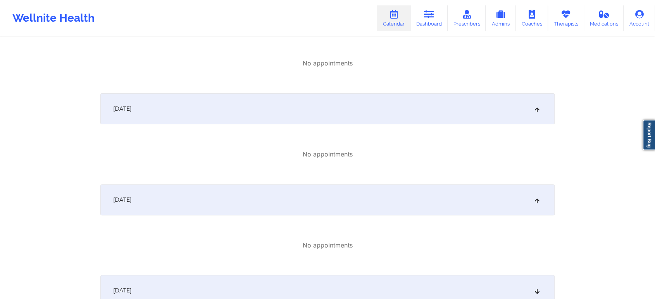
scroll to position [505, 0]
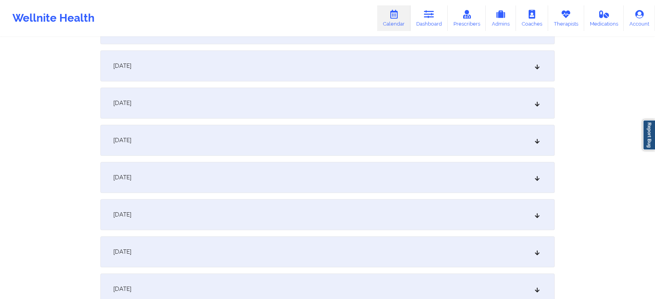
click at [470, 134] on div "October 8, 2025" at bounding box center [327, 140] width 454 height 31
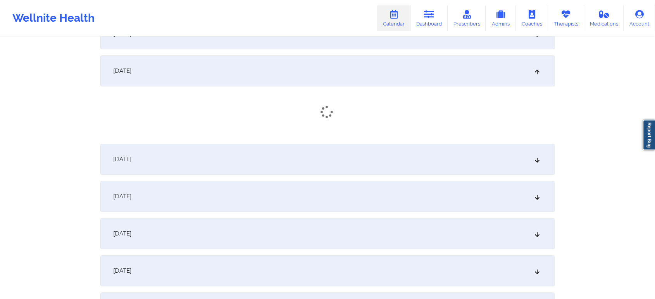
scroll to position [580, 0]
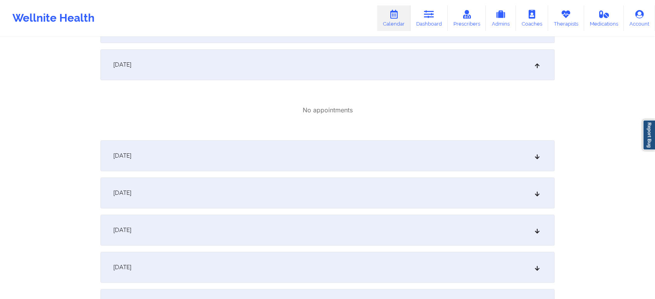
click at [432, 152] on div "October 9, 2025" at bounding box center [327, 155] width 454 height 31
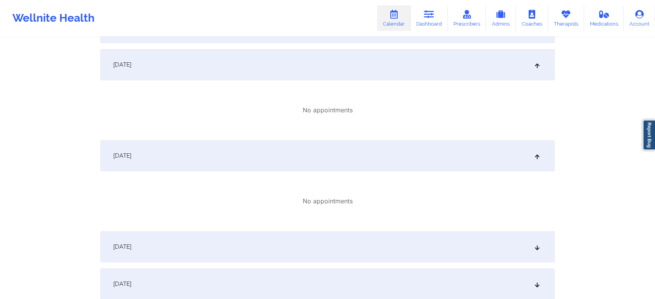
scroll to position [720, 0]
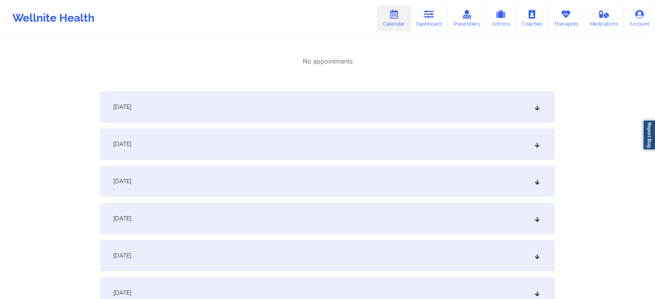
click at [487, 189] on div "October 12, 2025" at bounding box center [327, 181] width 454 height 31
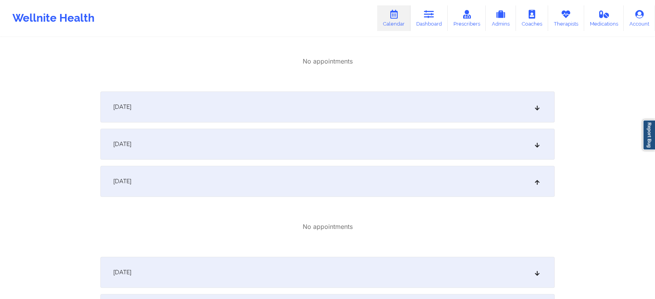
click at [374, 157] on div "October 11, 2025" at bounding box center [327, 144] width 454 height 31
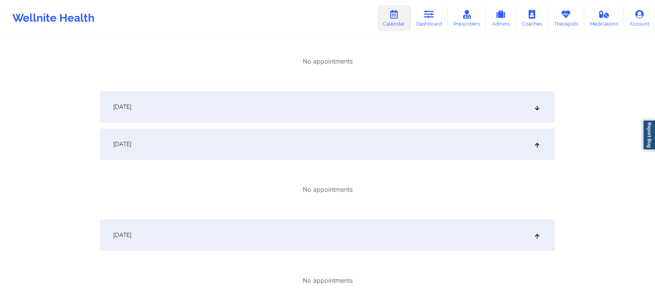
click at [316, 114] on div "October 10, 2025" at bounding box center [327, 106] width 454 height 31
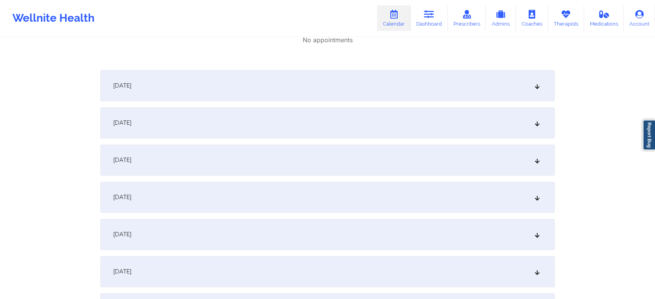
scroll to position [1017, 0]
click at [409, 210] on div "October 16, 2025" at bounding box center [327, 194] width 454 height 31
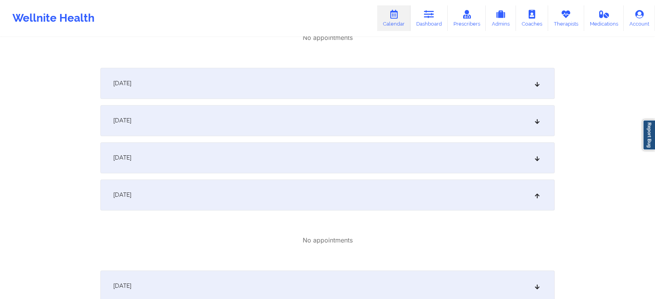
click at [322, 77] on div "October 13, 2025" at bounding box center [327, 83] width 454 height 31
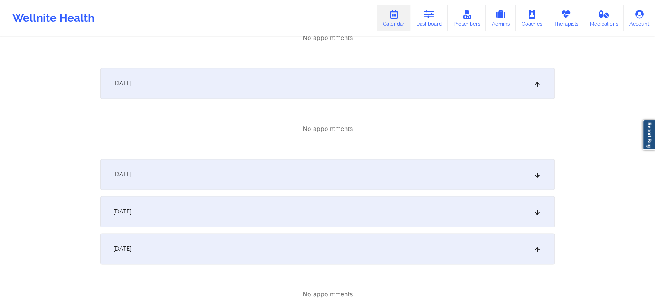
click at [386, 169] on div "October 14, 2025" at bounding box center [327, 174] width 454 height 31
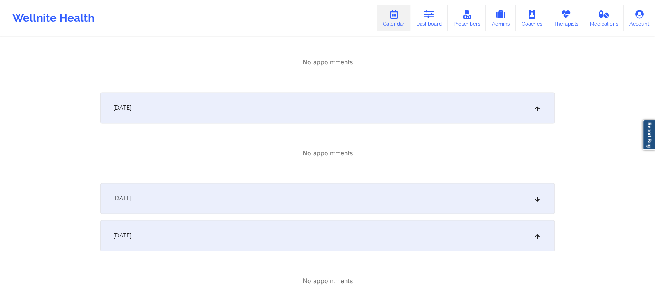
scroll to position [1100, 0]
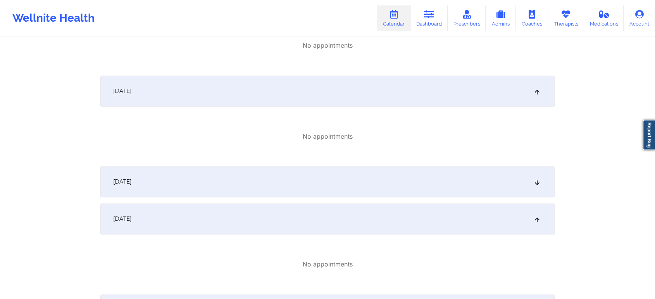
click at [416, 189] on div "October 15, 2025" at bounding box center [327, 181] width 454 height 31
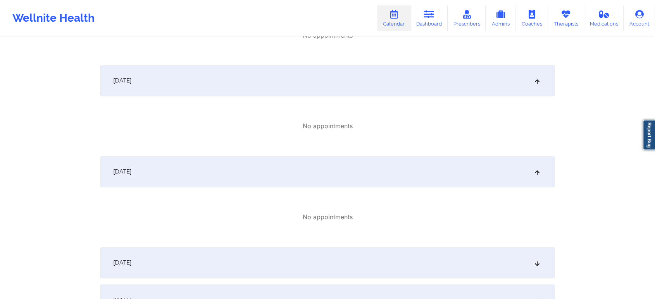
scroll to position [1204, 0]
click at [470, 267] on div "October 17, 2025" at bounding box center [327, 259] width 454 height 31
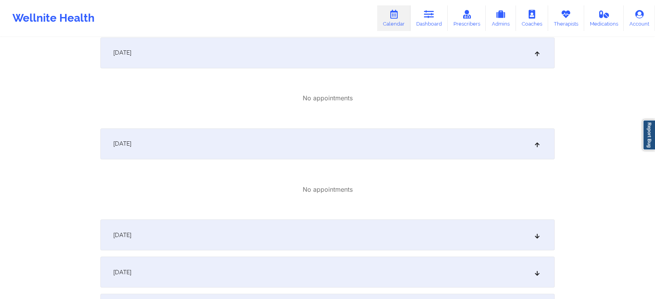
scroll to position [1330, 0]
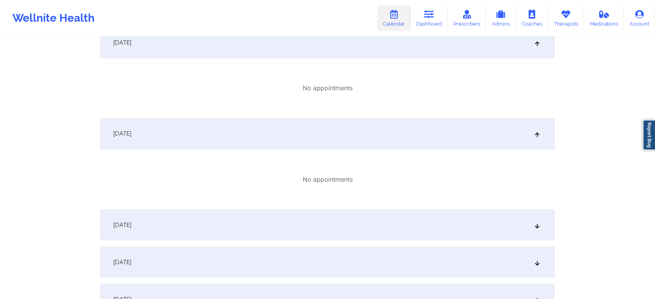
click at [442, 215] on div "October 18, 2025" at bounding box center [327, 224] width 454 height 31
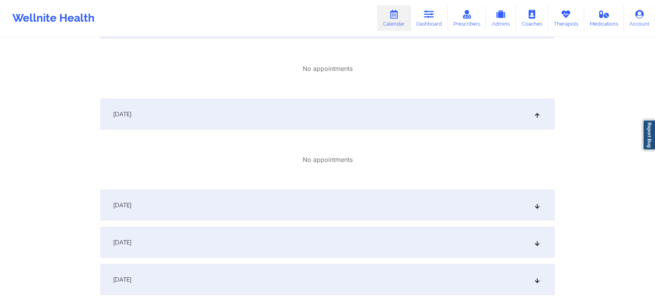
scroll to position [1472, 0]
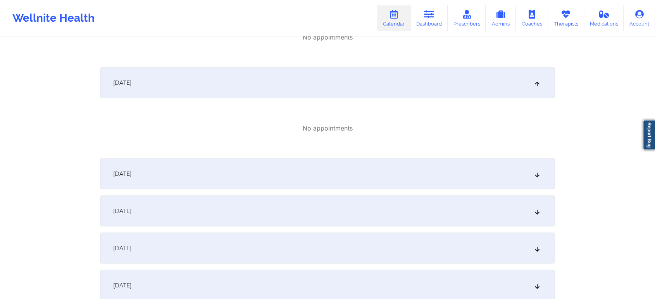
click at [451, 199] on div "October 20, 2025" at bounding box center [327, 210] width 454 height 31
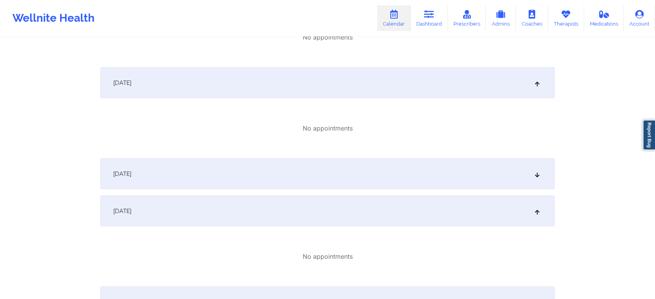
click at [424, 181] on div "October 19, 2025" at bounding box center [327, 173] width 454 height 31
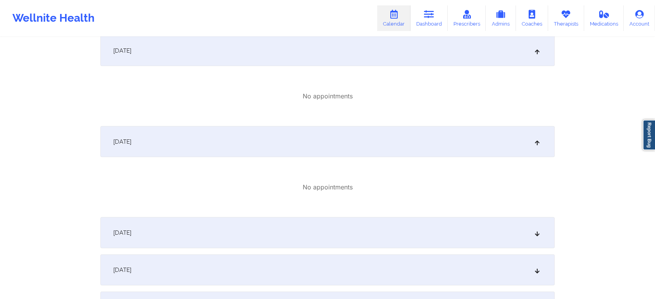
scroll to position [1684, 0]
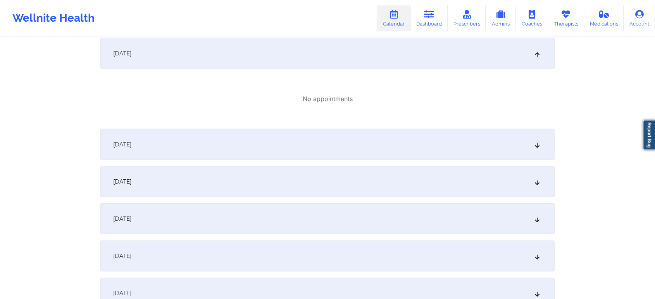
click at [418, 131] on div "October 21, 2025" at bounding box center [327, 144] width 454 height 31
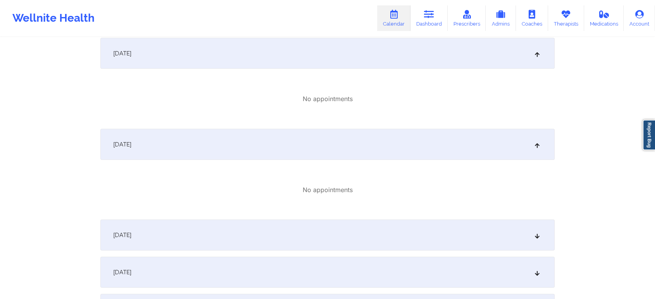
scroll to position [1846, 0]
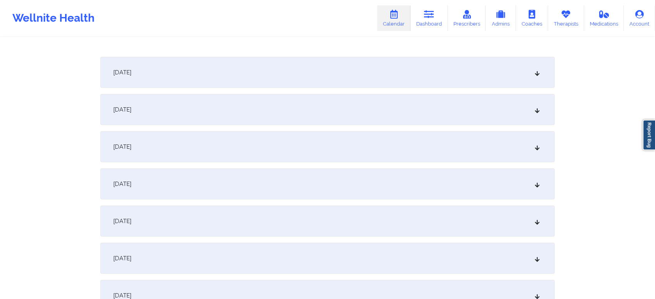
click at [353, 81] on div "October 22, 2025" at bounding box center [327, 72] width 454 height 31
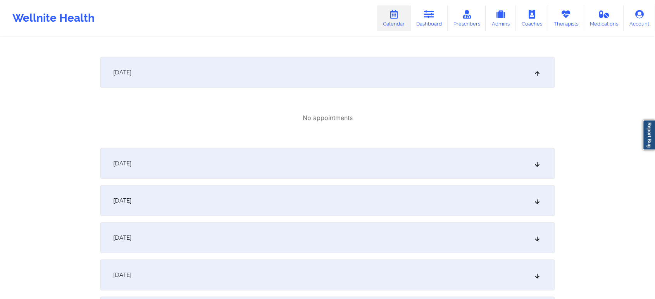
click at [356, 173] on div "October 23, 2025" at bounding box center [327, 163] width 454 height 31
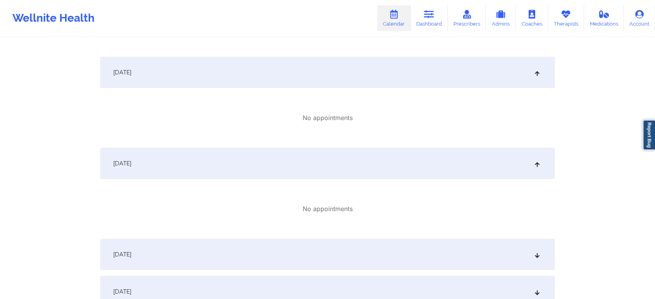
click at [446, 249] on div "October 24, 2025" at bounding box center [327, 254] width 454 height 31
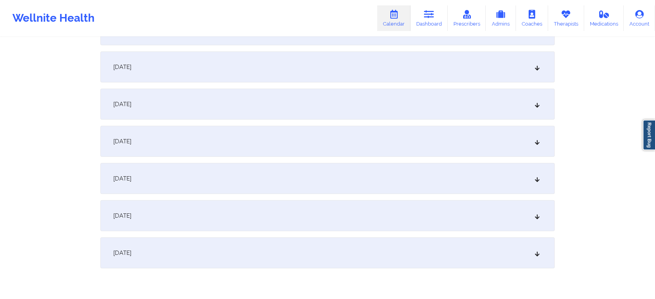
scroll to position [2194, 0]
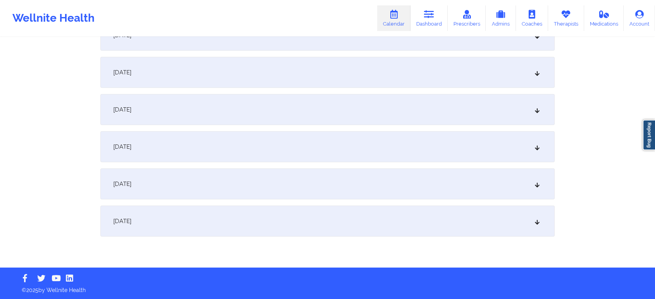
click at [401, 222] on div "October 31, 2025" at bounding box center [327, 221] width 454 height 31
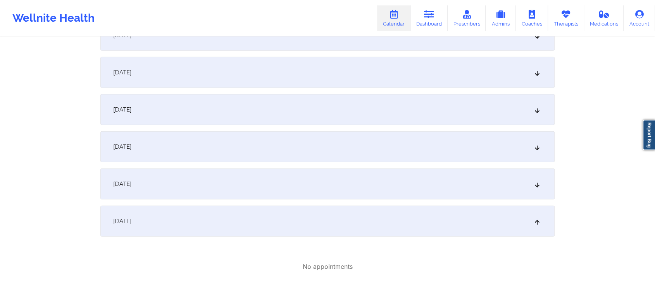
click at [340, 188] on div "October 30, 2025" at bounding box center [327, 184] width 454 height 31
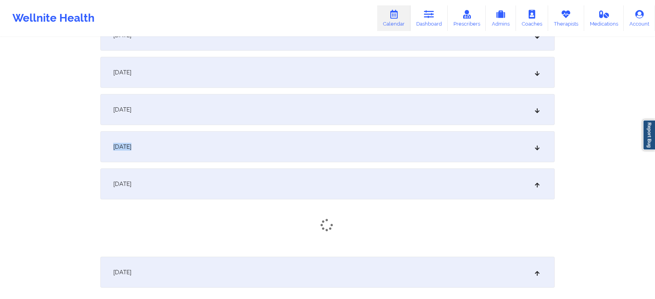
drag, startPoint x: 354, startPoint y: 121, endPoint x: 348, endPoint y: 139, distance: 19.2
click at [348, 139] on div "October 29, 2025" at bounding box center [327, 146] width 454 height 31
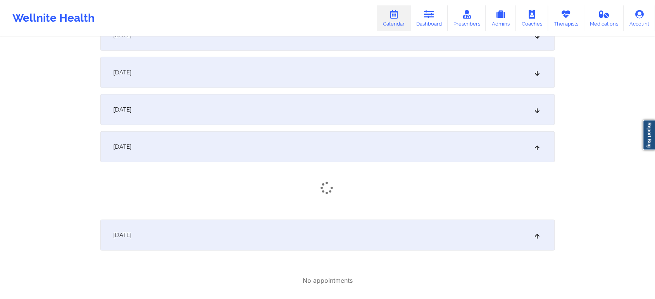
click at [372, 103] on div "October 28, 2025" at bounding box center [327, 109] width 454 height 31
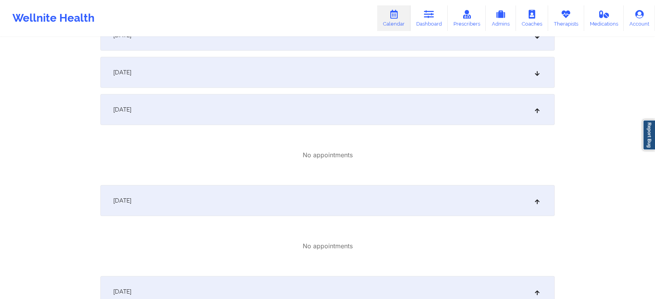
click at [421, 60] on div "October 27, 2025" at bounding box center [327, 72] width 454 height 31
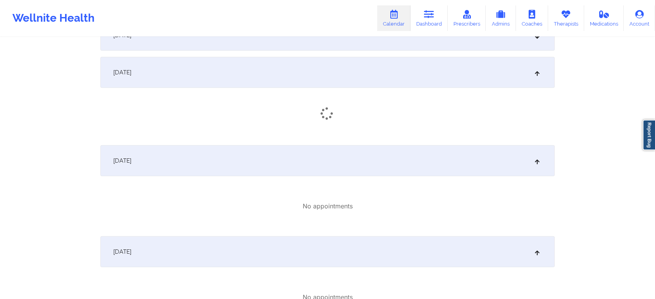
click at [479, 48] on div "October 26, 2025" at bounding box center [327, 35] width 454 height 31
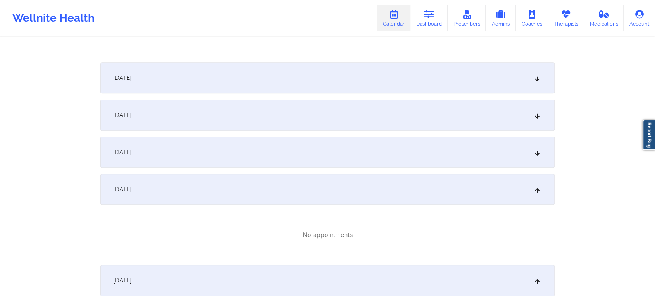
scroll to position [452, 0]
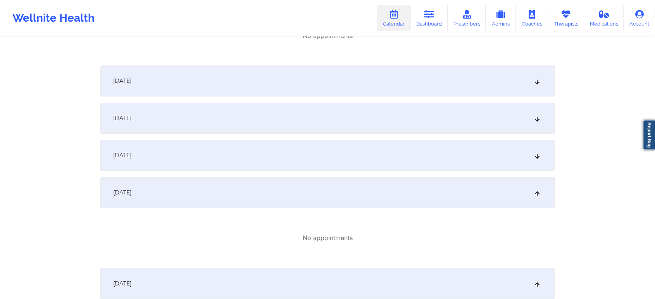
click at [465, 88] on div "October 5, 2025" at bounding box center [327, 80] width 454 height 31
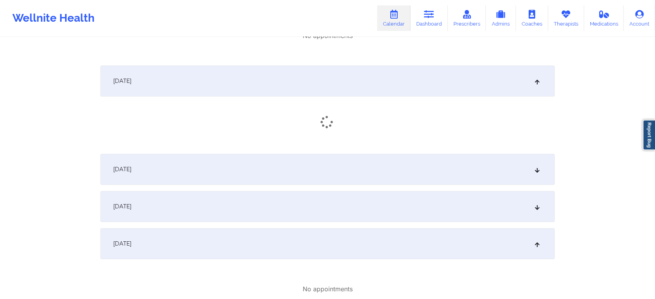
click at [402, 157] on div "October 6, 2025" at bounding box center [327, 169] width 454 height 31
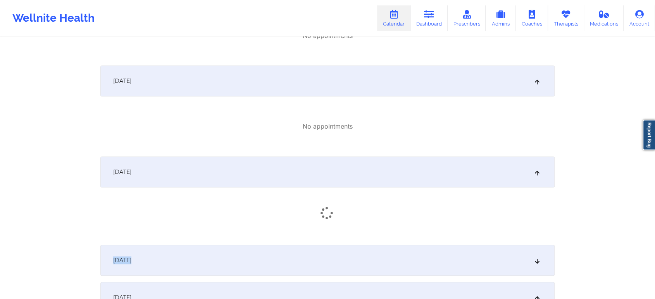
drag, startPoint x: 393, startPoint y: 206, endPoint x: 366, endPoint y: 272, distance: 71.2
click at [366, 272] on div "October 7, 2025" at bounding box center [327, 263] width 454 height 31
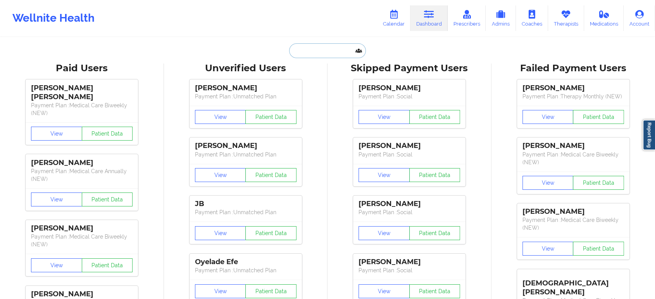
click at [337, 48] on input "text" at bounding box center [327, 50] width 77 height 15
paste input "[EMAIL_ADDRESS][DOMAIN_NAME]"
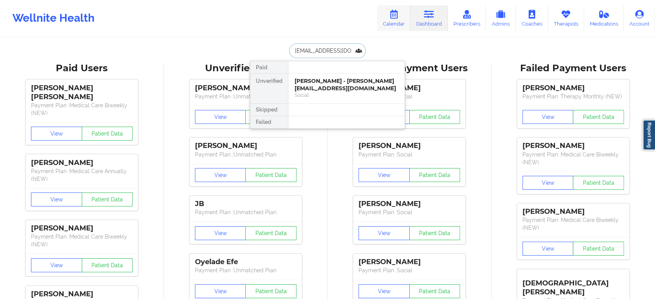
type input "[EMAIL_ADDRESS][DOMAIN_NAME]"
